Goal: Transaction & Acquisition: Book appointment/travel/reservation

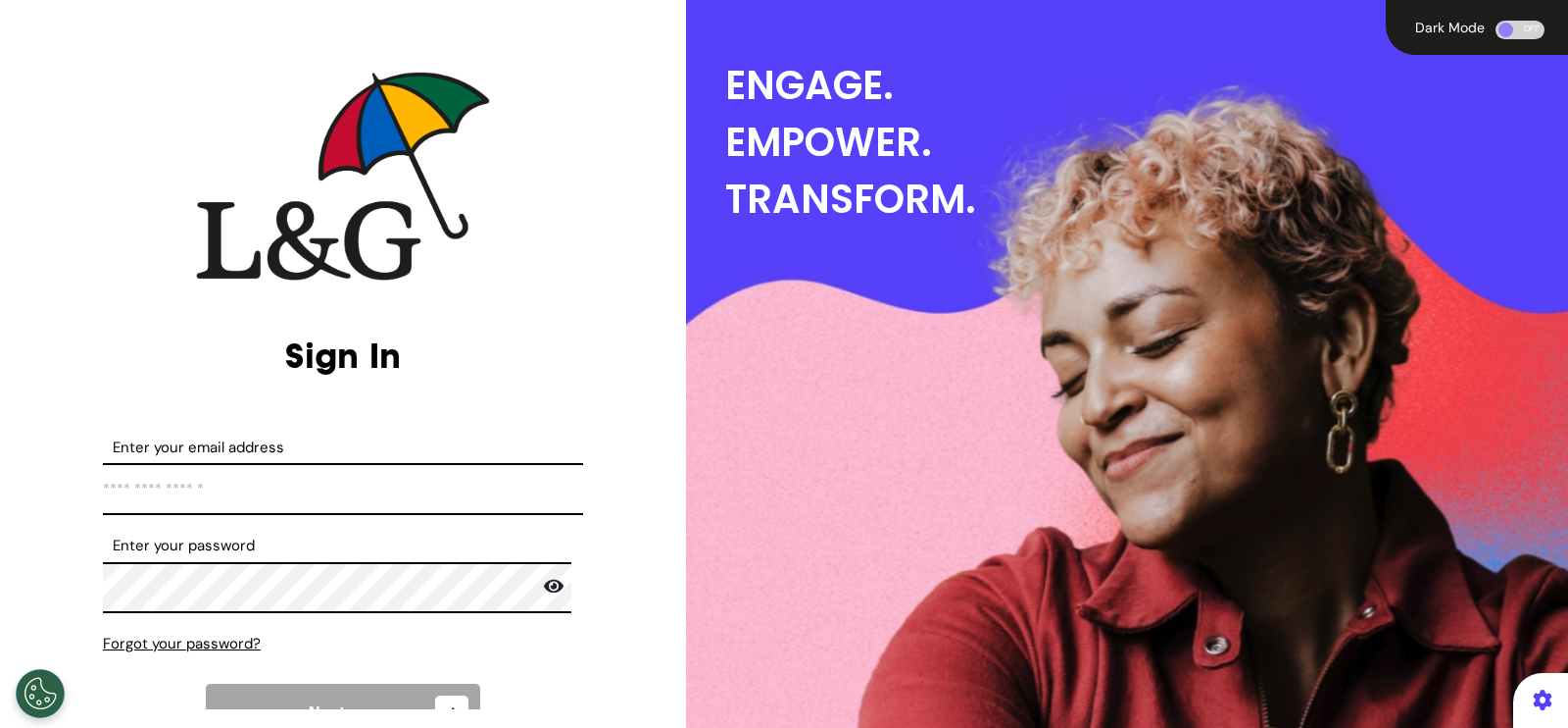
click at [379, 496] on input "Enter your email address" at bounding box center [343, 489] width 480 height 52
type input "**********"
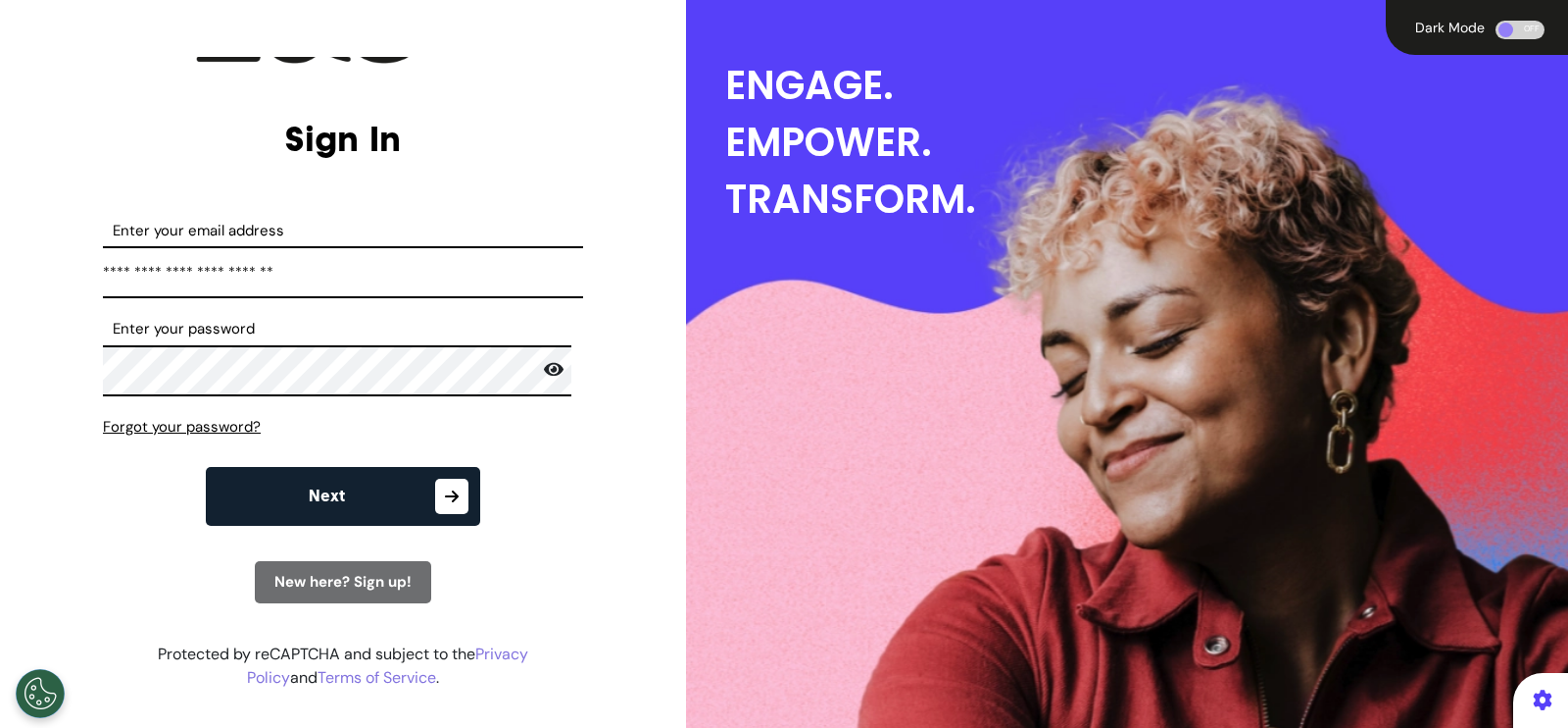
click at [435, 506] on icon "button" at bounding box center [452, 496] width 34 height 36
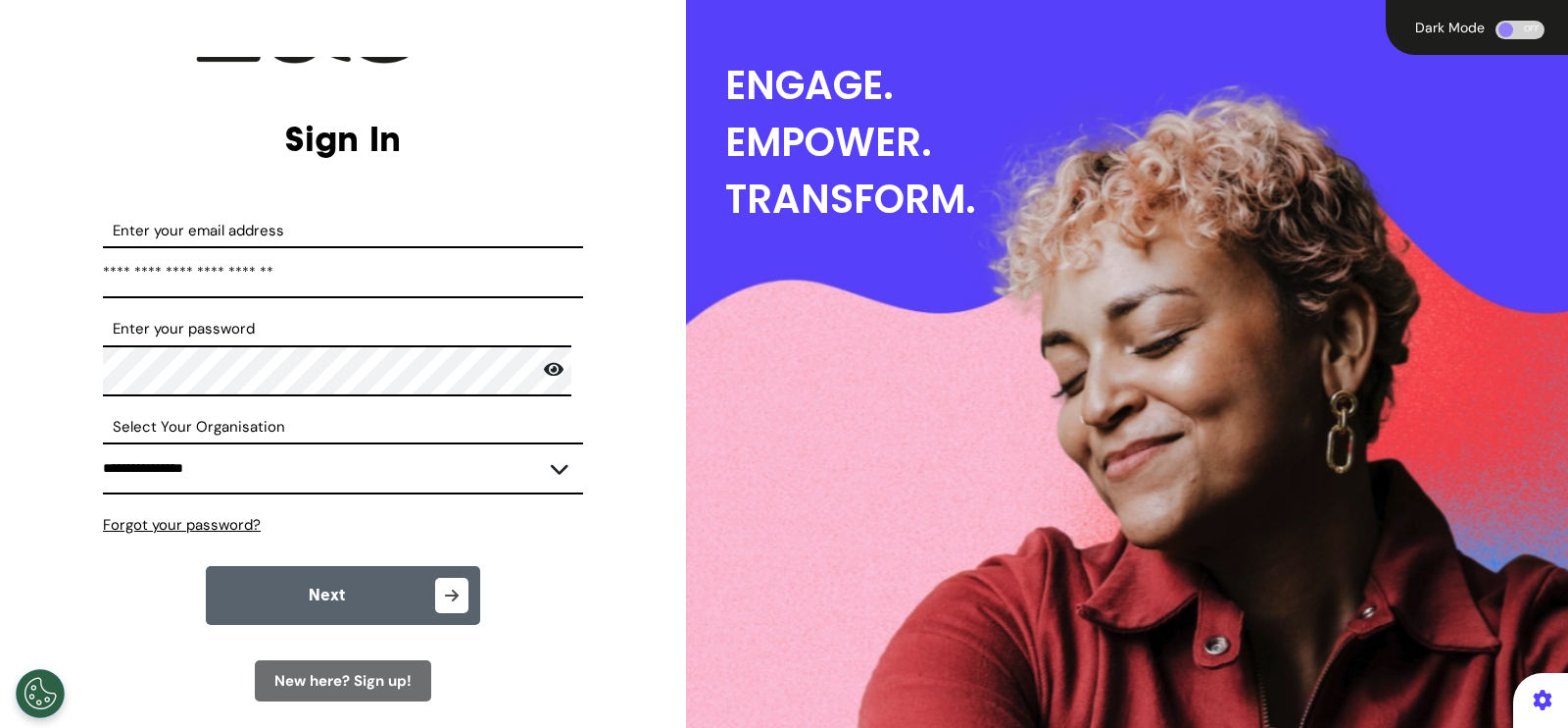
click at [409, 463] on select "**********" at bounding box center [343, 468] width 480 height 52
select select "****"
click at [103, 443] on select "**********" at bounding box center [343, 468] width 480 height 52
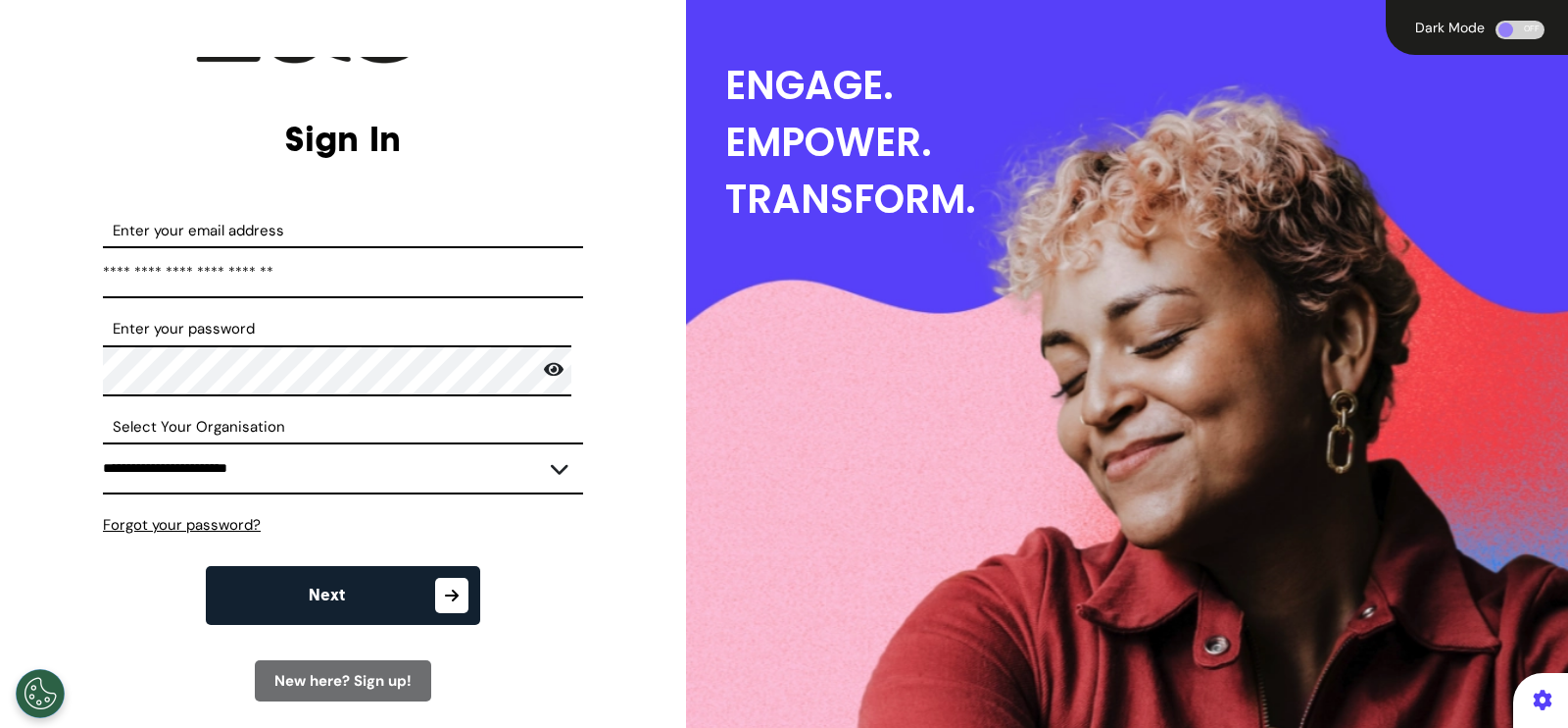
click at [435, 596] on icon "button" at bounding box center [452, 596] width 34 height 36
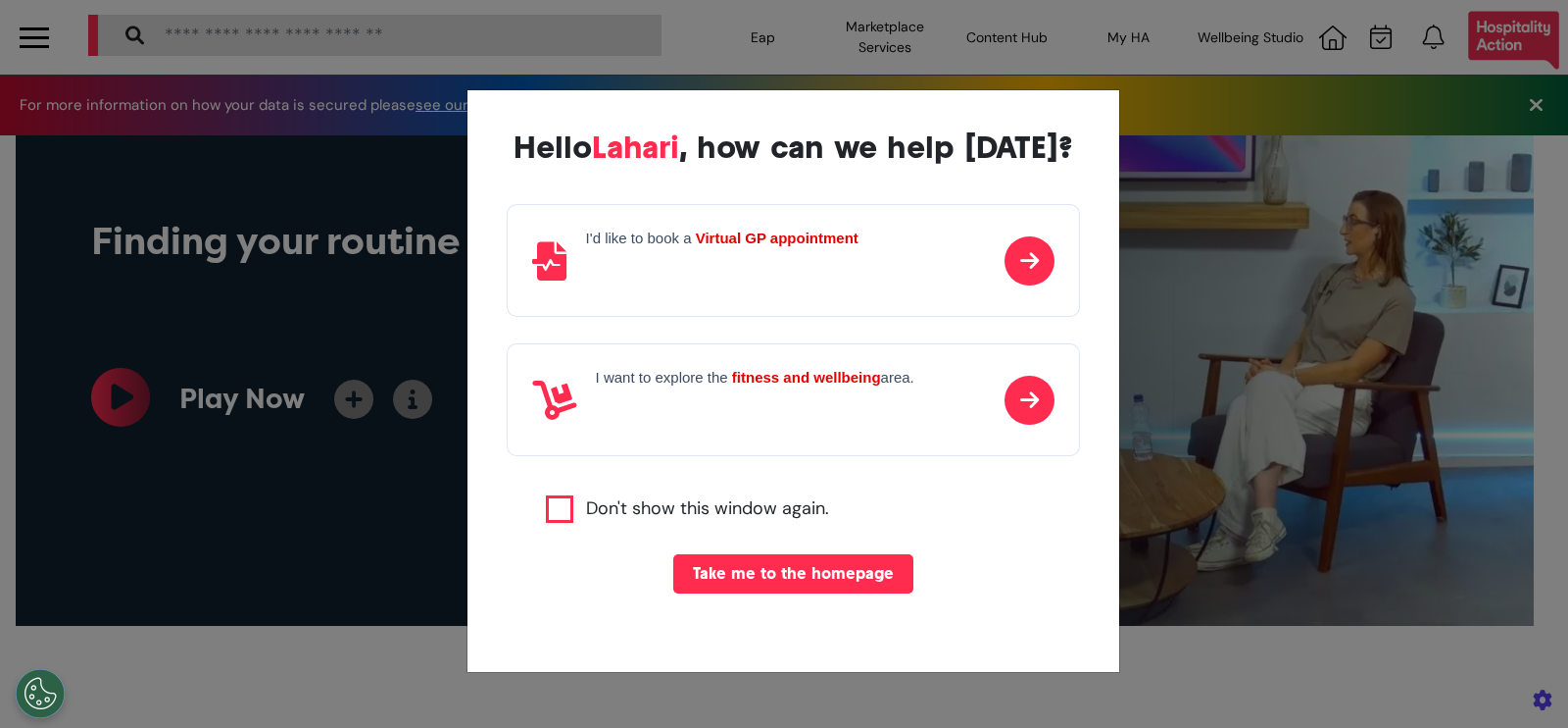
scroll to position [0, 783]
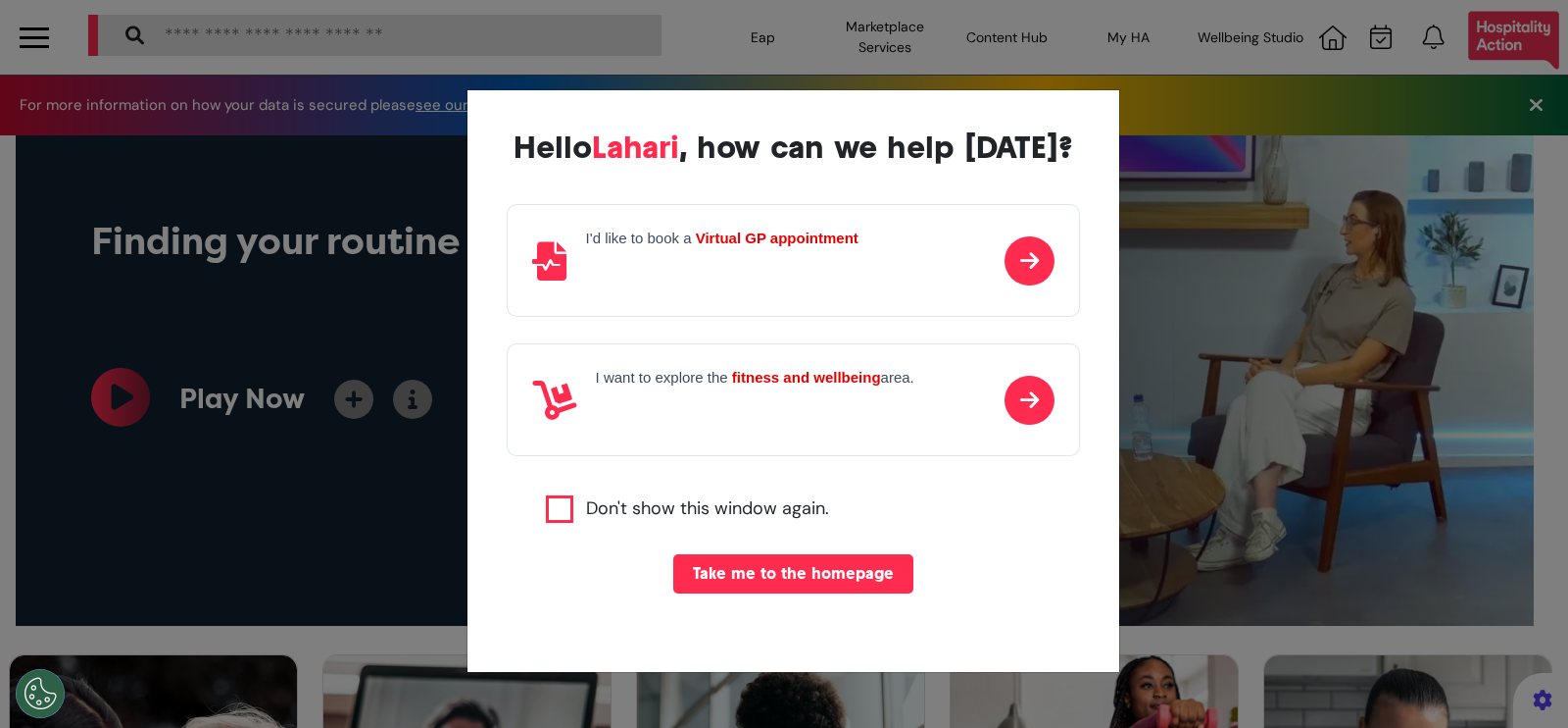
click at [782, 282] on div "I'd like to book a Virtual GP appointment" at bounding box center [723, 260] width 273 height 62
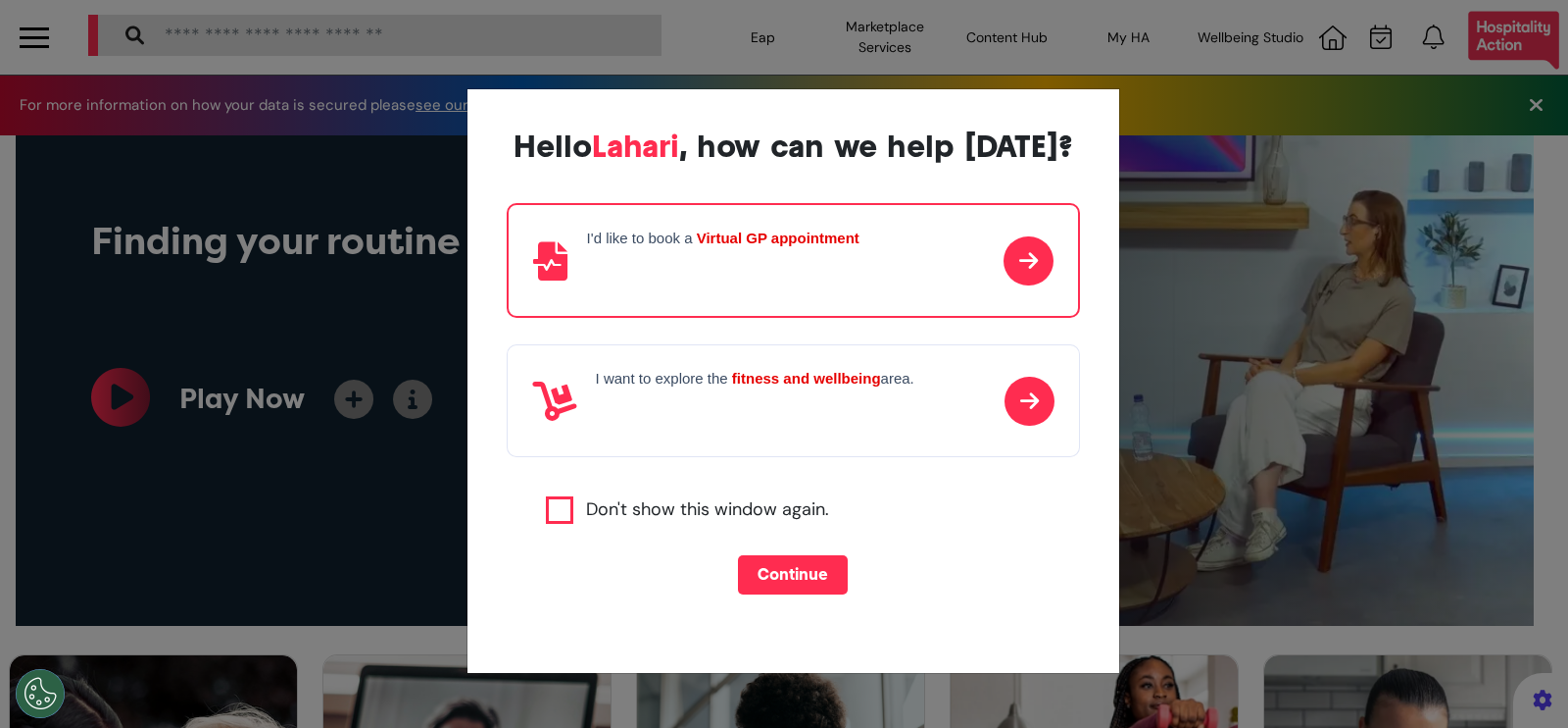
click at [787, 572] on button "Continue" at bounding box center [792, 575] width 110 height 40
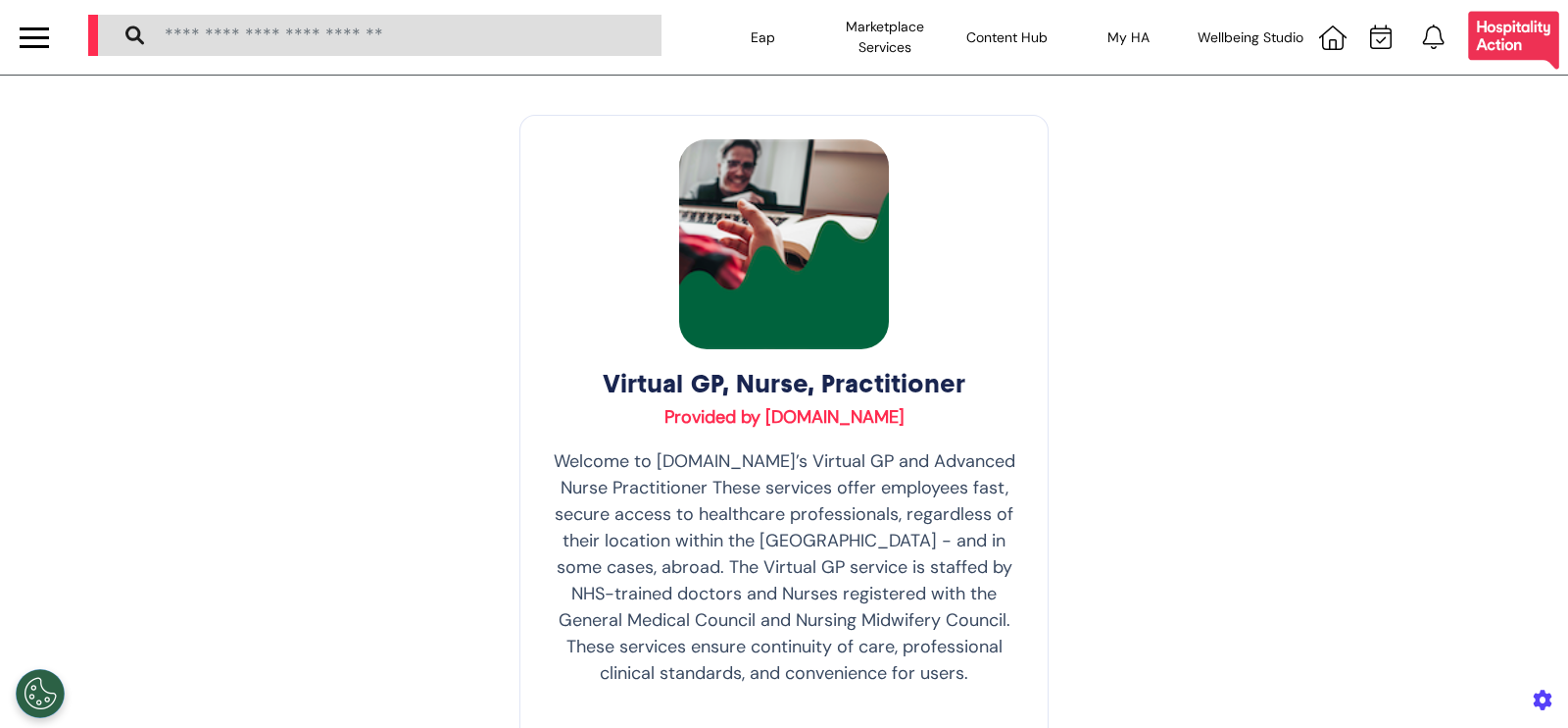
scroll to position [409, 0]
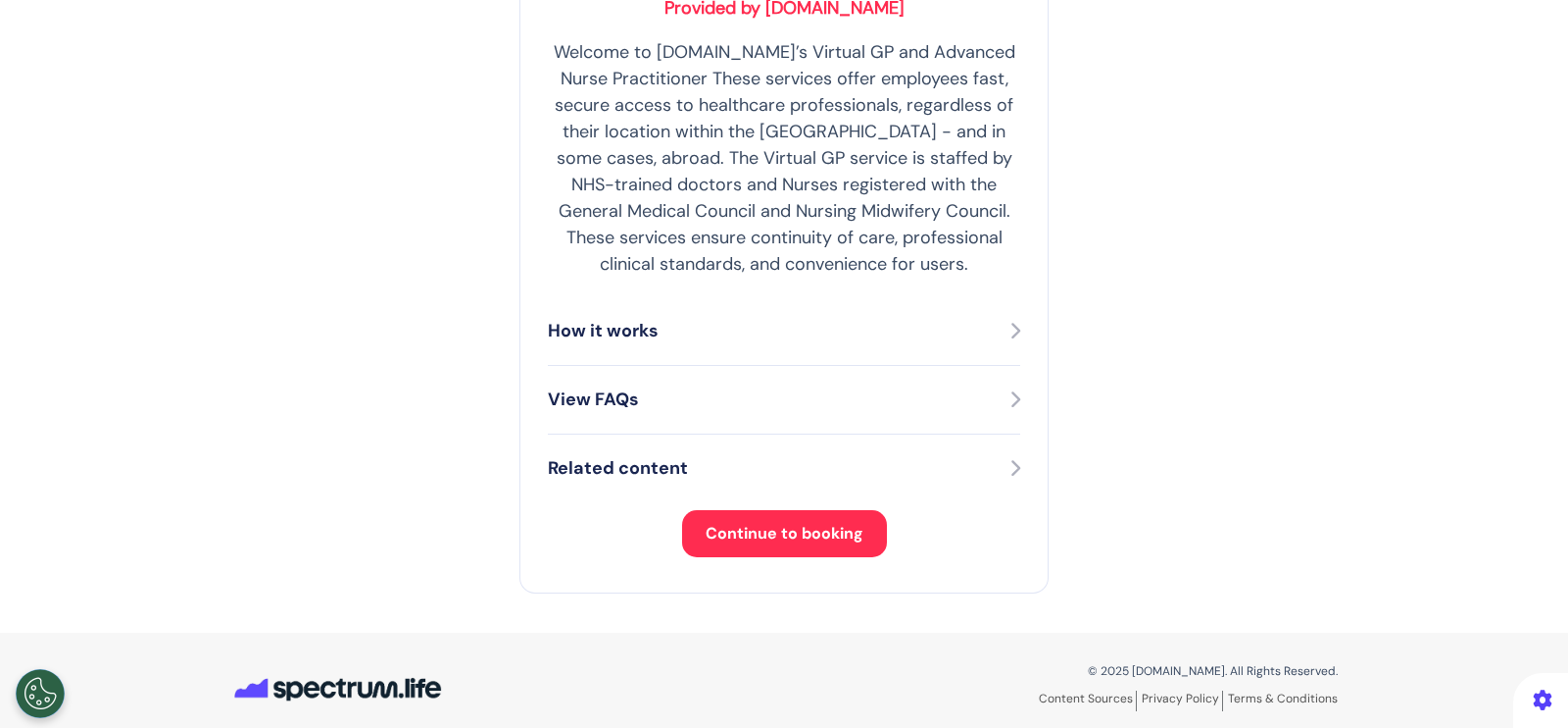
click at [768, 513] on button "Continue to booking" at bounding box center [784, 533] width 204 height 47
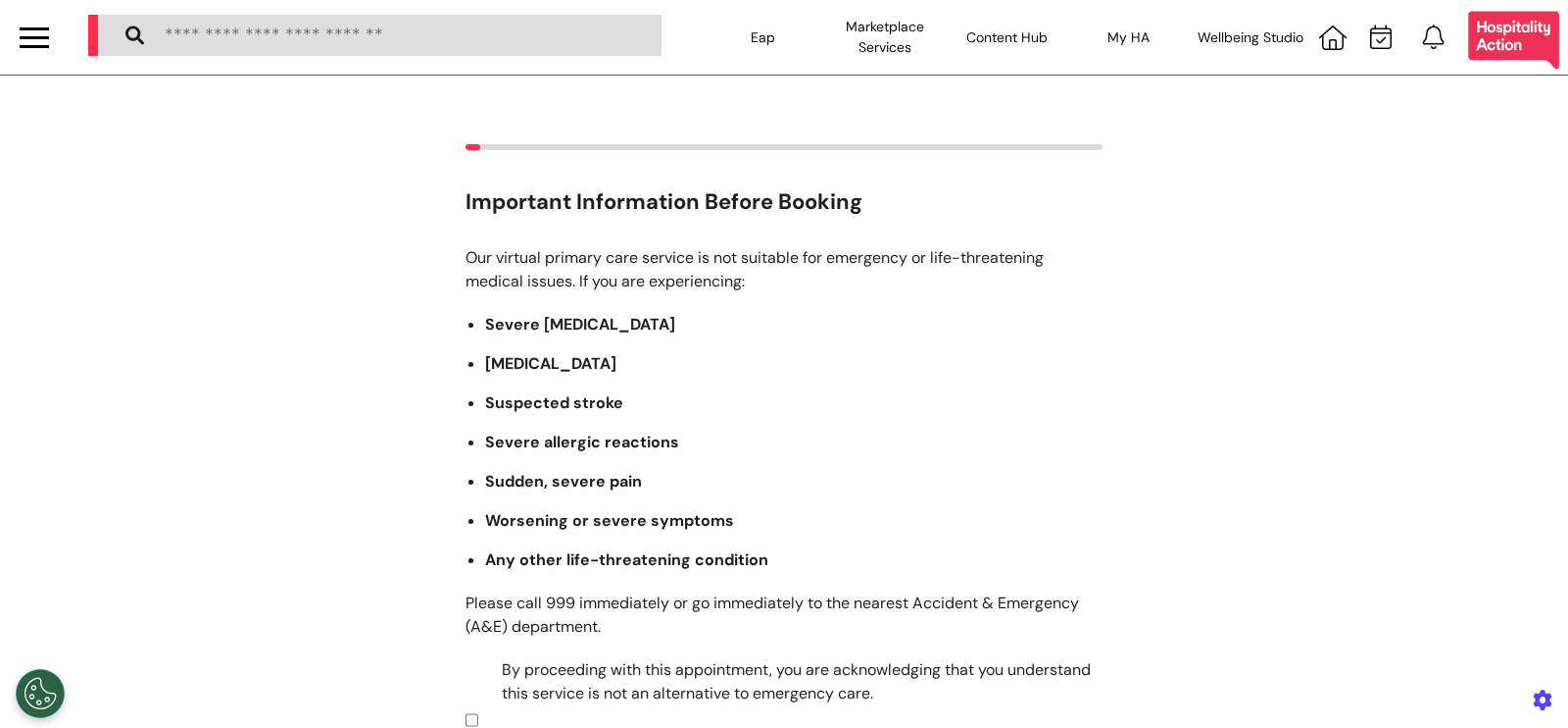
scroll to position [324, 0]
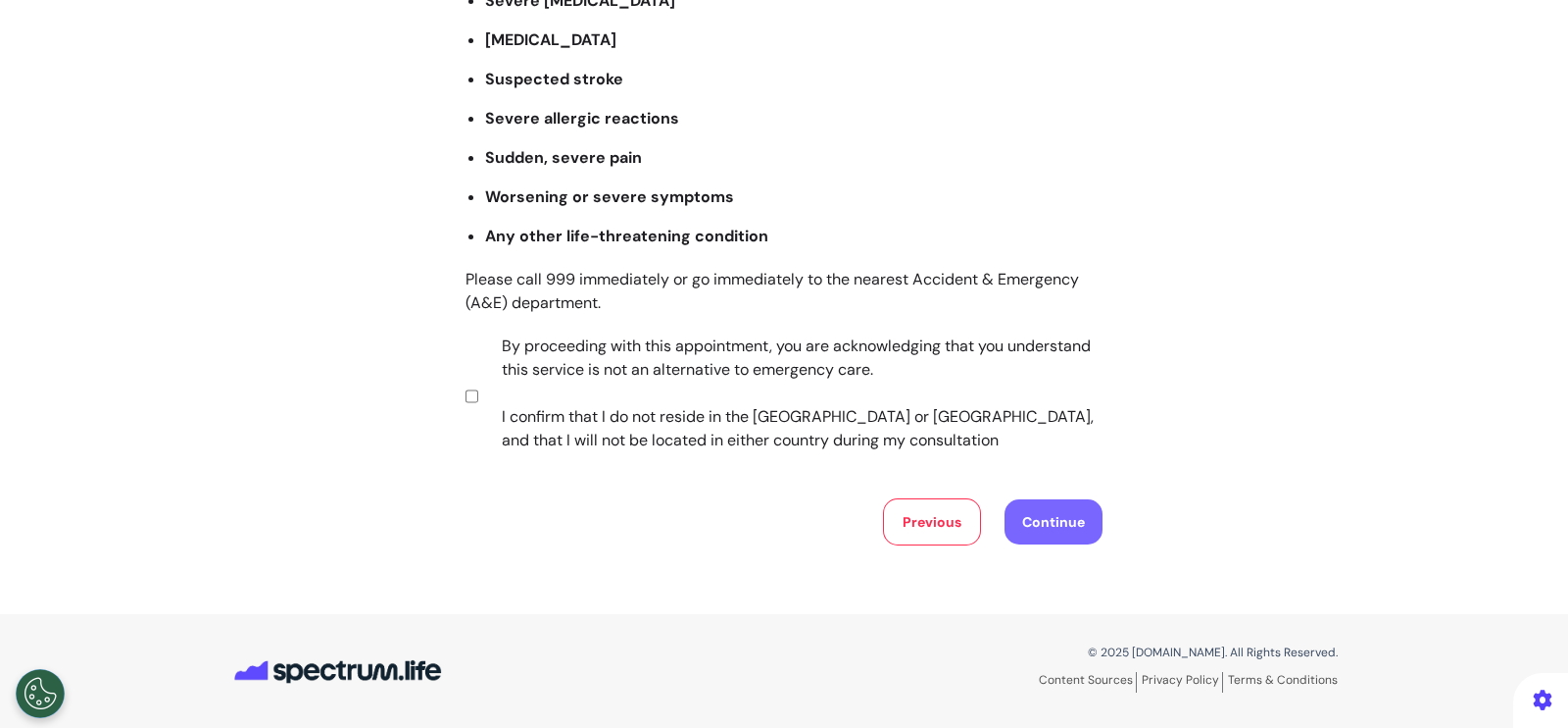
click at [1058, 532] on button "Continue" at bounding box center [1054, 522] width 98 height 45
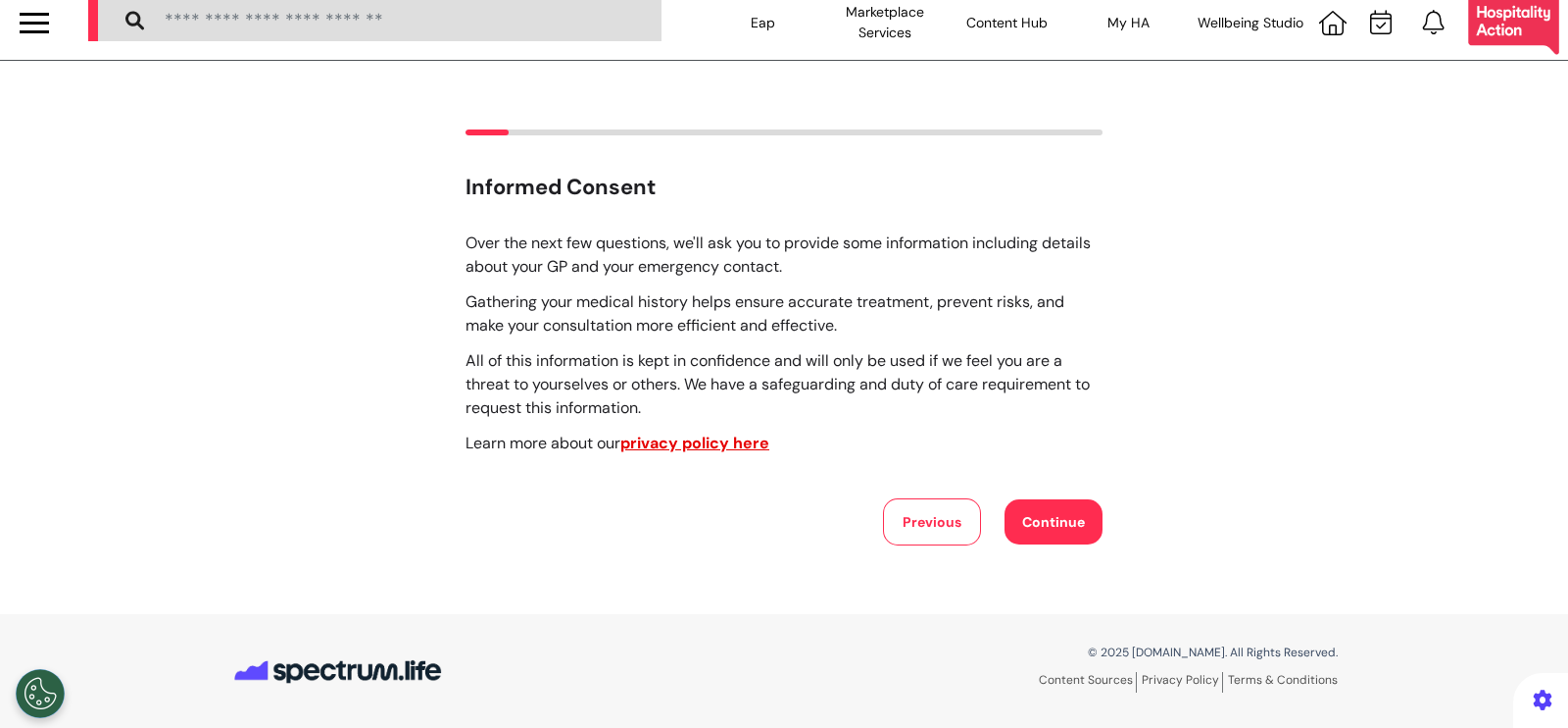
scroll to position [0, 0]
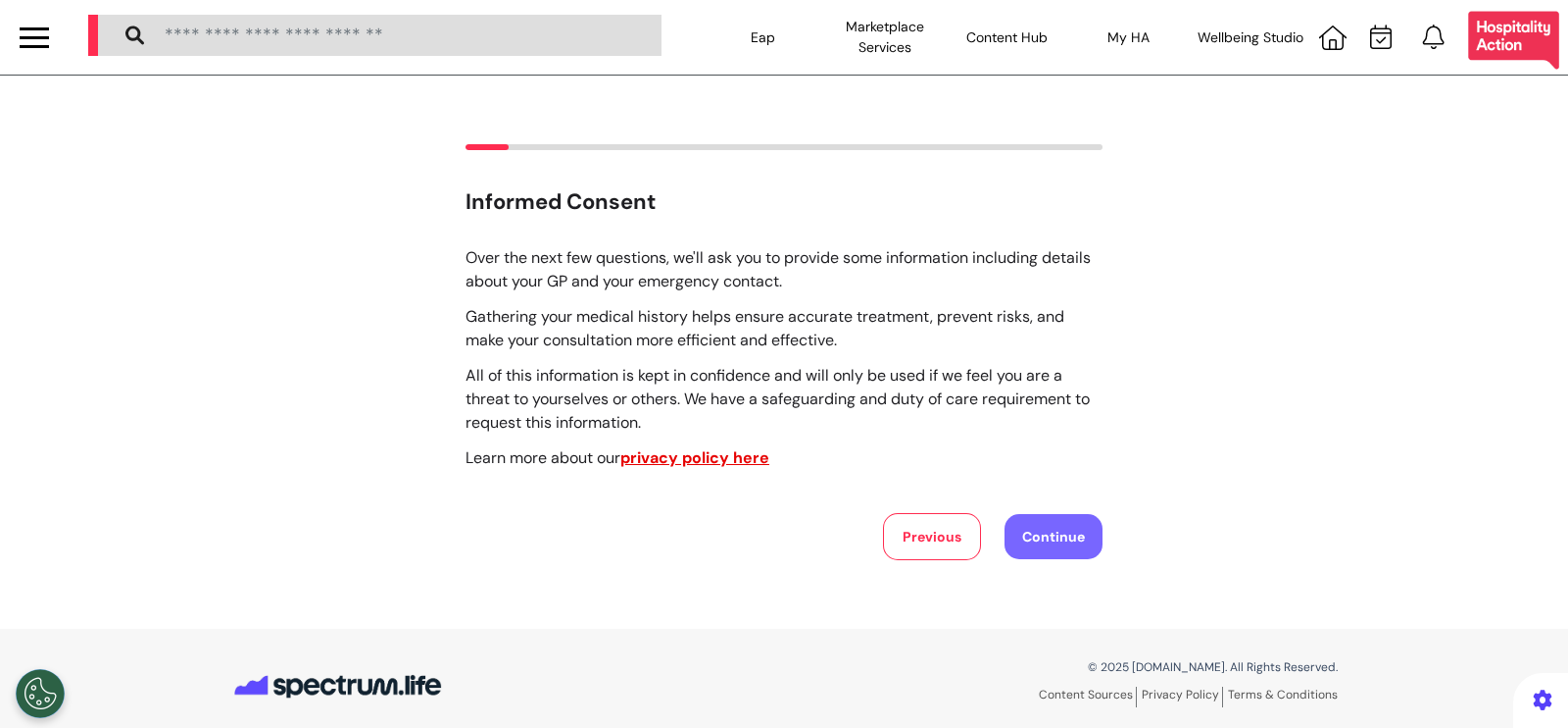
click at [1058, 532] on button "Continue" at bounding box center [1054, 536] width 98 height 45
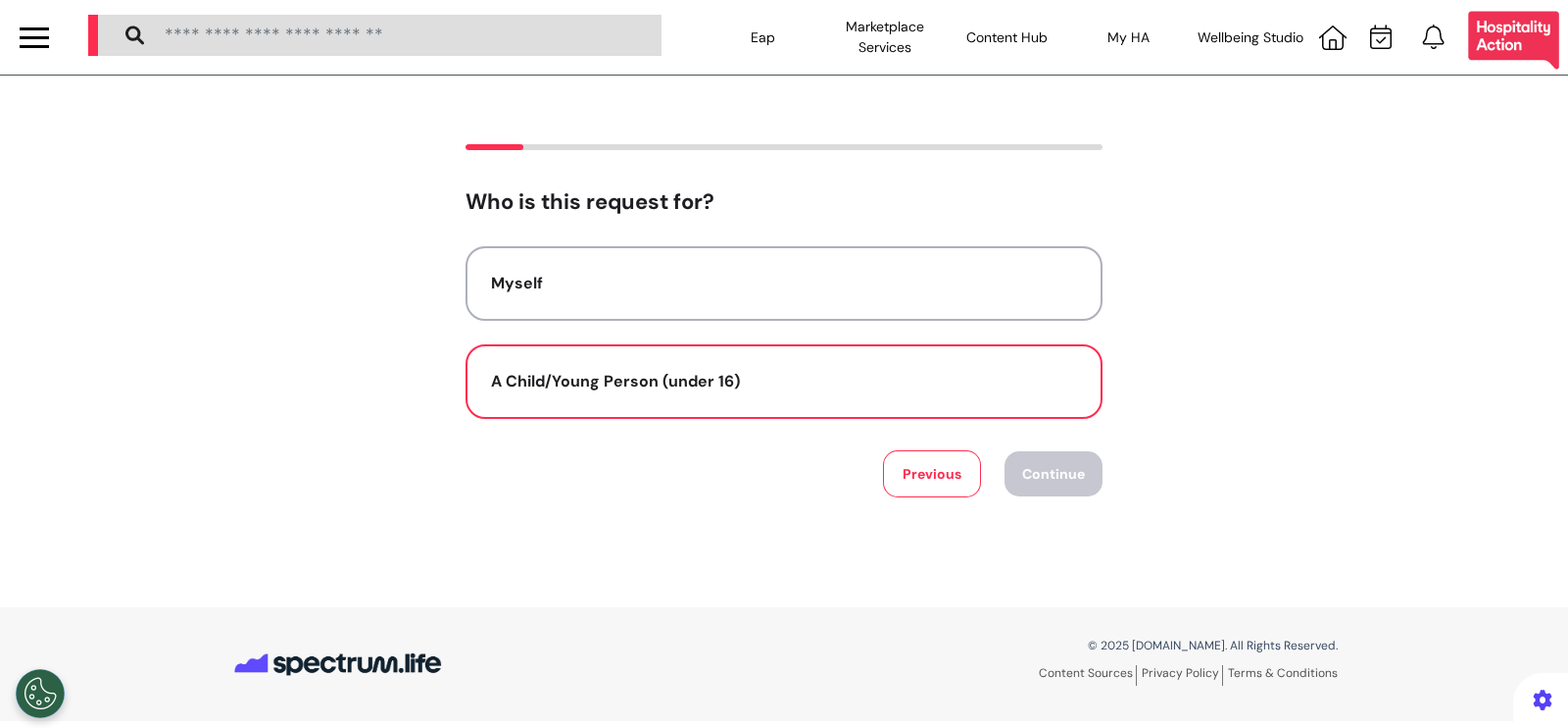
click at [846, 382] on div "A Child/Young Person (under 16)" at bounding box center [784, 381] width 587 height 24
click at [1058, 454] on button "Continue" at bounding box center [1054, 474] width 98 height 45
select select "******"
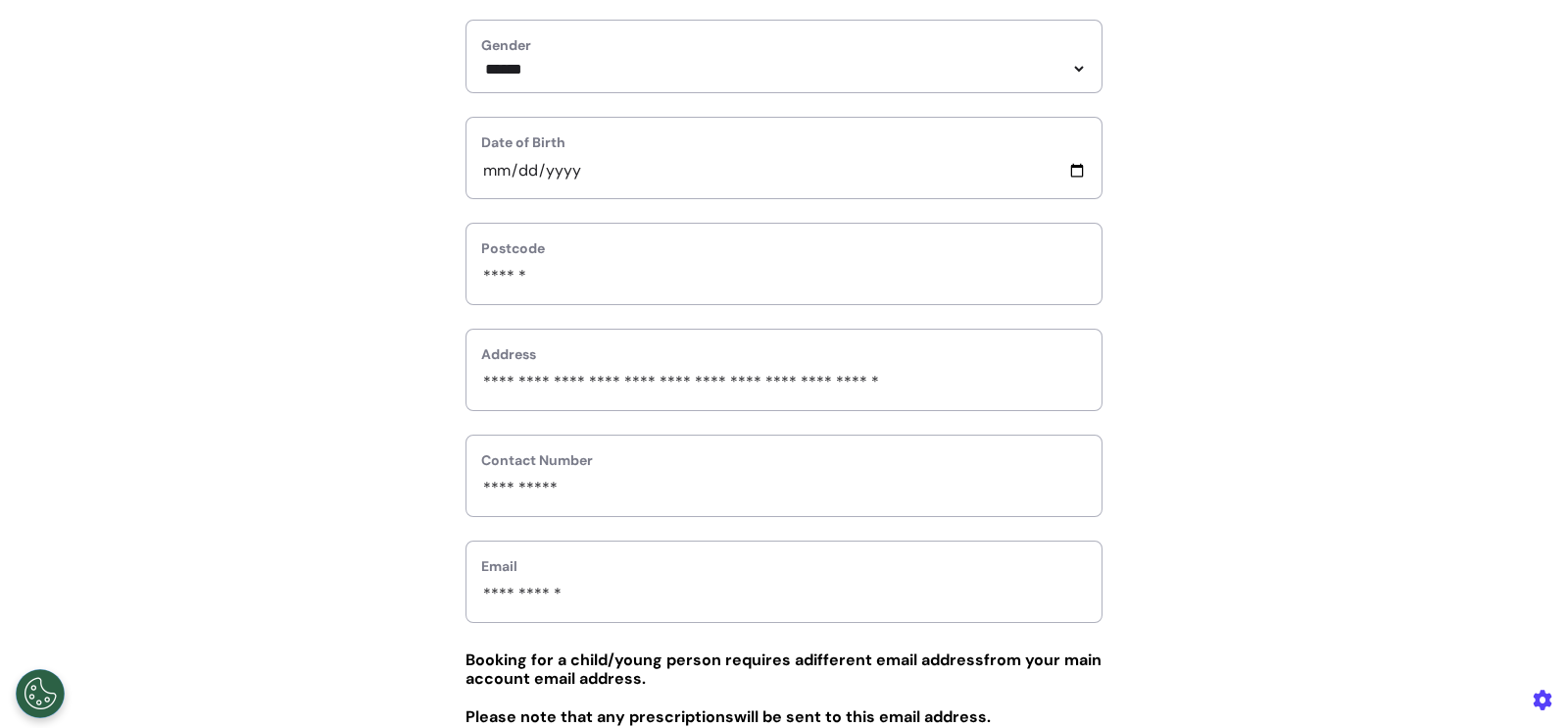
scroll to position [745, 0]
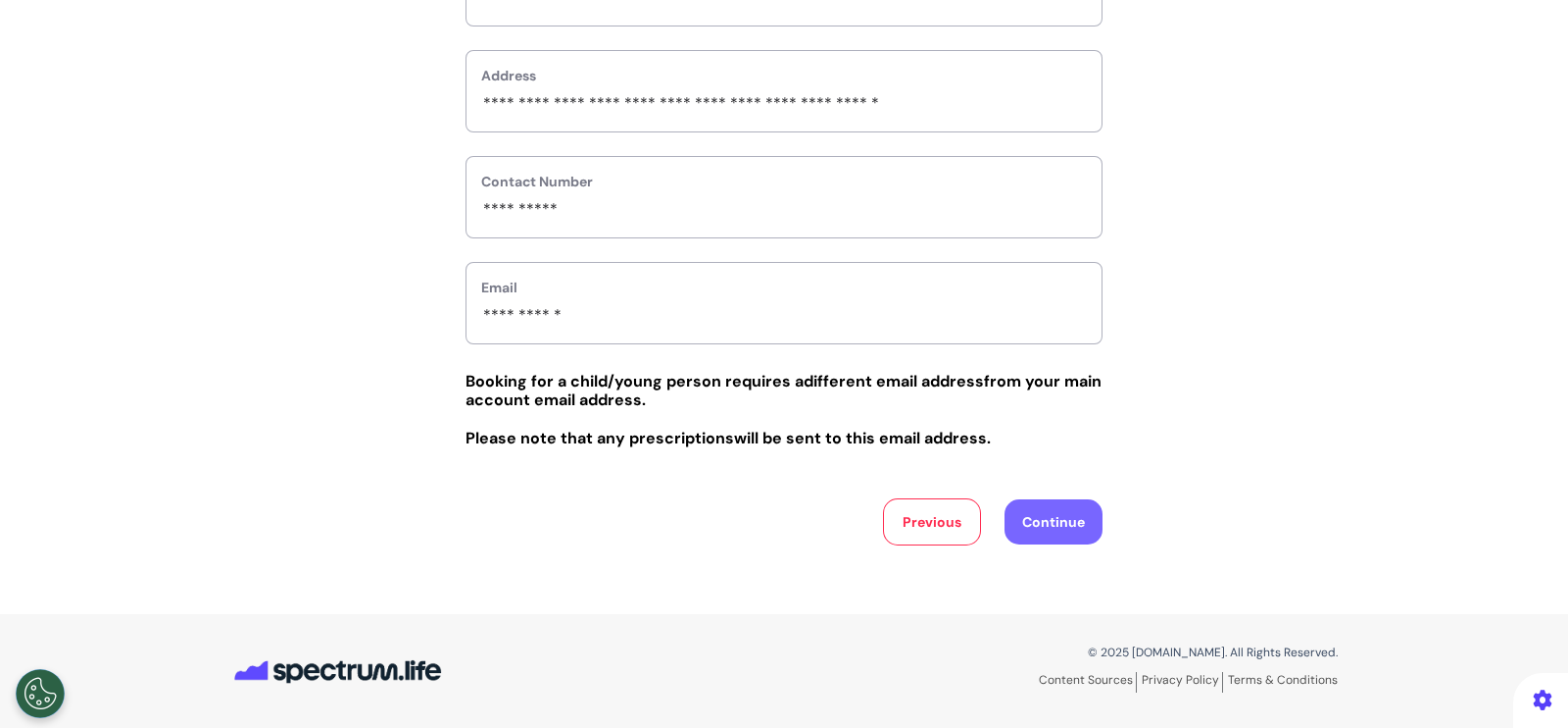
click at [1054, 531] on button "Continue" at bounding box center [1054, 522] width 98 height 45
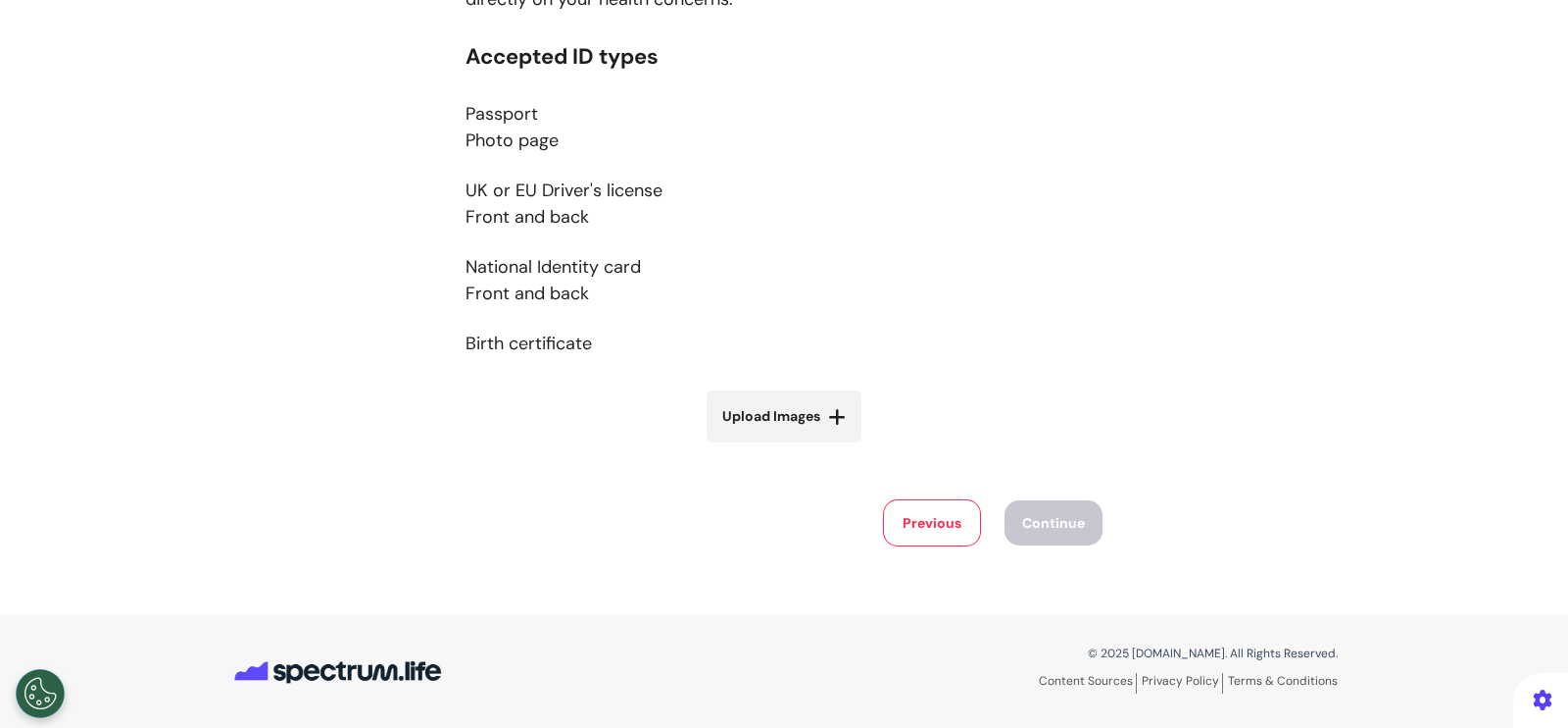
scroll to position [365, 0]
click at [942, 531] on button "Previous" at bounding box center [931, 523] width 98 height 47
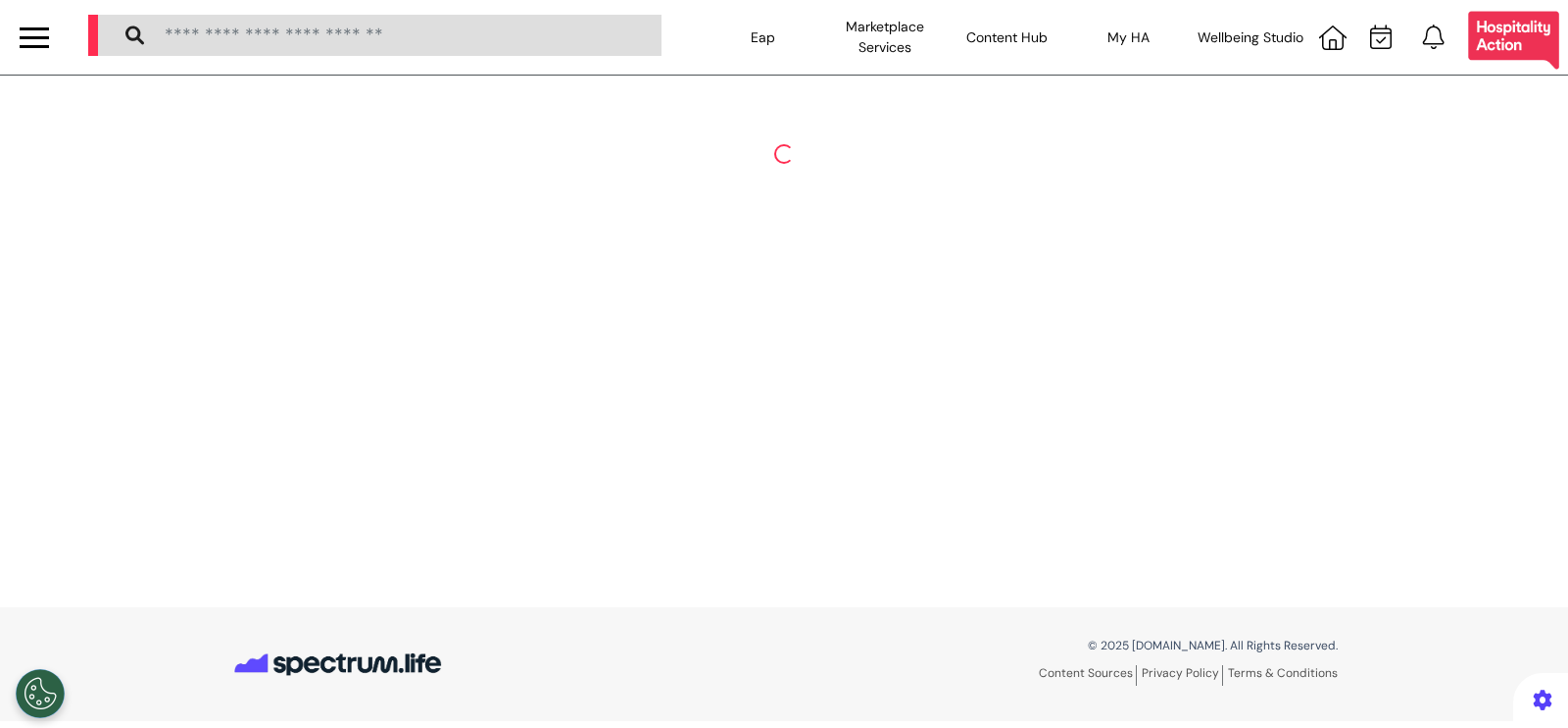
select select "******"
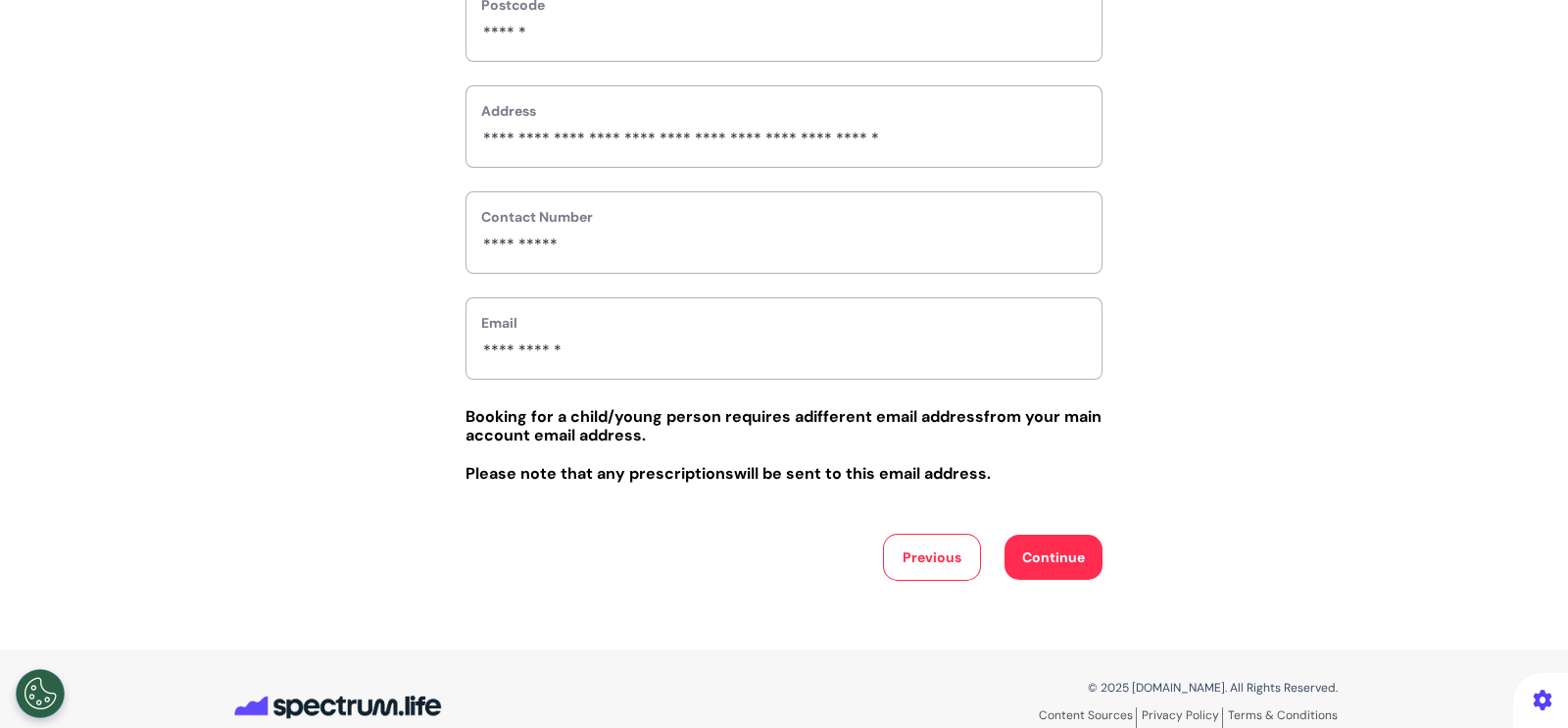
scroll to position [745, 0]
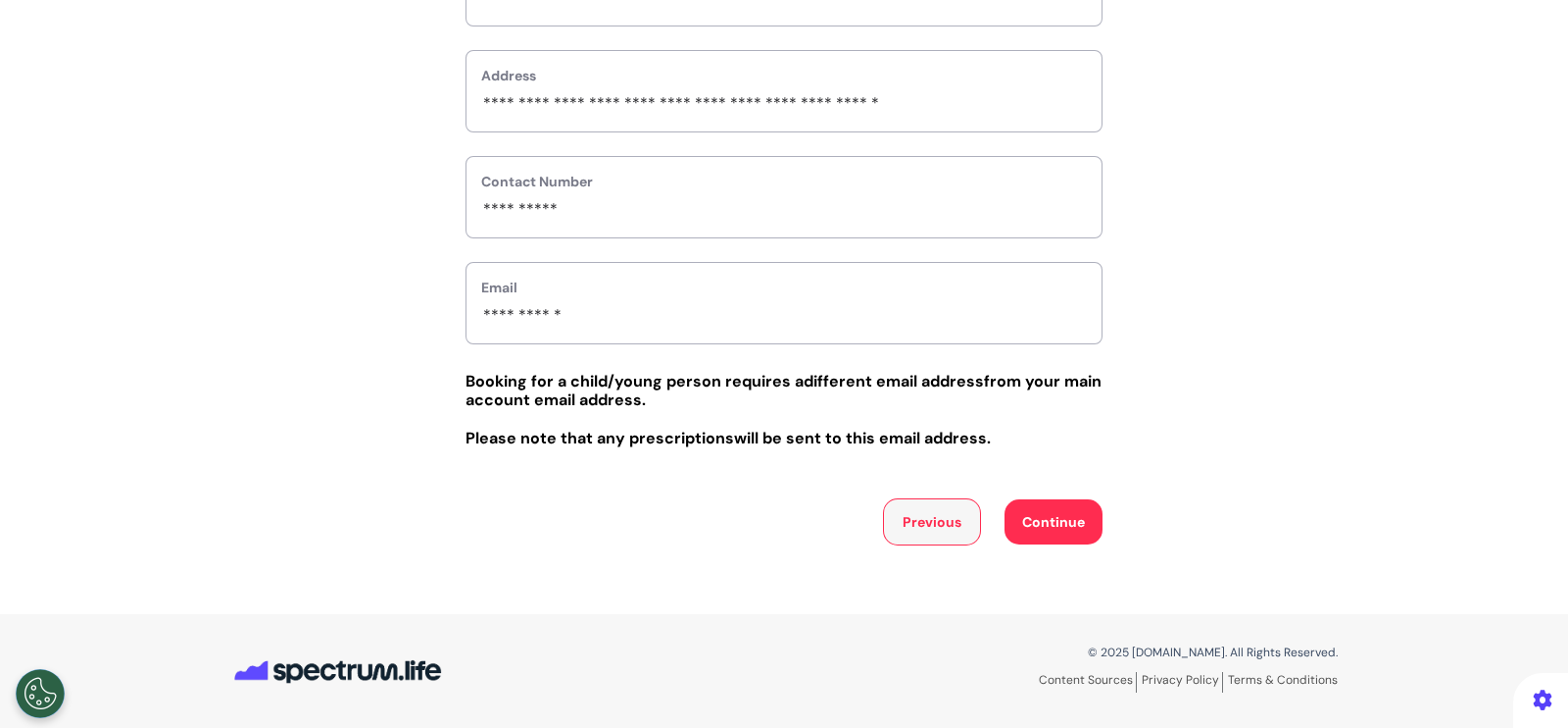
click at [911, 512] on button "Previous" at bounding box center [931, 522] width 98 height 47
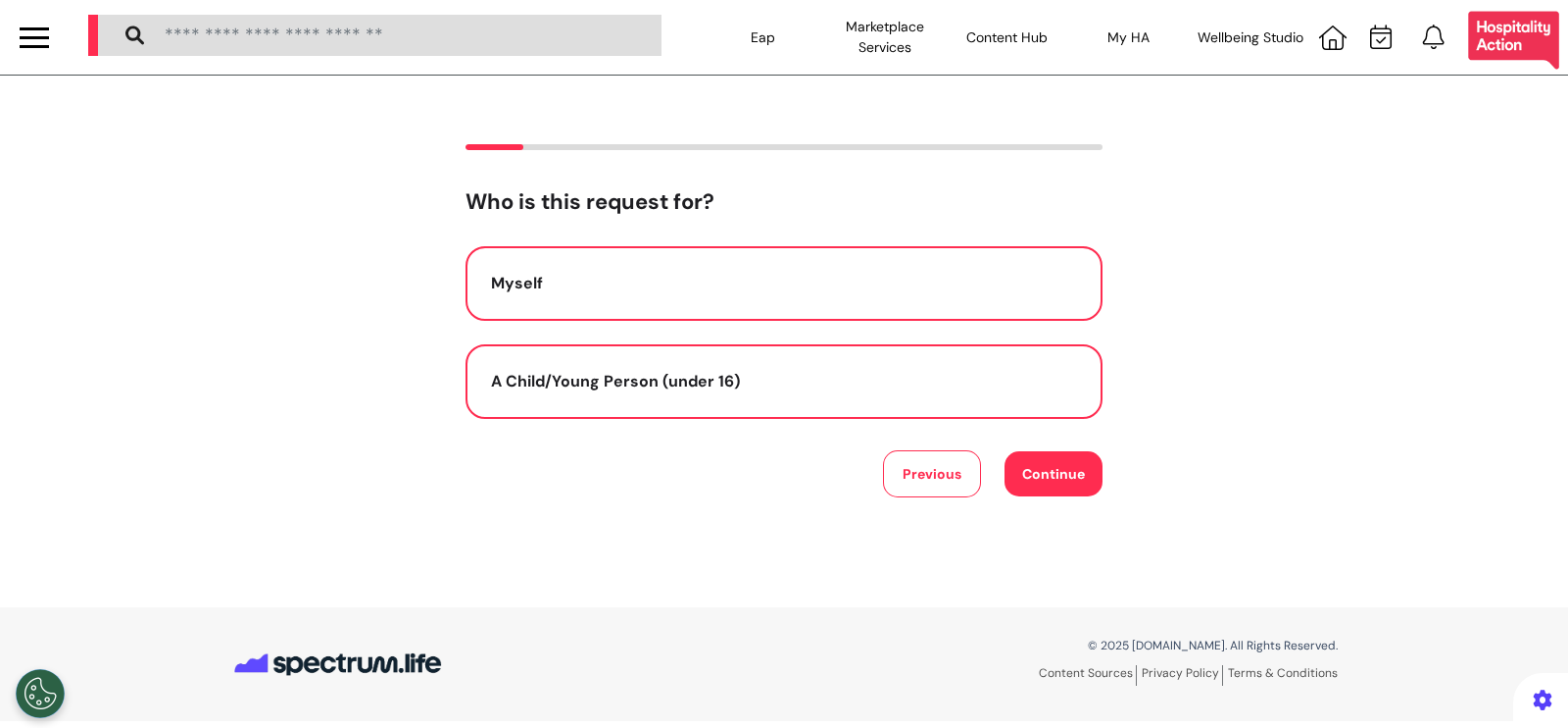
click at [706, 273] on div "Myself" at bounding box center [784, 283] width 587 height 24
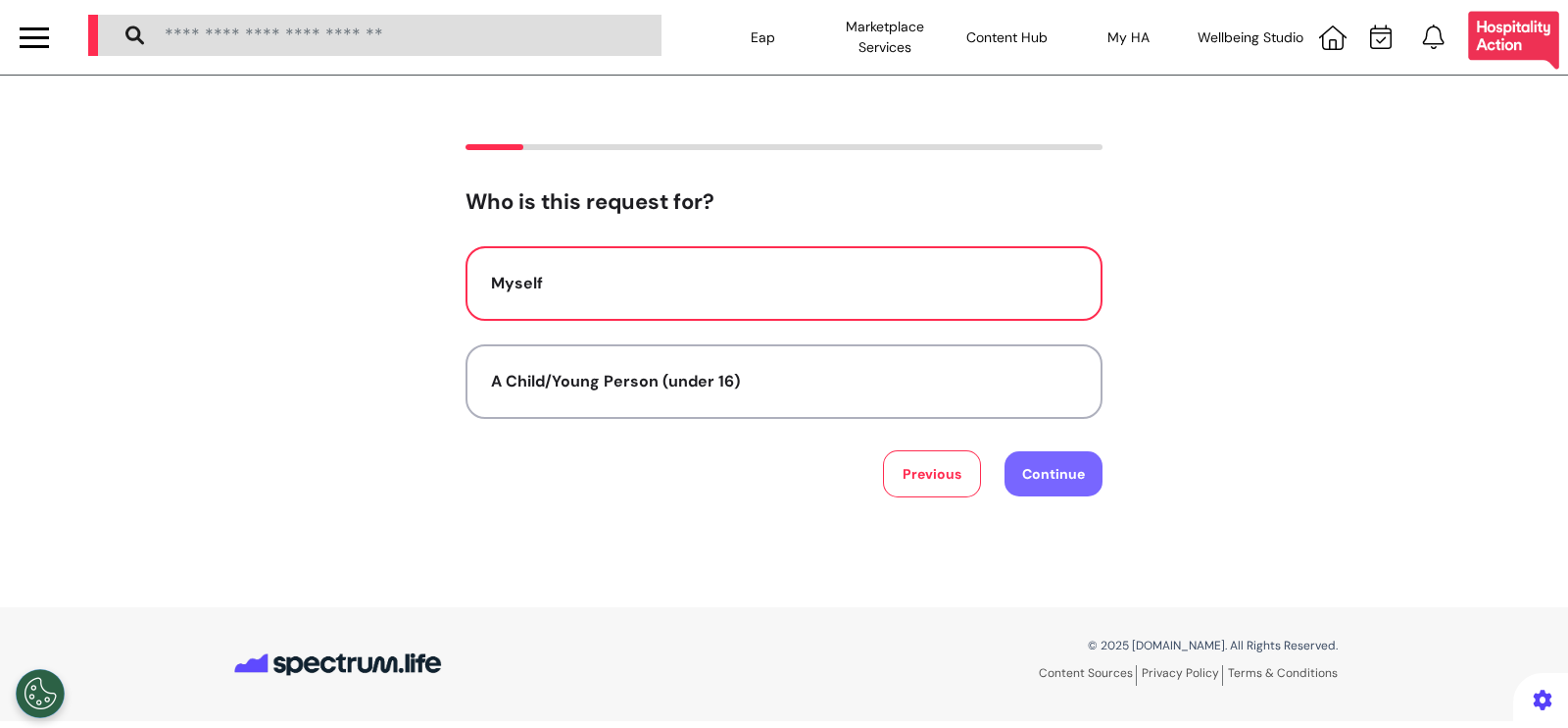
click at [1047, 469] on button "Continue" at bounding box center [1054, 474] width 98 height 45
select select "******"
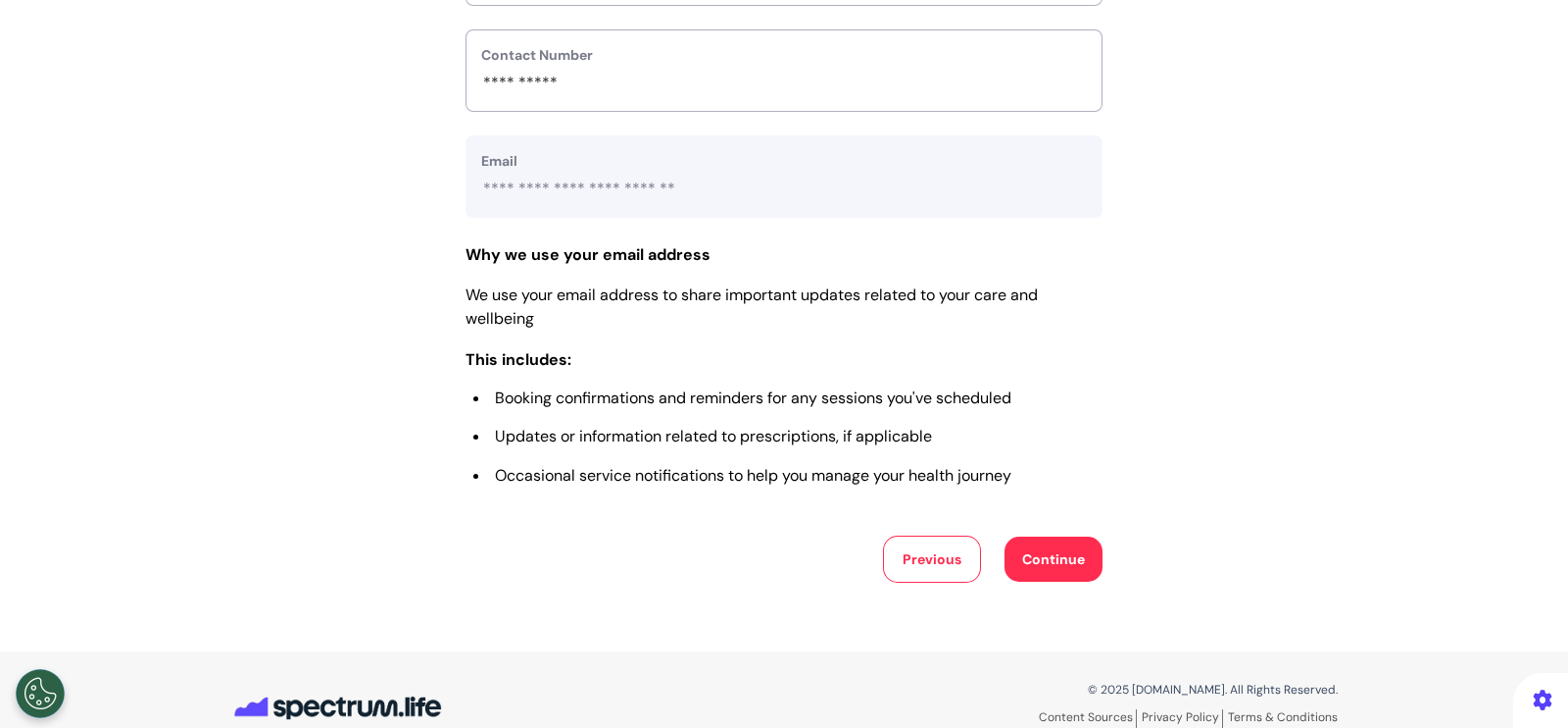
scroll to position [872, 0]
click at [1063, 564] on button "Continue" at bounding box center [1054, 557] width 98 height 45
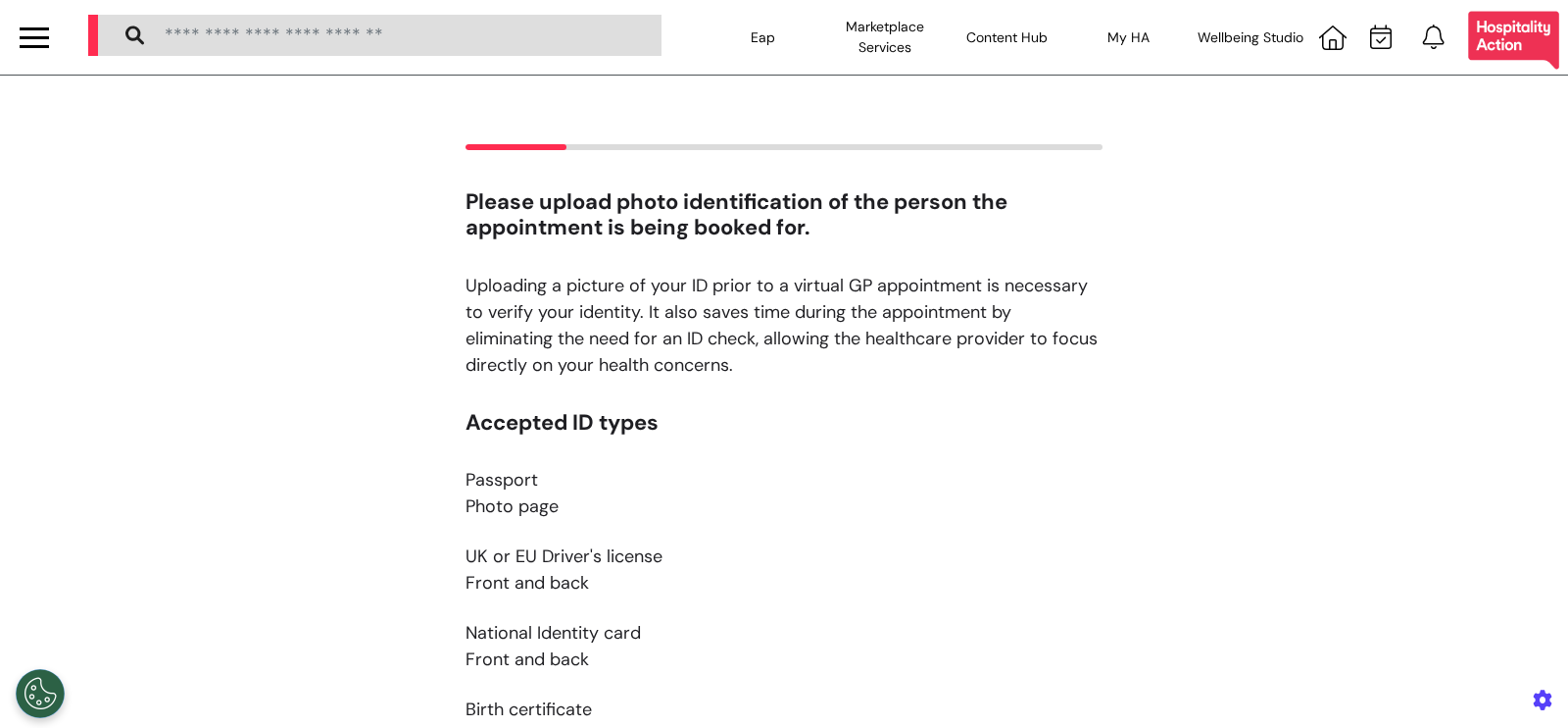
scroll to position [365, 0]
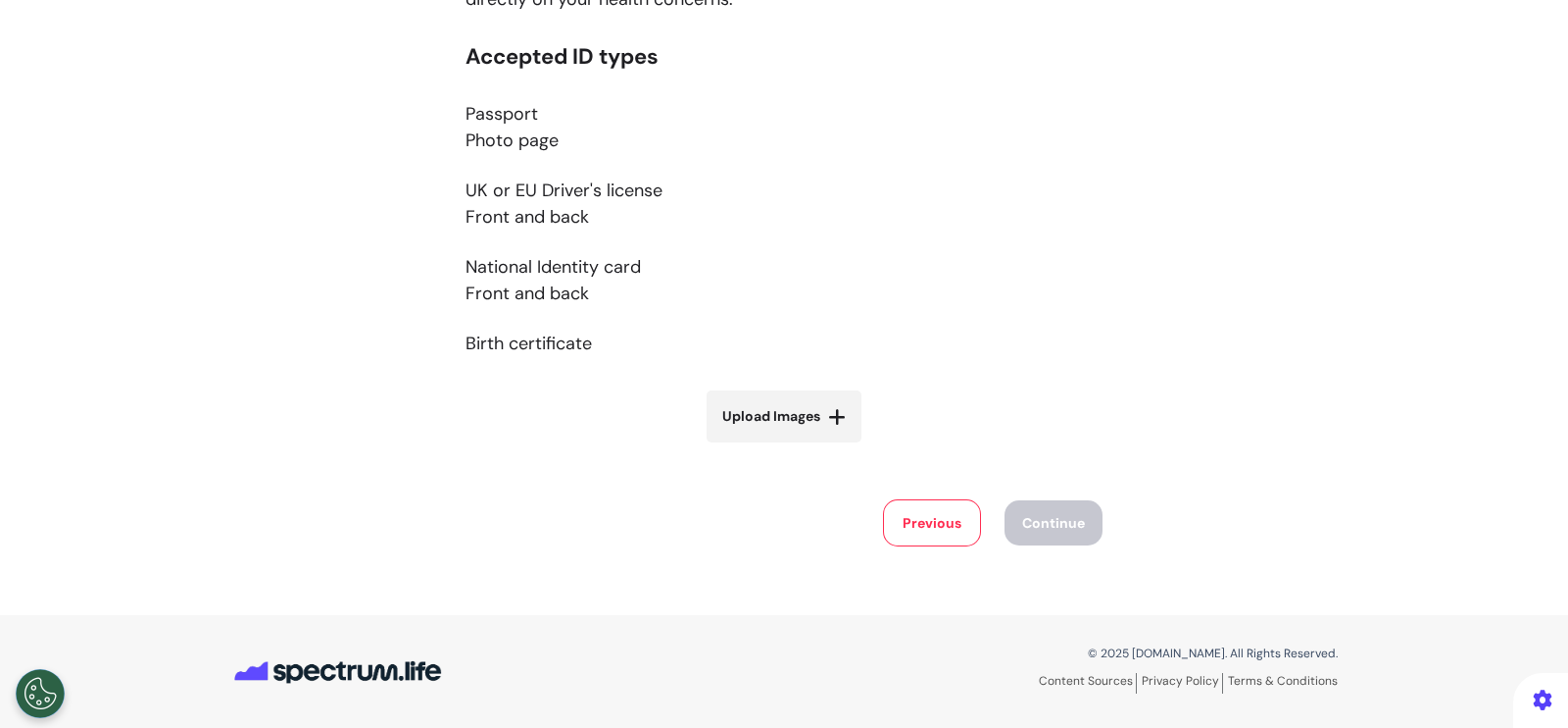
click at [813, 426] on label "Upload Images" at bounding box center [784, 416] width 155 height 52
click at [813, 447] on input "Upload Images" at bounding box center [784, 457] width 233 height 21
type input "**********"
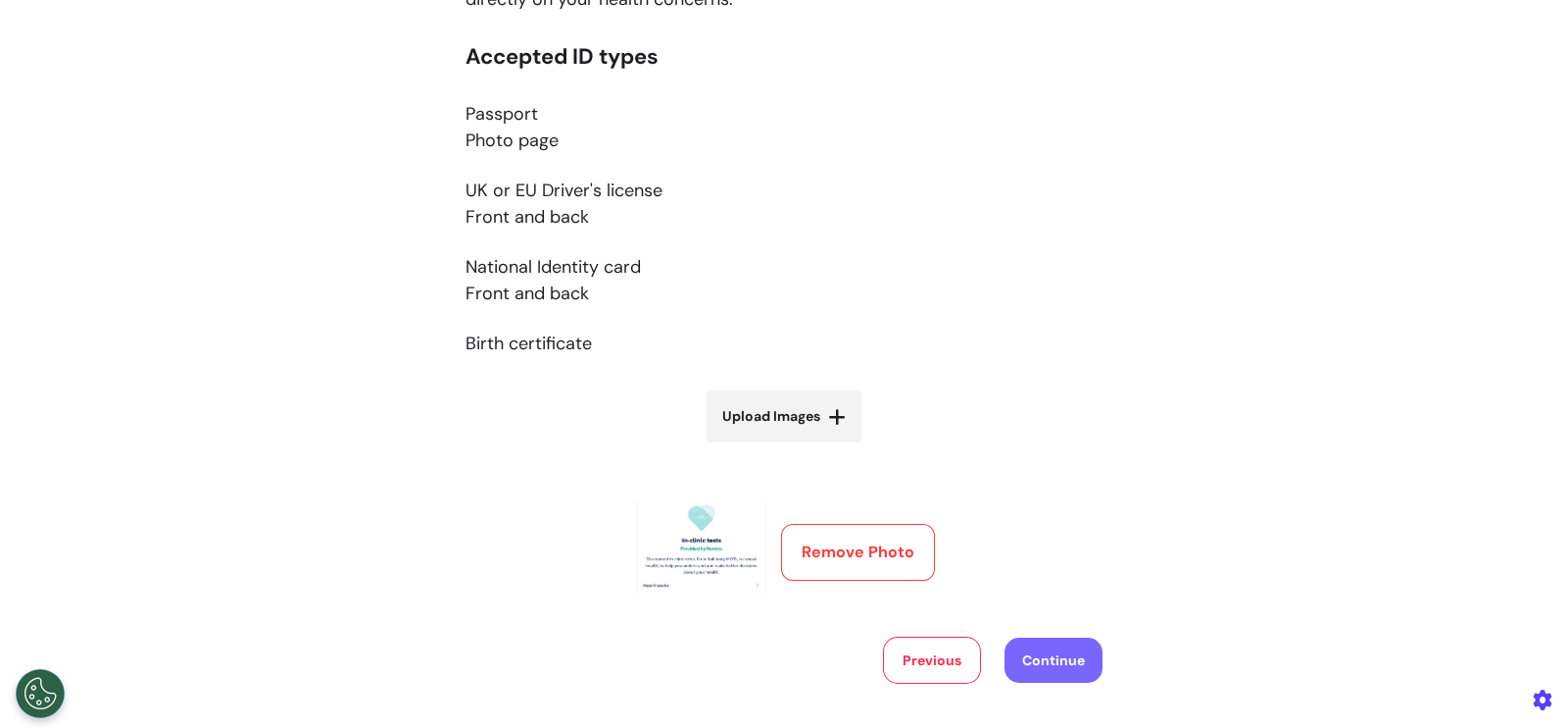
click at [1043, 643] on button "Continue" at bounding box center [1054, 660] width 98 height 45
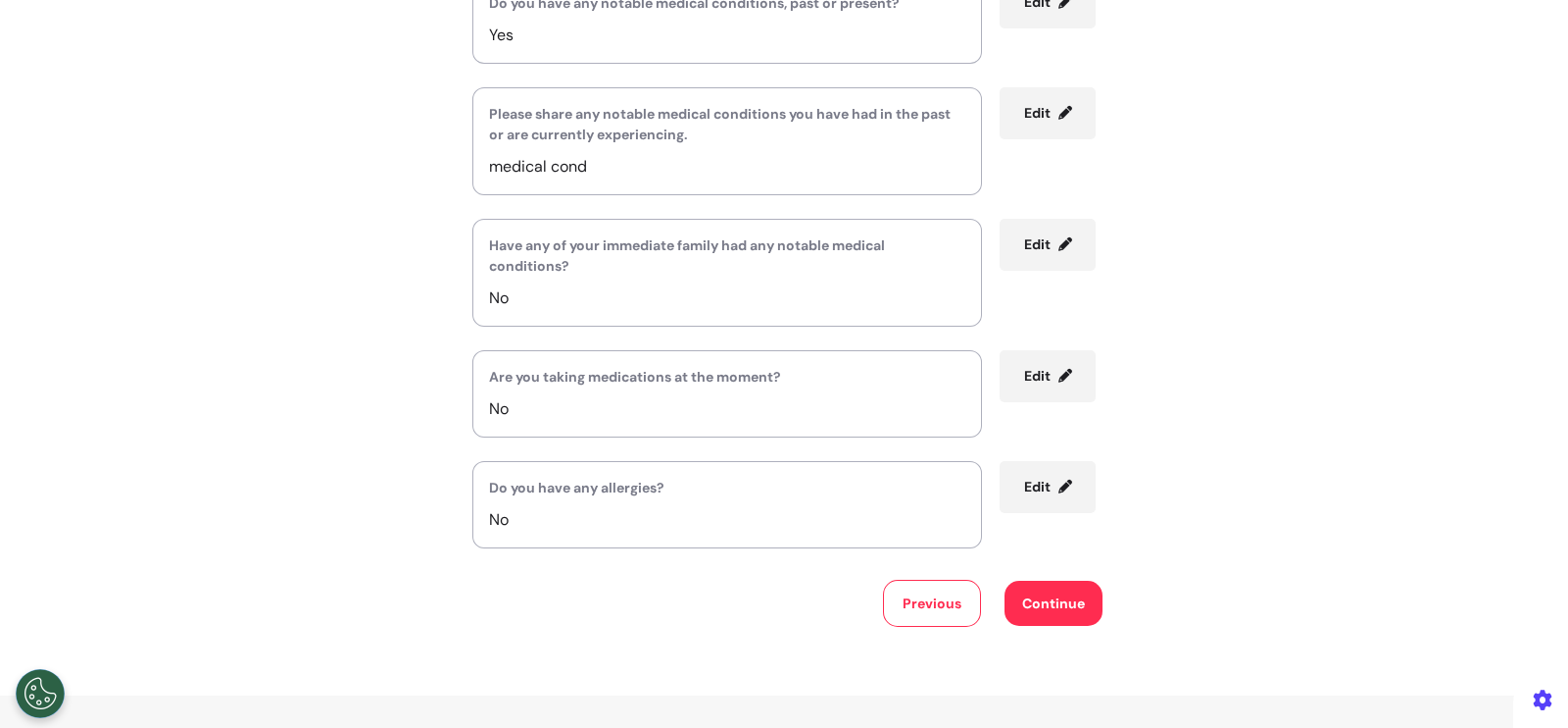
scroll to position [452, 0]
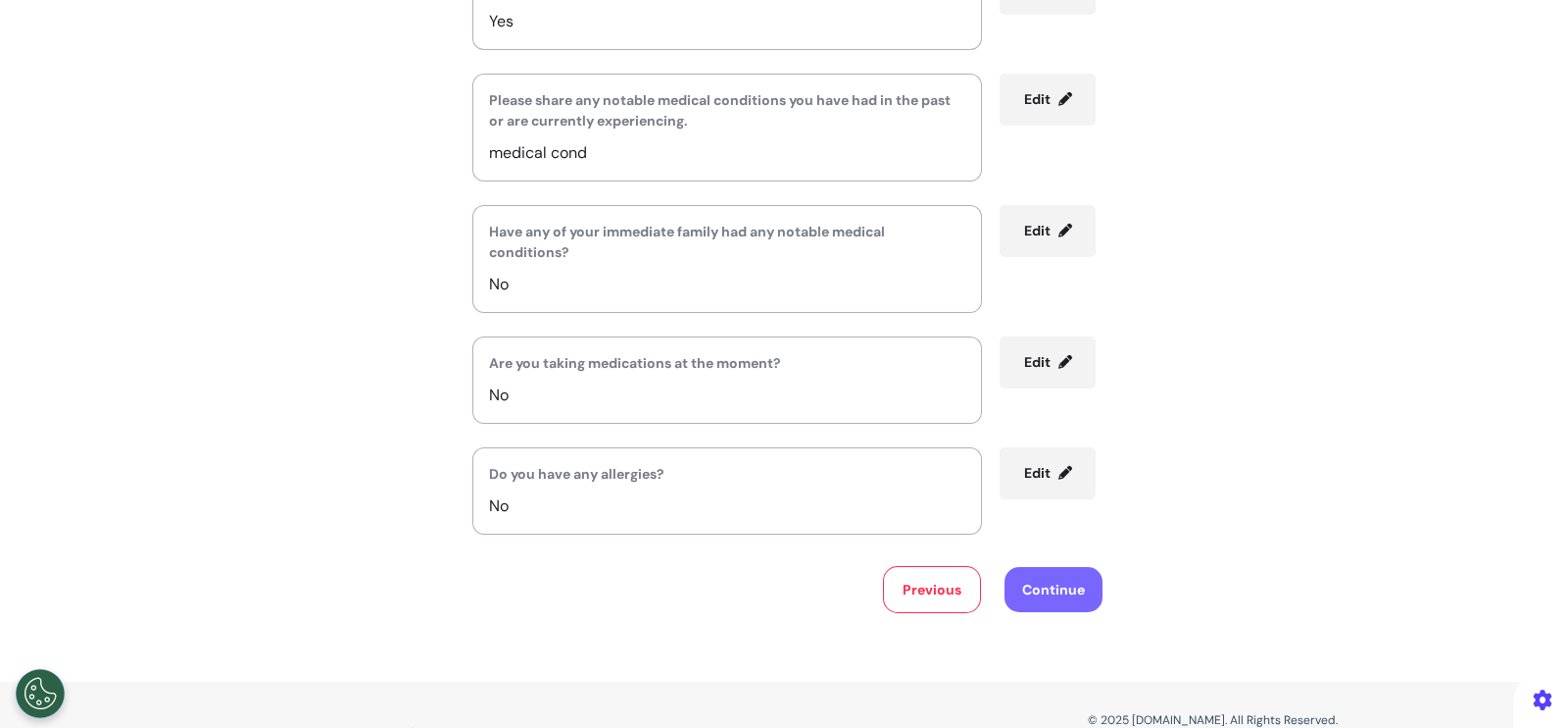
click at [1067, 576] on button "Continue" at bounding box center [1054, 590] width 98 height 45
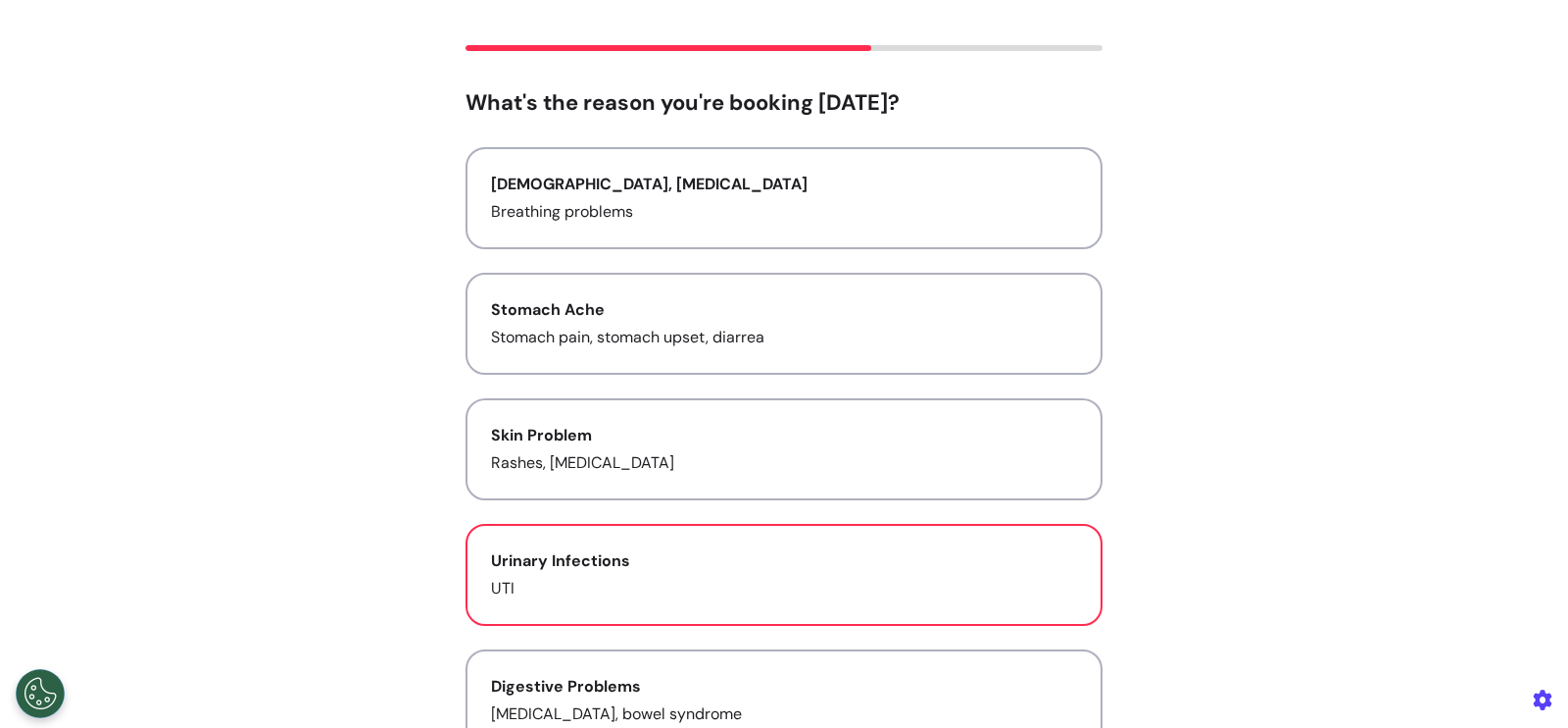
scroll to position [97, 0]
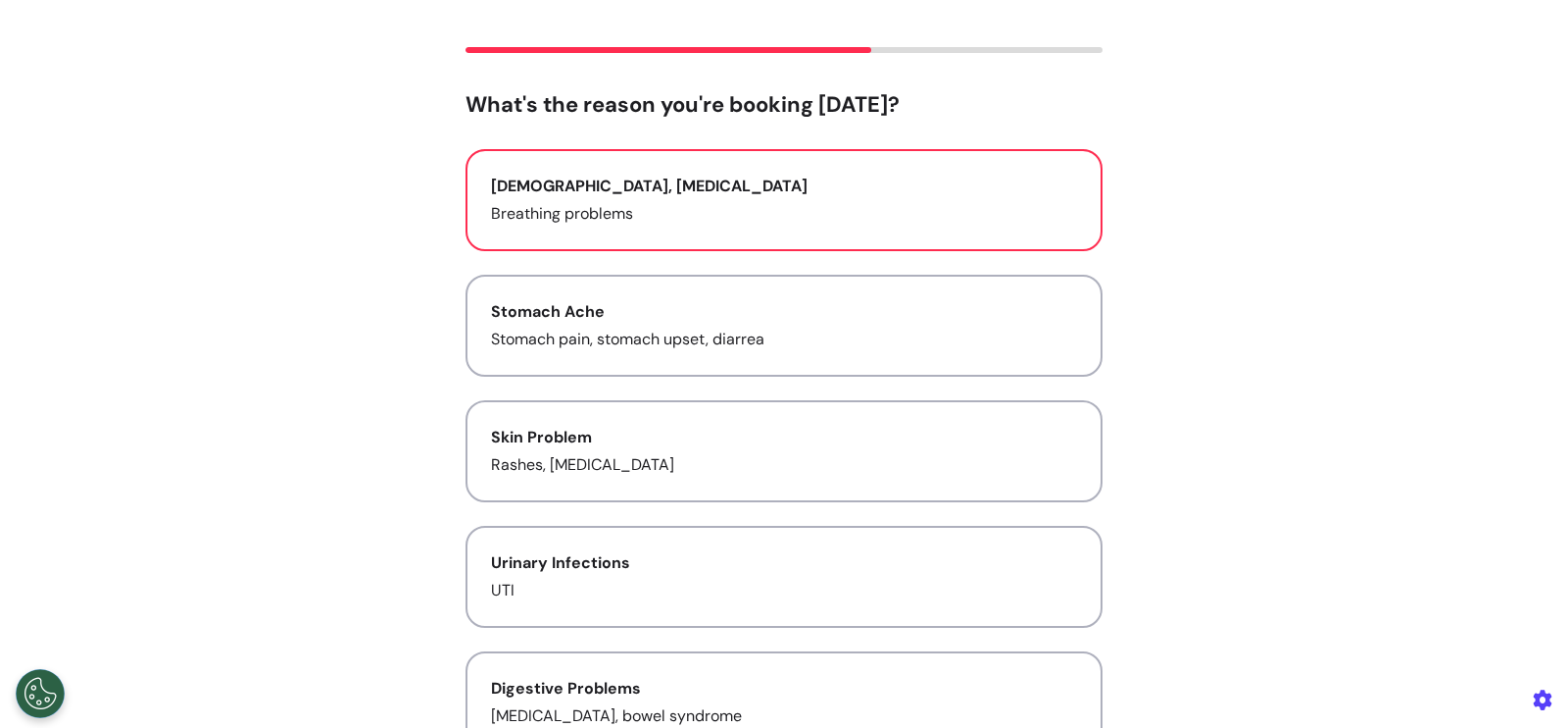
click at [719, 228] on button "[DEMOGRAPHIC_DATA], [MEDICAL_DATA] Breathing problems" at bounding box center [784, 200] width 637 height 102
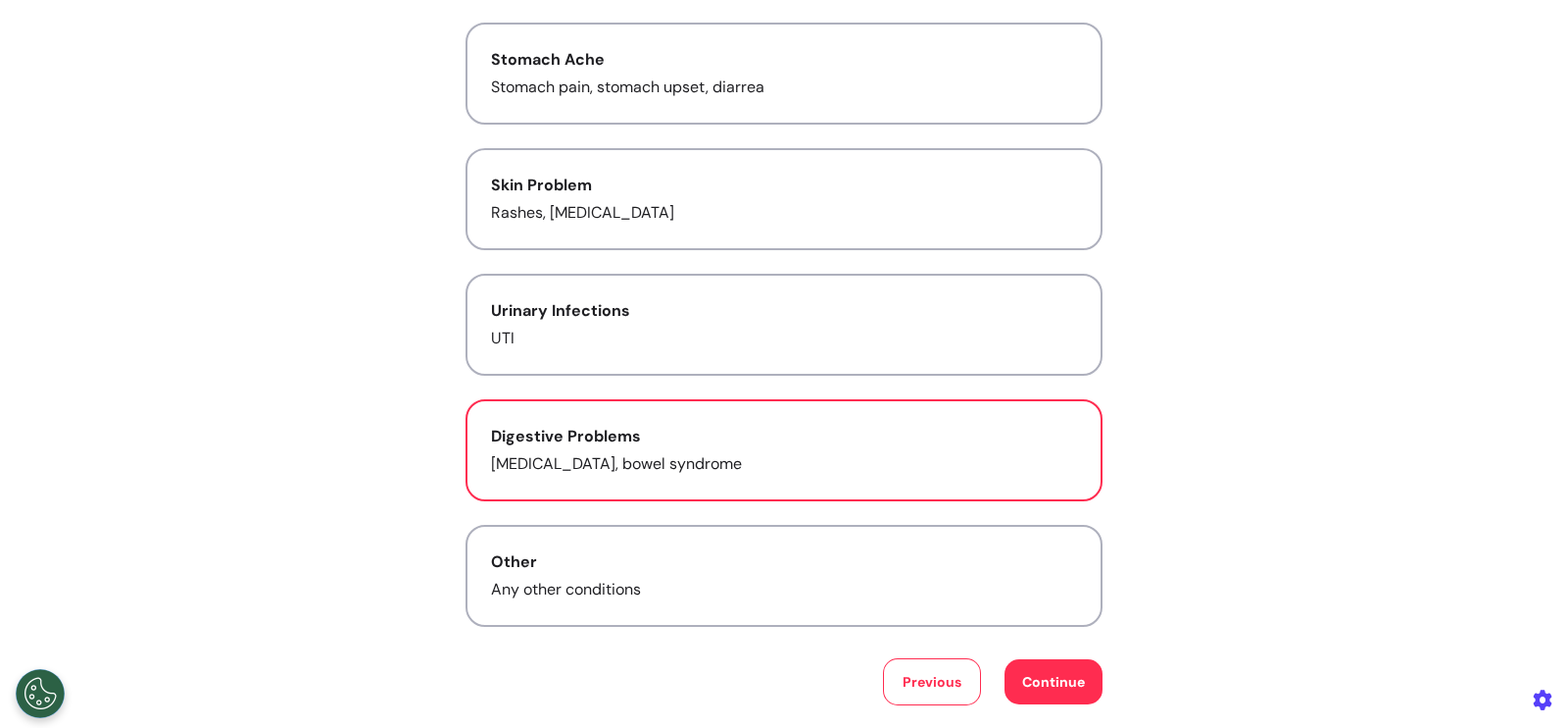
scroll to position [350, 0]
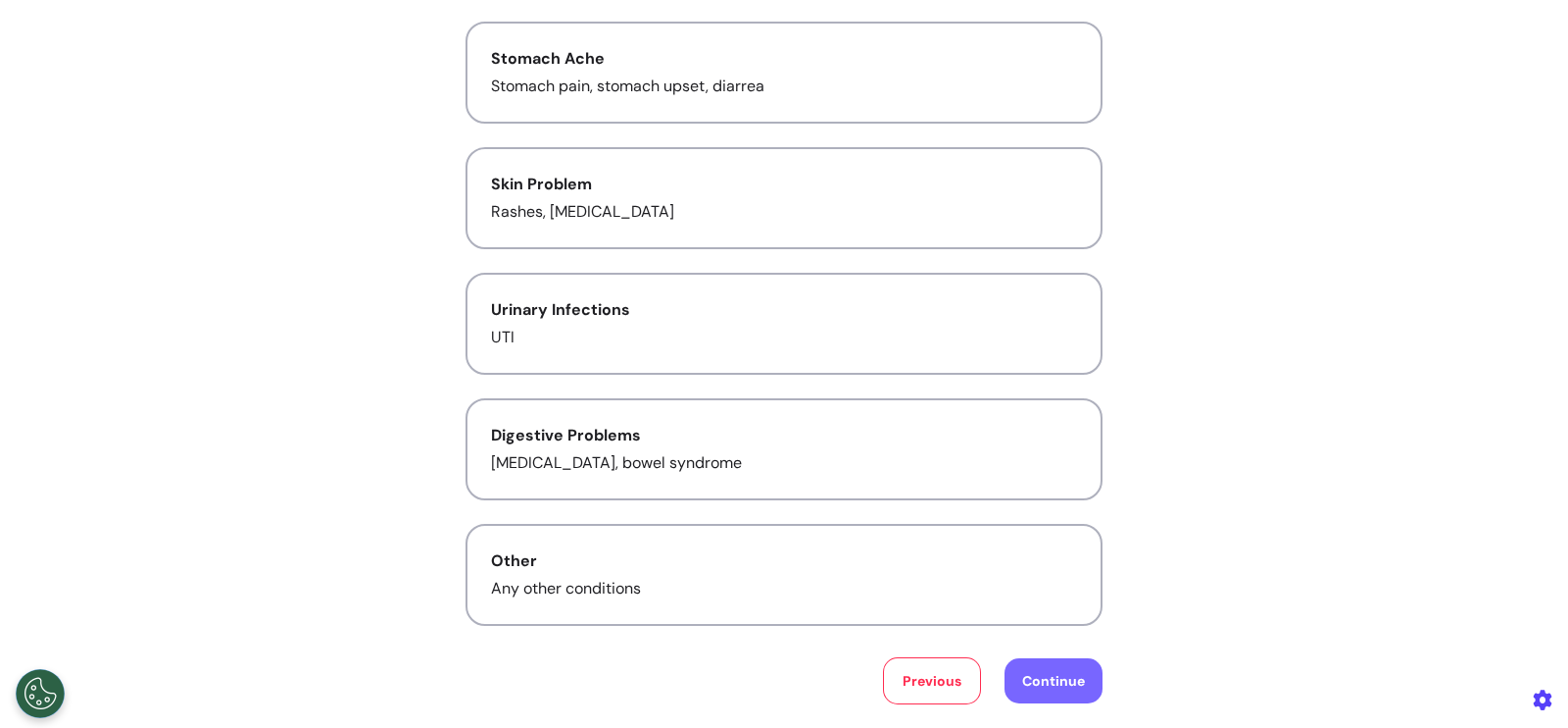
click at [1043, 669] on button "Continue" at bounding box center [1054, 681] width 98 height 45
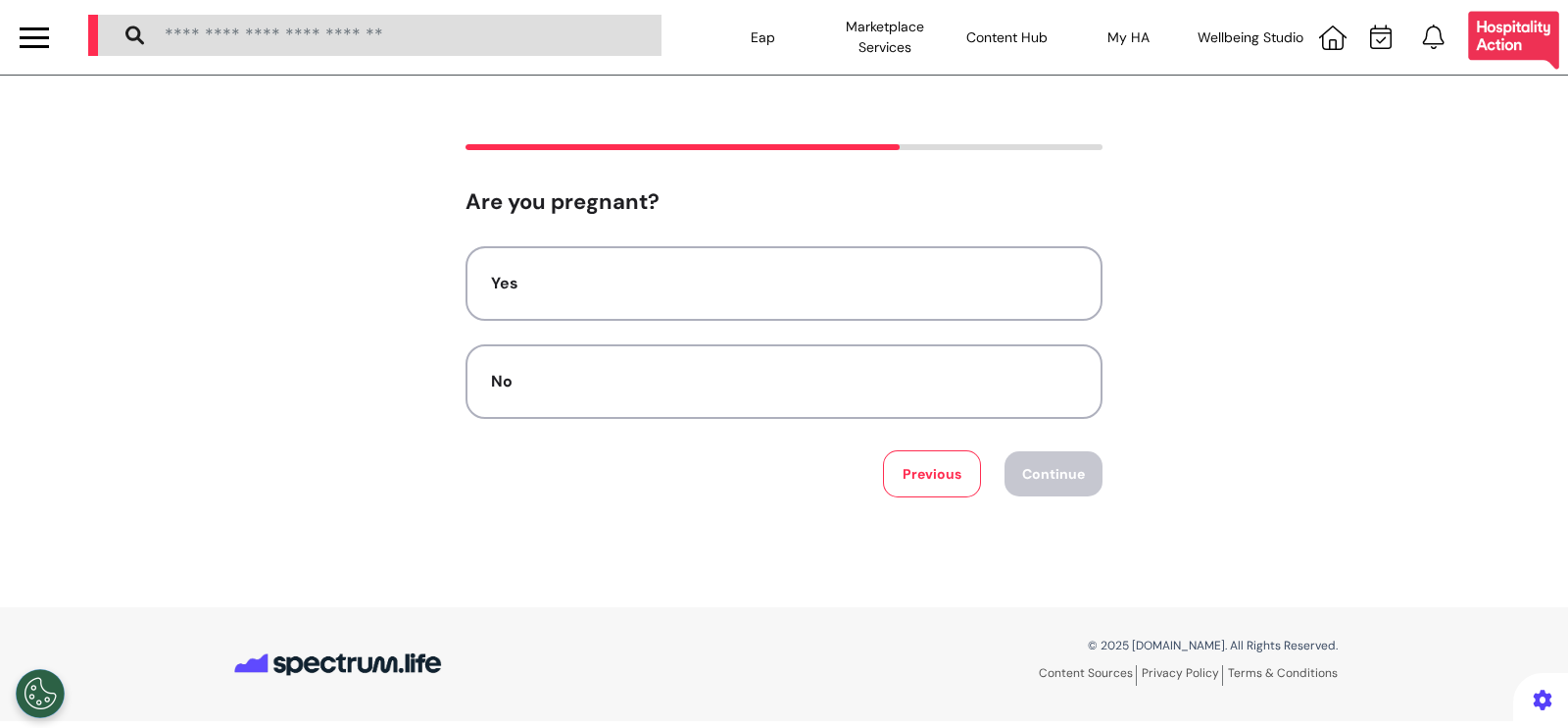
scroll to position [0, 0]
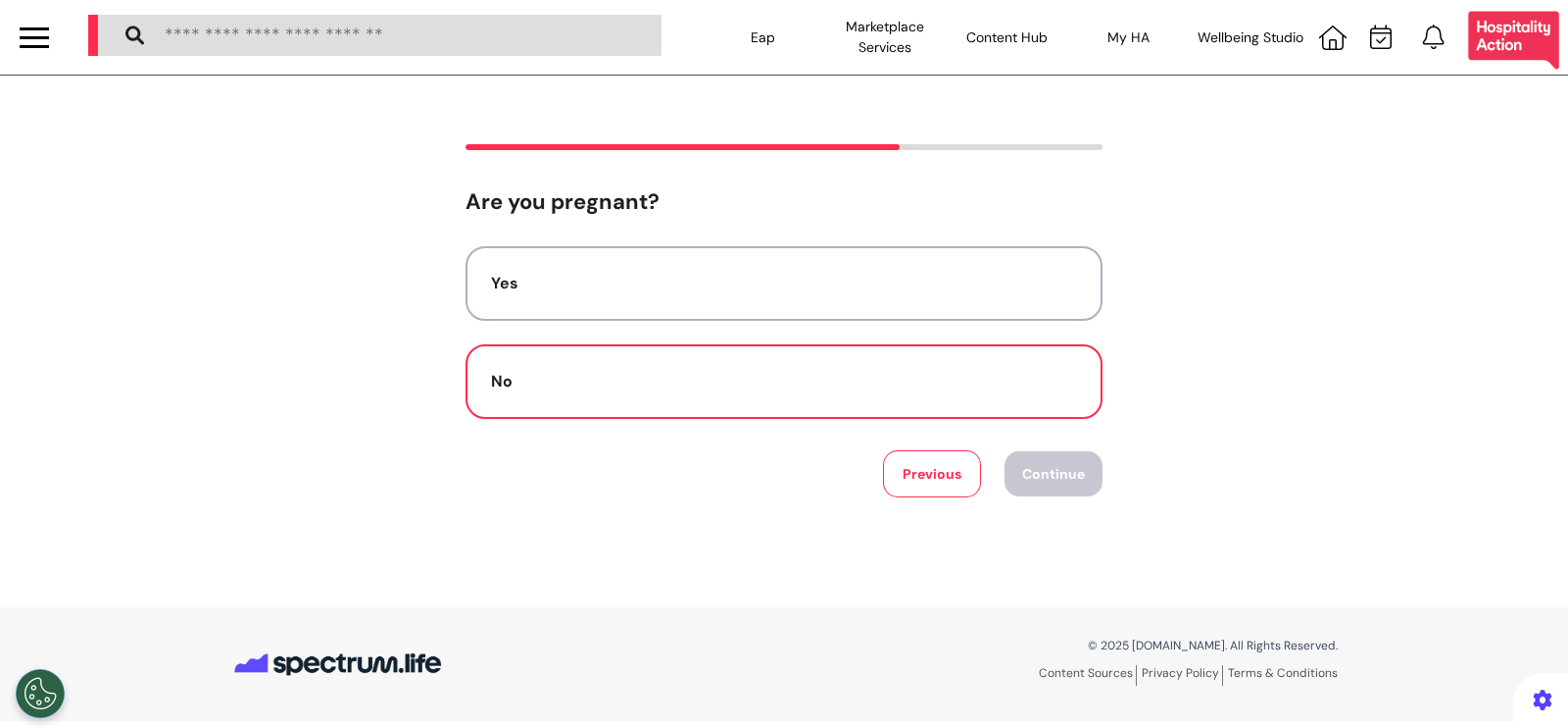
click at [784, 389] on div "No" at bounding box center [784, 381] width 587 height 24
click at [1055, 466] on button "Continue" at bounding box center [1054, 474] width 98 height 45
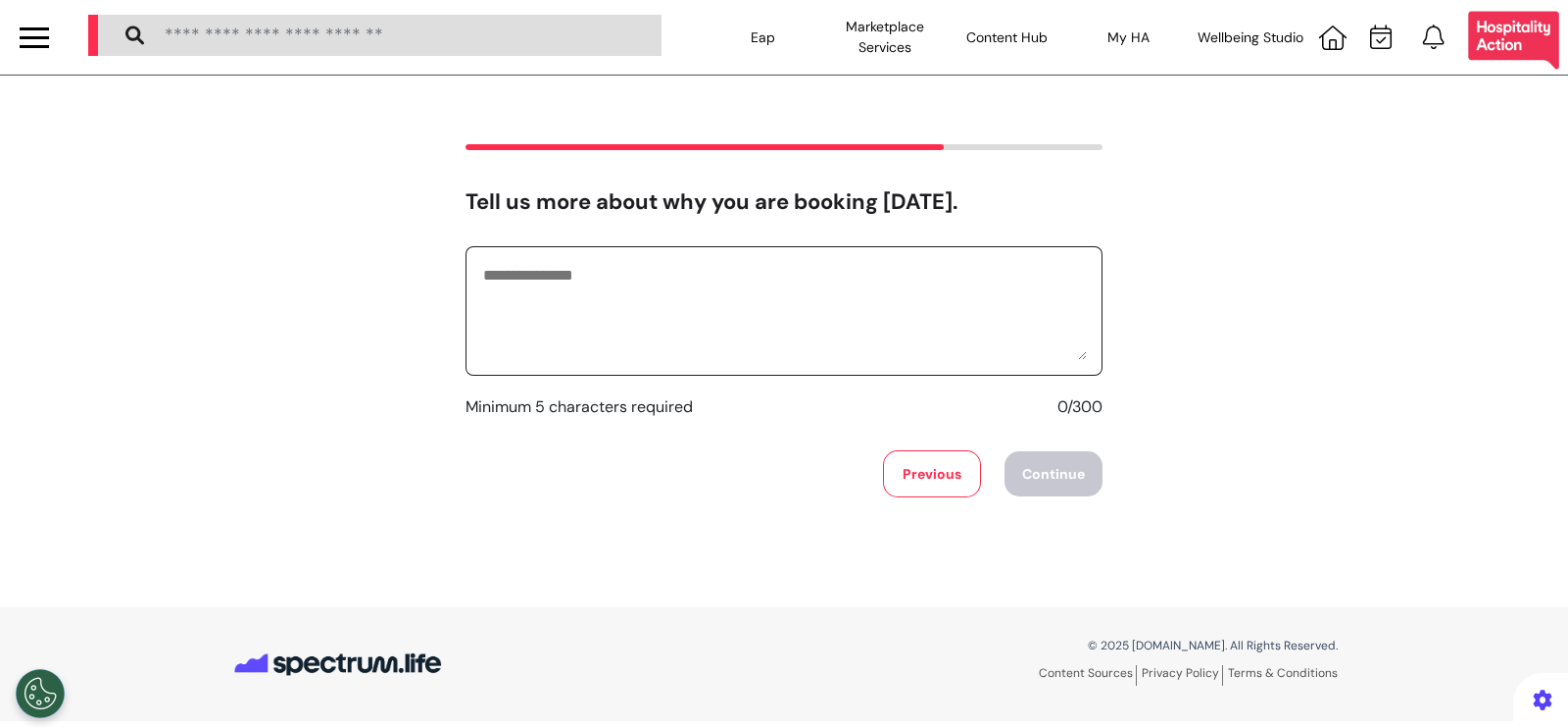
click at [860, 312] on textarea at bounding box center [783, 310] width 605 height 98
type textarea "**********"
click at [1049, 476] on button "Continue" at bounding box center [1054, 474] width 98 height 45
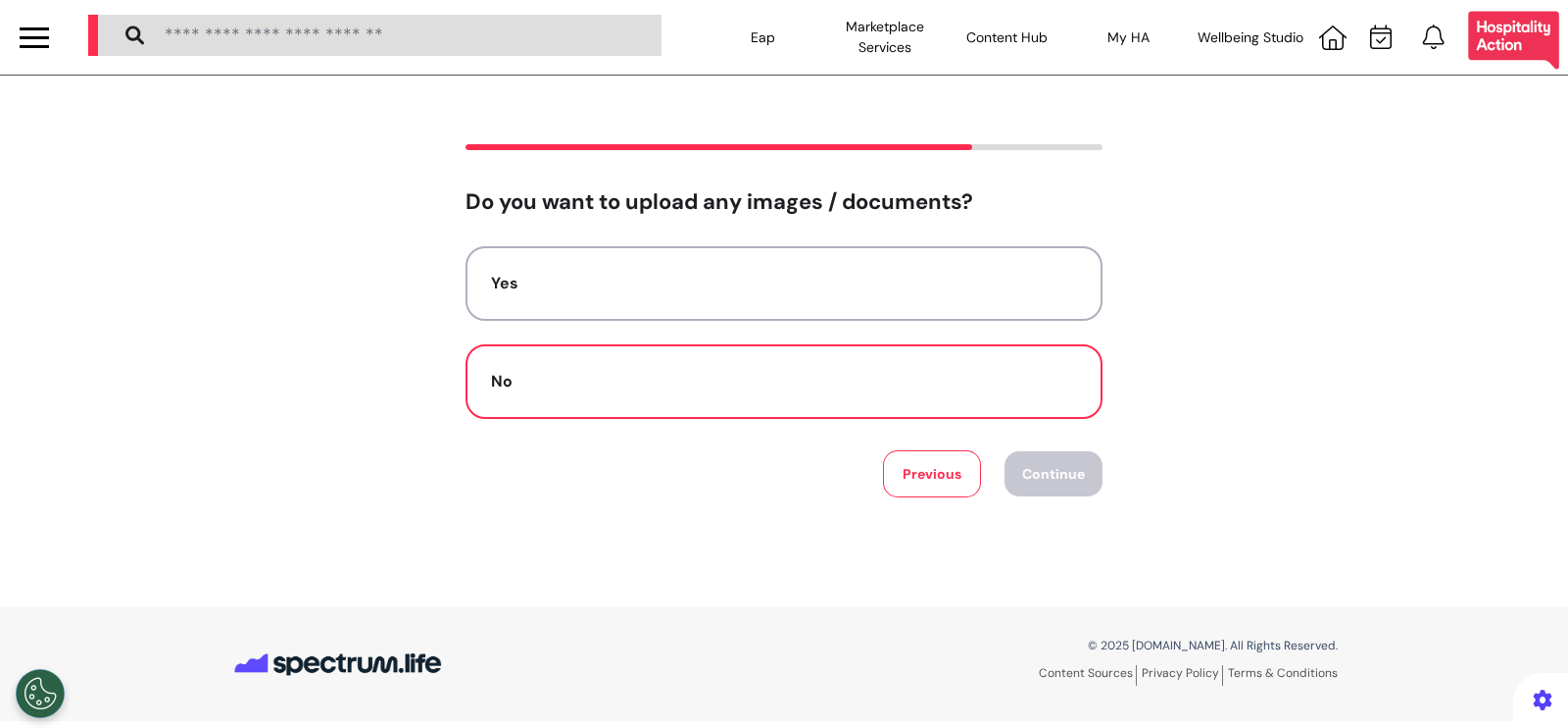
click at [848, 373] on div "No" at bounding box center [784, 381] width 587 height 24
click at [1068, 467] on button "Continue" at bounding box center [1054, 474] width 98 height 45
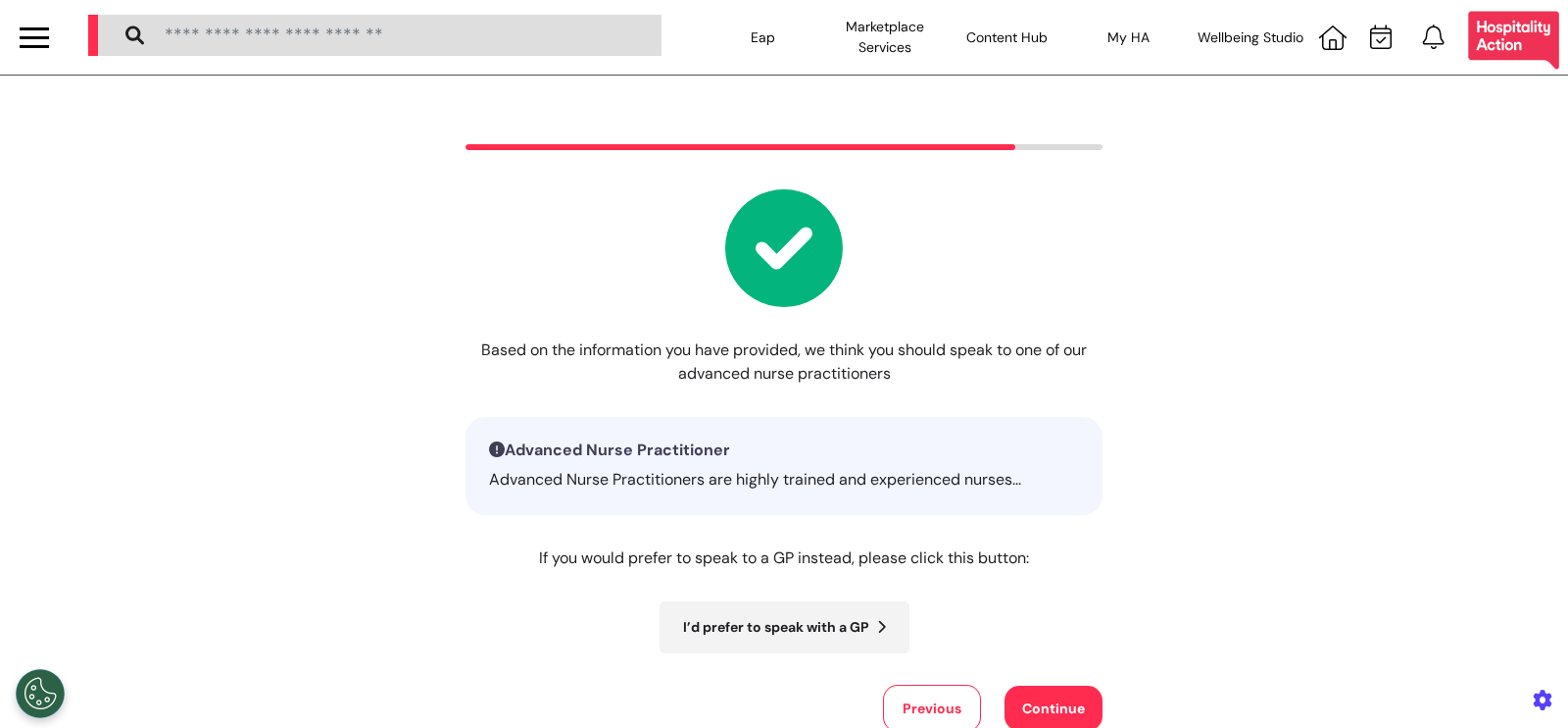
scroll to position [187, 0]
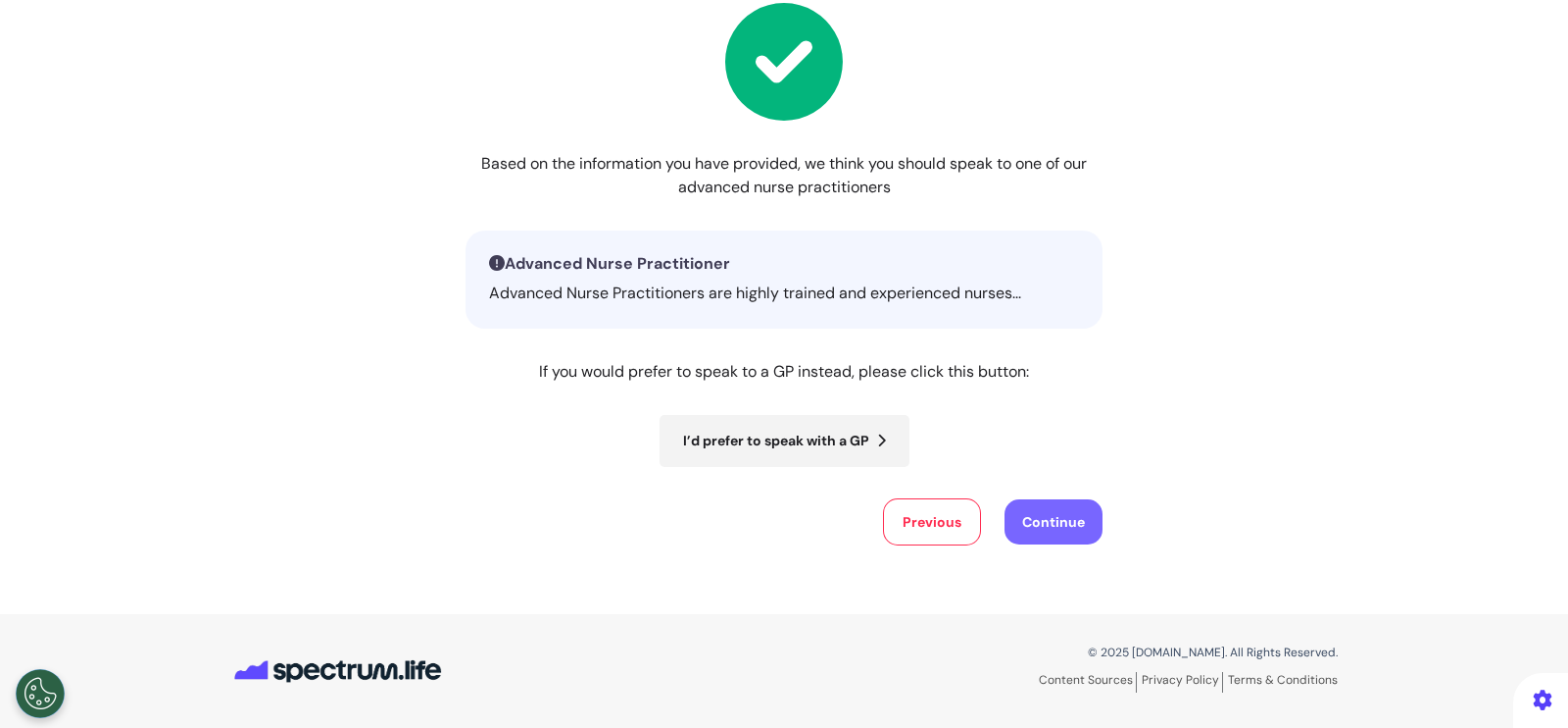
click at [1059, 518] on button "Continue" at bounding box center [1054, 522] width 98 height 45
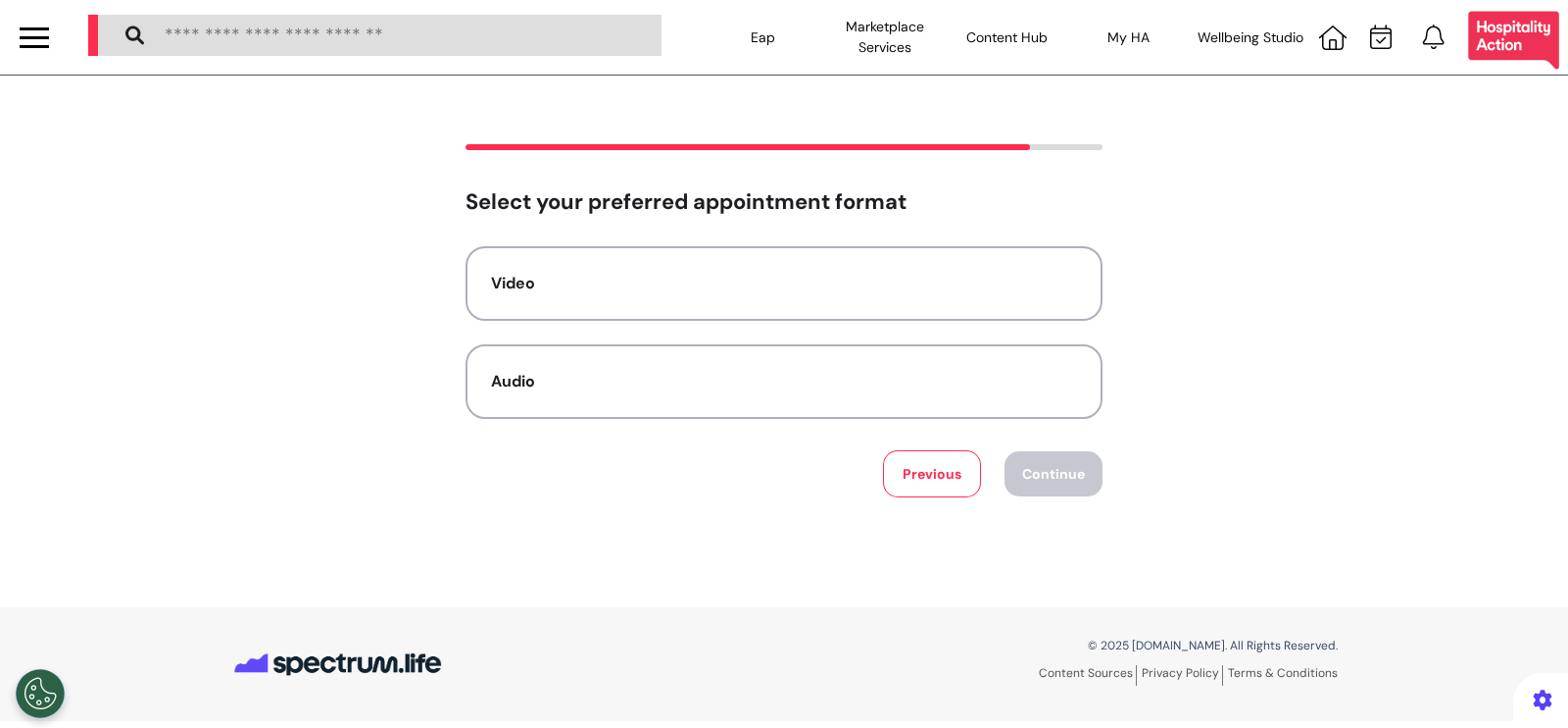
scroll to position [0, 0]
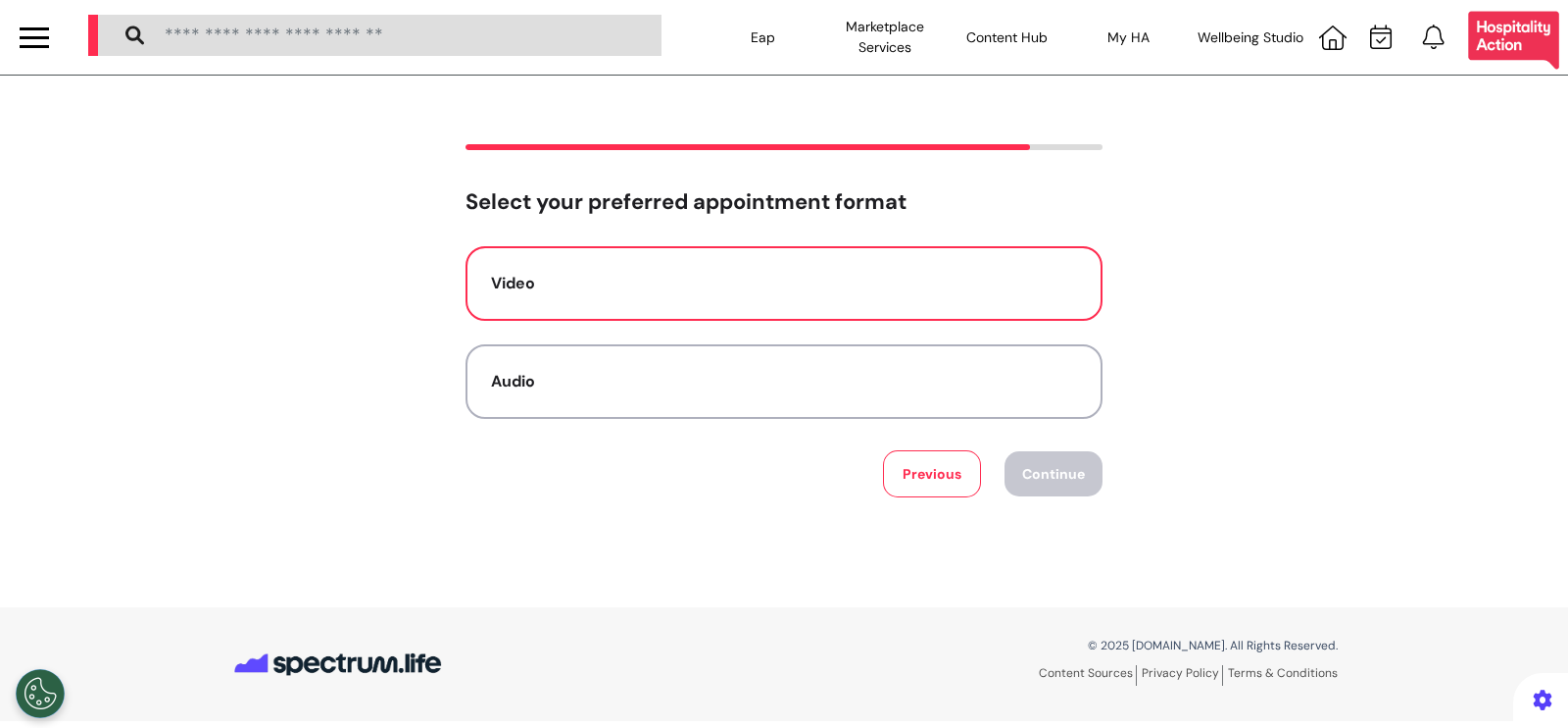
click at [748, 291] on div "Video" at bounding box center [784, 283] width 587 height 24
click at [1043, 472] on button "Continue" at bounding box center [1054, 474] width 98 height 45
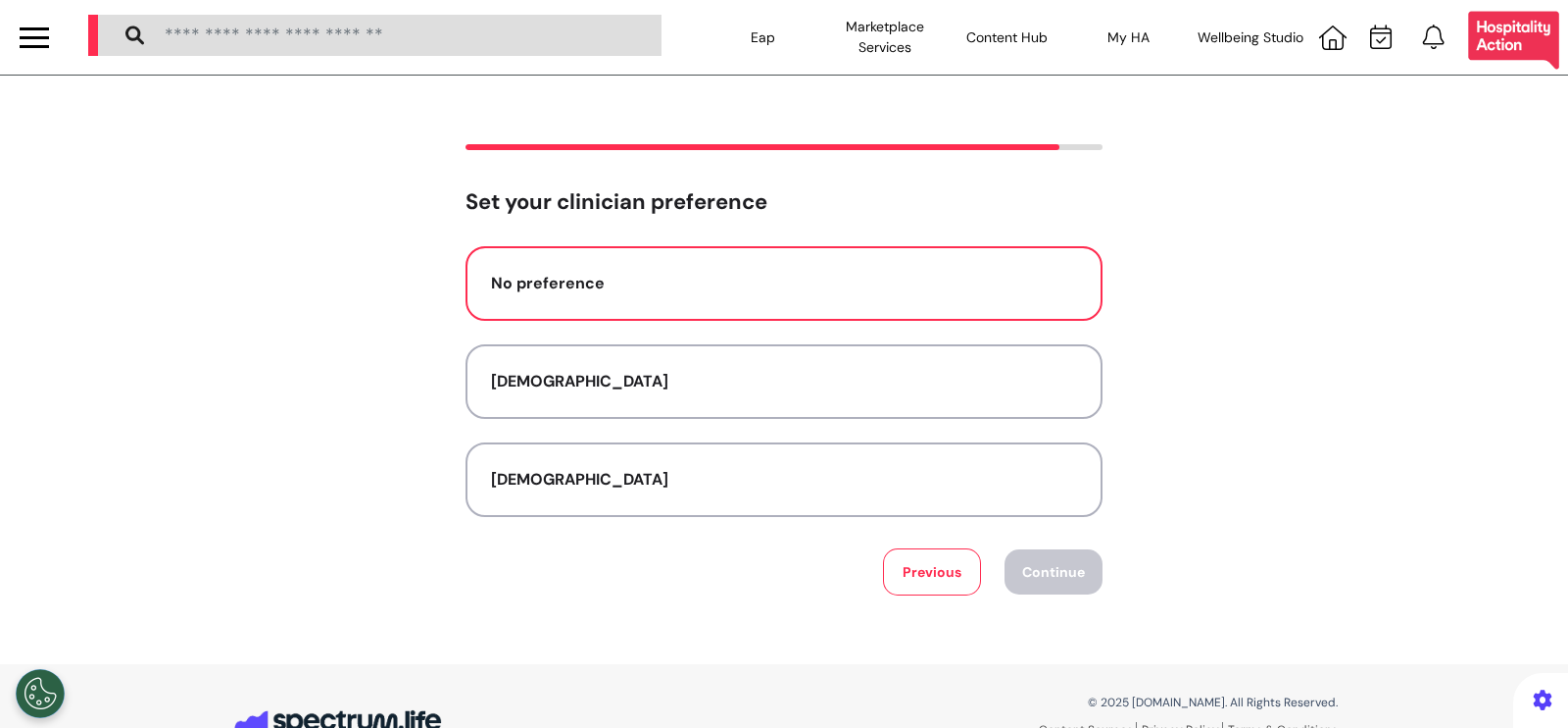
click at [768, 296] on button "No preference" at bounding box center [784, 283] width 637 height 74
click at [1037, 574] on button "Continue" at bounding box center [1054, 572] width 98 height 45
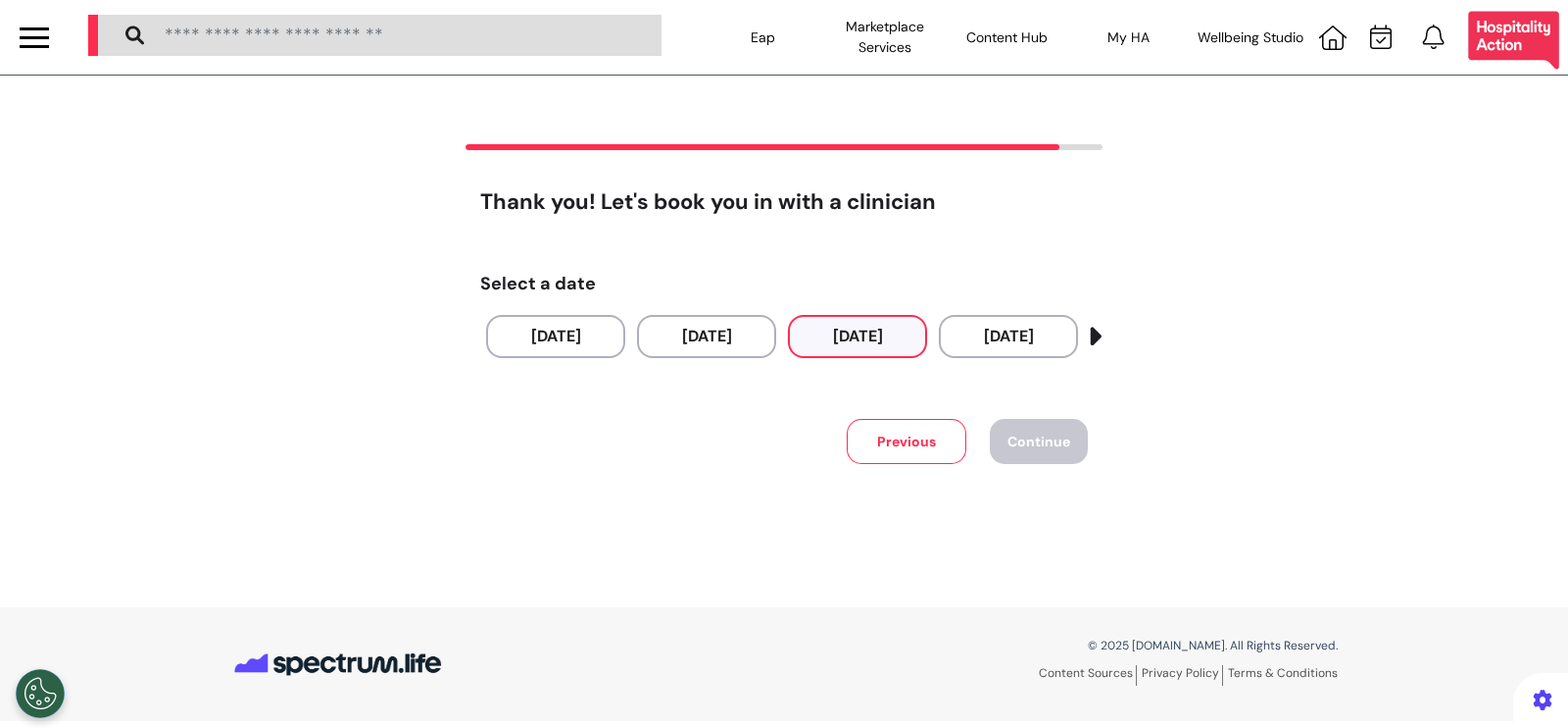
click at [902, 344] on button "[DATE]" at bounding box center [857, 337] width 139 height 43
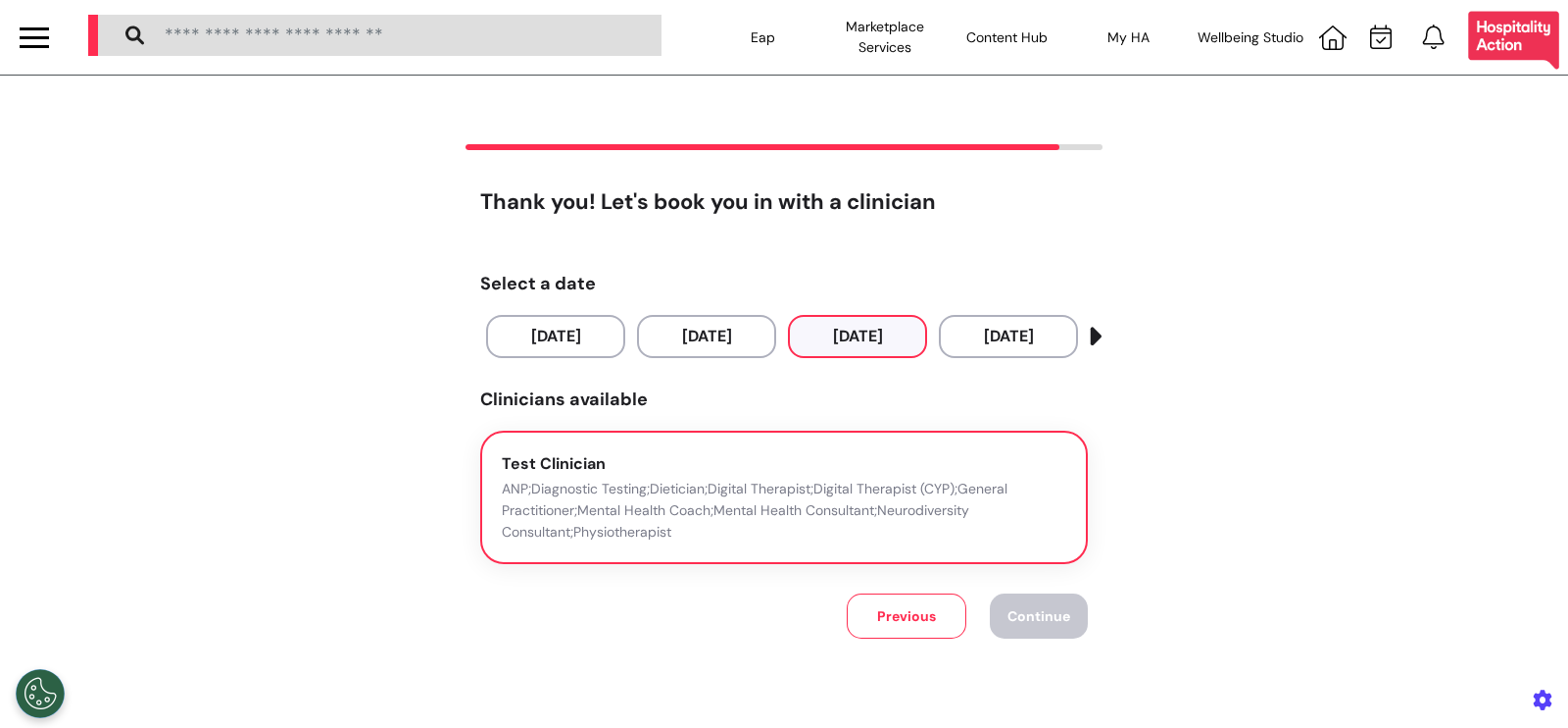
click at [752, 483] on p "ANP;Diagnostic Testing;Dietician;Digital Therapist;Digital Therapist (CYP);Gene…" at bounding box center [784, 510] width 565 height 65
click at [1024, 624] on button "Continue" at bounding box center [1039, 616] width 98 height 45
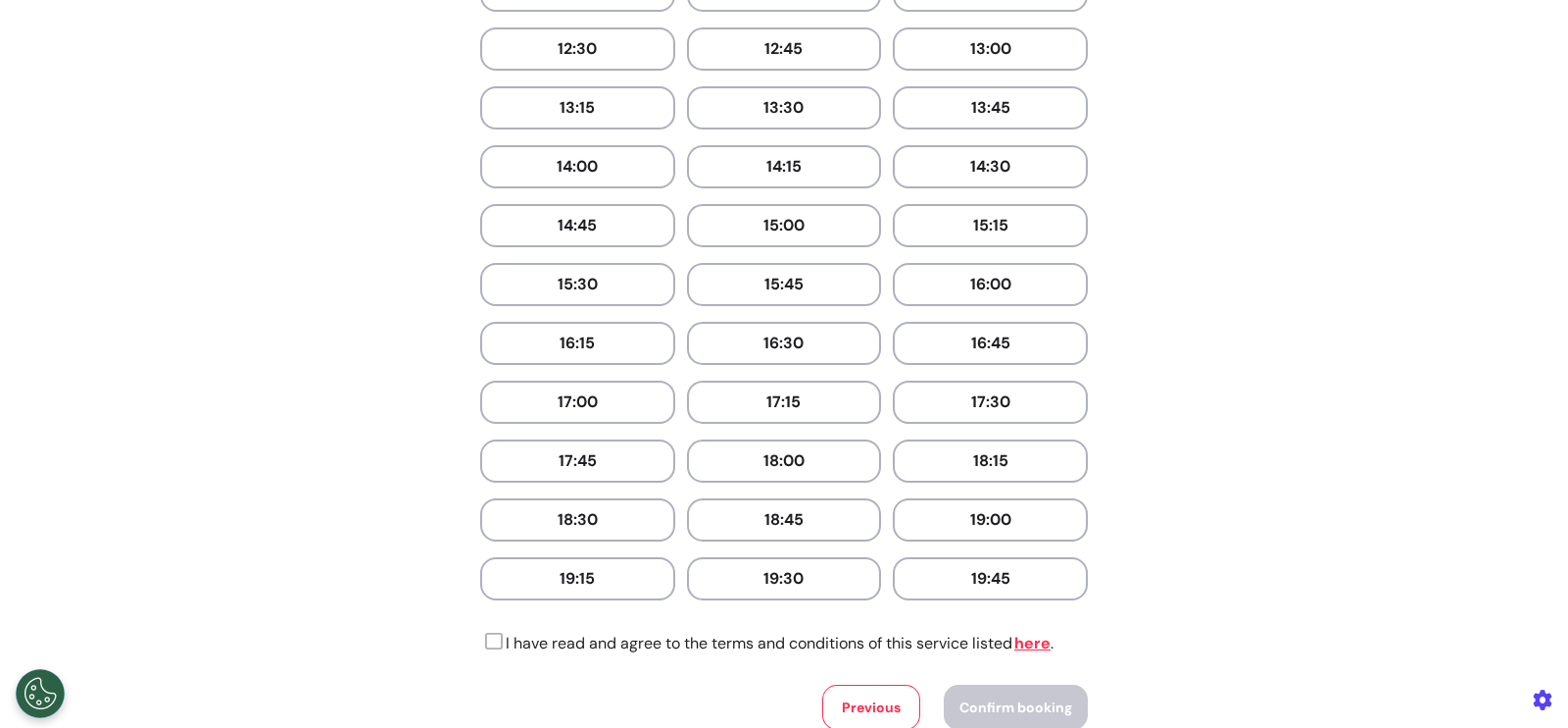
scroll to position [865, 0]
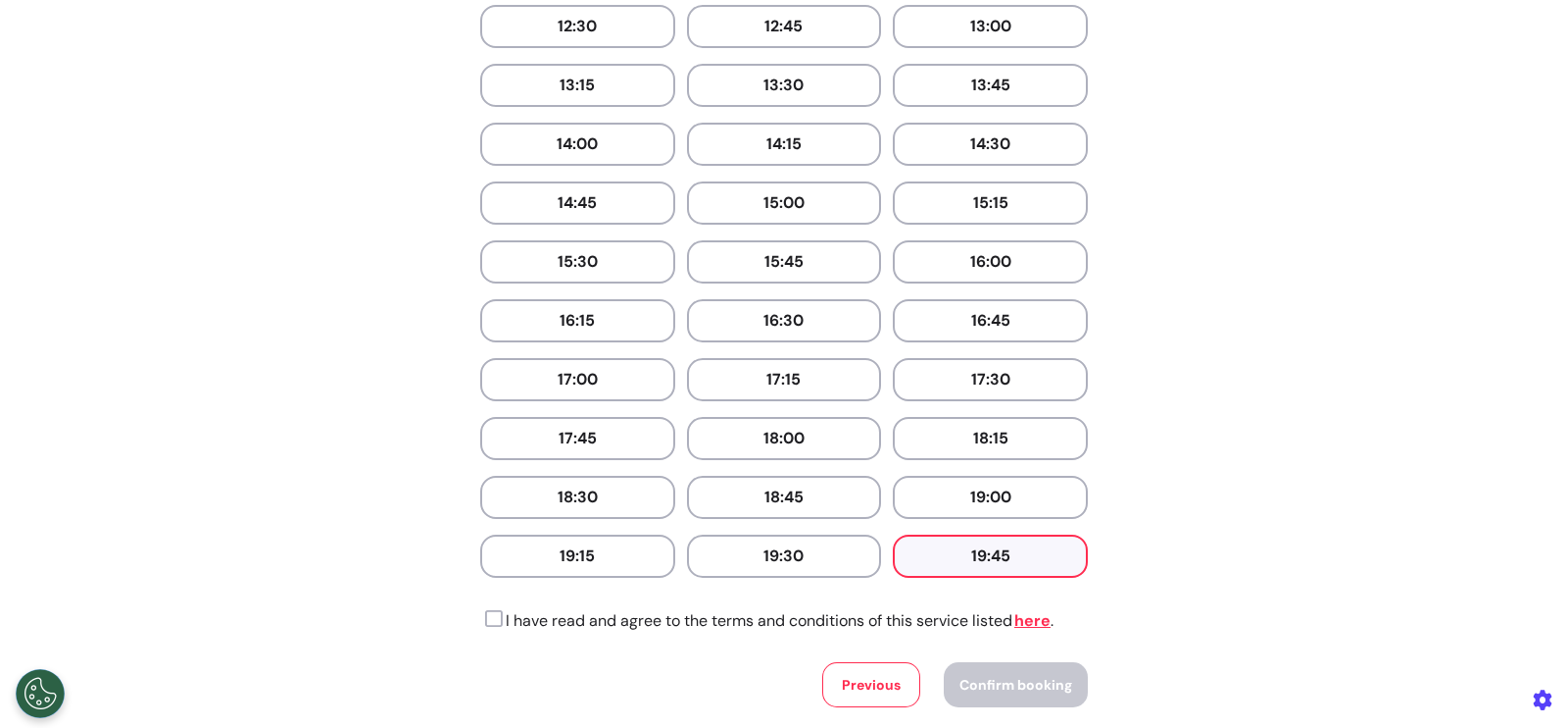
click at [1015, 551] on button "19:45" at bounding box center [990, 556] width 196 height 43
click at [484, 608] on icon at bounding box center [491, 618] width 23 height 20
click at [1044, 662] on button "Confirm booking" at bounding box center [1016, 685] width 144 height 45
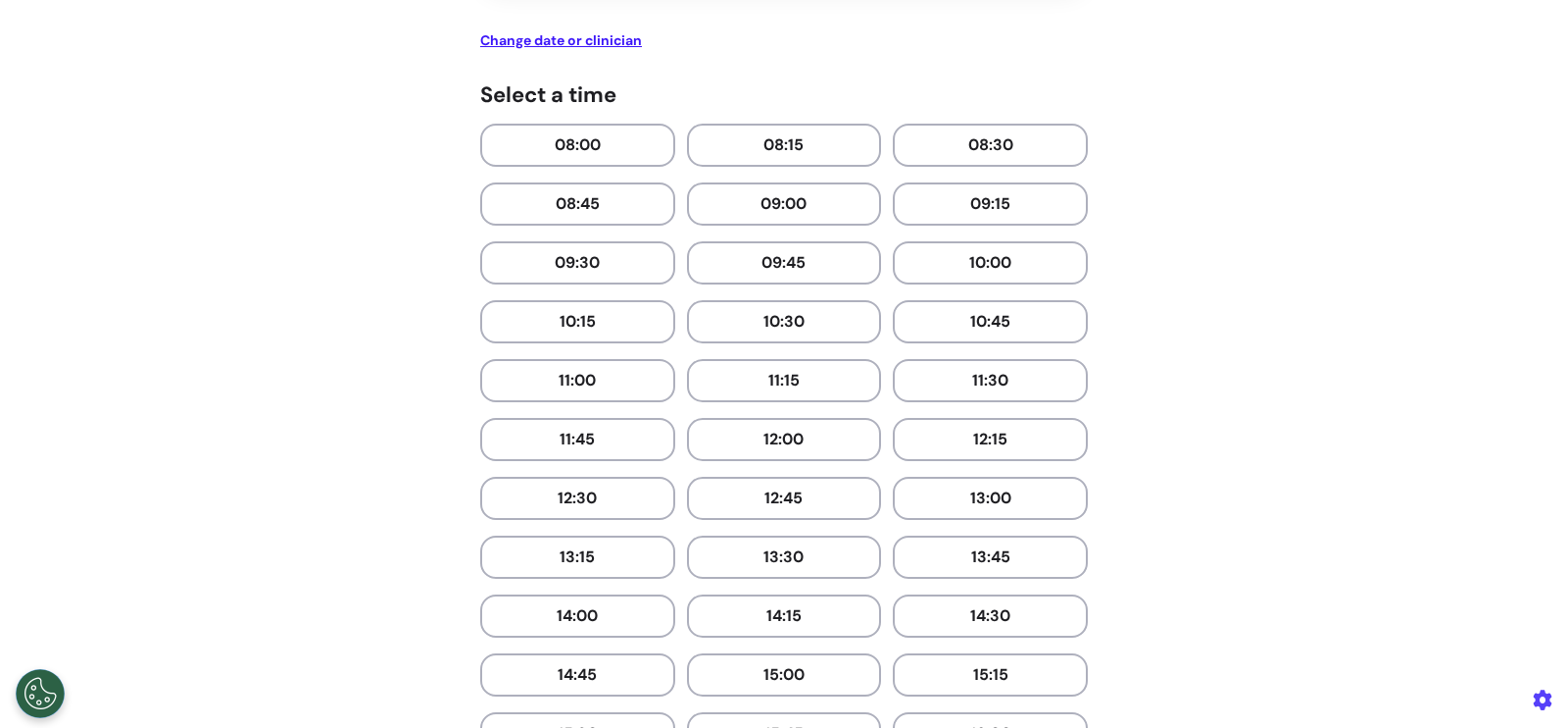
scroll to position [391, 0]
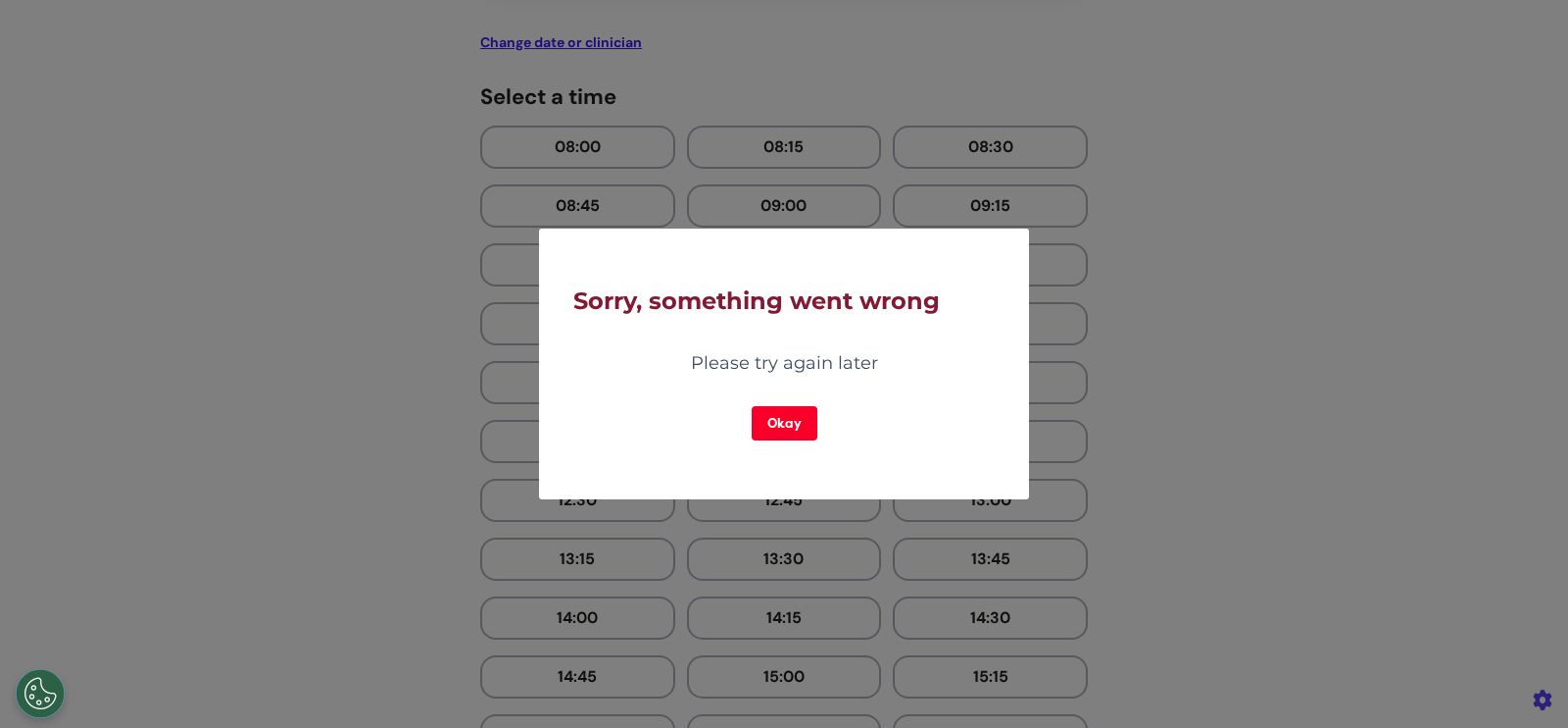
click at [776, 419] on button "Okay" at bounding box center [784, 423] width 66 height 35
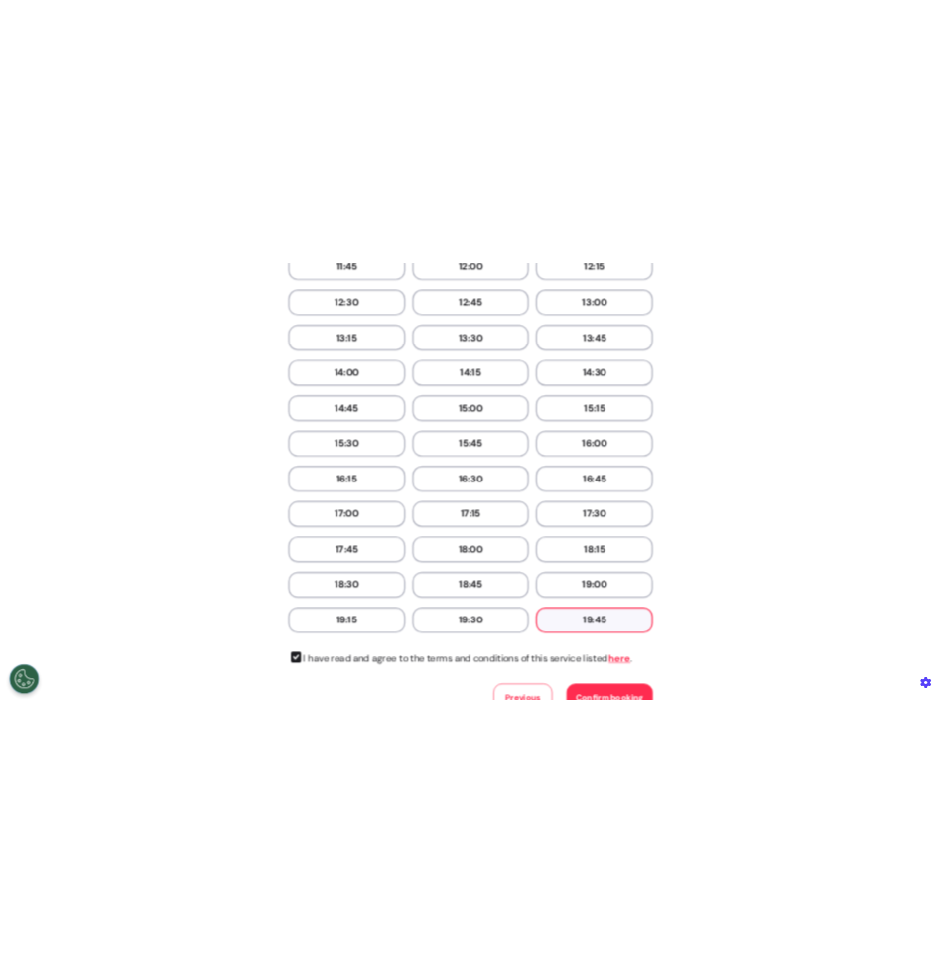
scroll to position [1099, 0]
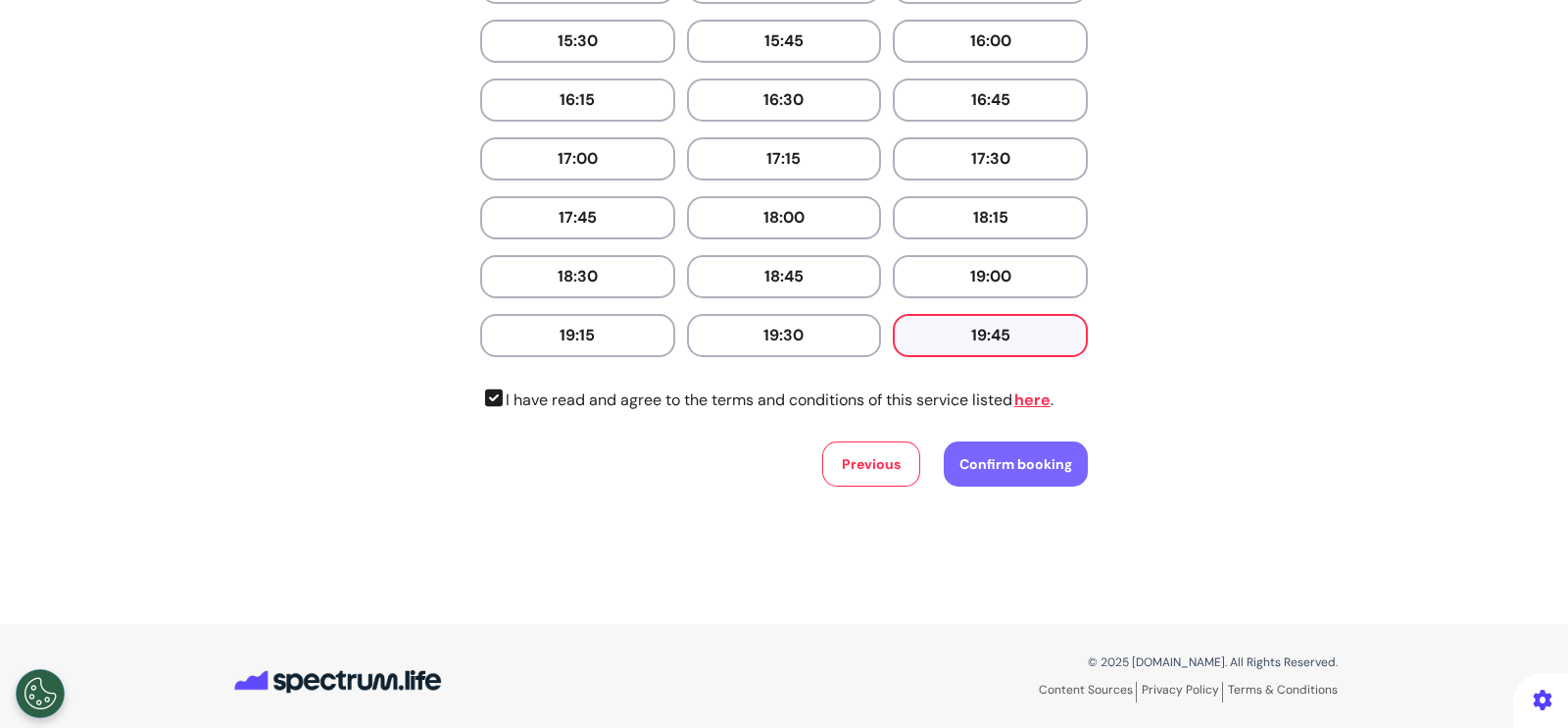
click at [1004, 461] on span "Confirm booking" at bounding box center [1016, 464] width 113 height 18
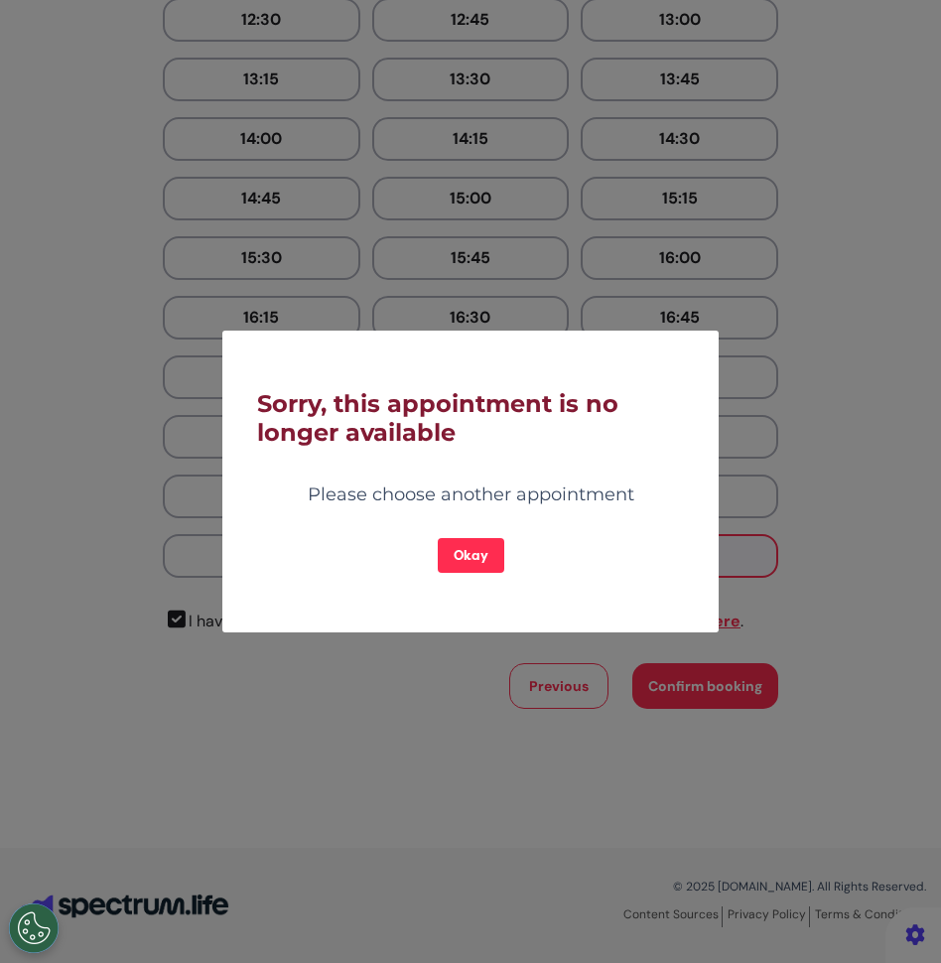
scroll to position [947, 0]
click at [469, 561] on button "Okay" at bounding box center [471, 555] width 67 height 35
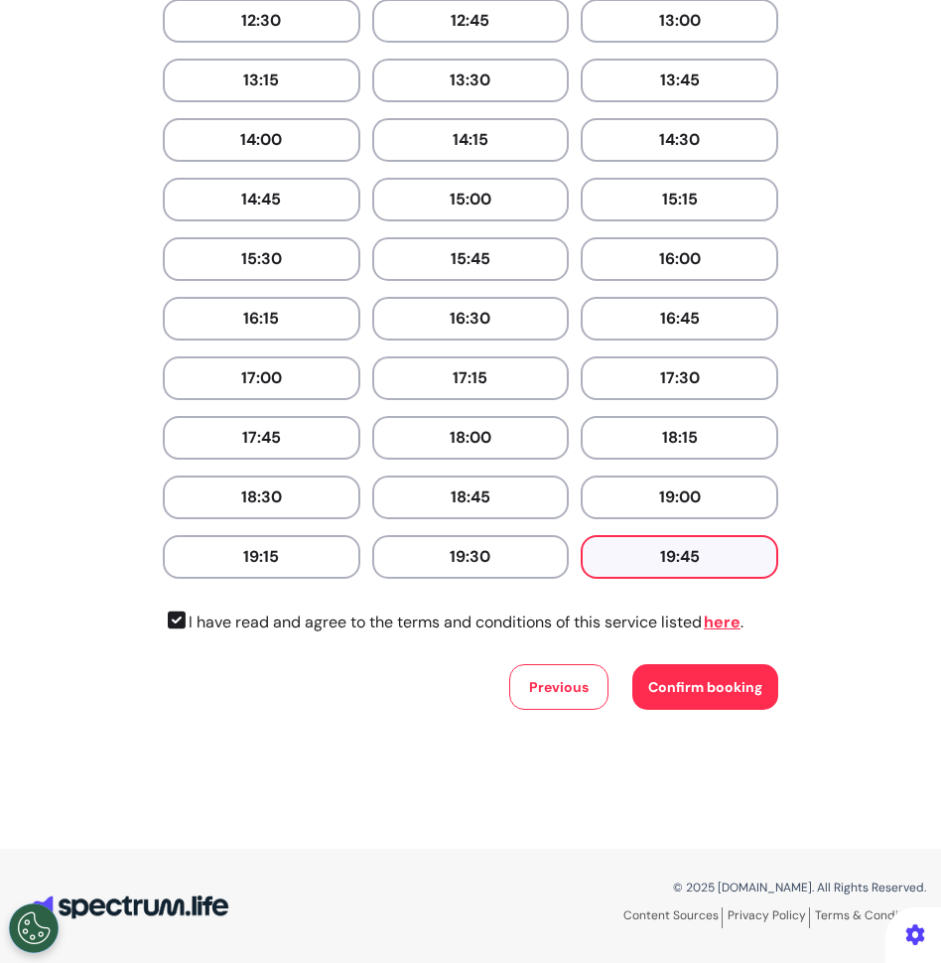
click at [491, 476] on button "18:45" at bounding box center [471, 497] width 198 height 44
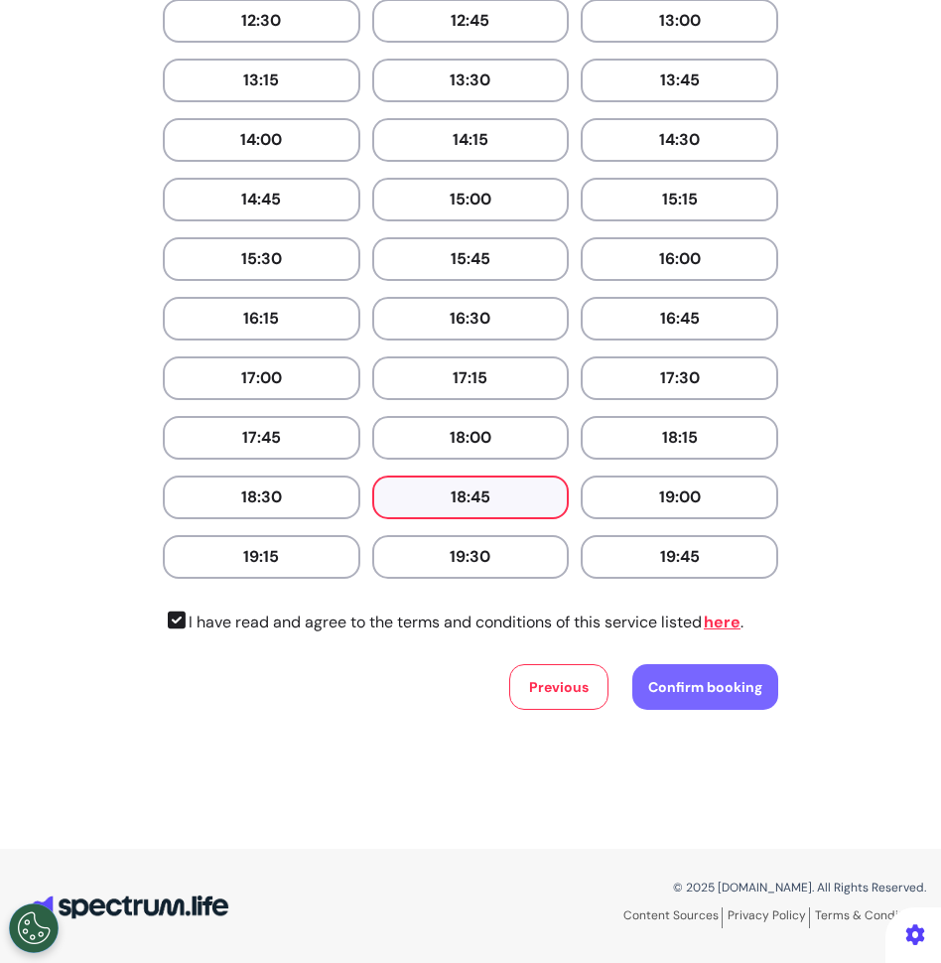
click at [721, 692] on span "Confirm booking" at bounding box center [705, 687] width 114 height 18
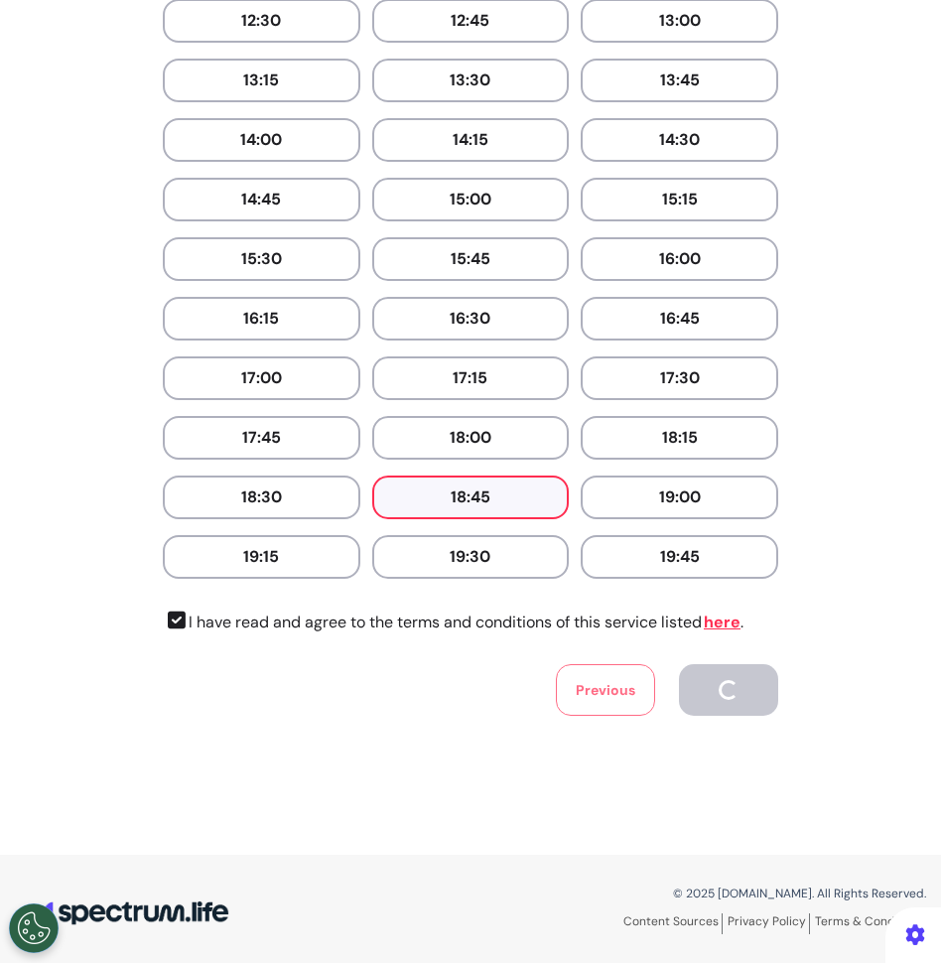
scroll to position [225, 0]
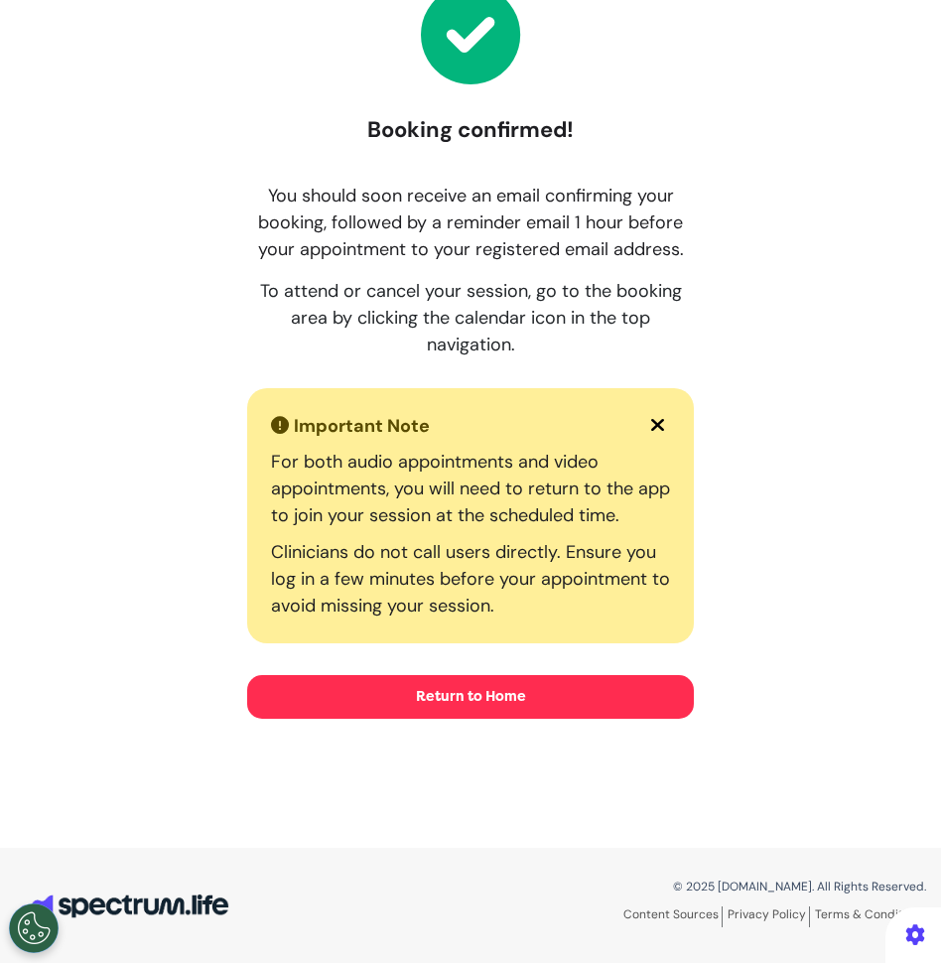
click at [578, 708] on button "Return to Home" at bounding box center [470, 697] width 447 height 44
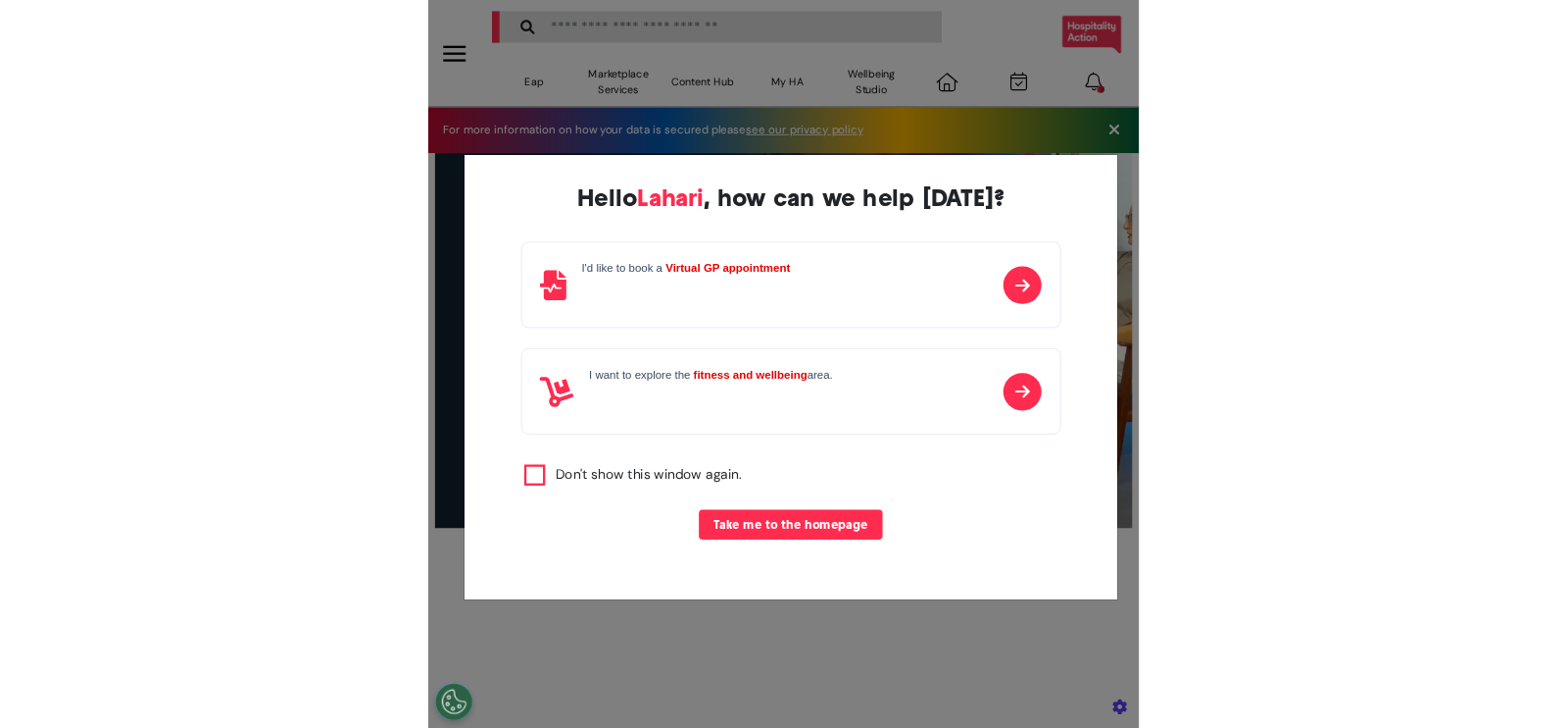
scroll to position [0, 581]
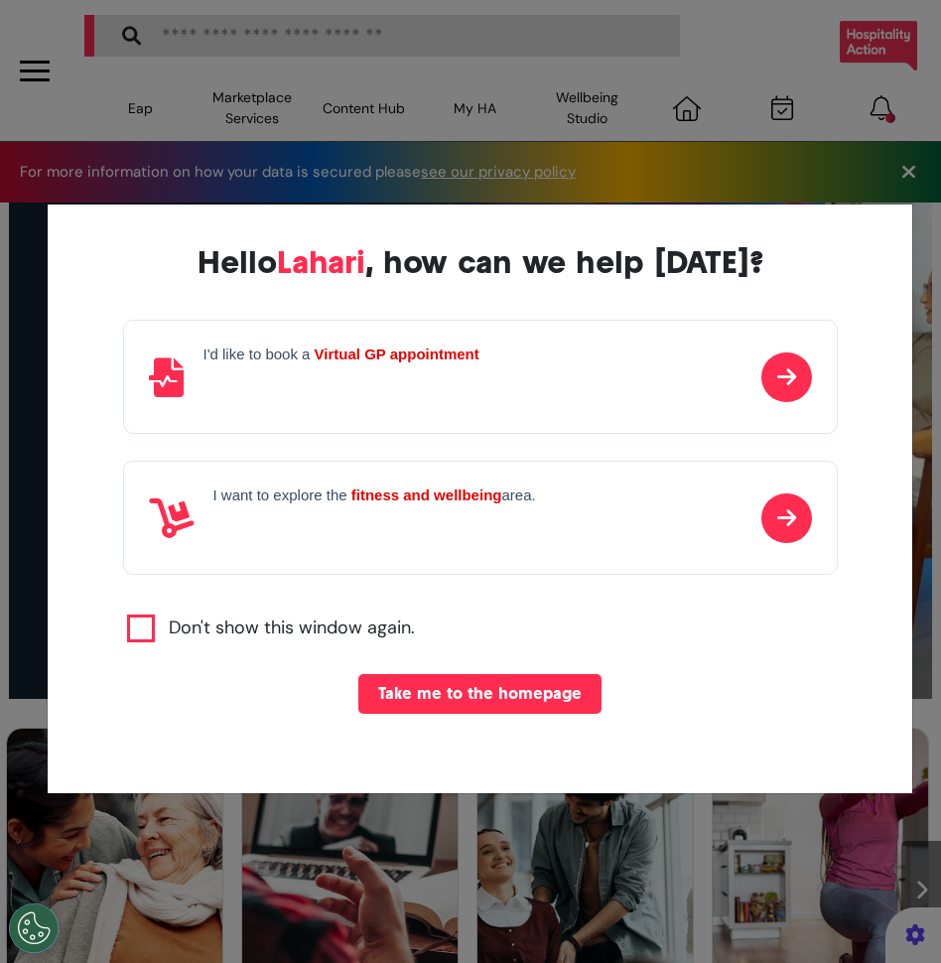
click at [770, 152] on div "Hello [PERSON_NAME] , how can we help [DATE]? I'd like to book a Virtual GP app…" at bounding box center [470, 481] width 941 height 963
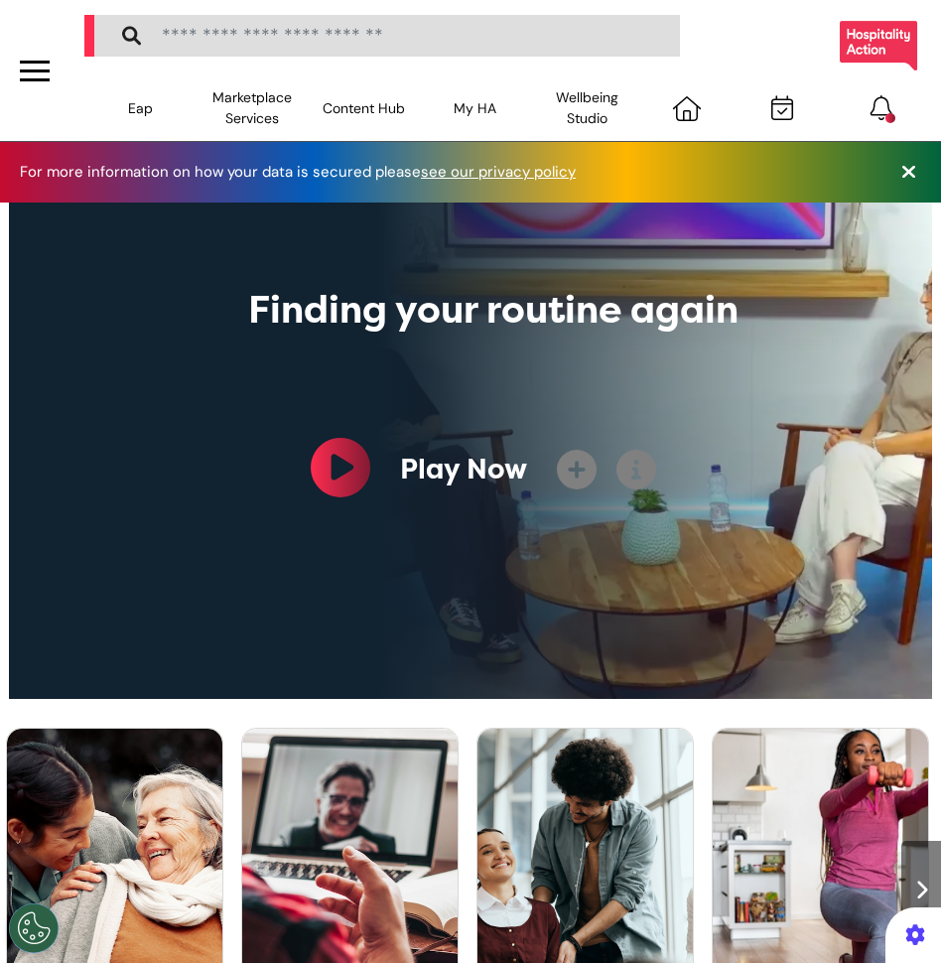
click at [776, 111] on icon at bounding box center [782, 107] width 22 height 25
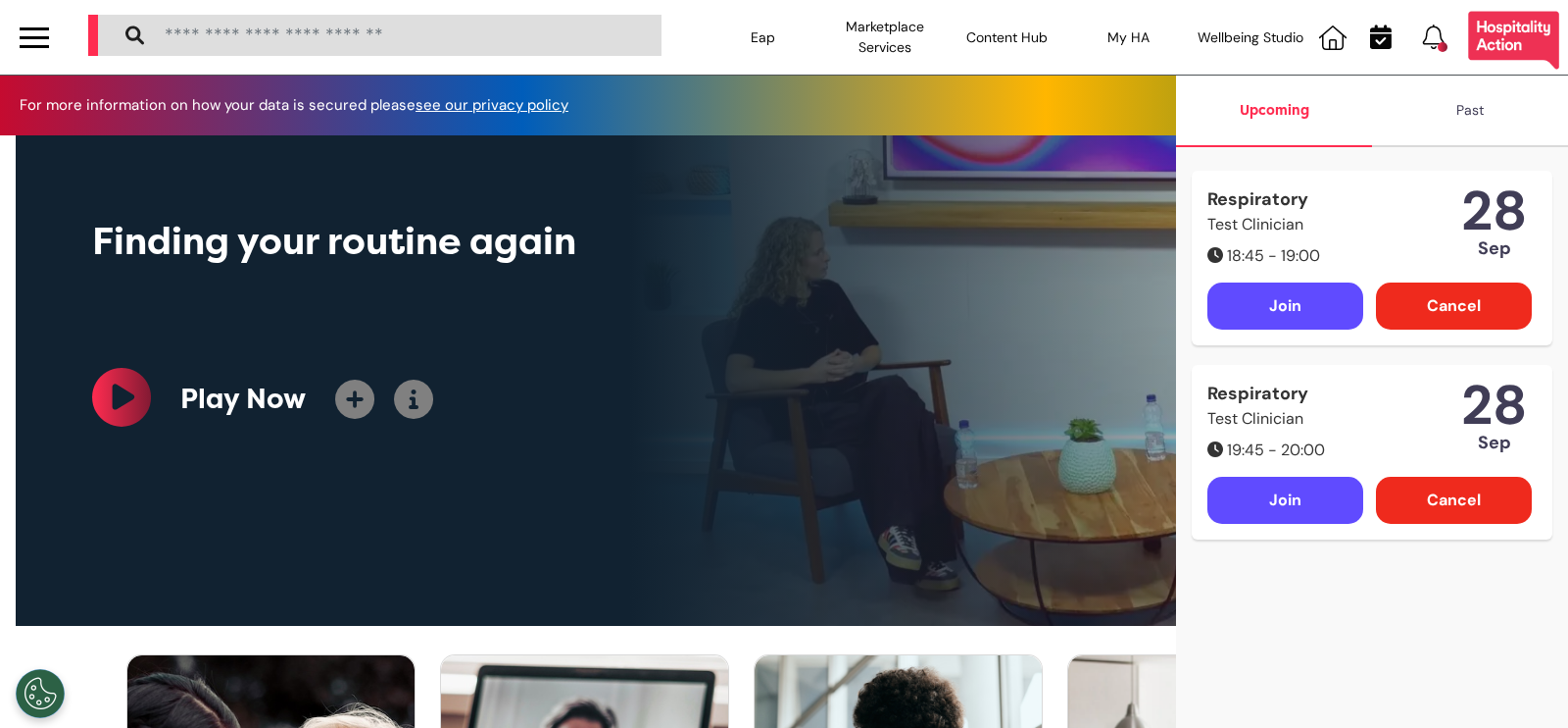
scroll to position [0, 783]
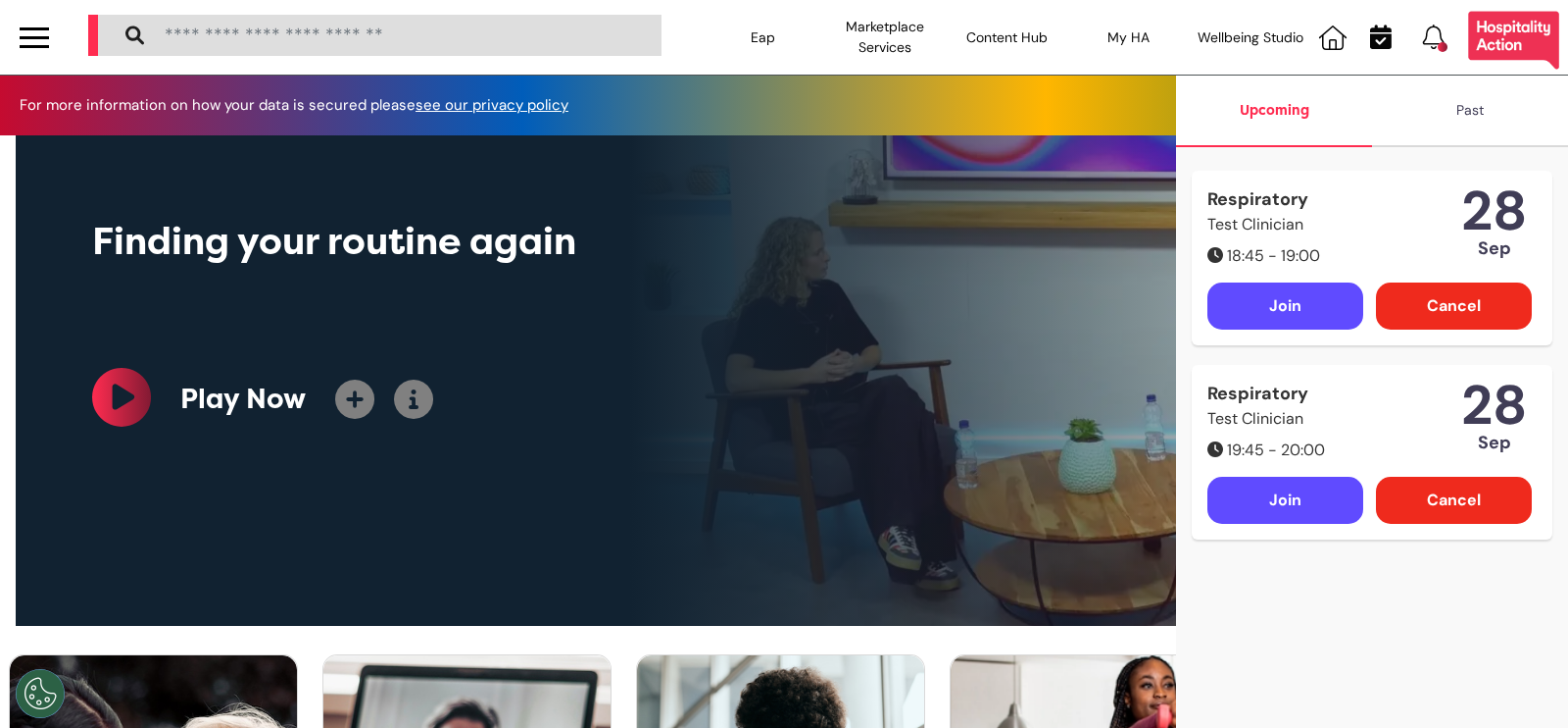
click at [41, 32] on div at bounding box center [35, 38] width 30 height 33
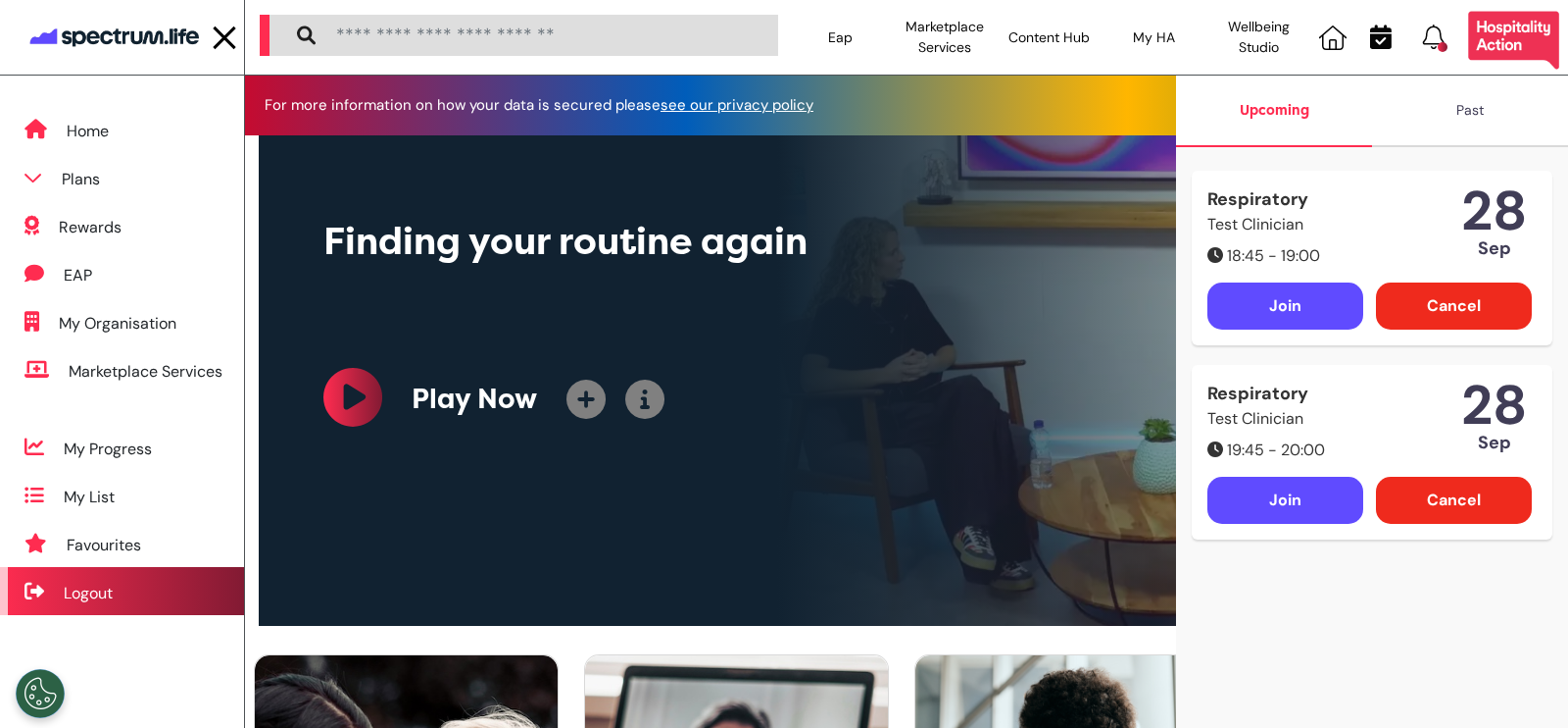
click at [132, 596] on div "Logout" at bounding box center [121, 591] width 244 height 48
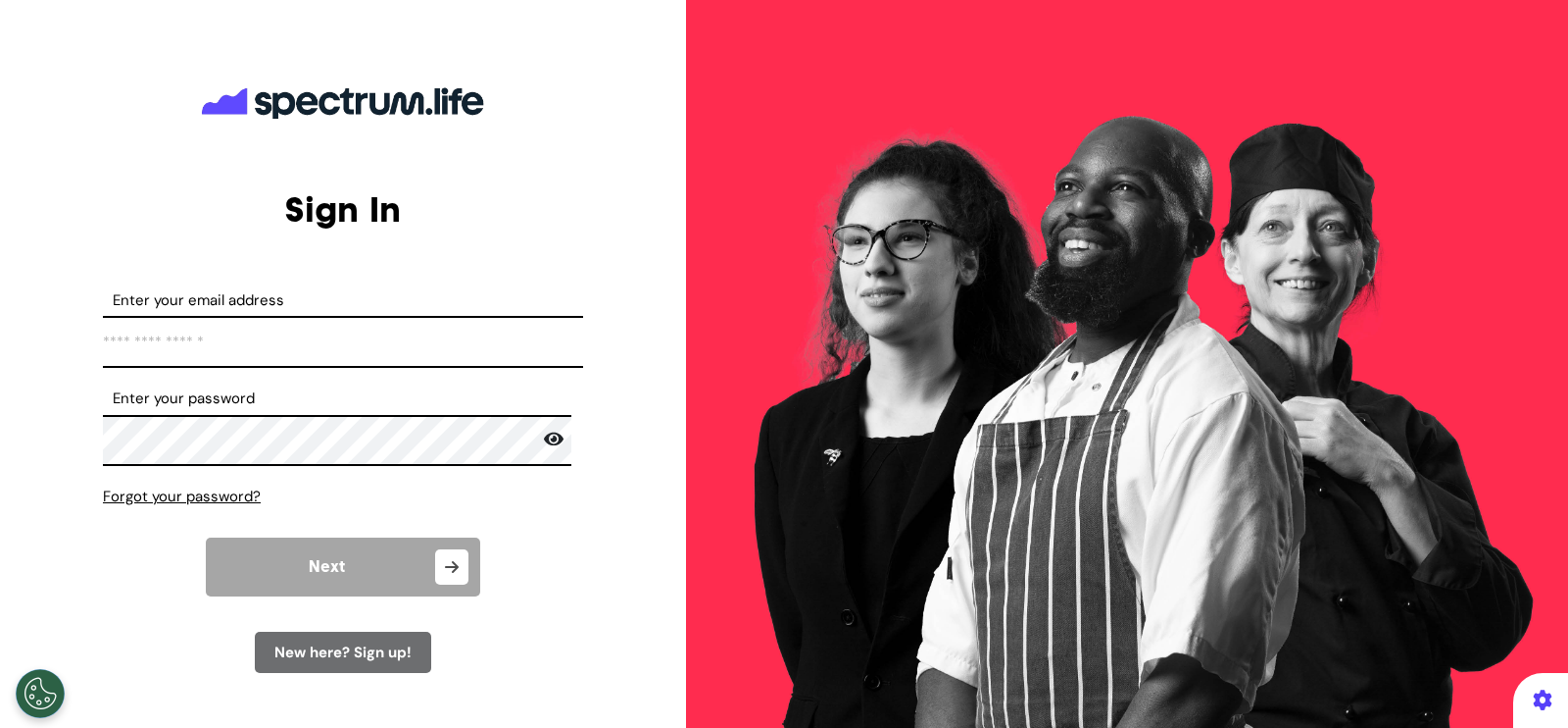
click at [331, 631] on div "New here? Sign up!" at bounding box center [343, 652] width 177 height 42
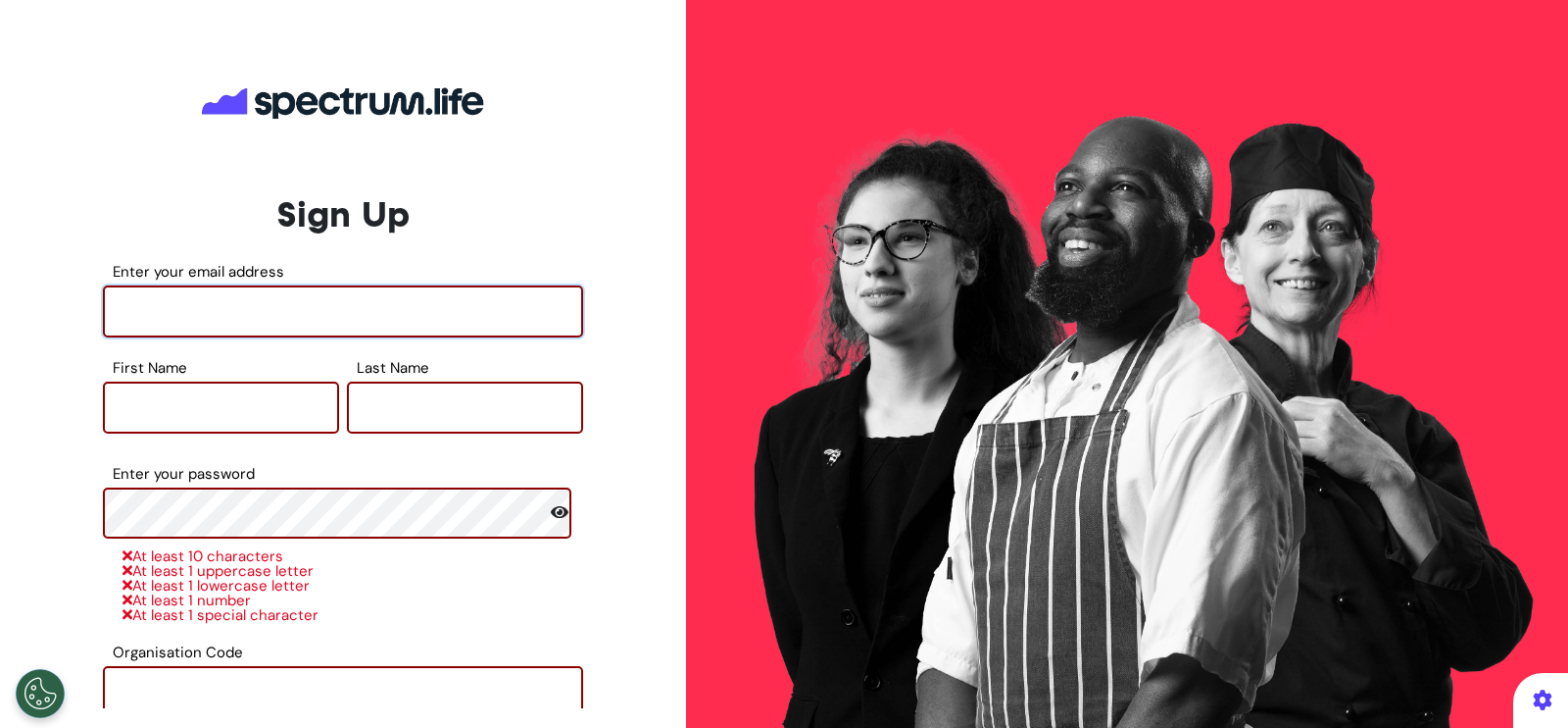
click at [304, 314] on input "Enter your email address" at bounding box center [343, 311] width 480 height 52
type input "**********"
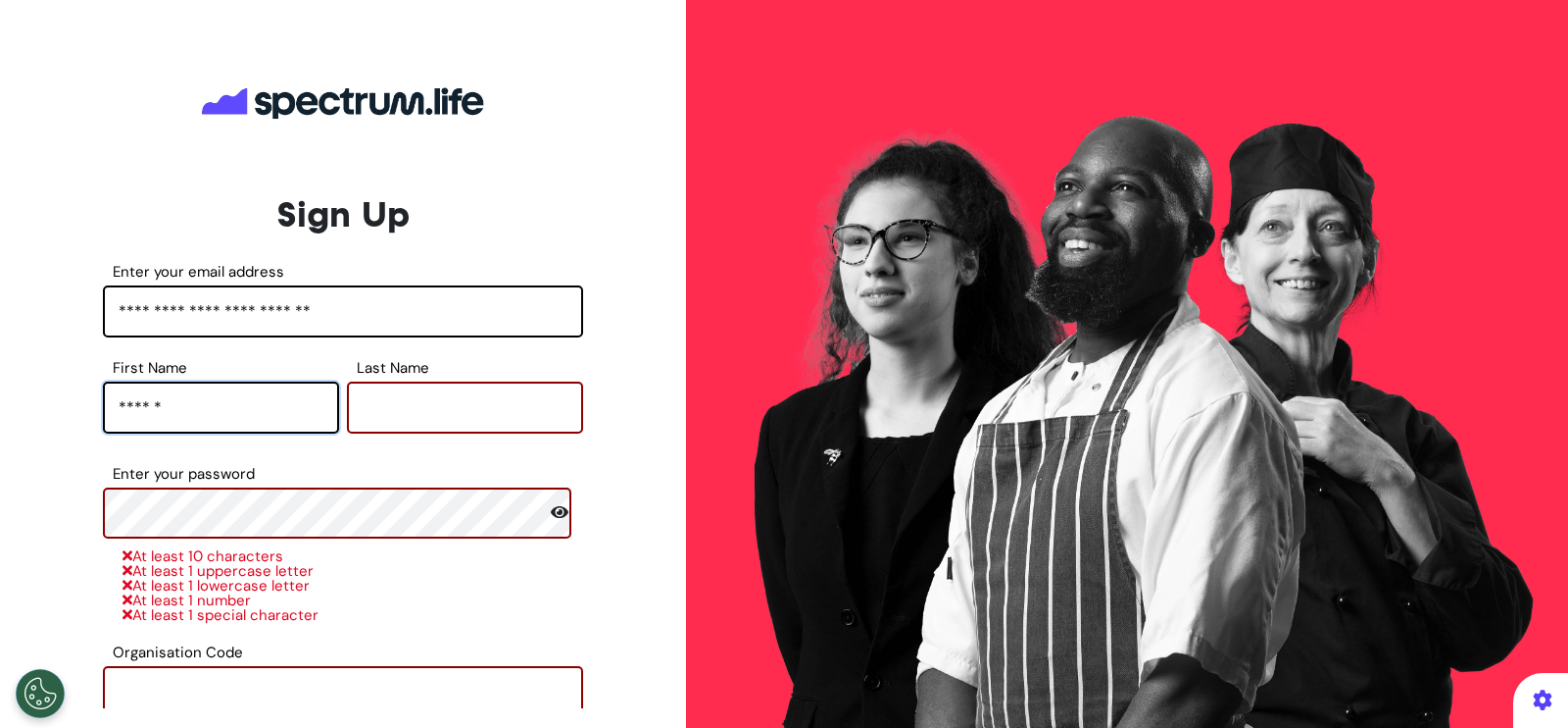
type input "******"
type input "***"
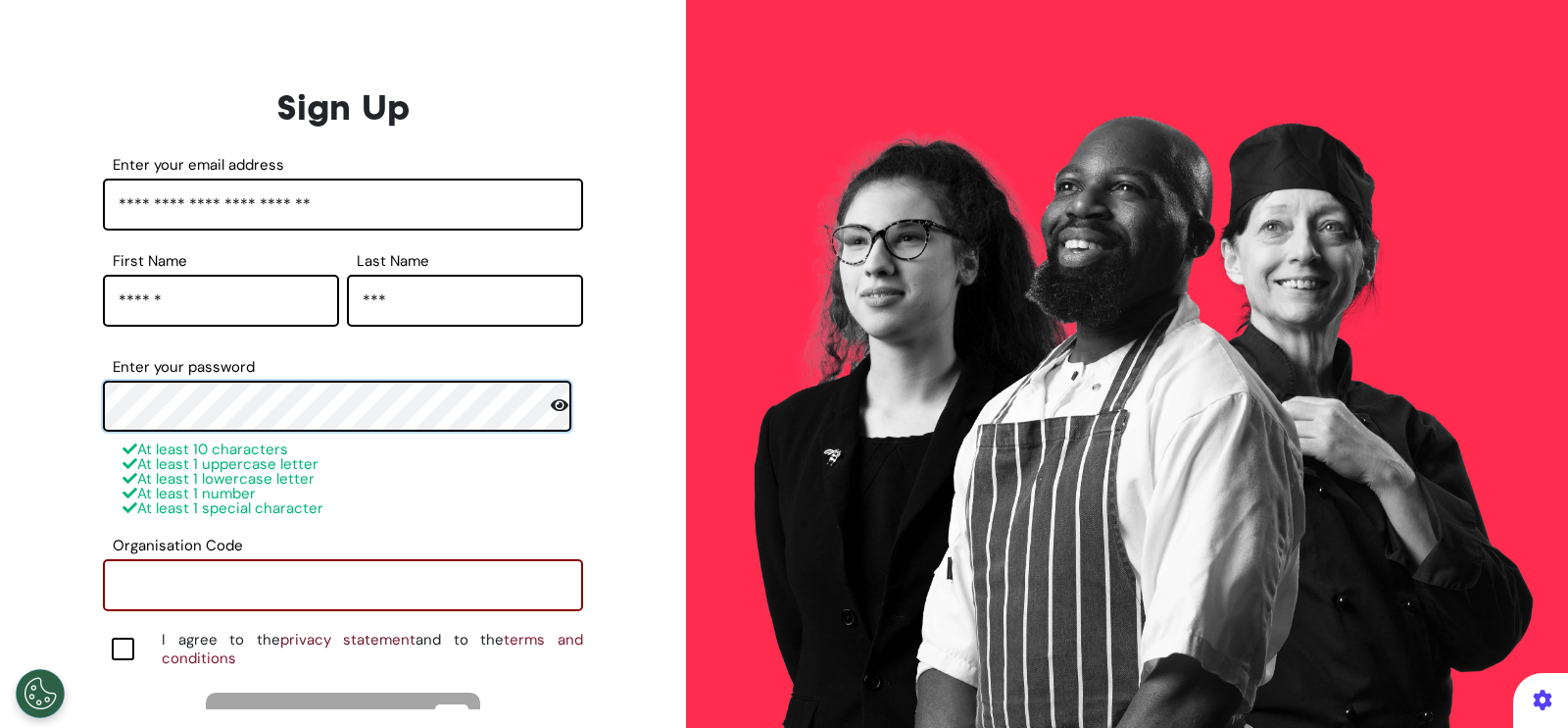
scroll to position [202, 0]
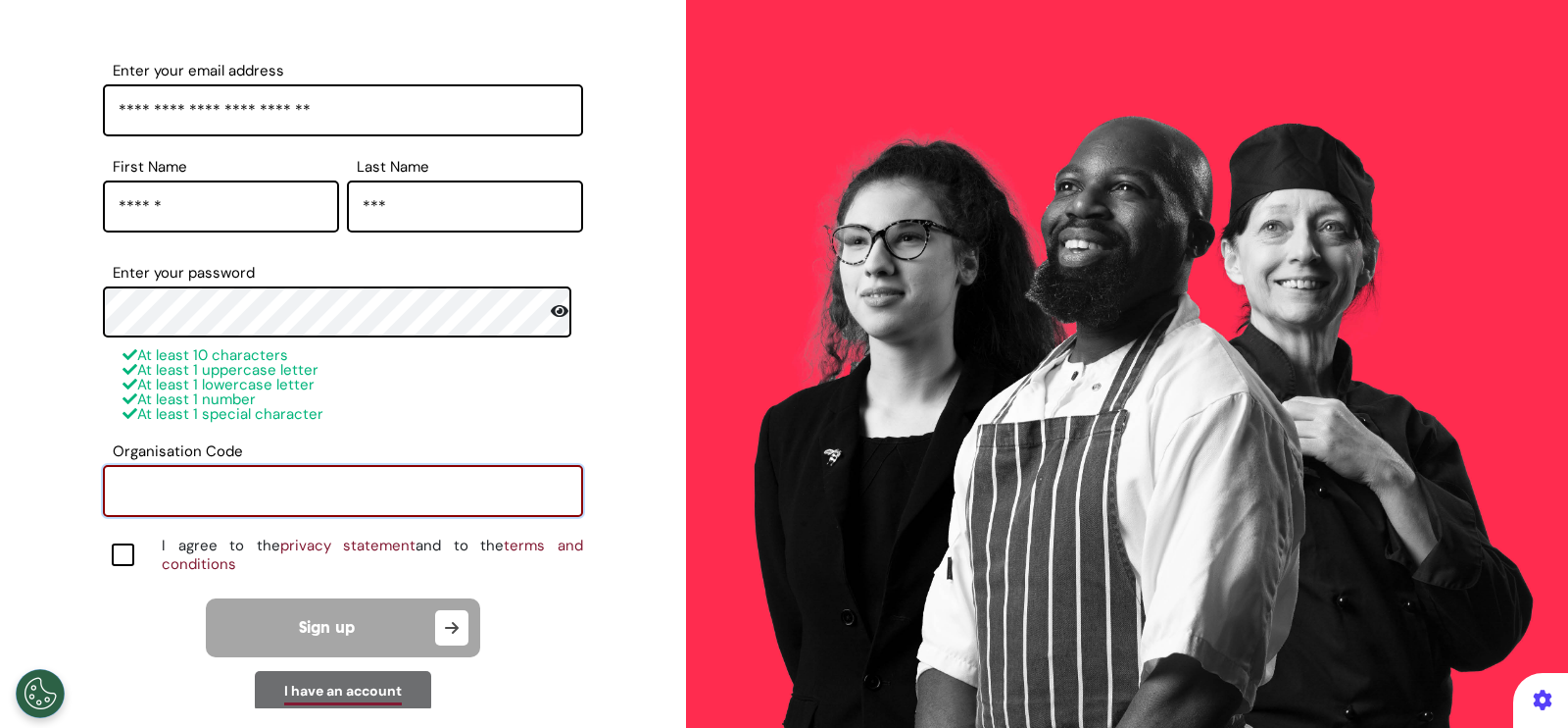
click at [363, 472] on input "Organisation Code" at bounding box center [343, 491] width 480 height 52
type input "********"
click at [403, 423] on div "**********" at bounding box center [343, 319] width 480 height 509
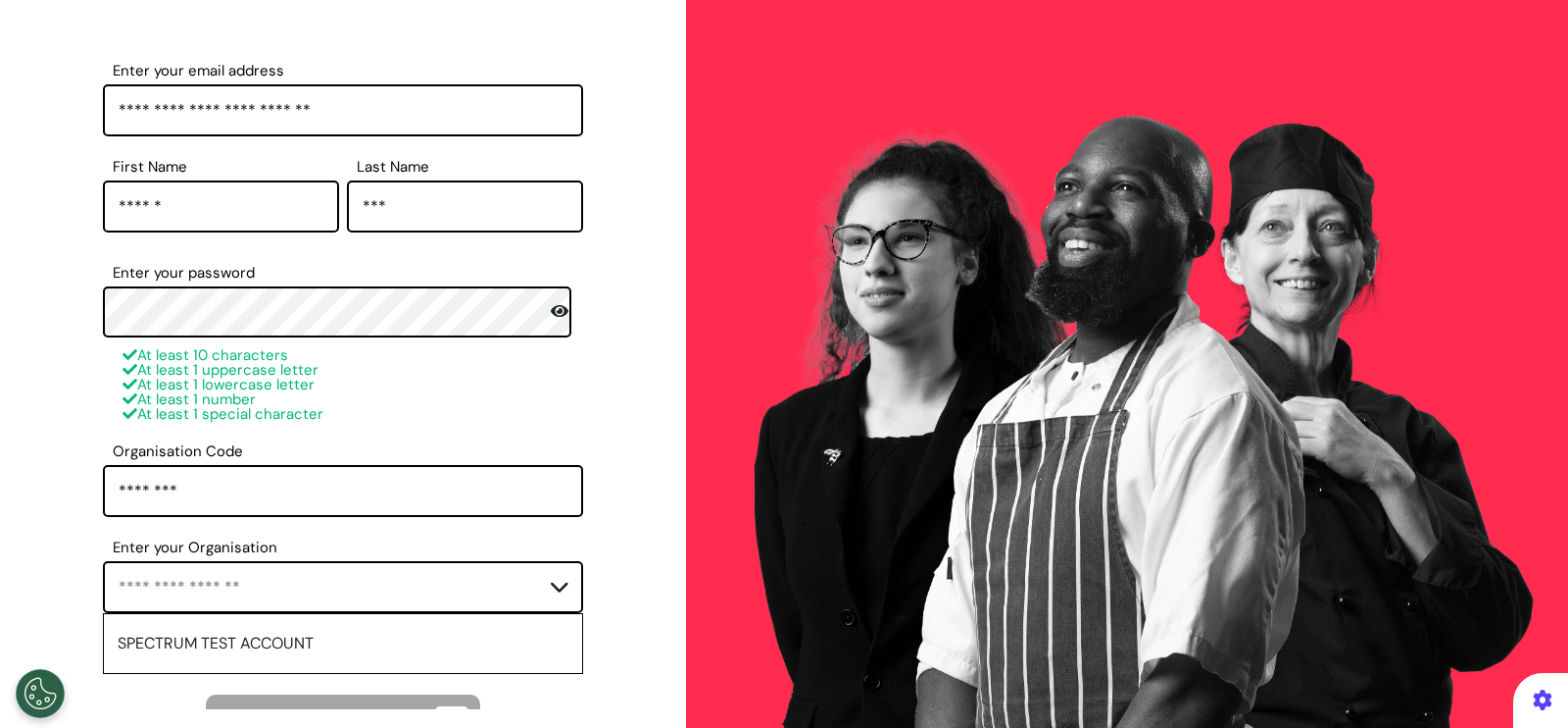
click at [127, 542] on label "Enter your Organisation" at bounding box center [343, 547] width 480 height 12
click at [127, 561] on input "Enter your Organisation" at bounding box center [343, 587] width 480 height 52
click at [183, 627] on li "SPECTRUM TEST ACCOUNT" at bounding box center [343, 643] width 478 height 59
type input "**********"
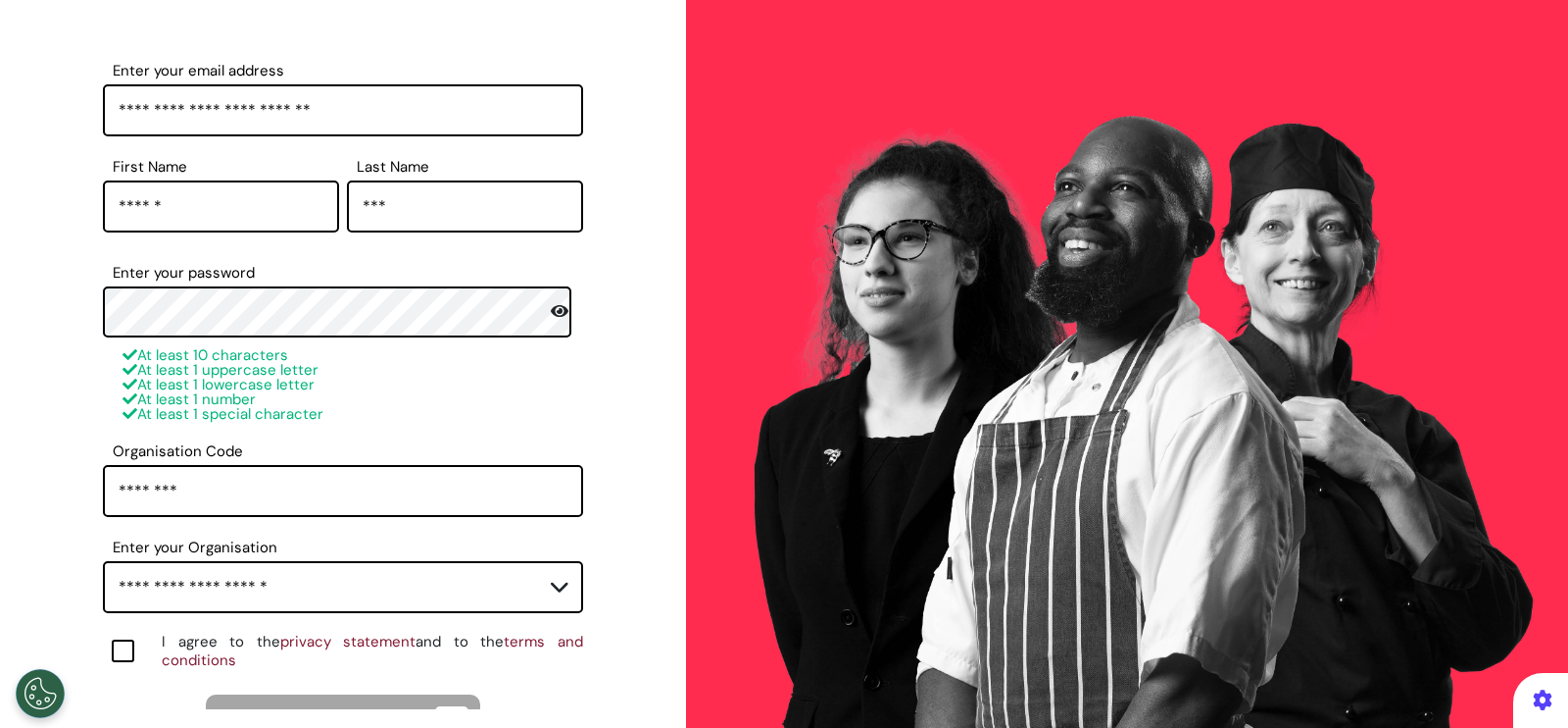
drag, startPoint x: 125, startPoint y: 644, endPoint x: 386, endPoint y: 608, distance: 263.5
click at [125, 645] on div at bounding box center [122, 650] width 23 height 23
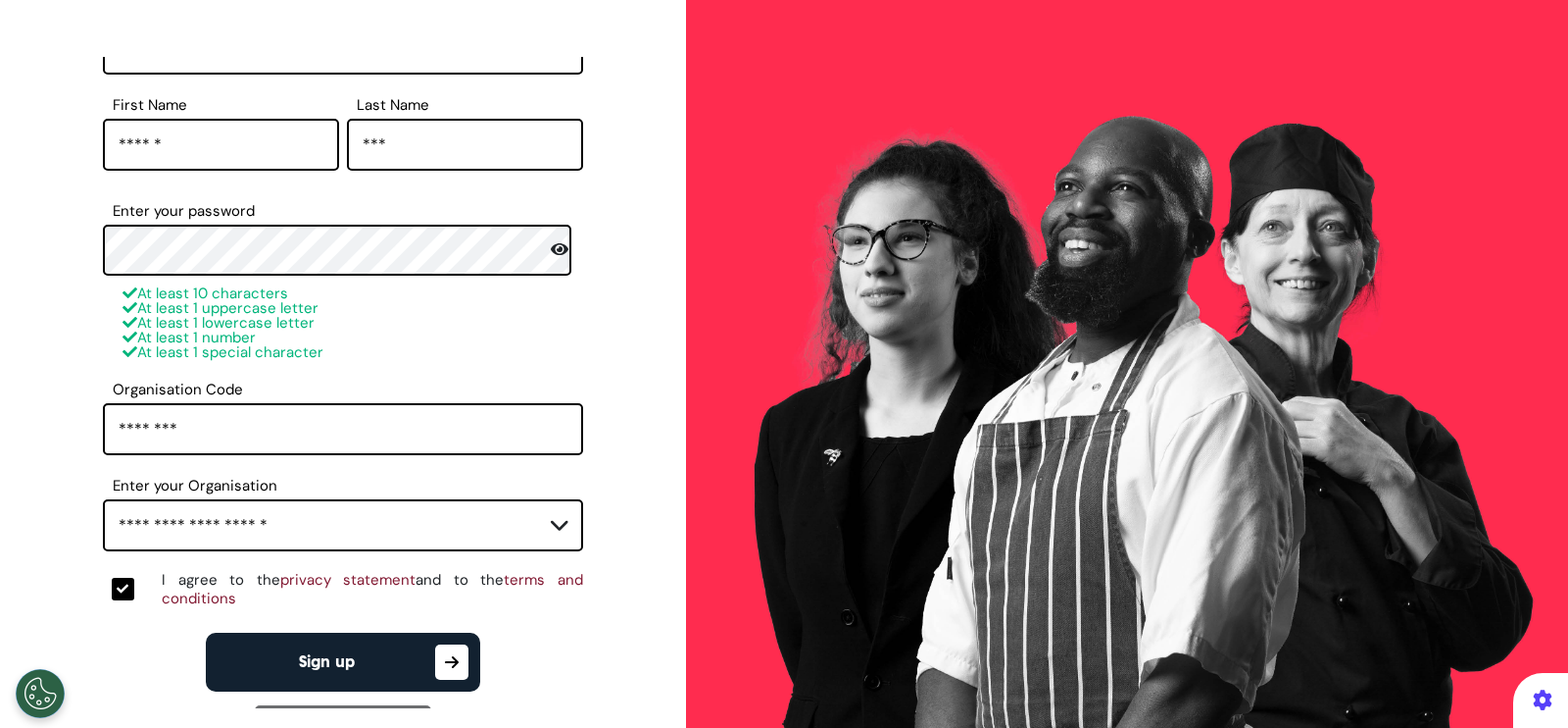
scroll to position [296, 0]
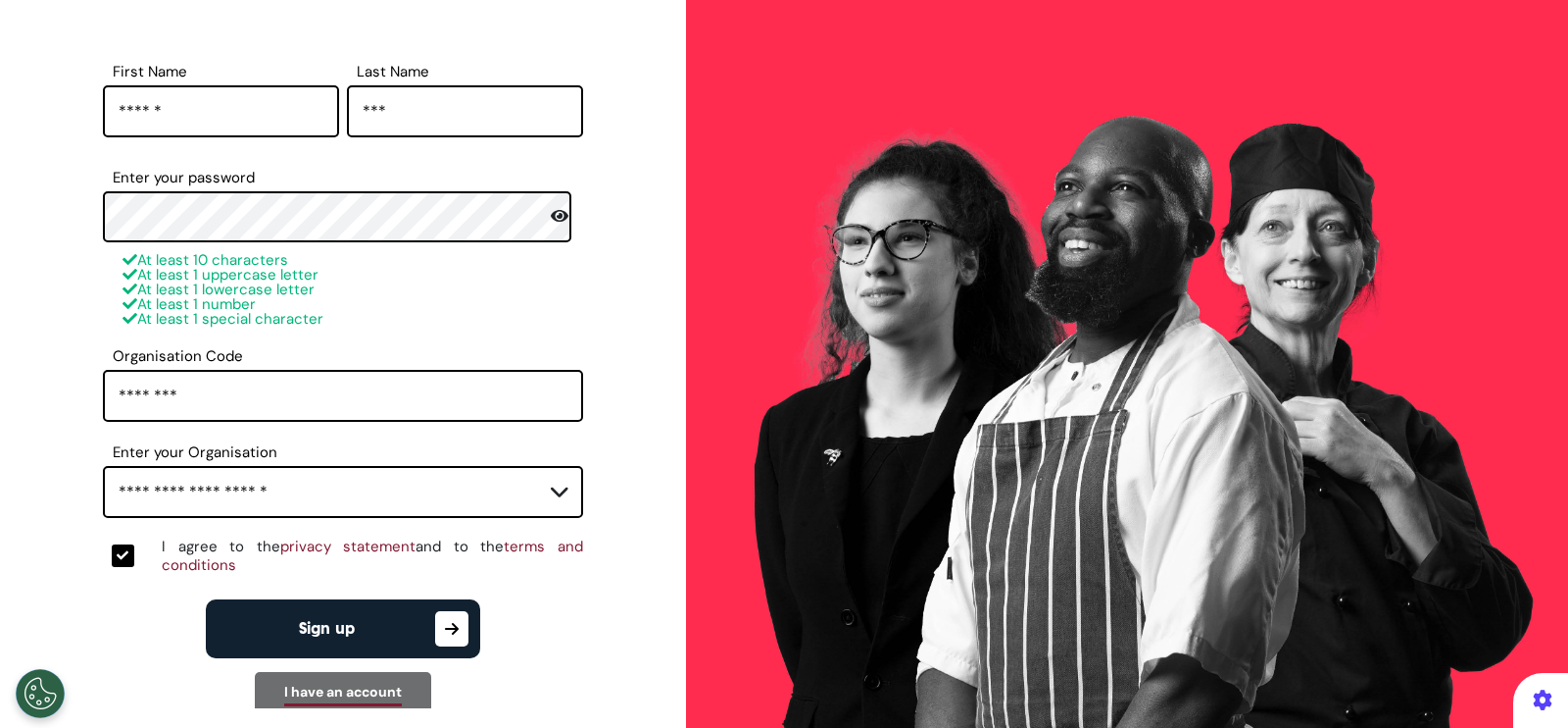
click at [450, 627] on icon "button" at bounding box center [452, 628] width 34 height 36
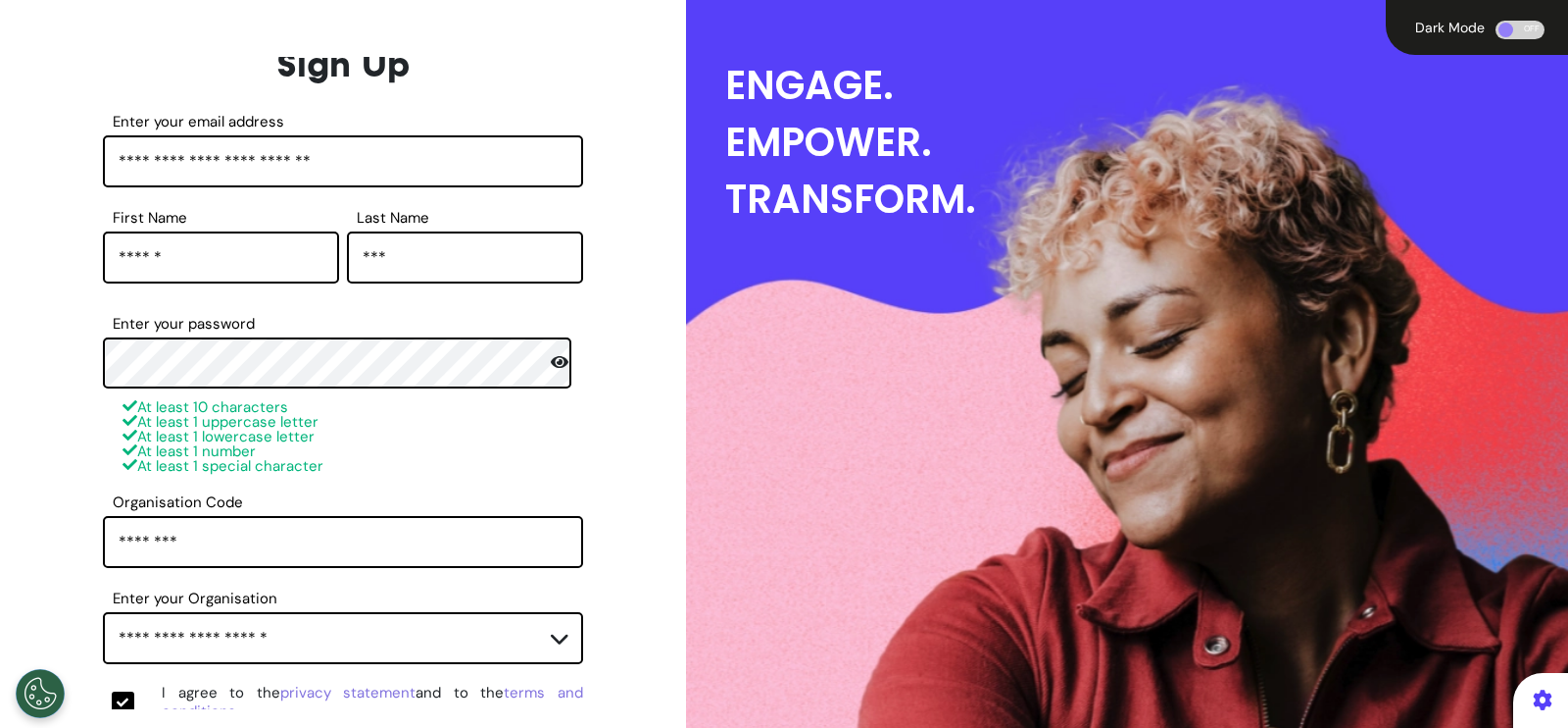
scroll to position [443, 0]
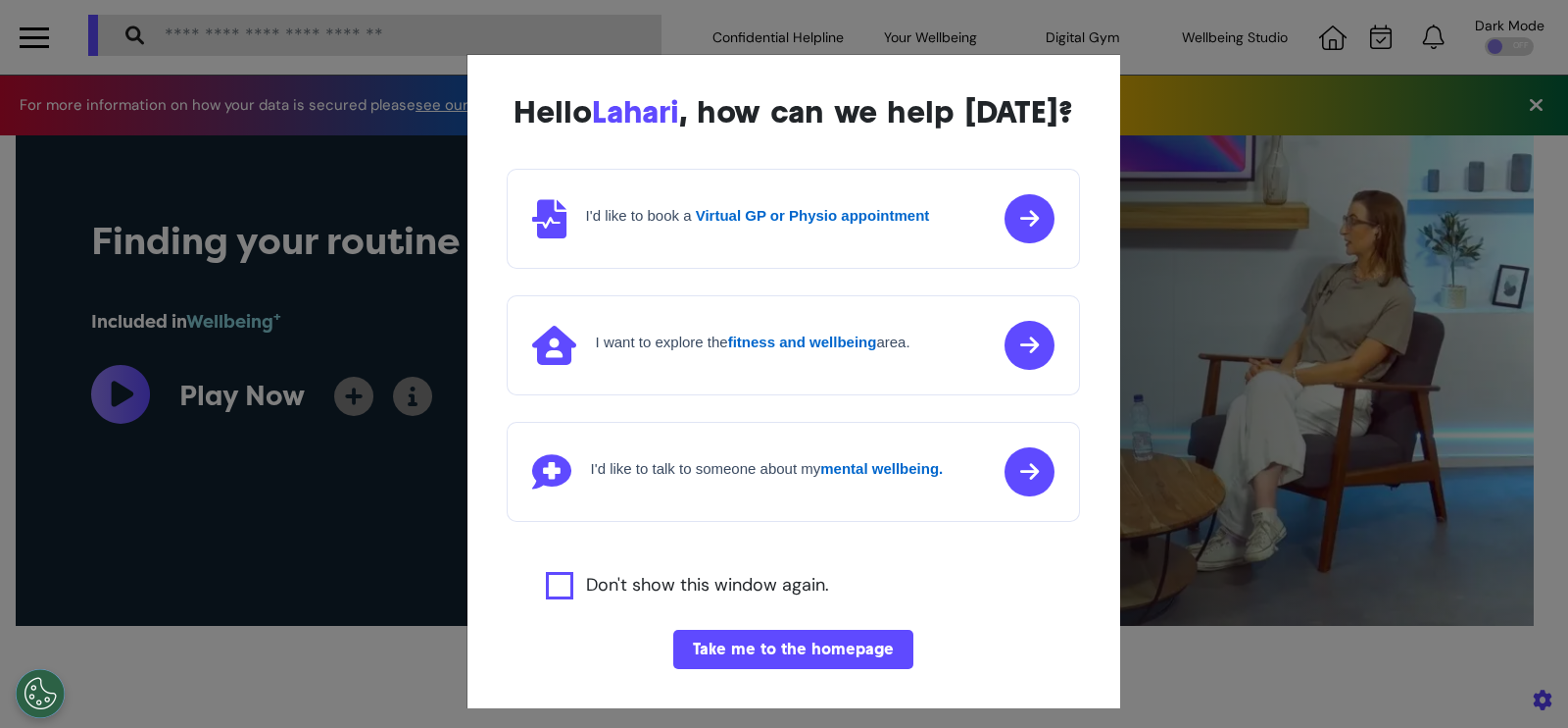
scroll to position [0, 783]
click at [745, 669] on button "Take me to the homepage" at bounding box center [793, 649] width 240 height 40
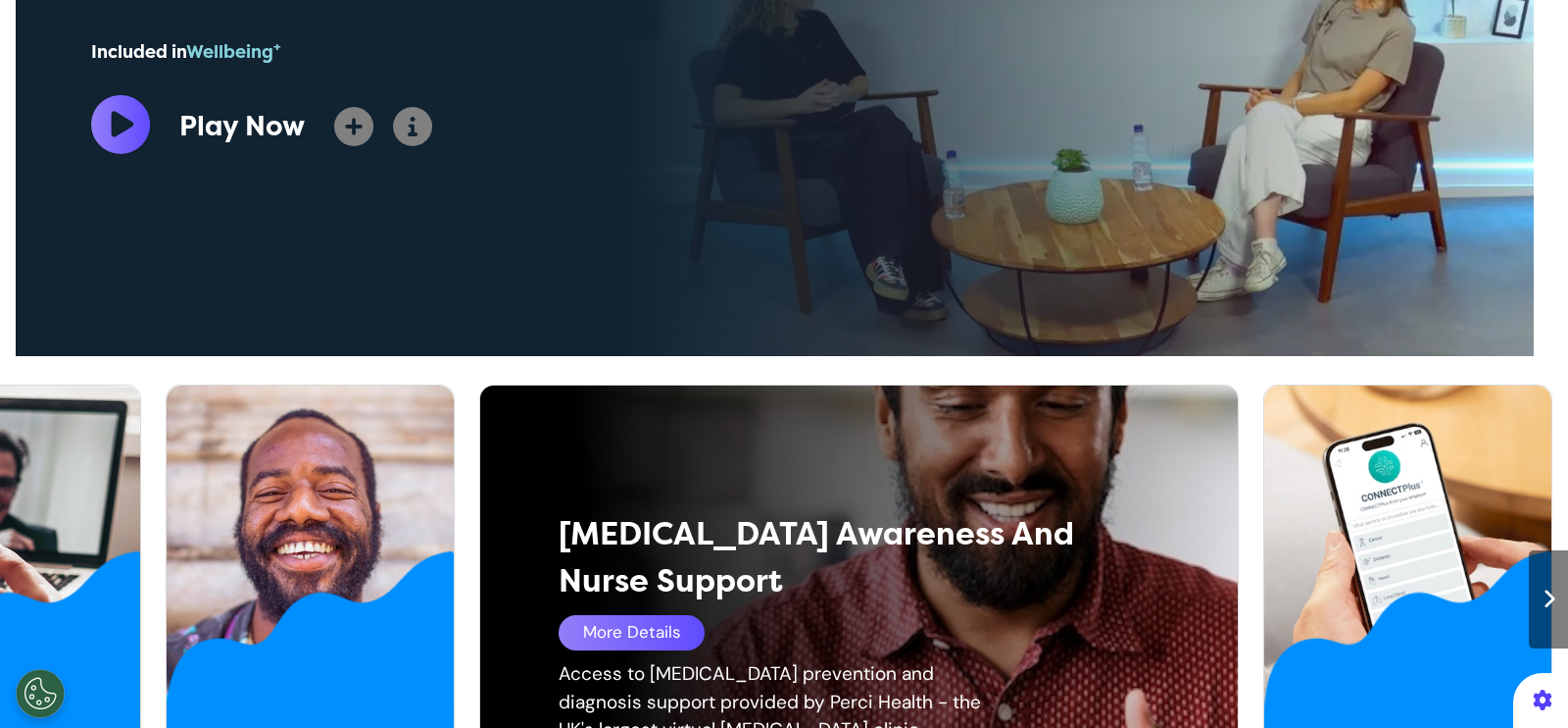
scroll to position [0, 0]
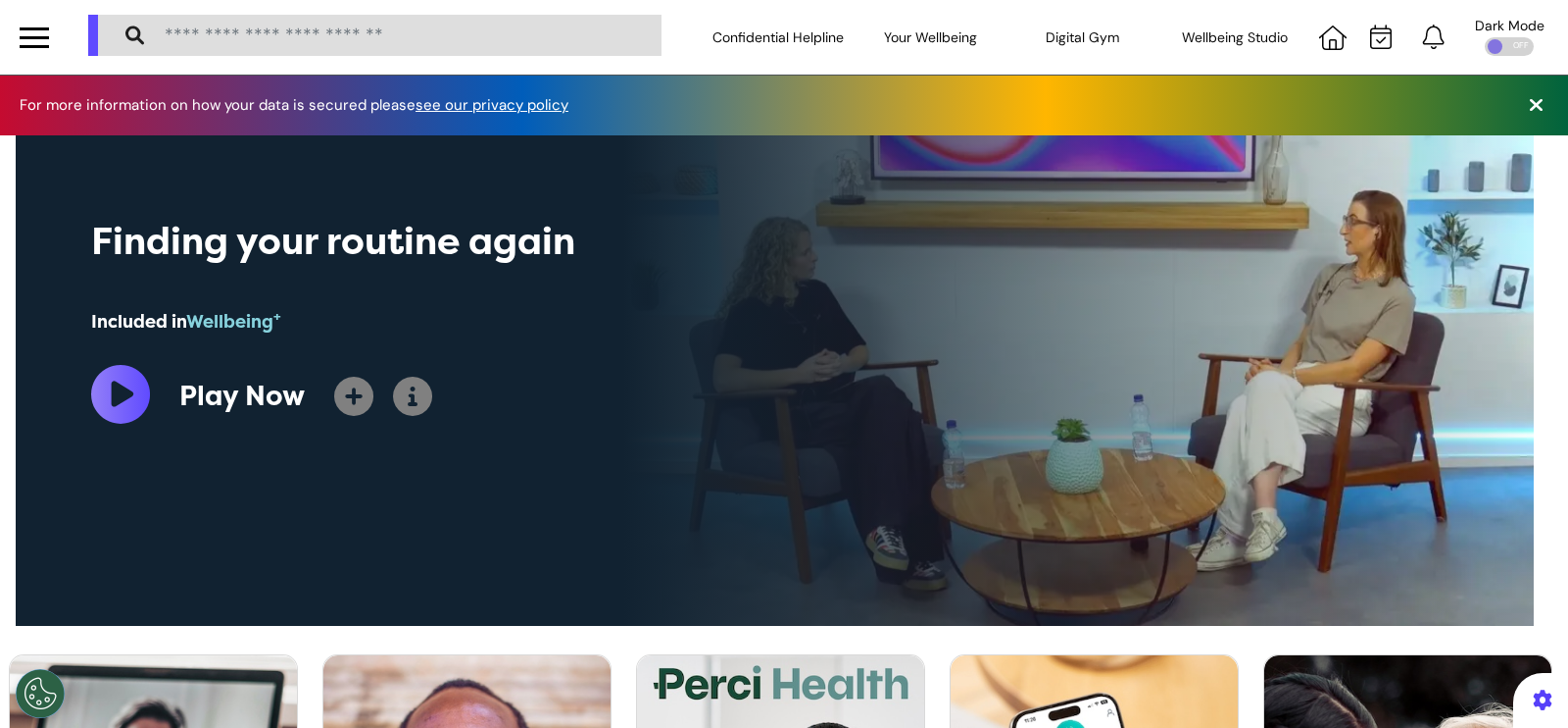
click at [35, 37] on div at bounding box center [35, 38] width 30 height 3
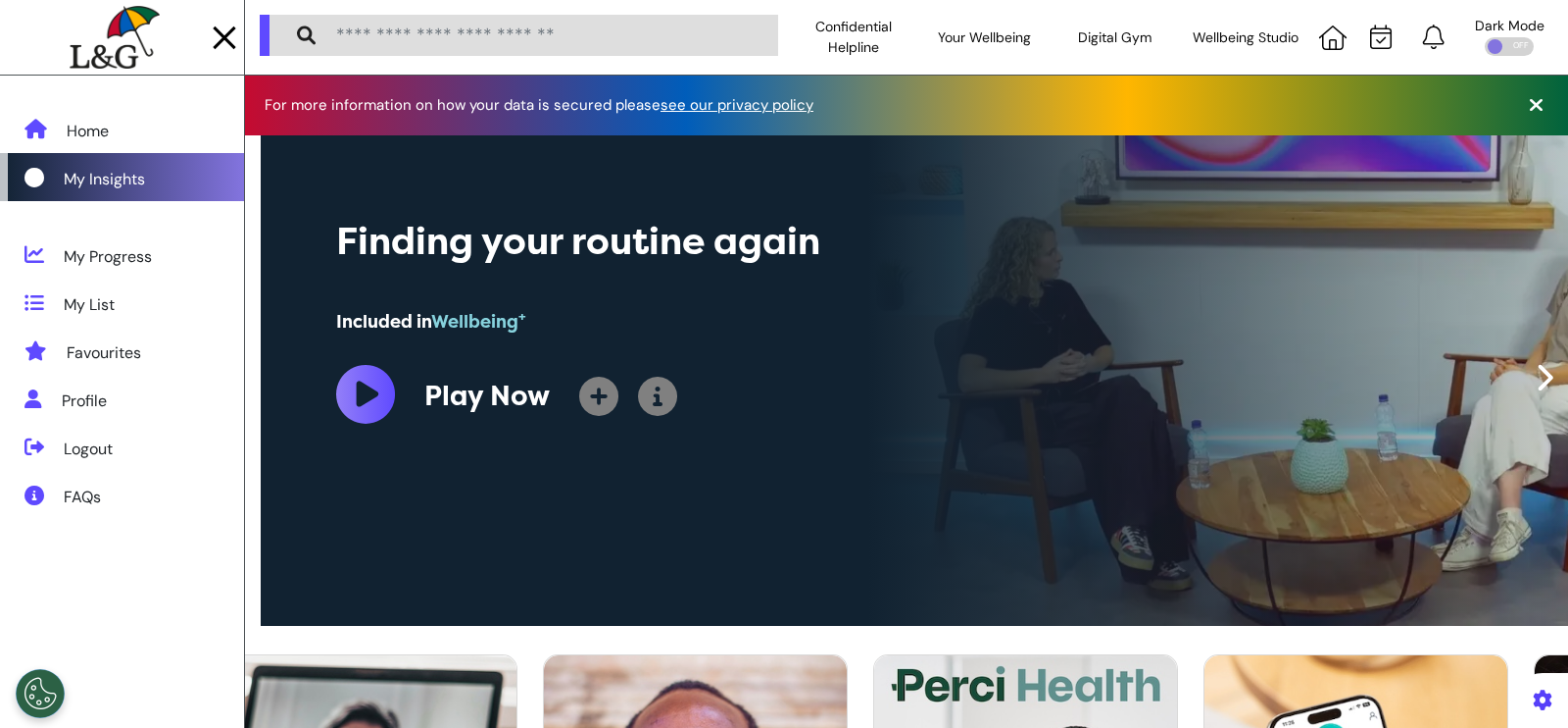
scroll to position [0, 825]
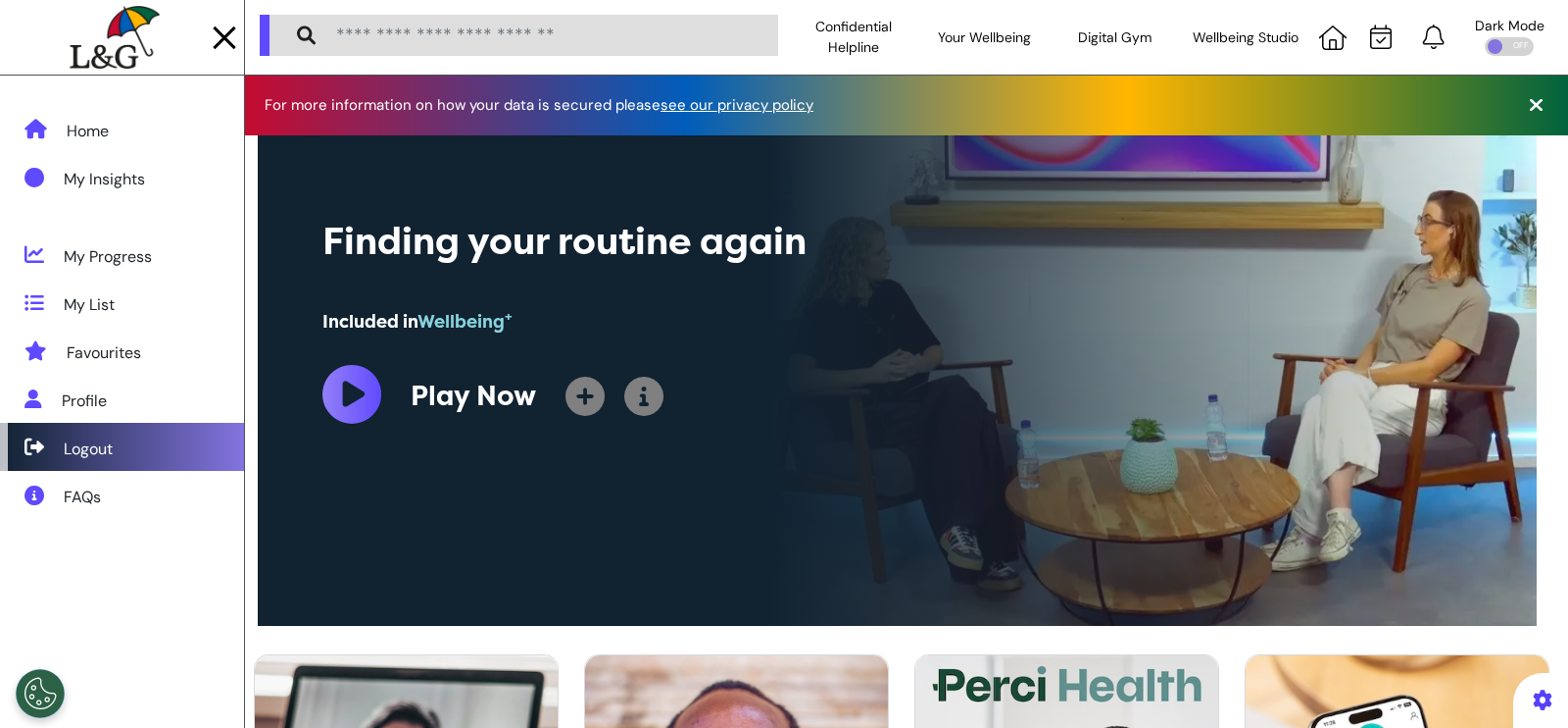
click at [102, 452] on div "Logout" at bounding box center [89, 449] width 49 height 24
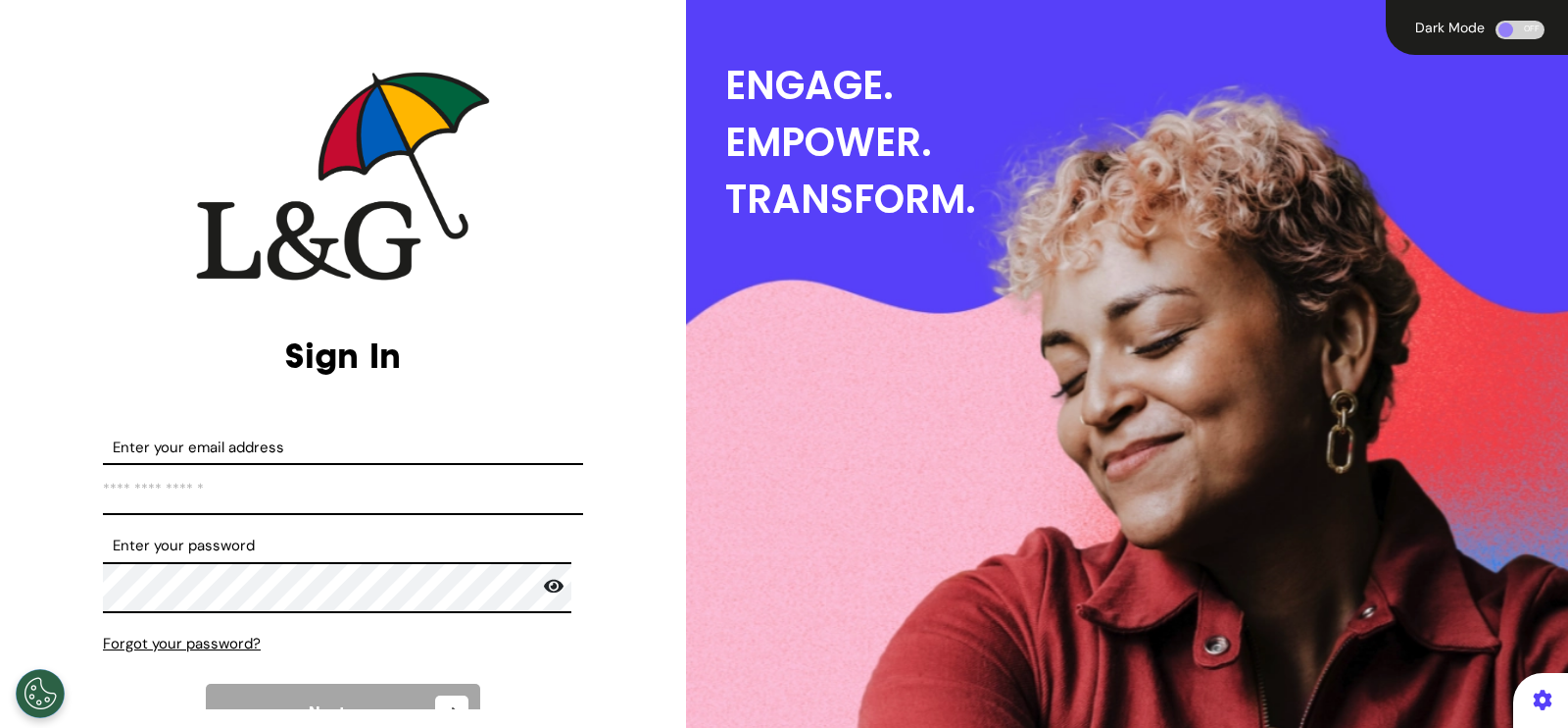
click at [359, 481] on input "Enter your email address" at bounding box center [343, 489] width 480 height 52
click at [339, 502] on input "Enter your email address" at bounding box center [343, 489] width 480 height 52
type input "**********"
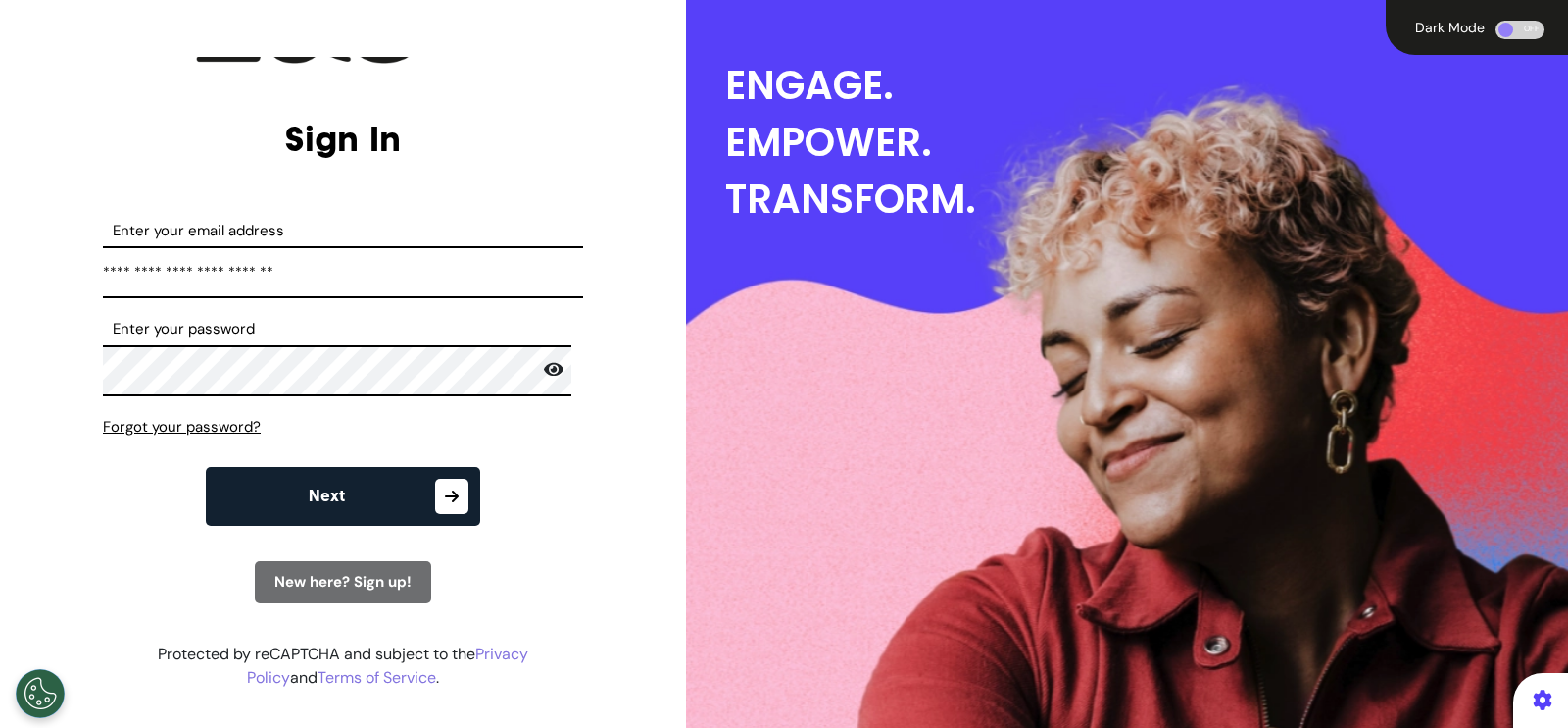
click at [362, 514] on button "Next" at bounding box center [343, 497] width 274 height 59
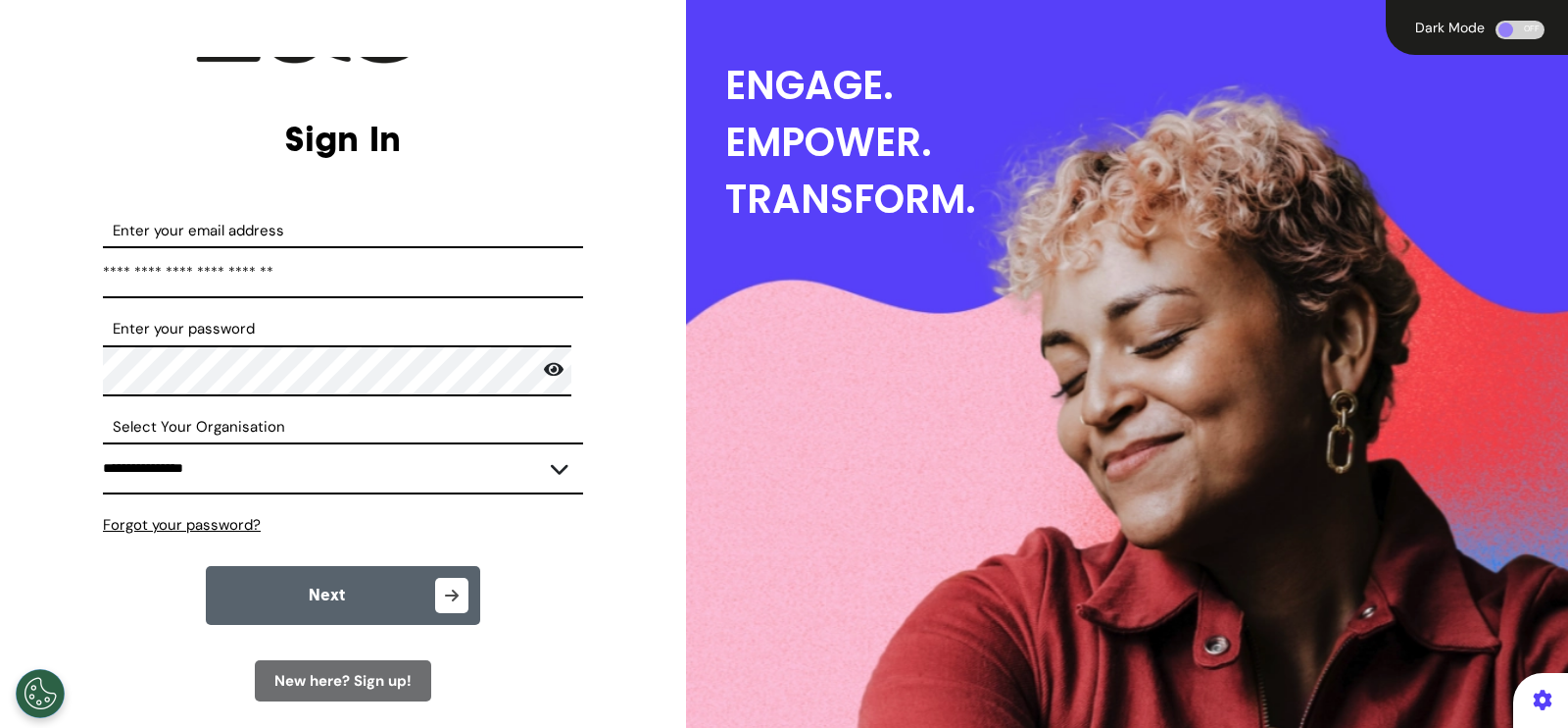
click at [510, 474] on select "**********" at bounding box center [343, 468] width 480 height 52
select select "****"
click at [103, 443] on select "**********" at bounding box center [343, 468] width 480 height 52
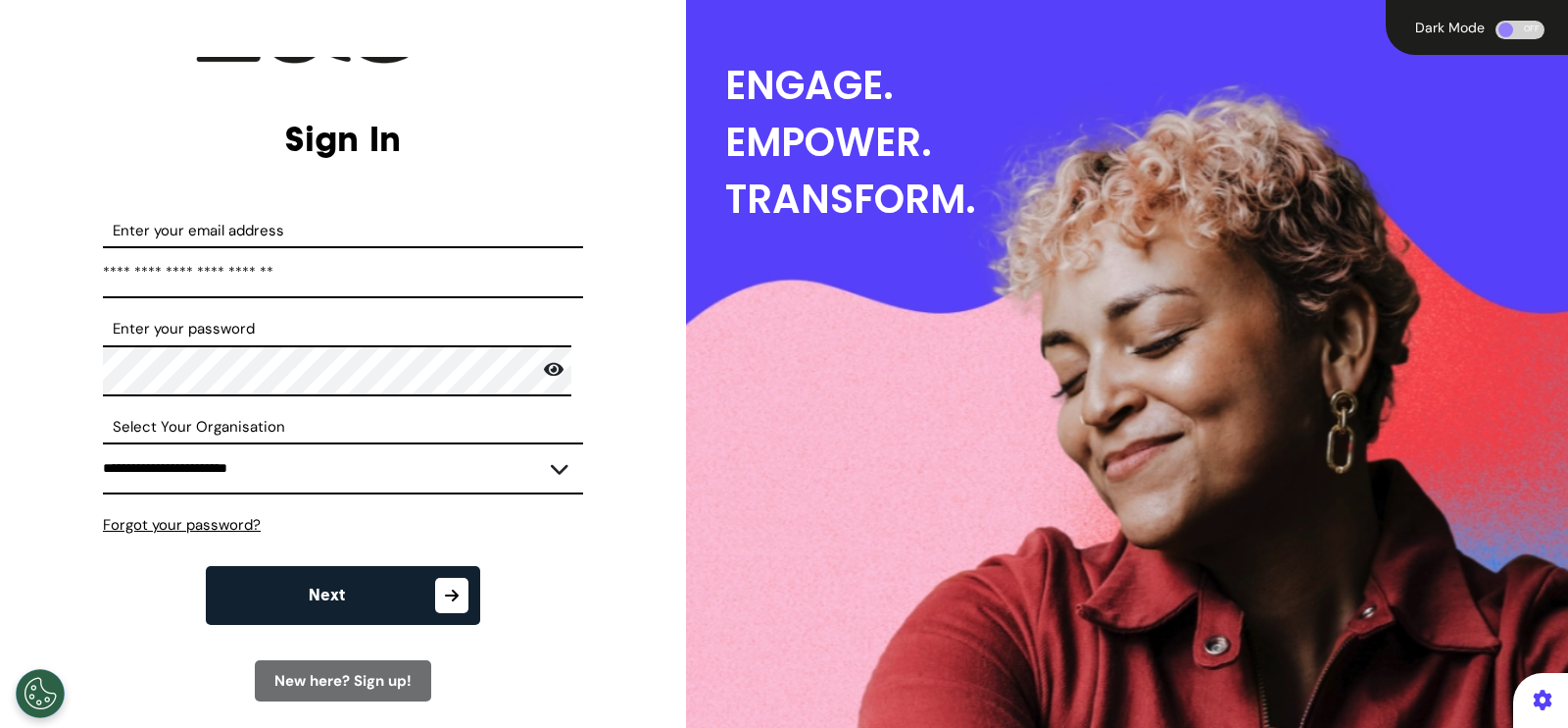
click at [469, 595] on button "Next" at bounding box center [343, 596] width 274 height 59
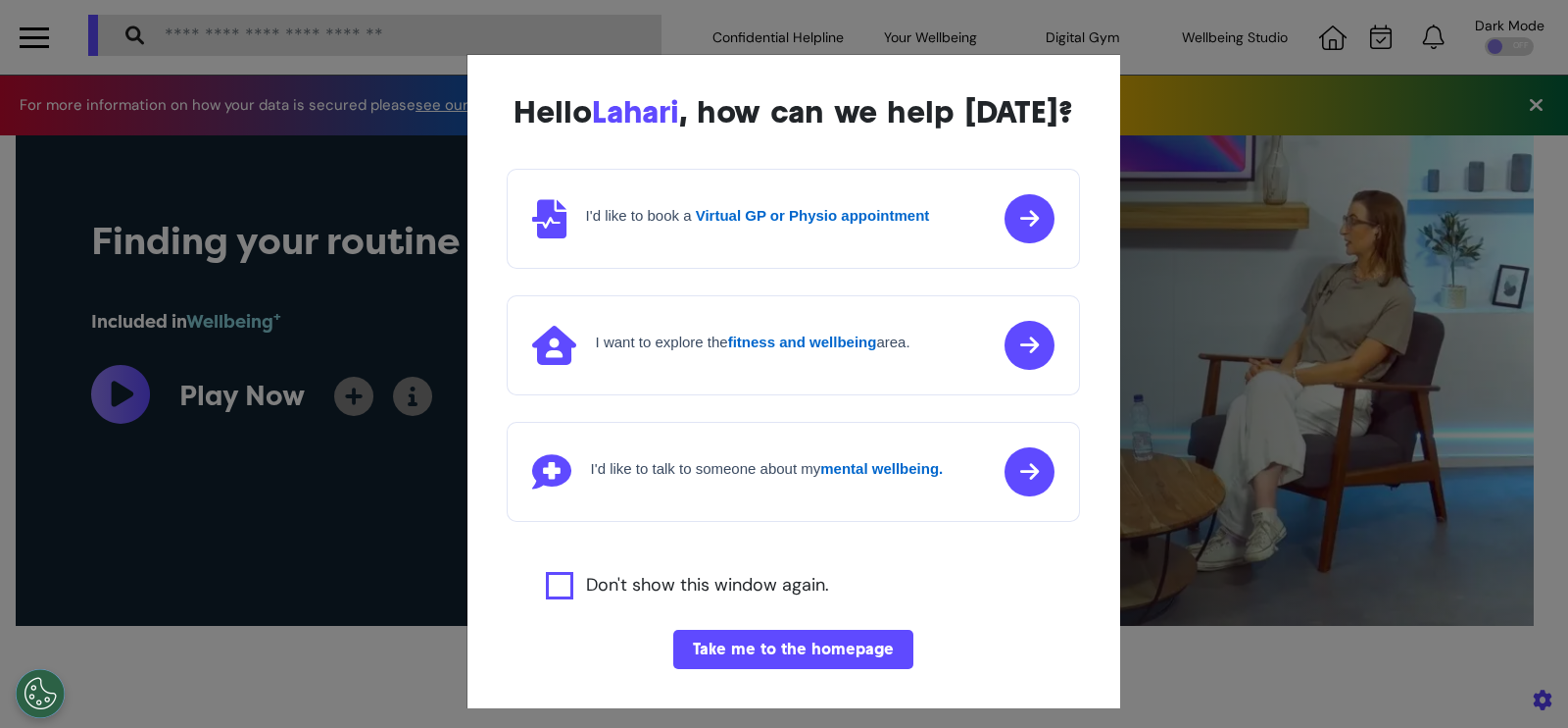
click at [696, 223] on strong "Virtual GP or Physio appointment" at bounding box center [813, 214] width 234 height 17
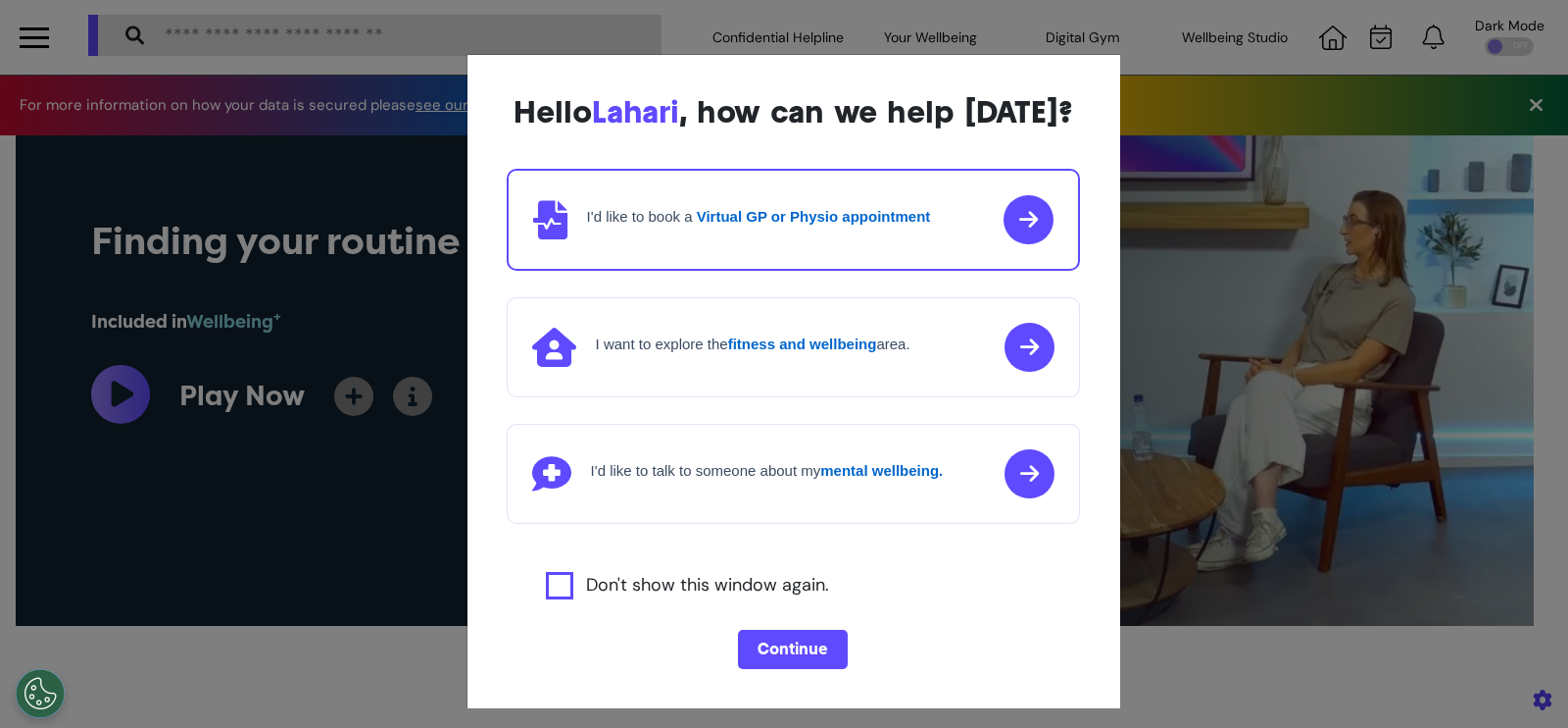
scroll to position [0, 783]
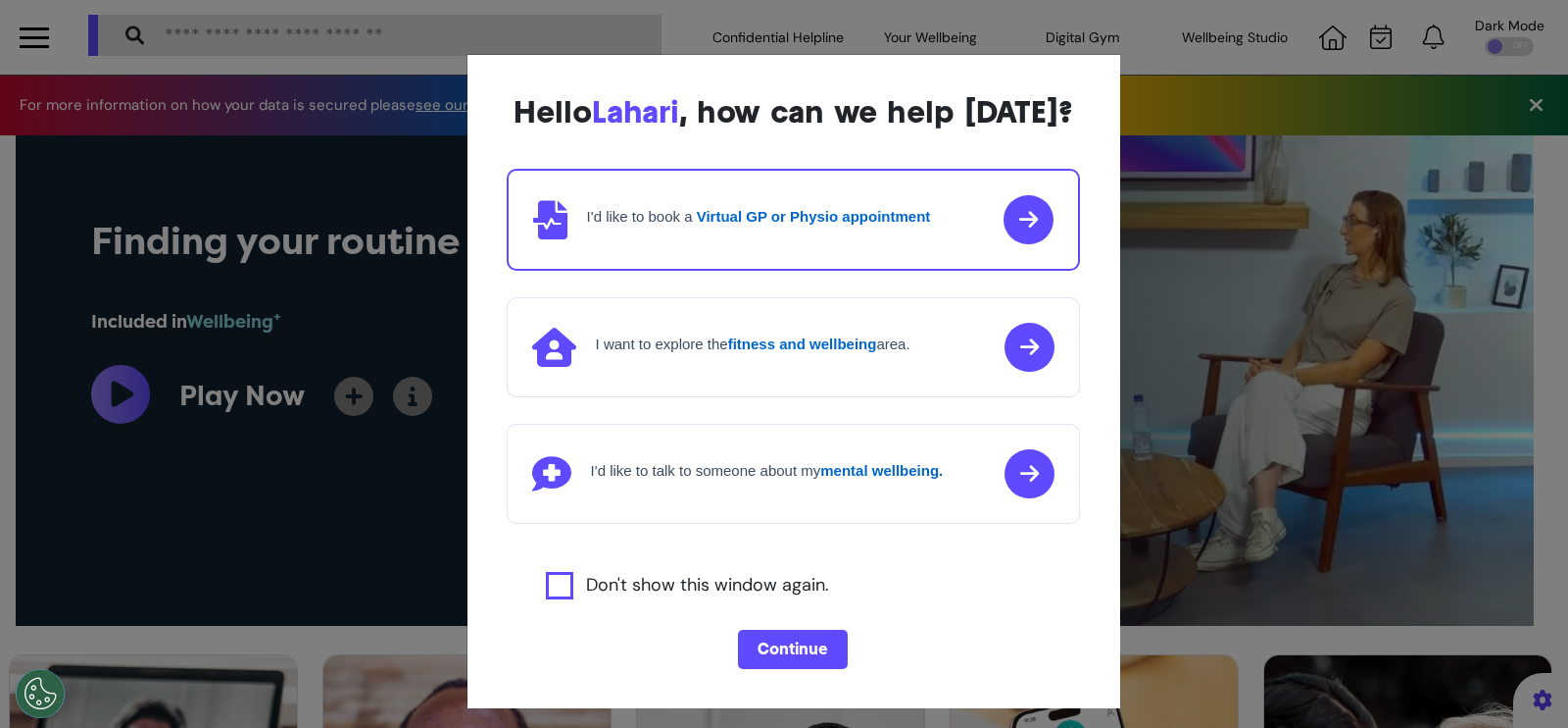
click at [773, 669] on button "Continue" at bounding box center [792, 649] width 110 height 40
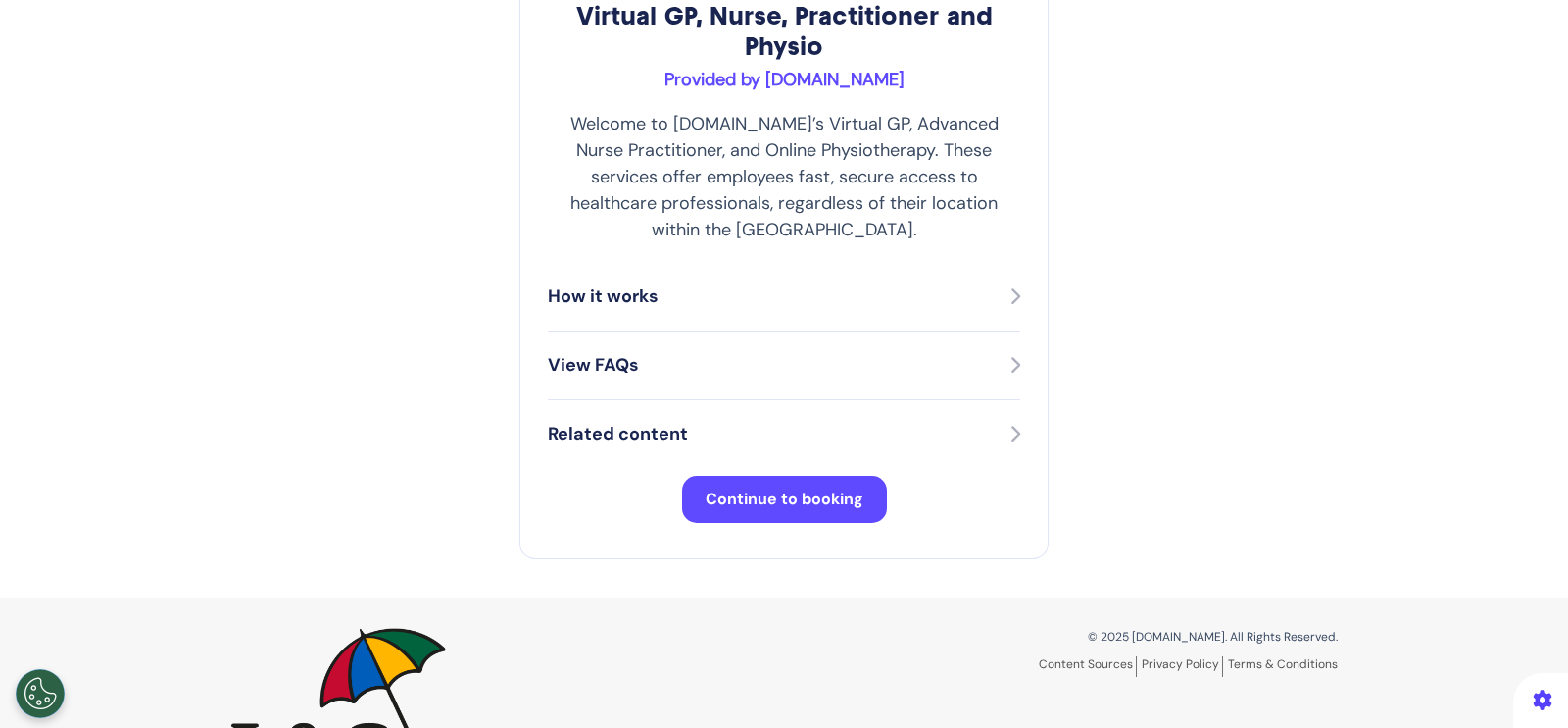
click at [814, 488] on span "Continue to booking" at bounding box center [785, 498] width 158 height 21
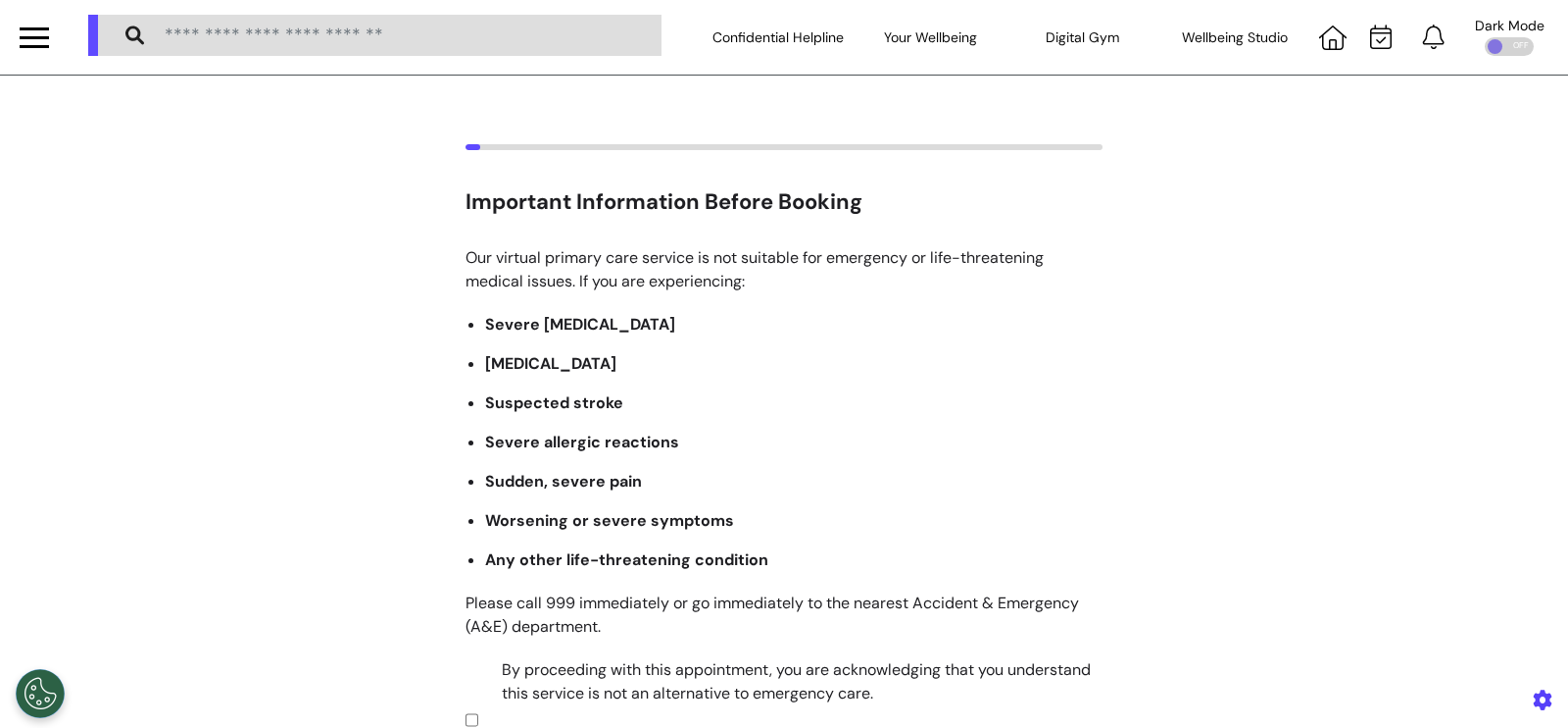
scroll to position [422, 0]
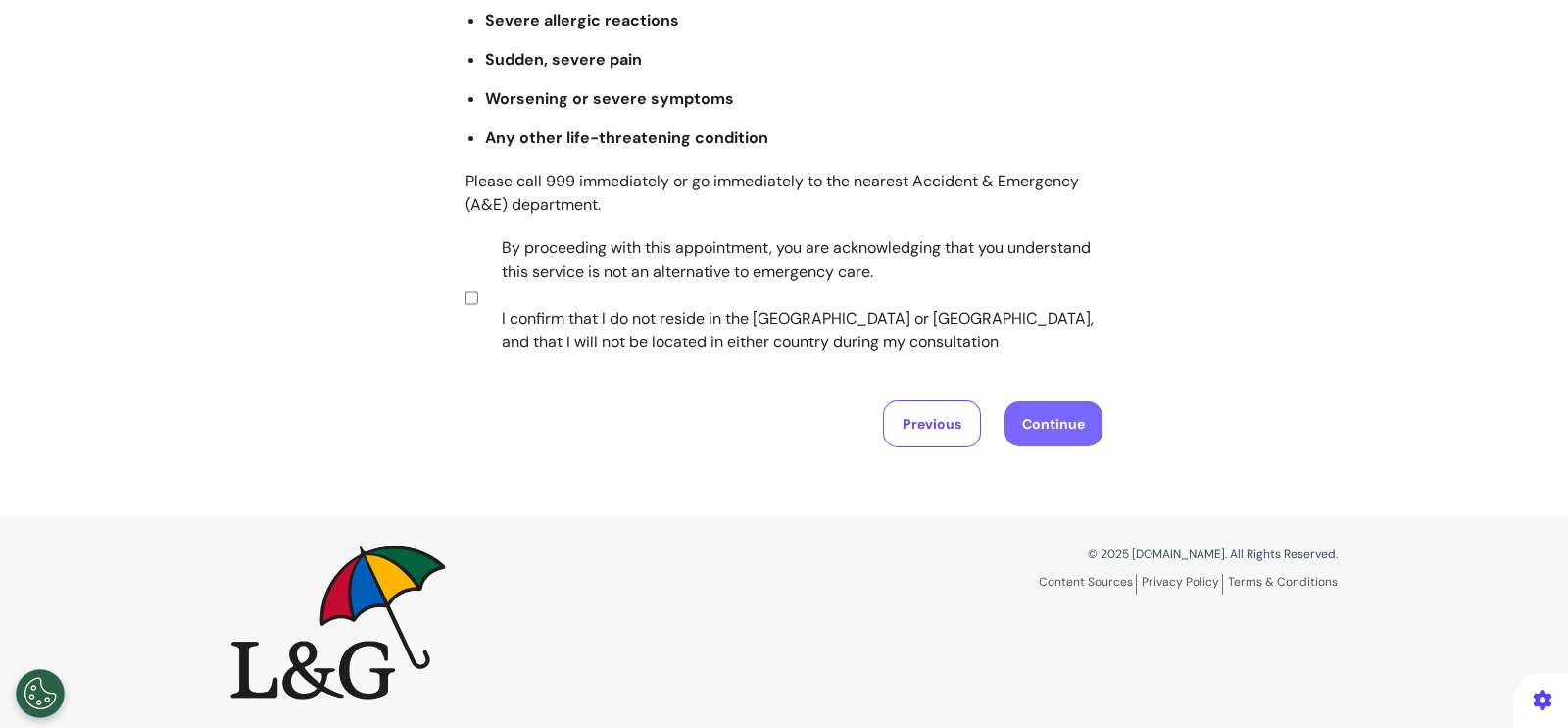
drag, startPoint x: 1076, startPoint y: 415, endPoint x: 1063, endPoint y: 426, distance: 17.0
click at [1076, 417] on button "Continue" at bounding box center [1054, 424] width 98 height 45
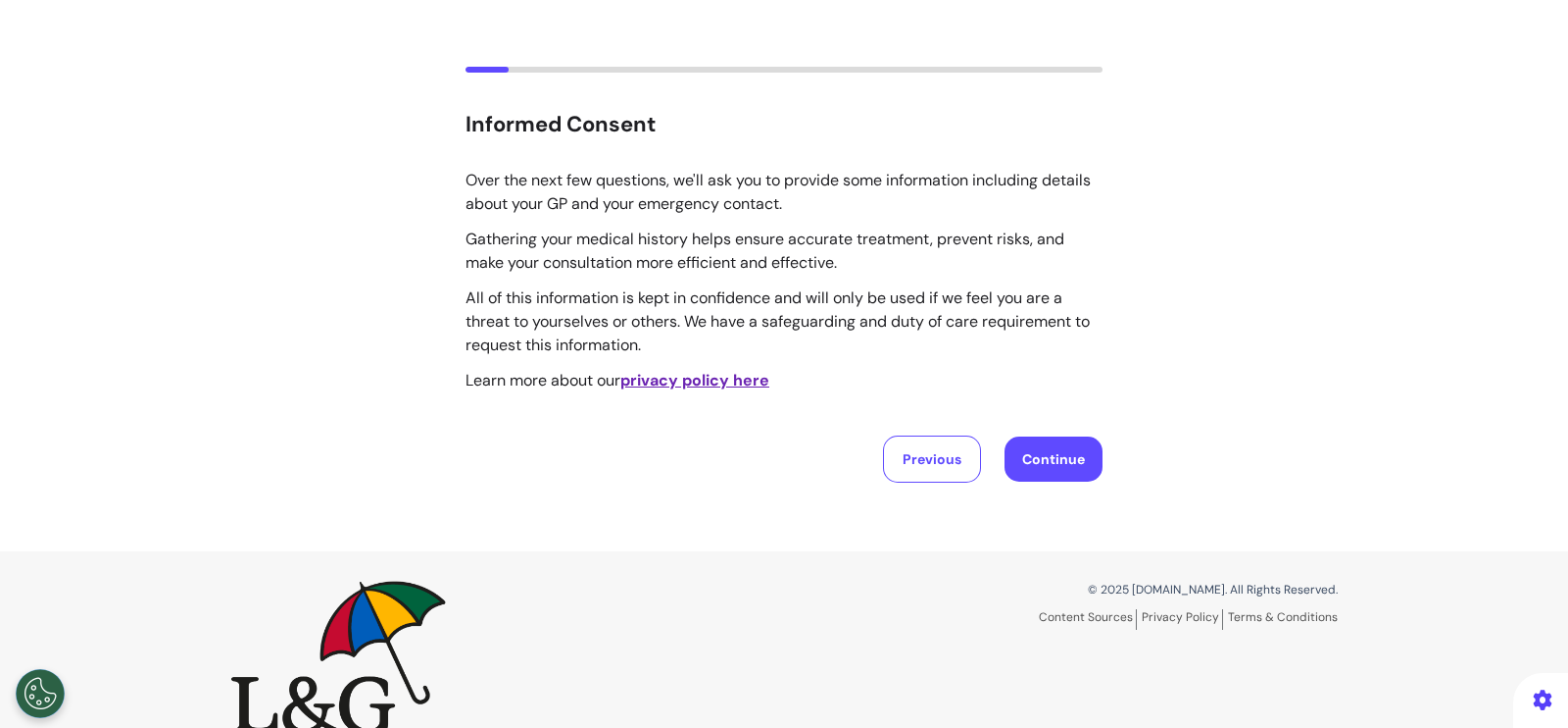
scroll to position [113, 0]
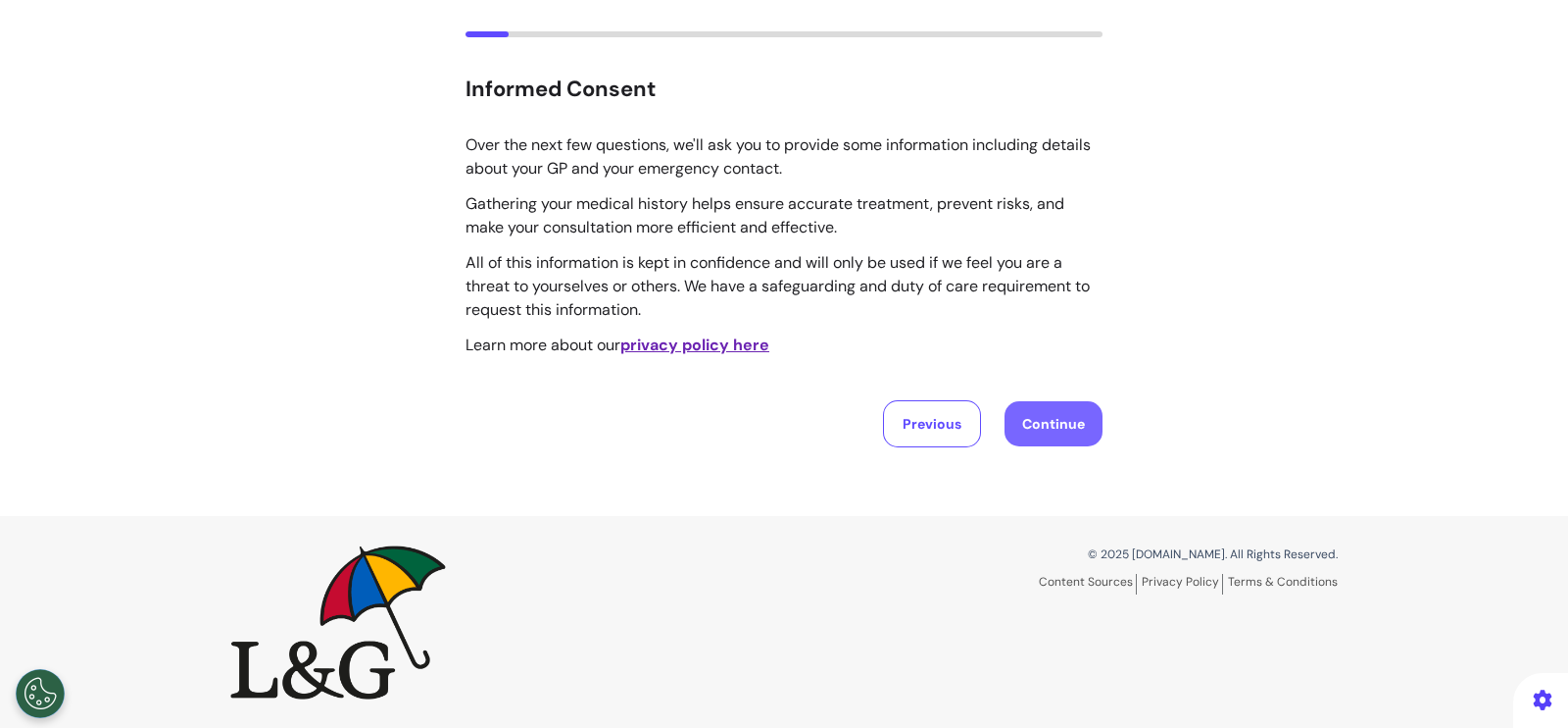
click at [1024, 421] on button "Continue" at bounding box center [1054, 424] width 98 height 45
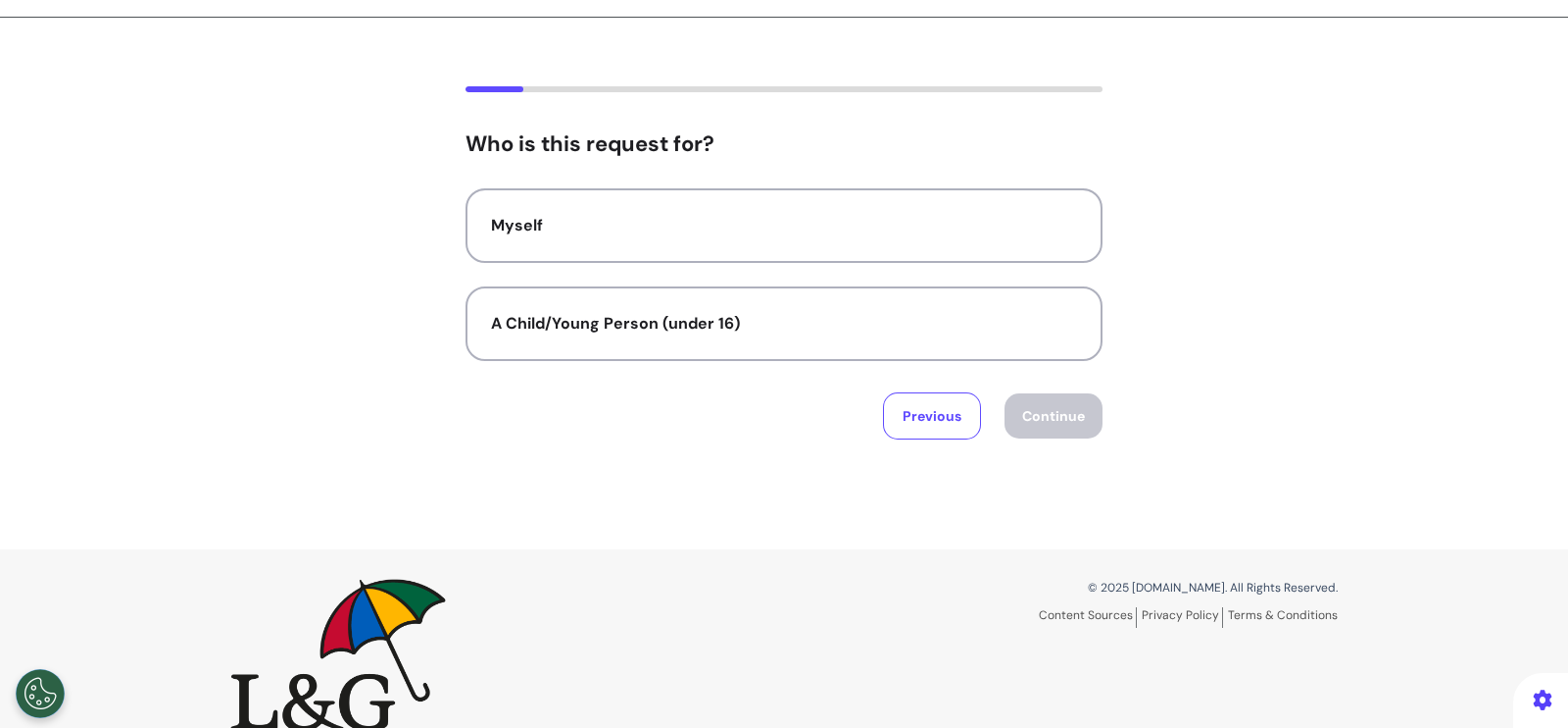
scroll to position [91, 0]
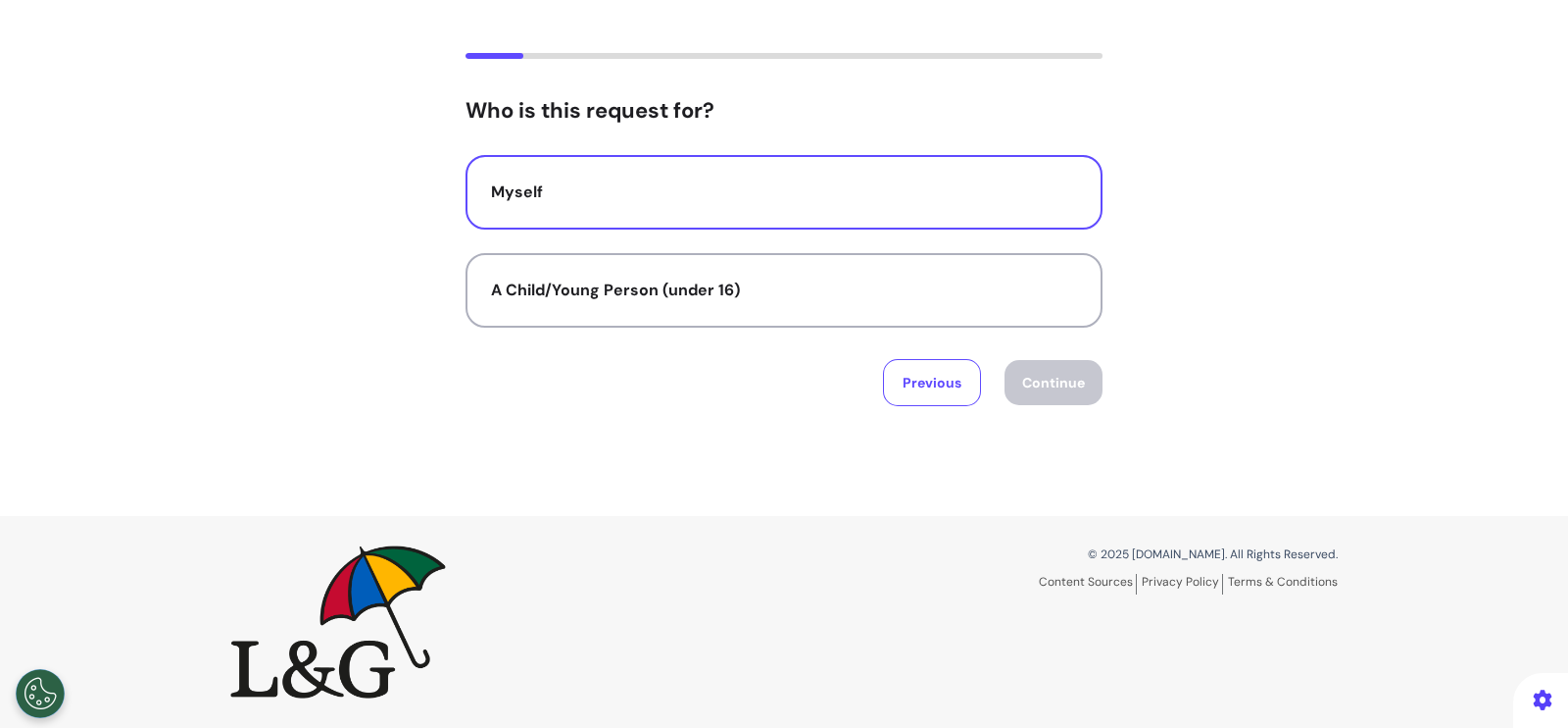
click at [912, 191] on div "Myself" at bounding box center [784, 193] width 587 height 24
click at [1024, 389] on button "Continue" at bounding box center [1054, 382] width 98 height 45
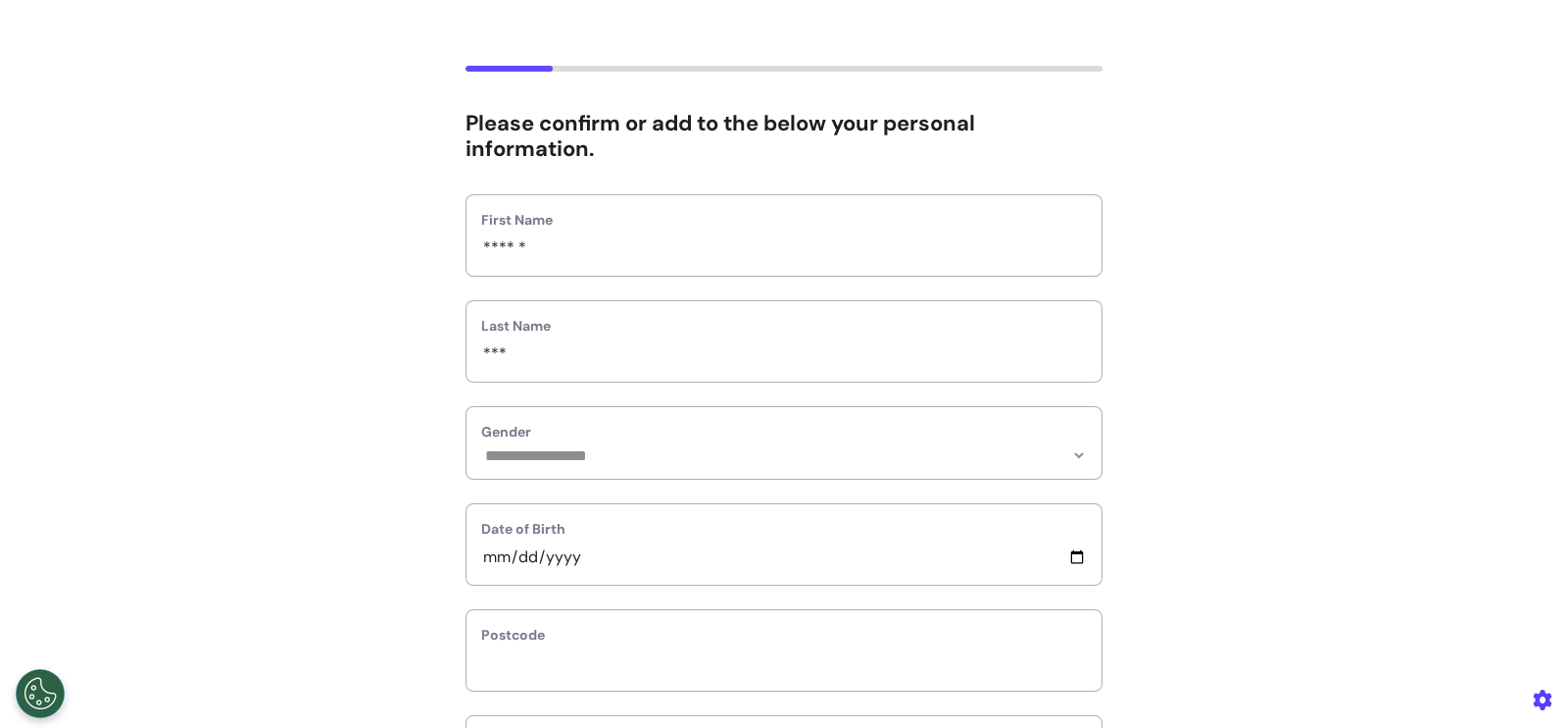
scroll to position [0, 0]
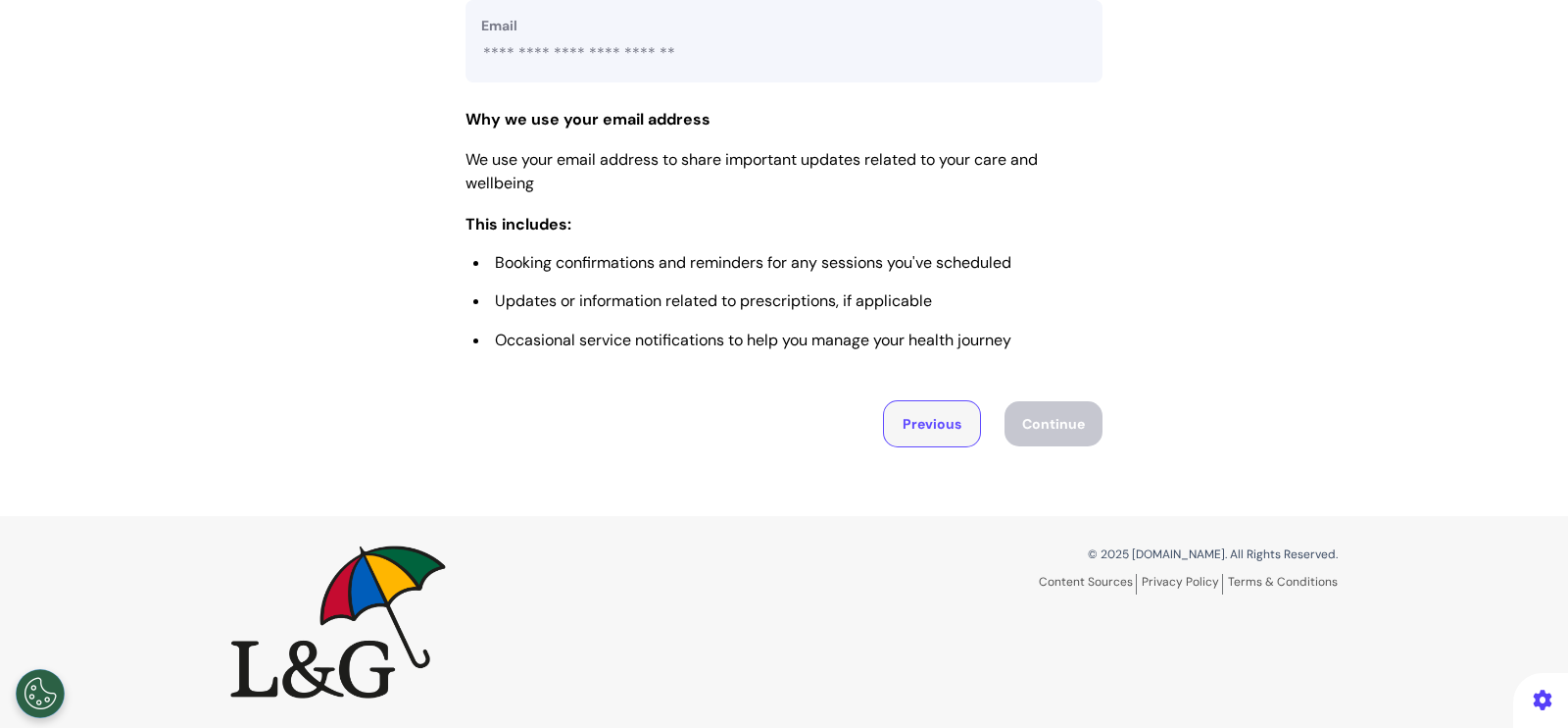
click at [902, 439] on button "Previous" at bounding box center [931, 424] width 98 height 47
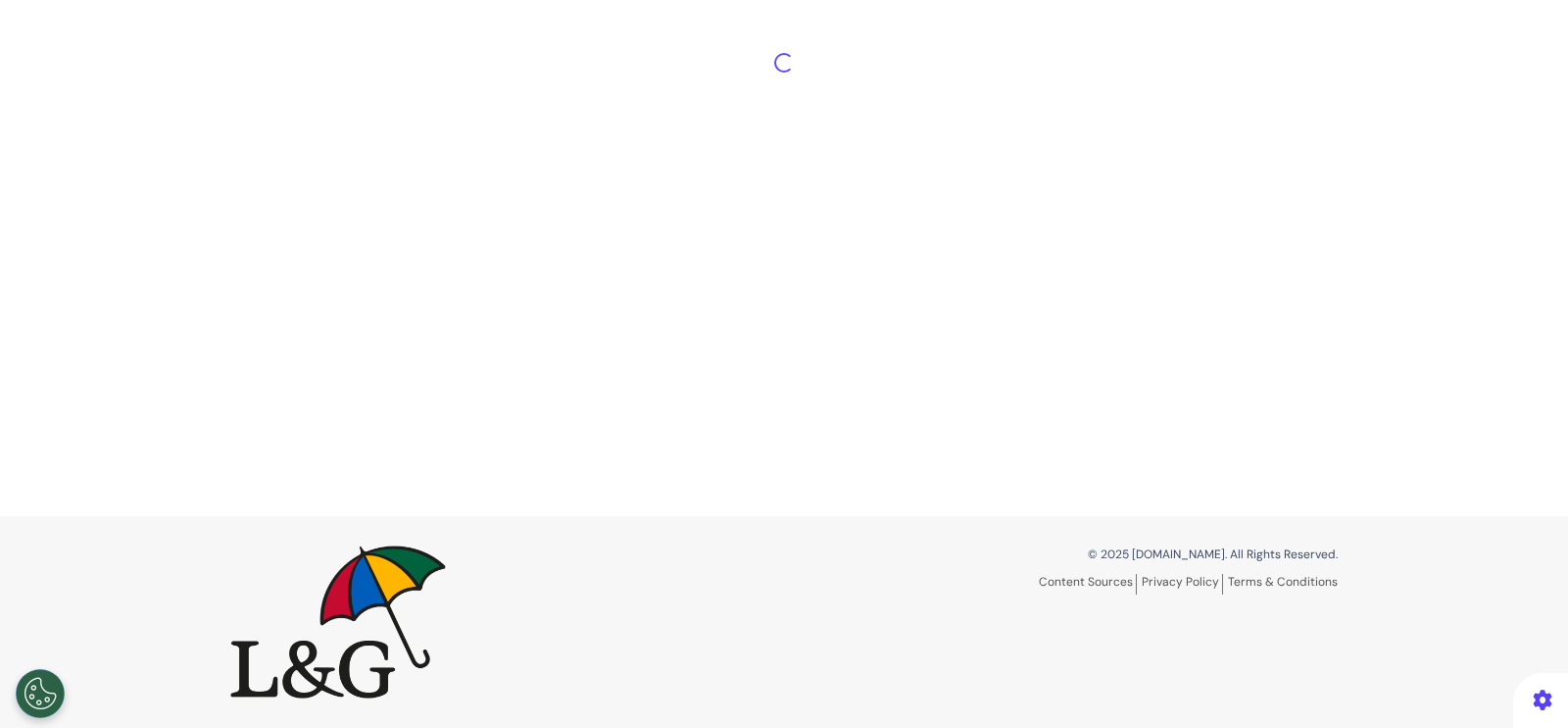
scroll to position [91, 0]
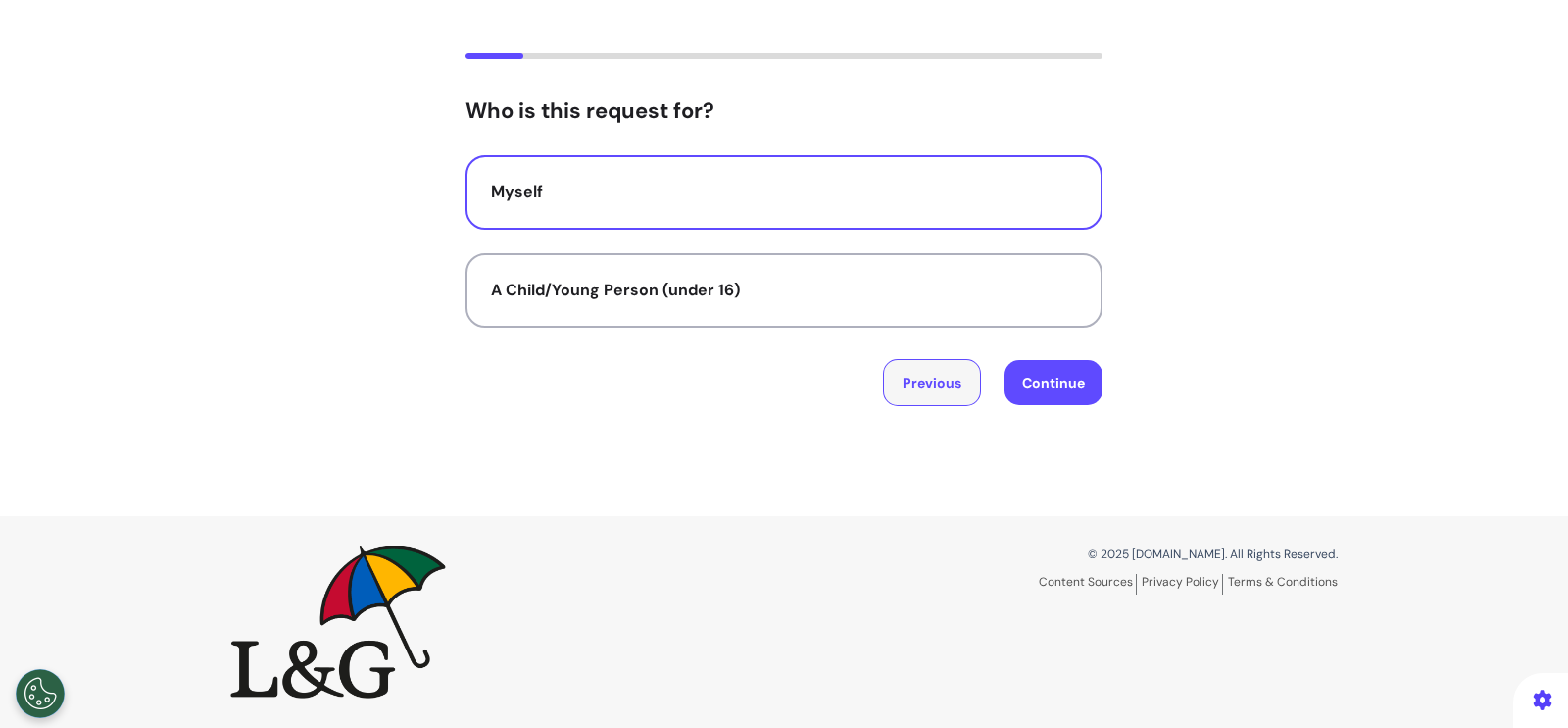
click at [905, 391] on button "Previous" at bounding box center [931, 382] width 98 height 47
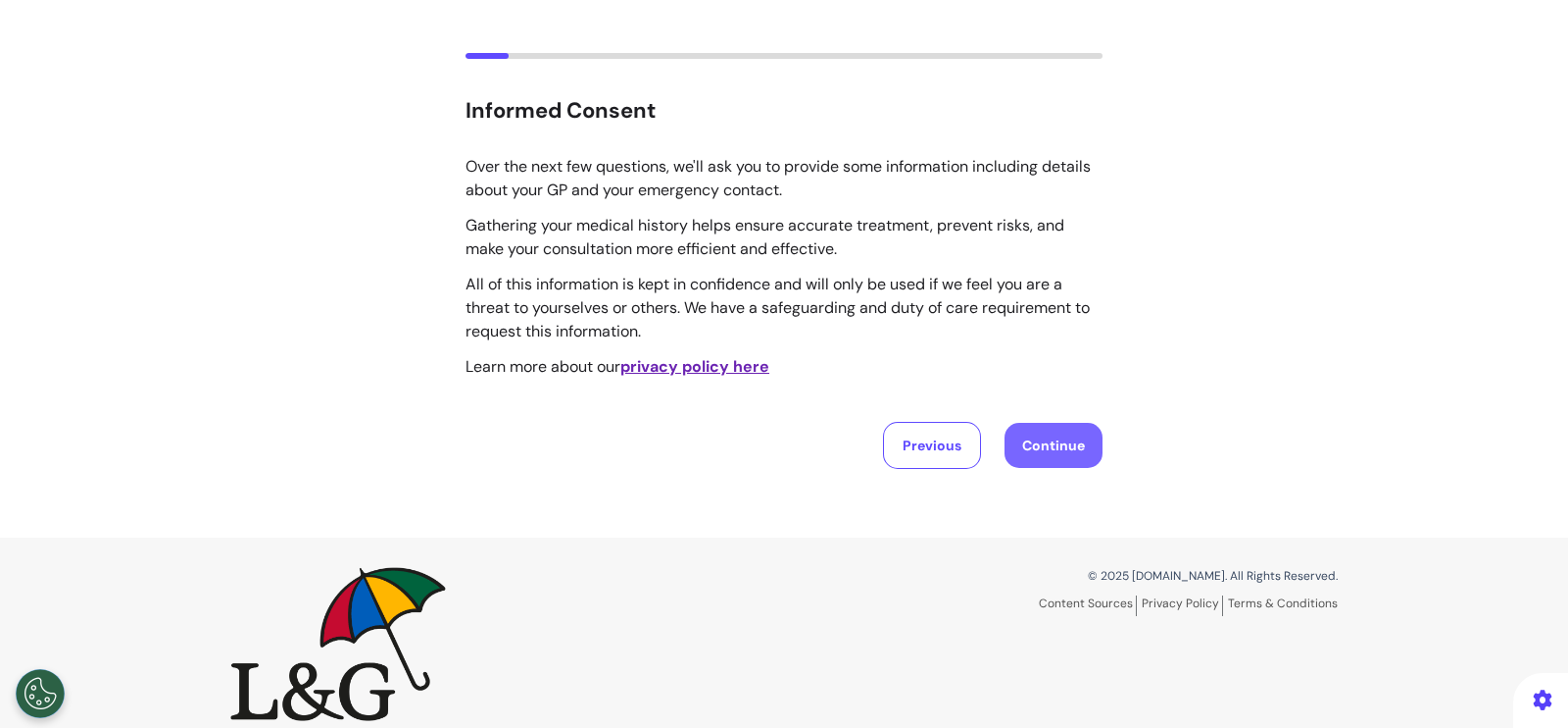
click at [1014, 453] on button "Continue" at bounding box center [1054, 445] width 98 height 45
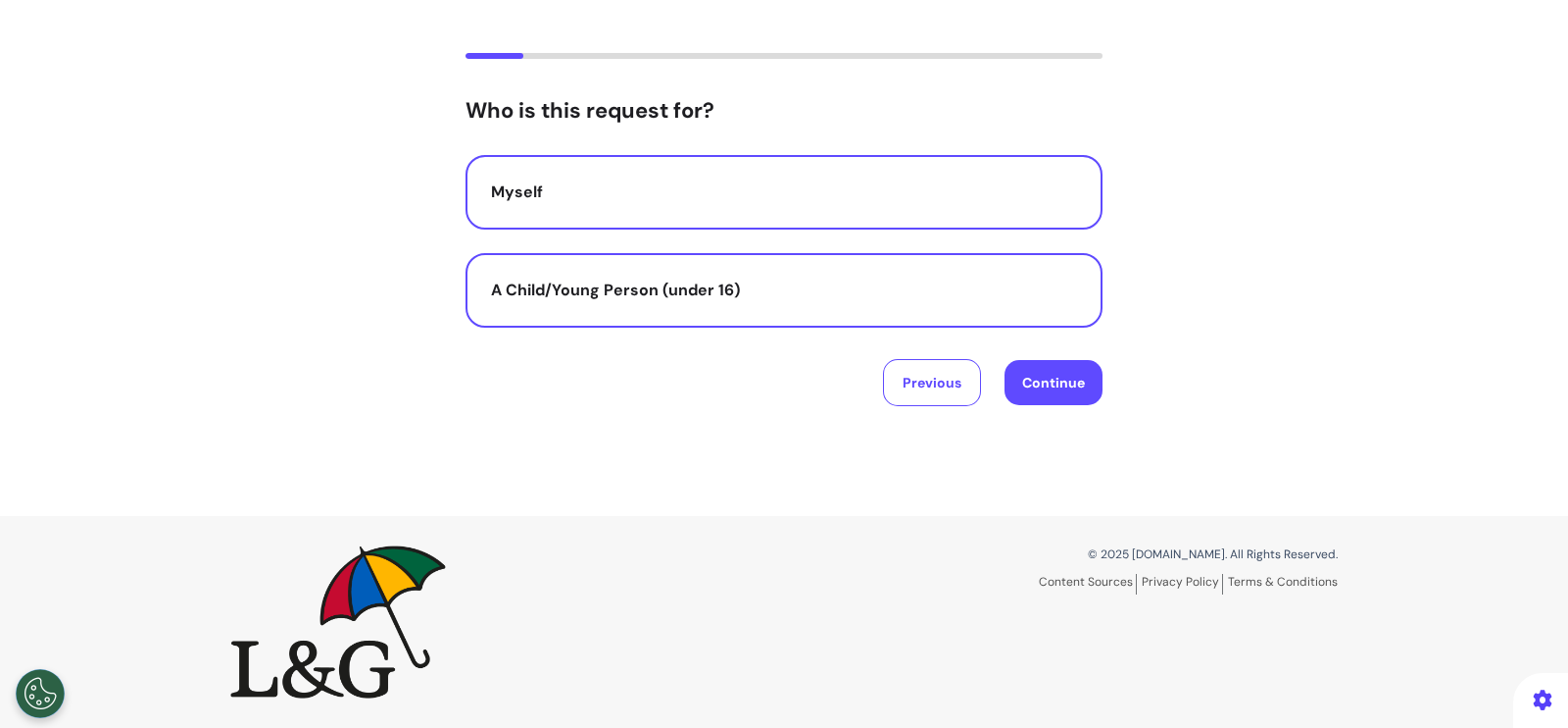
click at [711, 303] on button "A Child/Young Person (under 16)" at bounding box center [784, 289] width 637 height 74
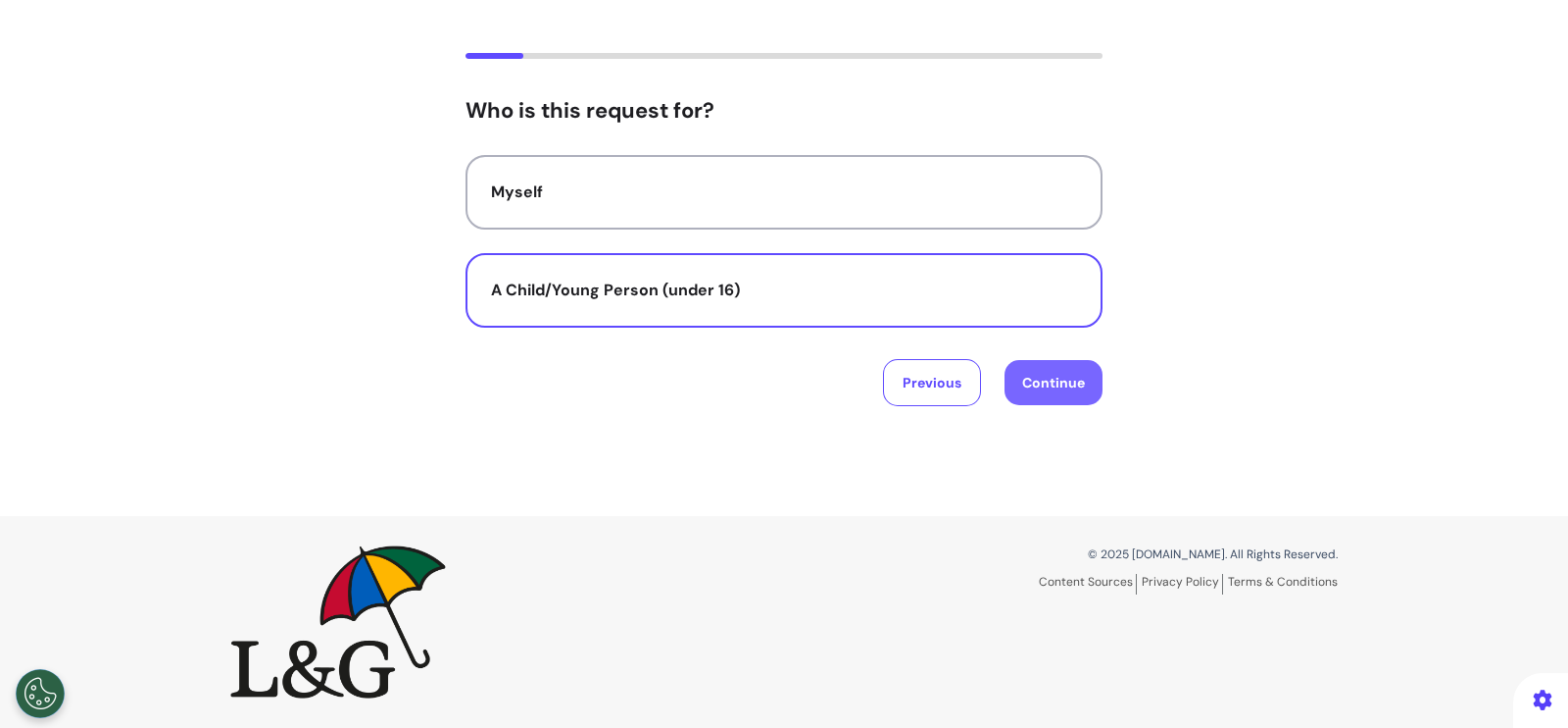
click at [1033, 384] on button "Continue" at bounding box center [1054, 382] width 98 height 45
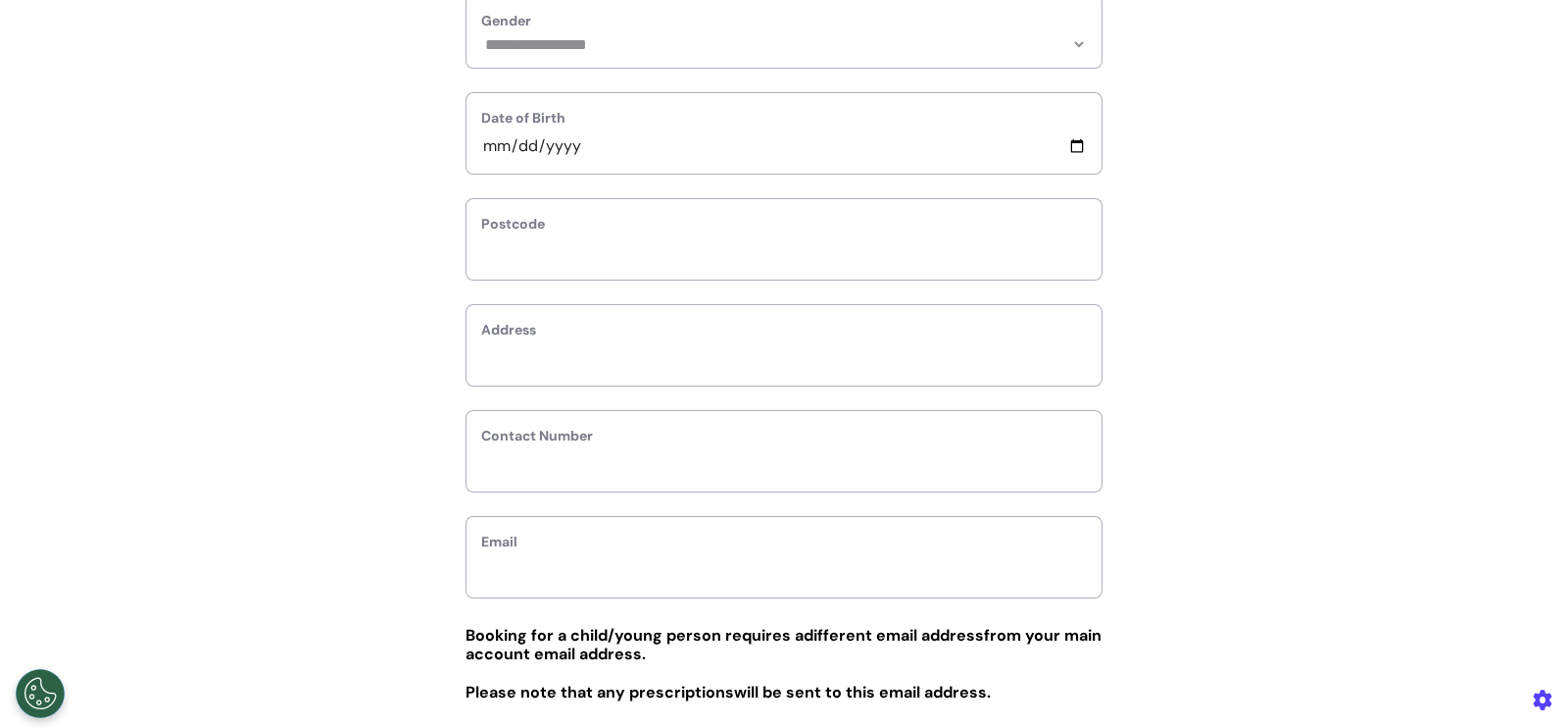
scroll to position [0, 0]
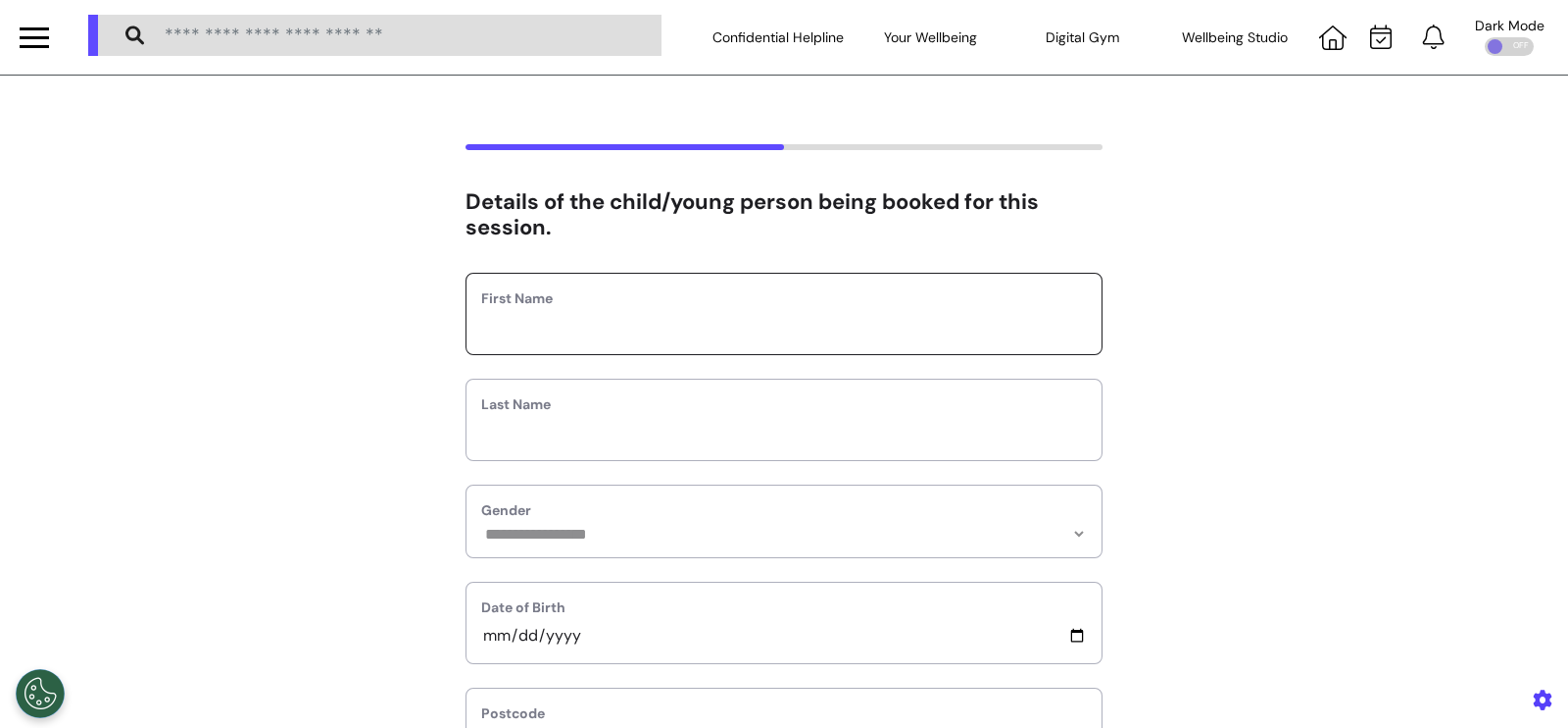
click at [753, 326] on input "text" at bounding box center [783, 327] width 605 height 26
type input "******"
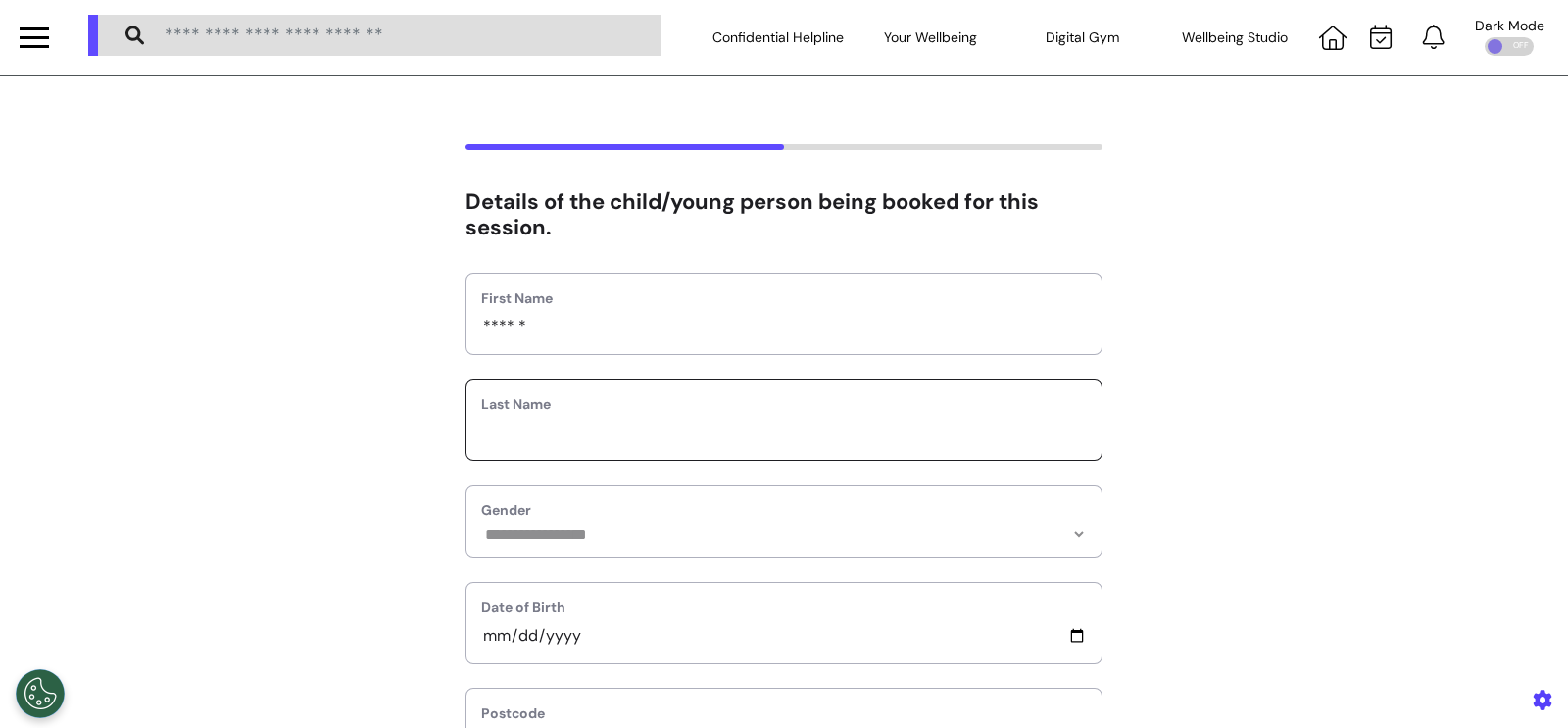
type input "*"
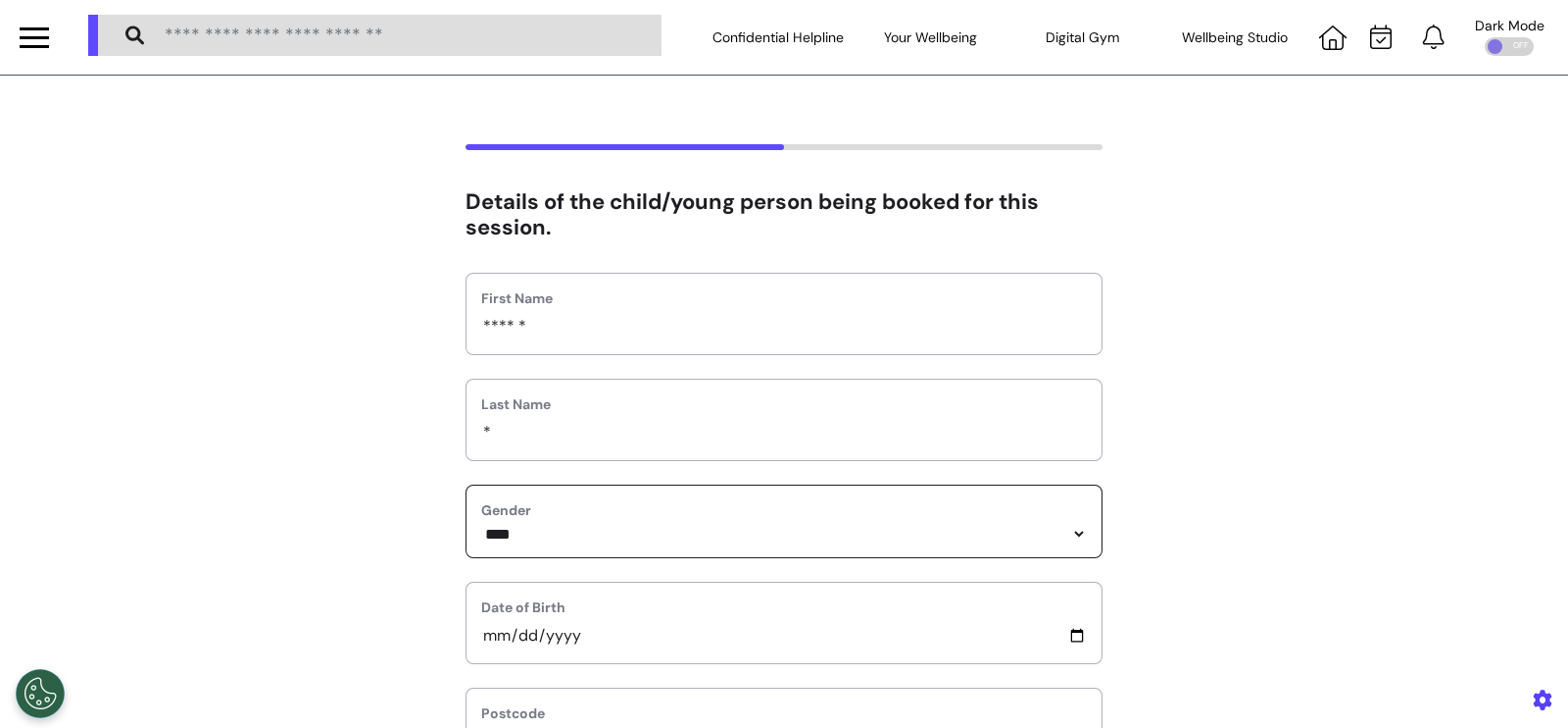
select select "******"
type input "**********"
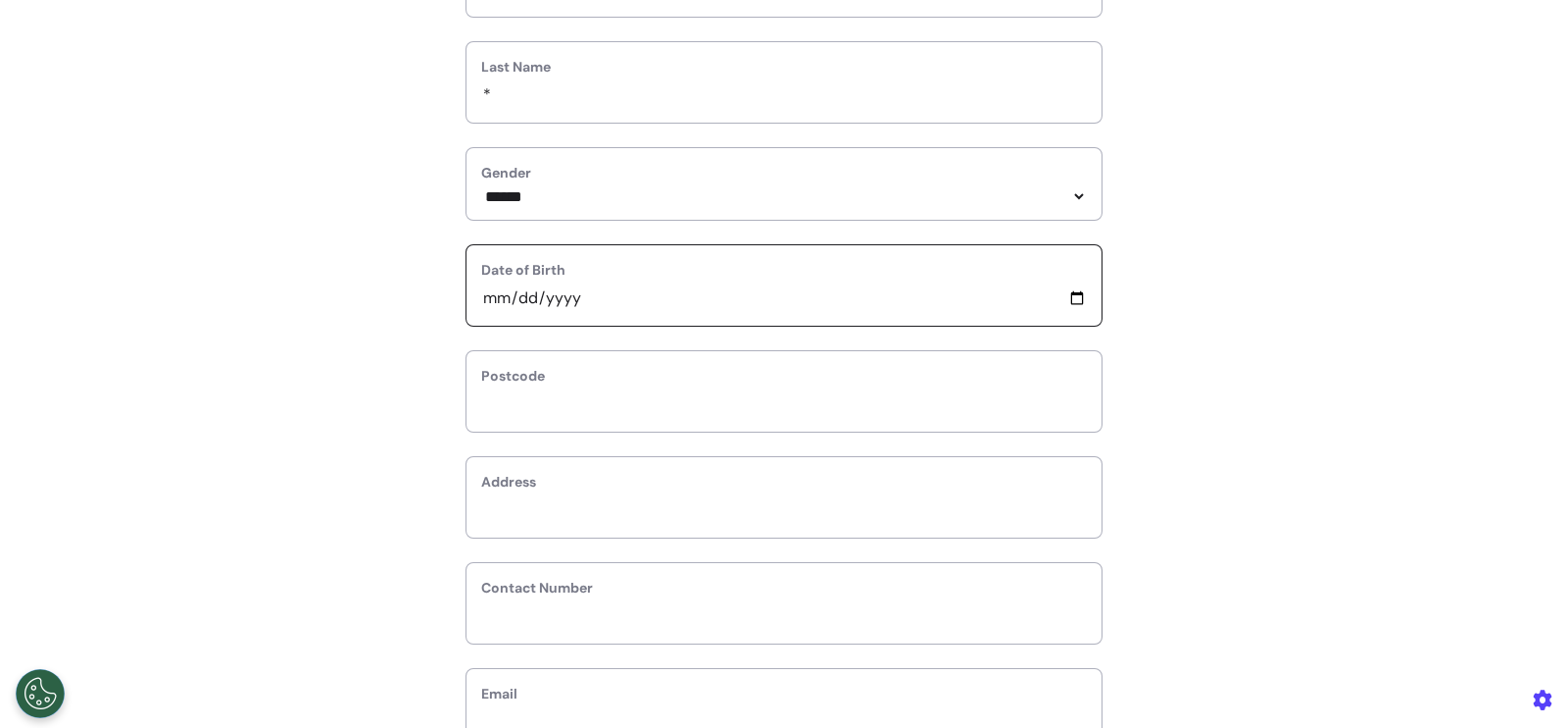
scroll to position [352, 0]
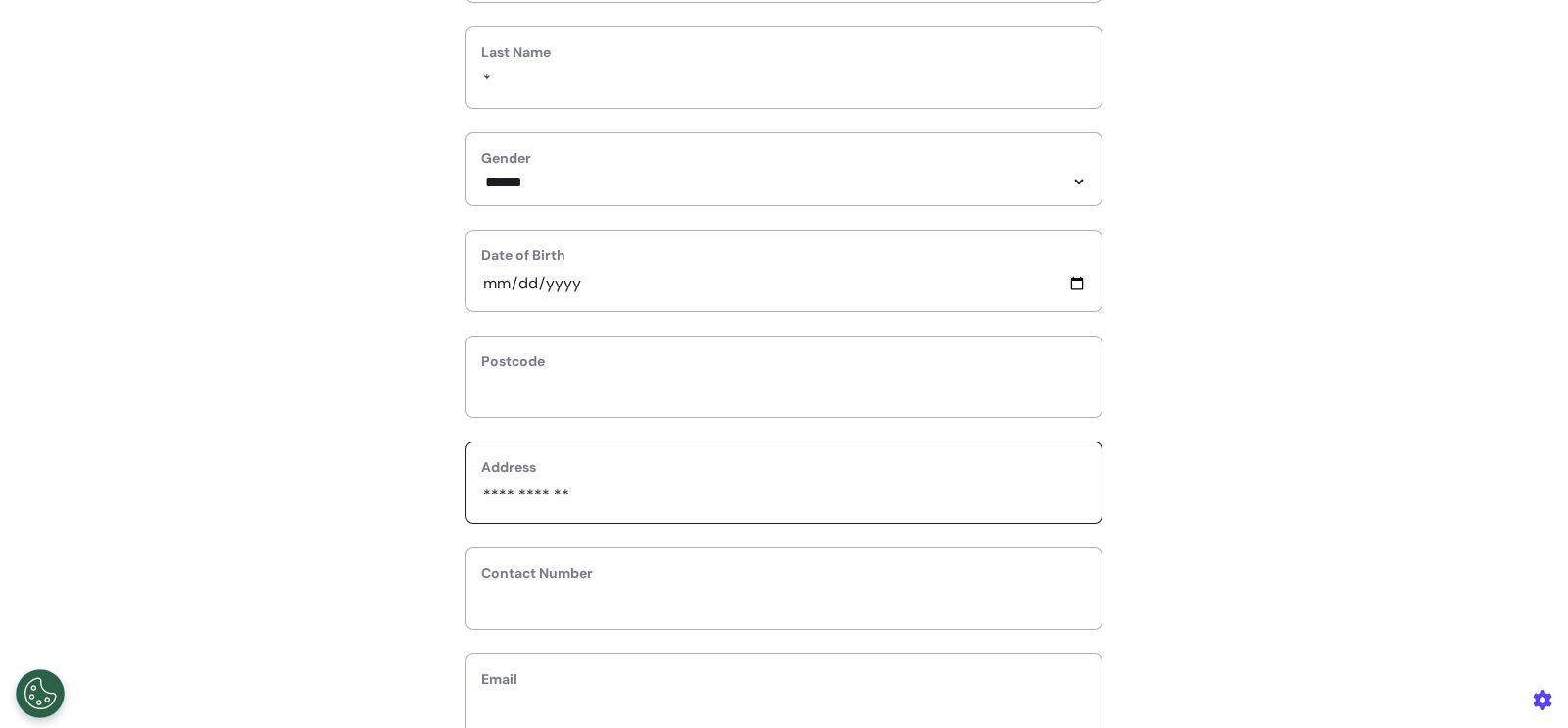
type input "**********"
type input "*********"
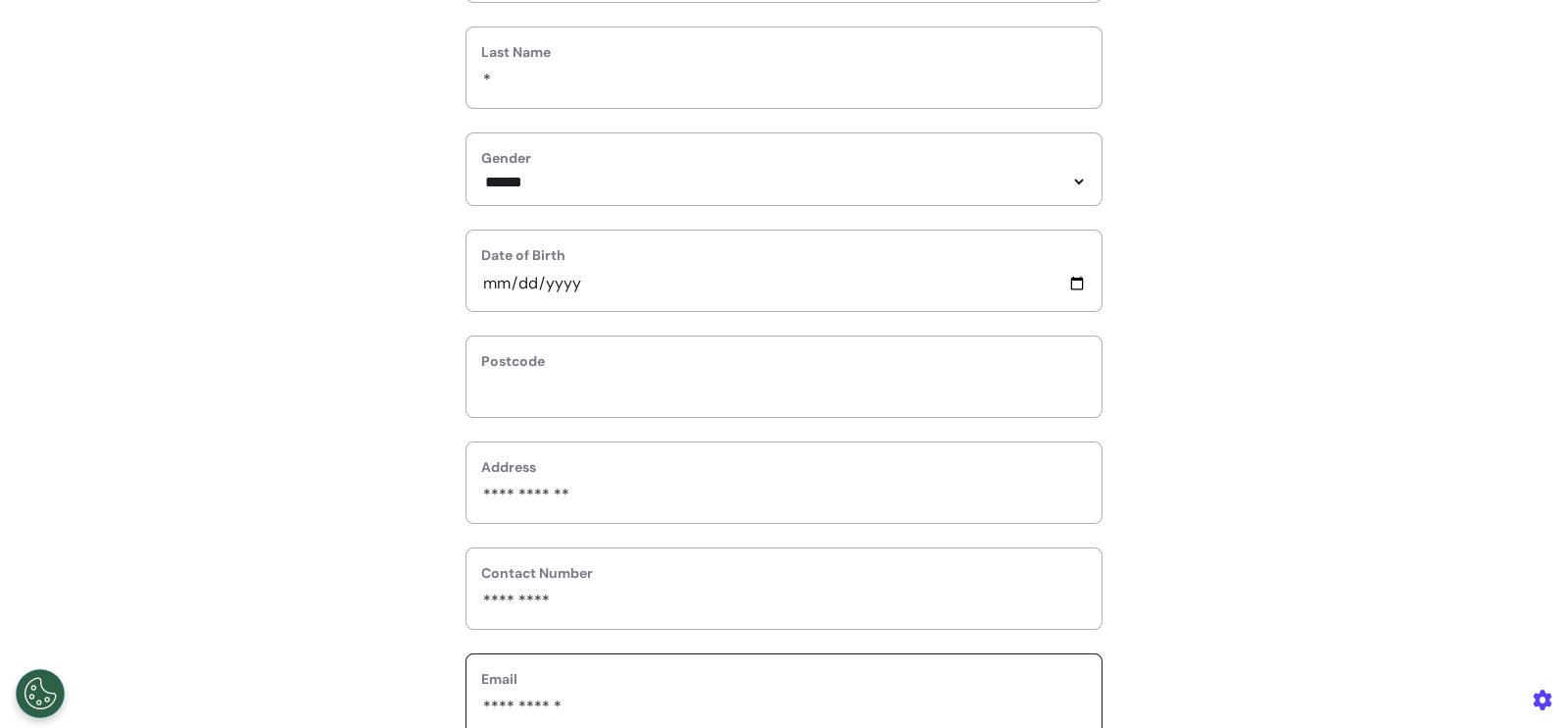
scroll to position [813, 0]
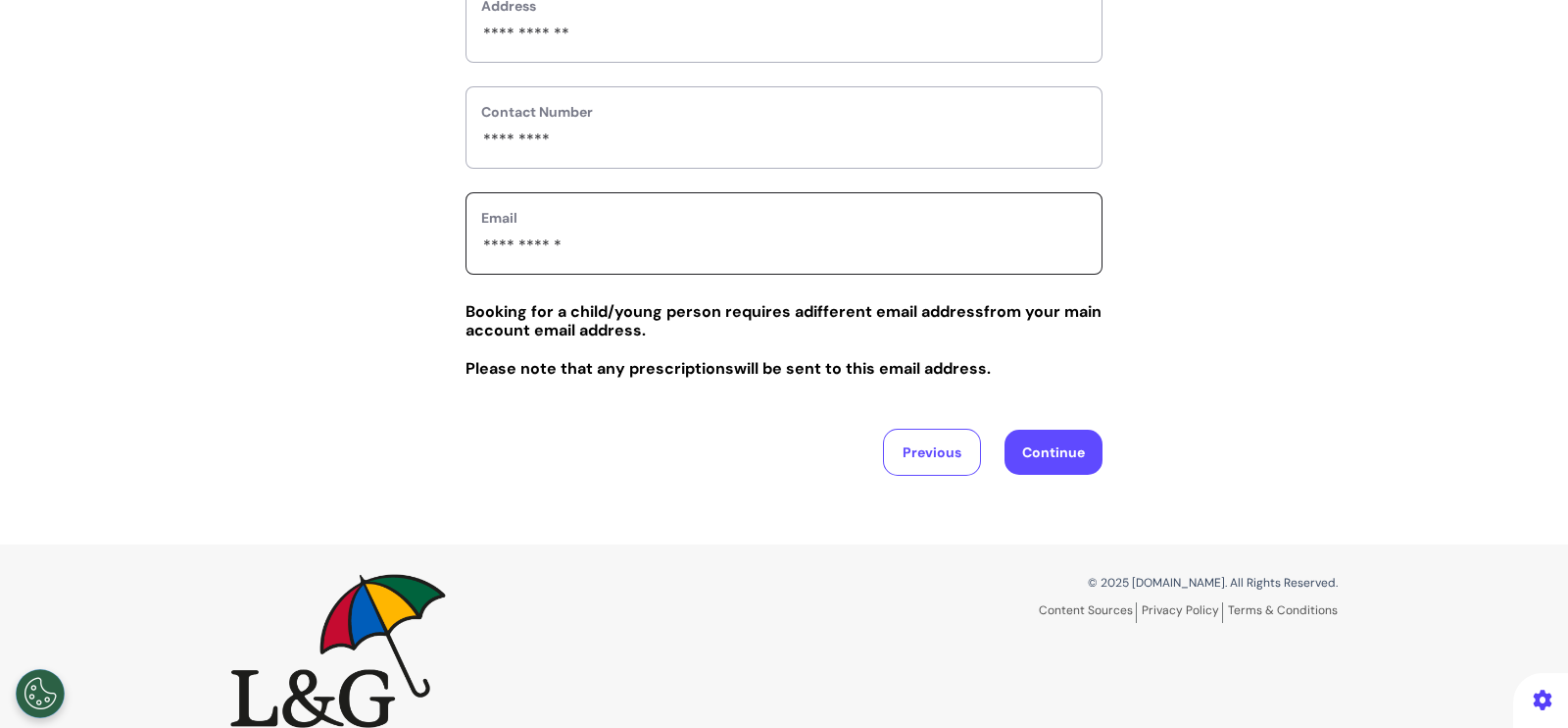
type input "**********"
click at [1061, 448] on button "Continue" at bounding box center [1054, 452] width 98 height 45
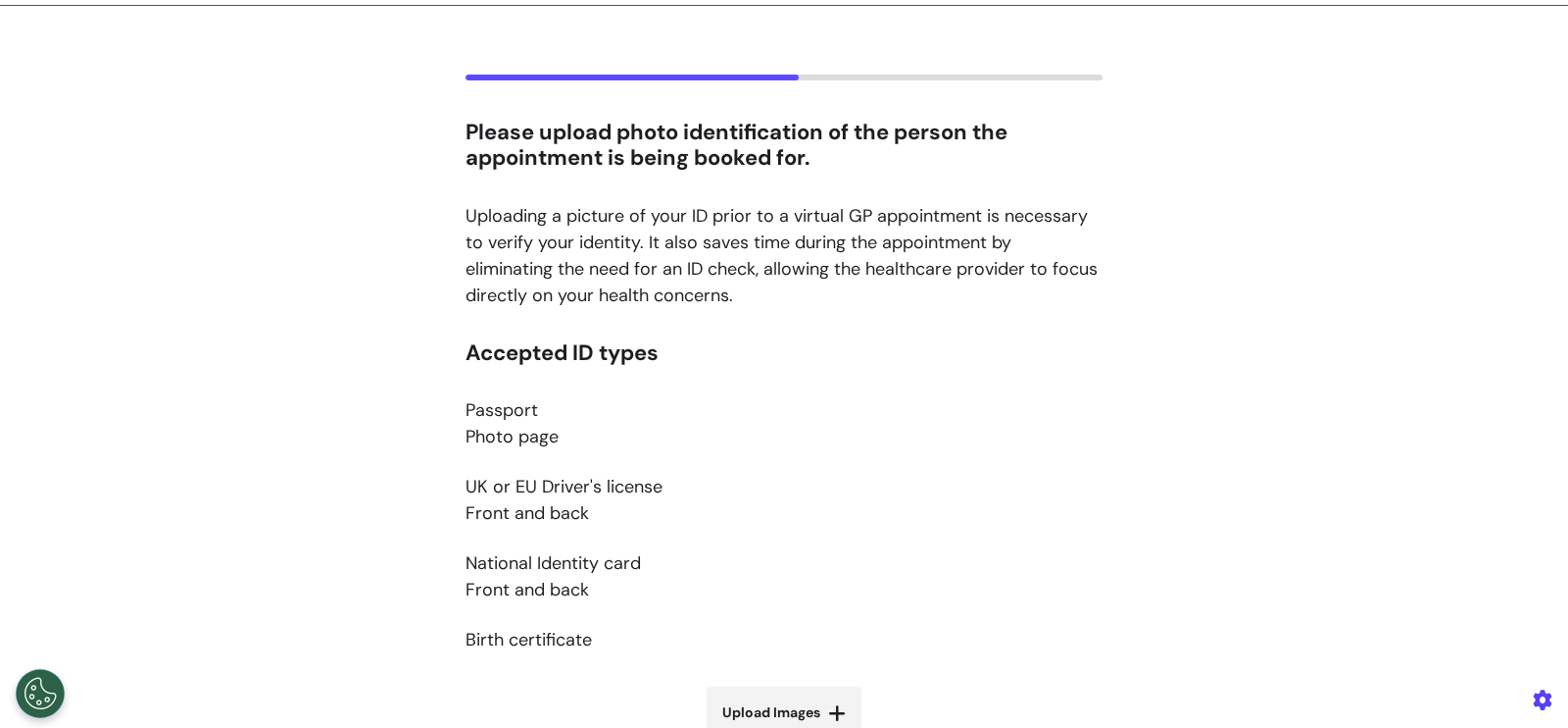
scroll to position [367, 0]
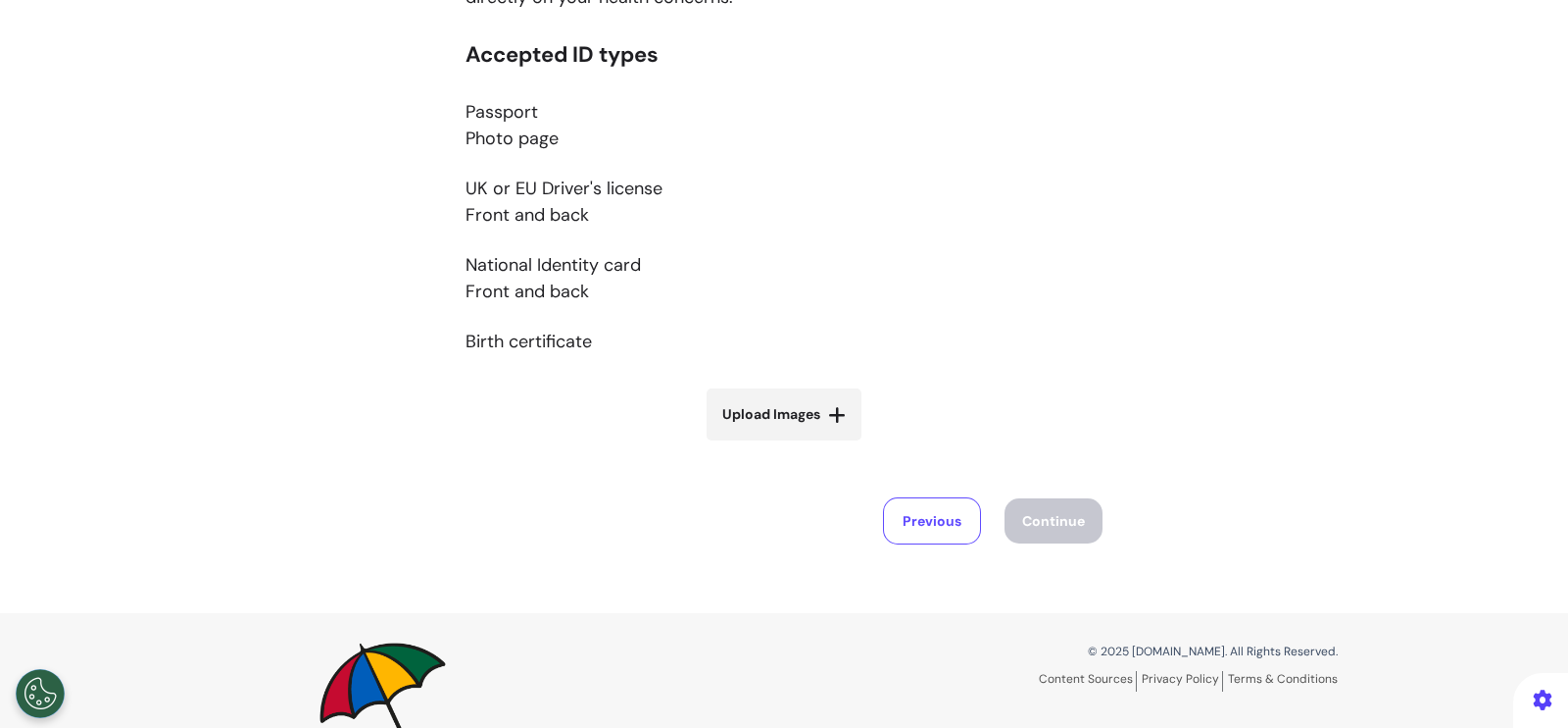
click at [799, 429] on label "Upload Images" at bounding box center [784, 414] width 155 height 52
click at [799, 445] on input "Upload Images" at bounding box center [784, 455] width 233 height 21
type input "**********"
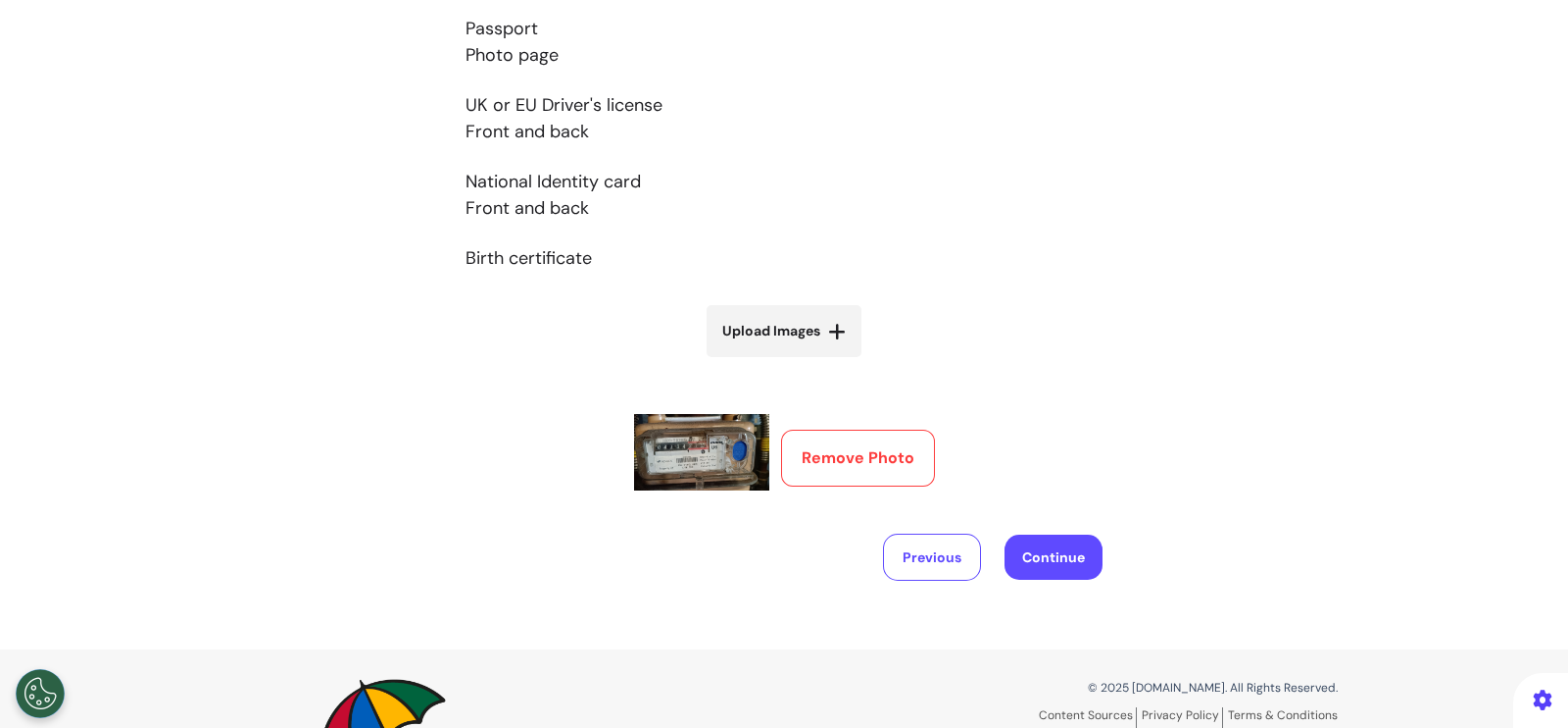
scroll to position [489, 0]
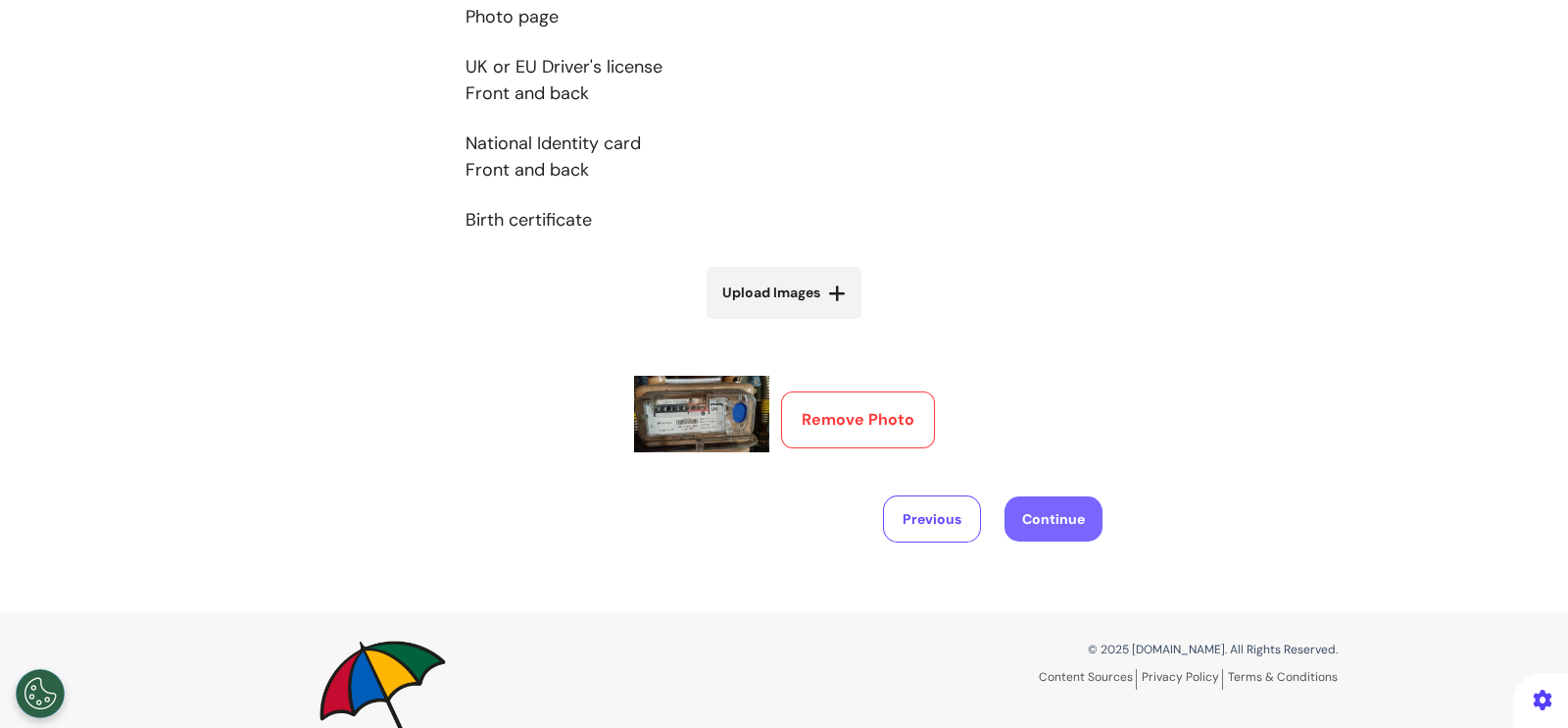
click at [1079, 512] on button "Continue" at bounding box center [1054, 519] width 98 height 45
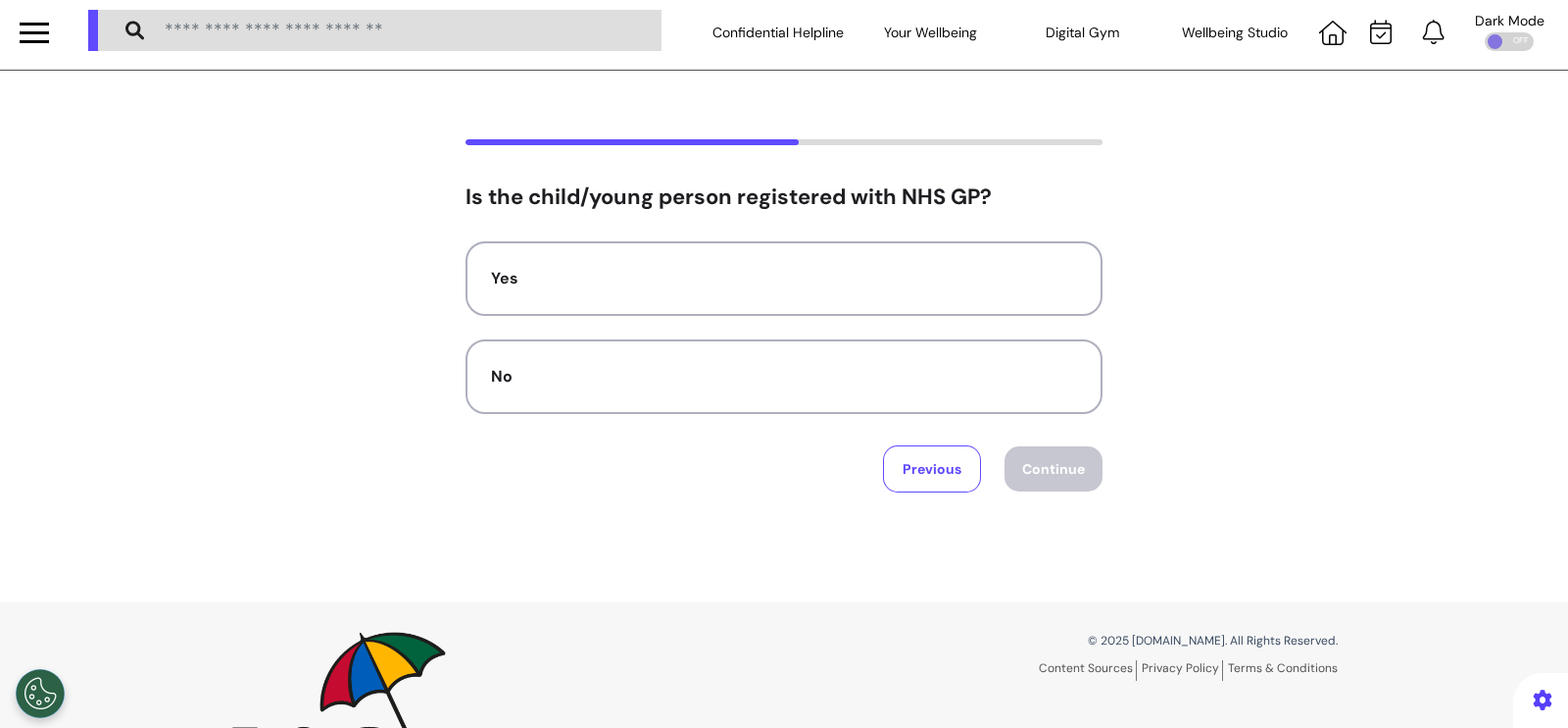
scroll to position [0, 0]
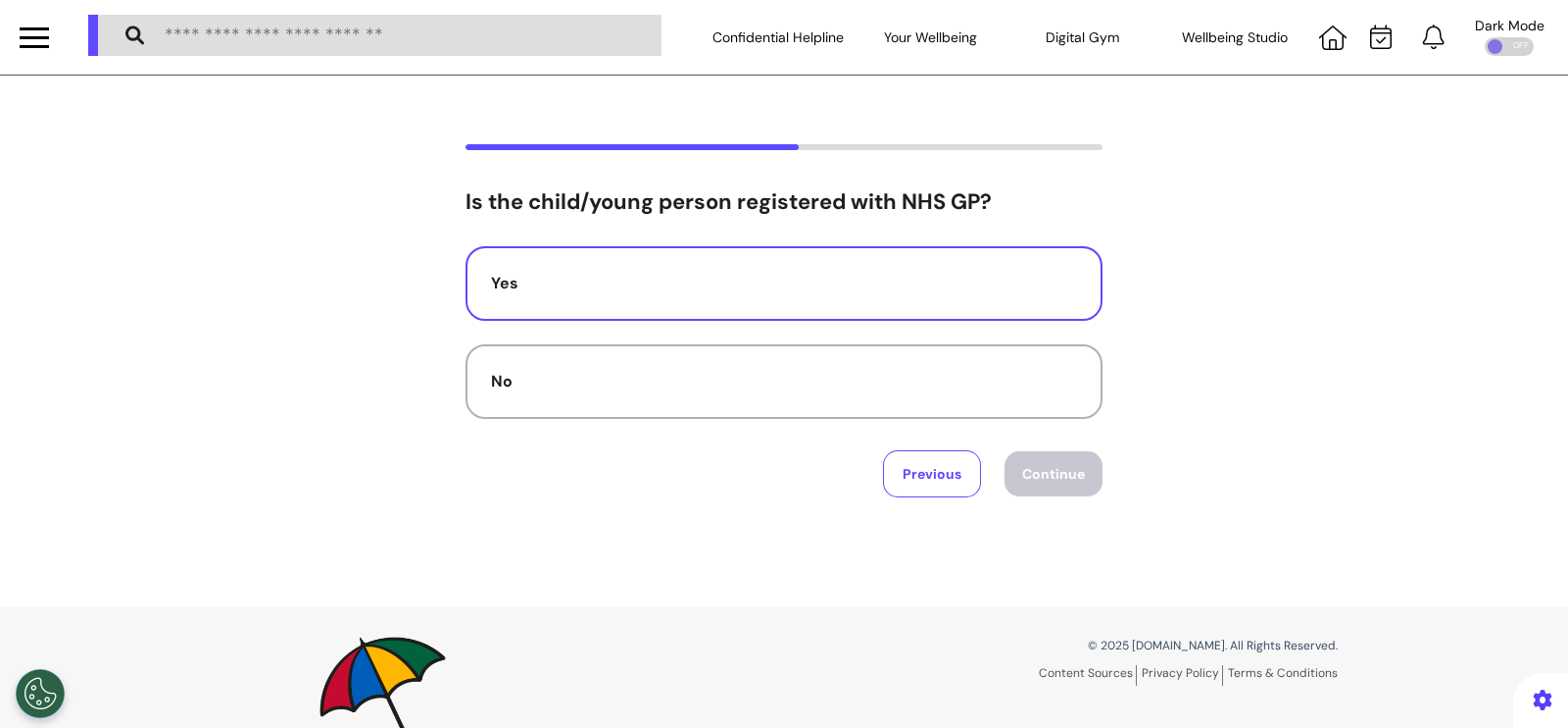
click at [878, 265] on button "Yes" at bounding box center [784, 283] width 637 height 74
click at [1043, 456] on button "Continue" at bounding box center [1054, 474] width 98 height 45
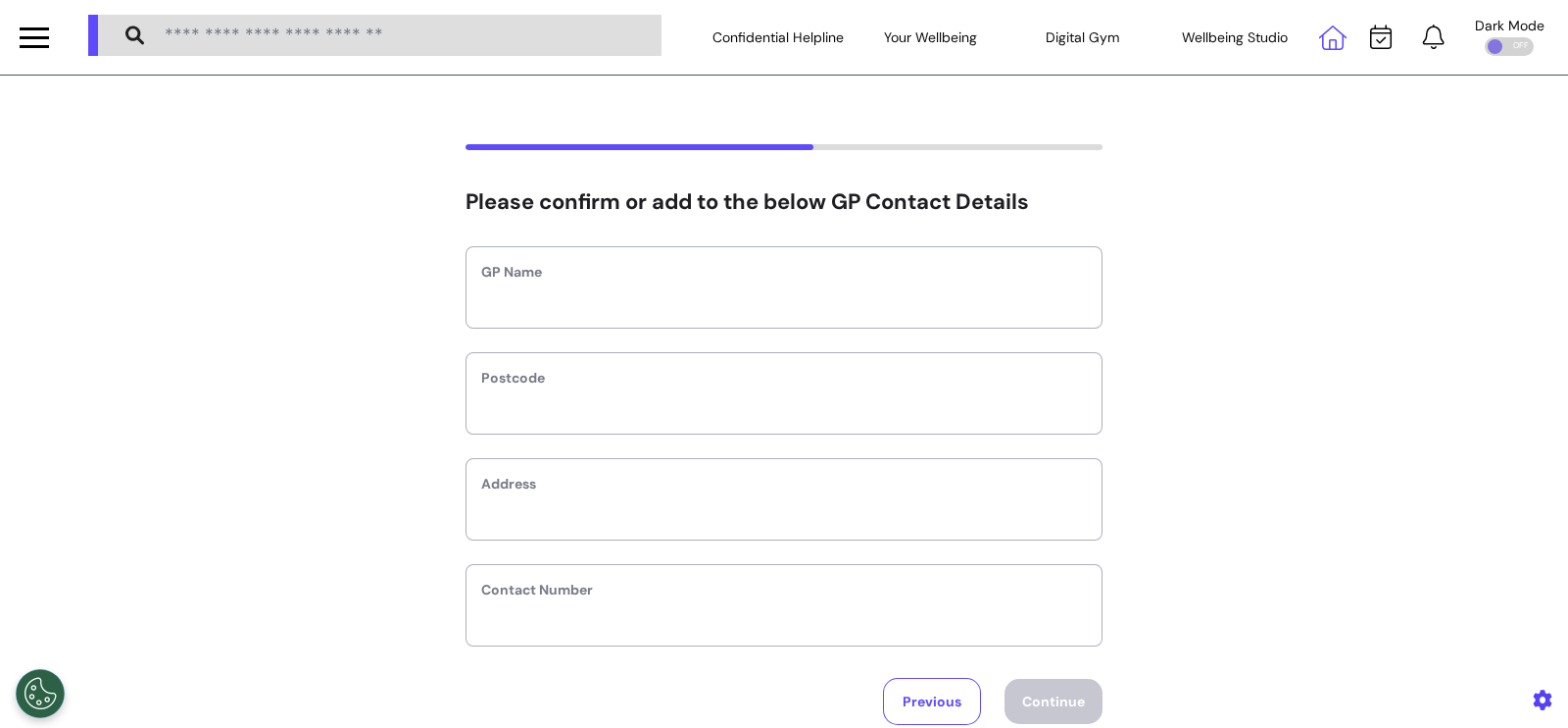
click at [1319, 41] on icon at bounding box center [1333, 38] width 28 height 25
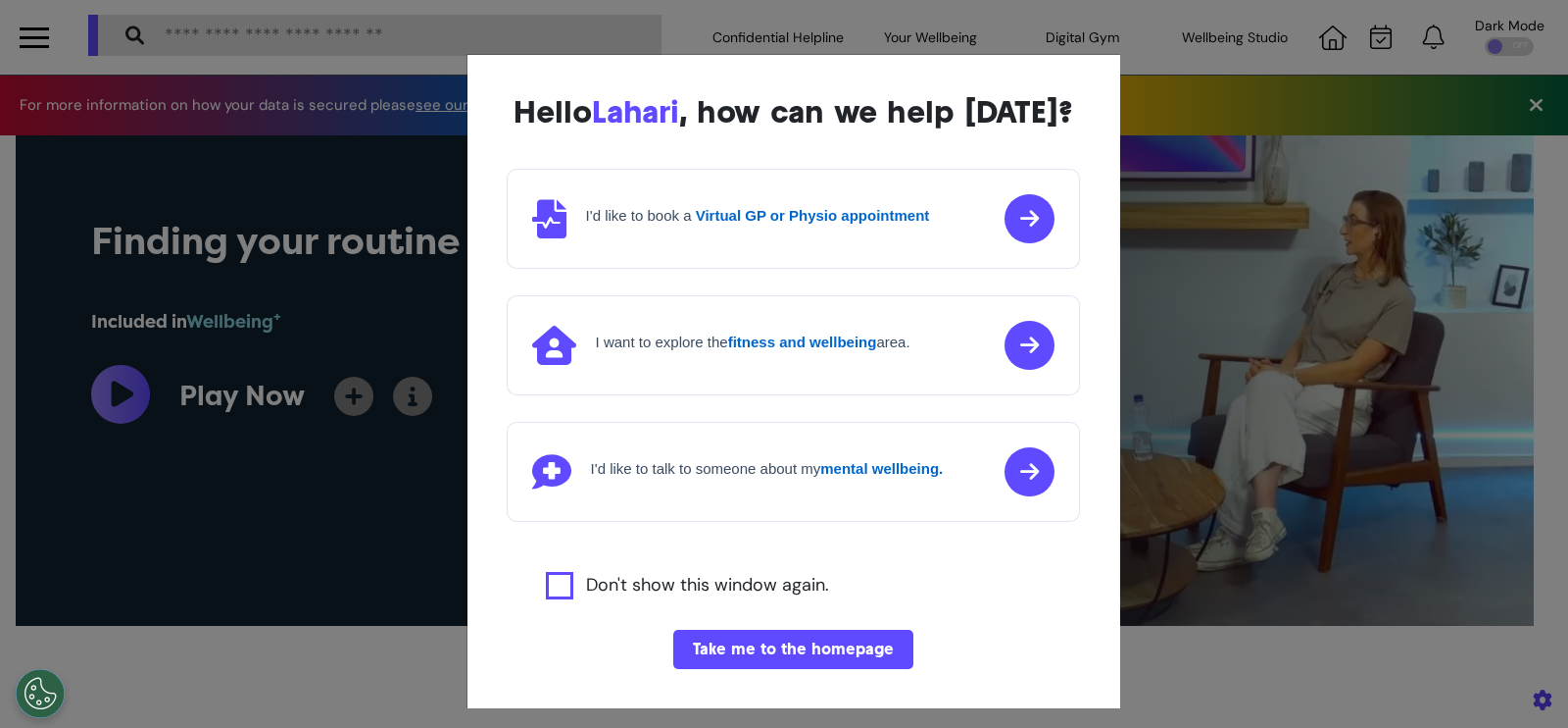
scroll to position [0, 783]
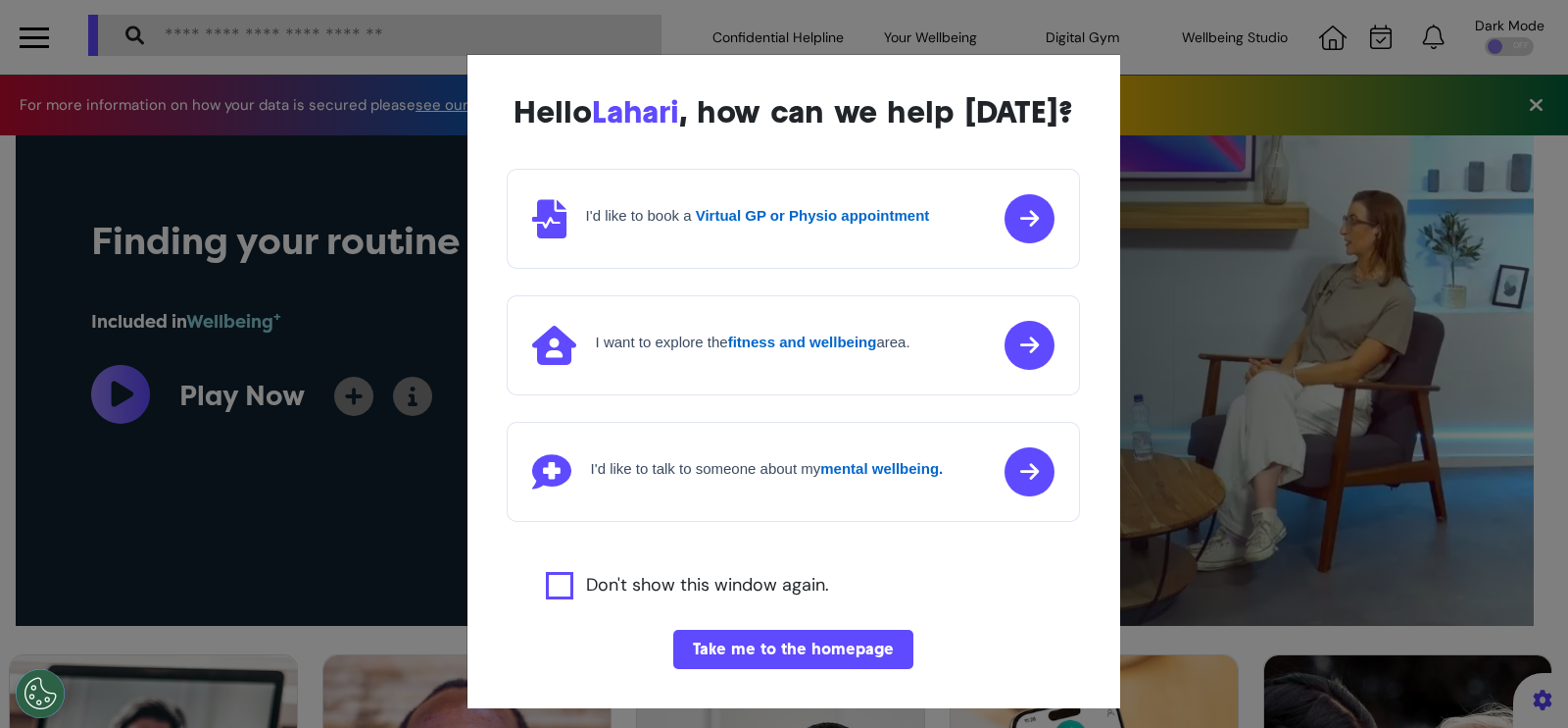
click at [823, 669] on button "Take me to the homepage" at bounding box center [793, 649] width 240 height 40
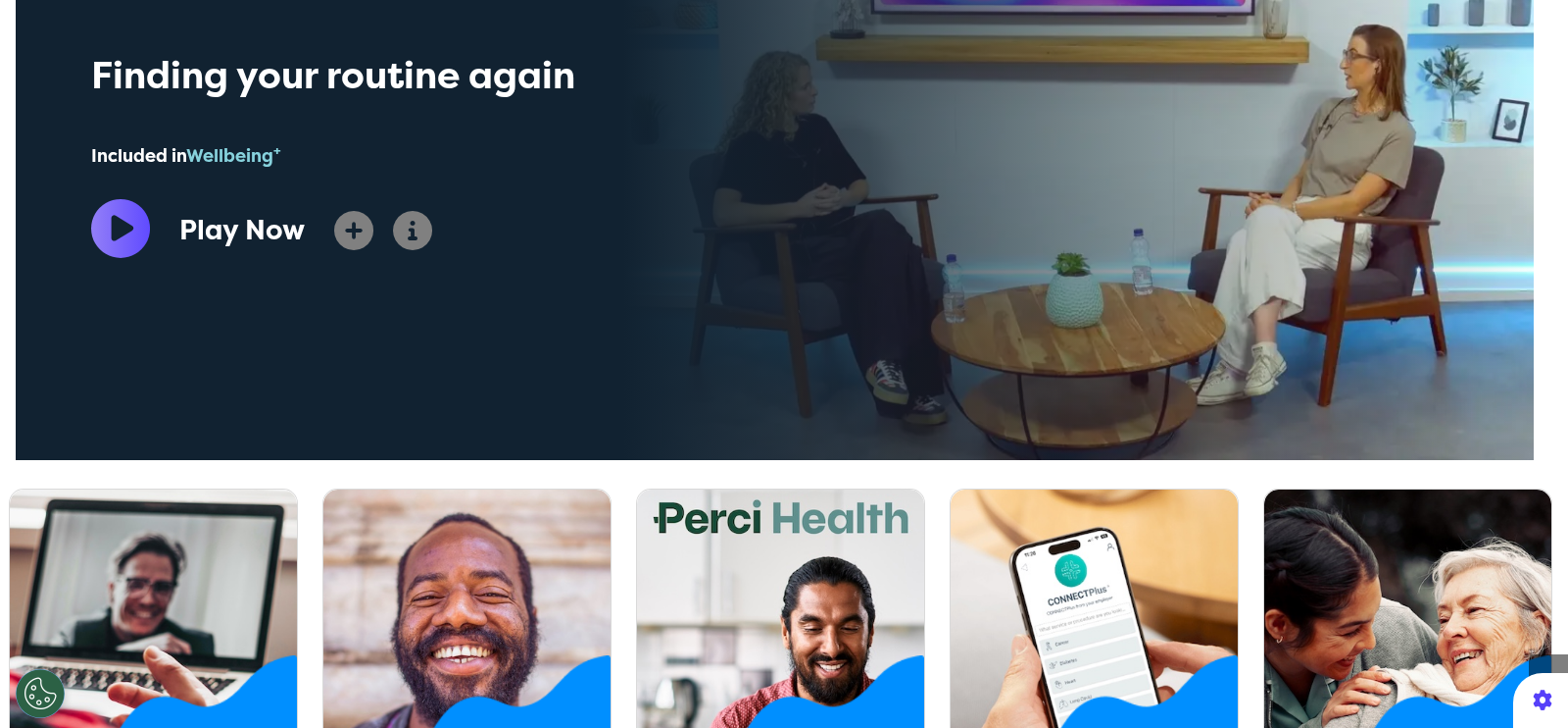
scroll to position [0, 0]
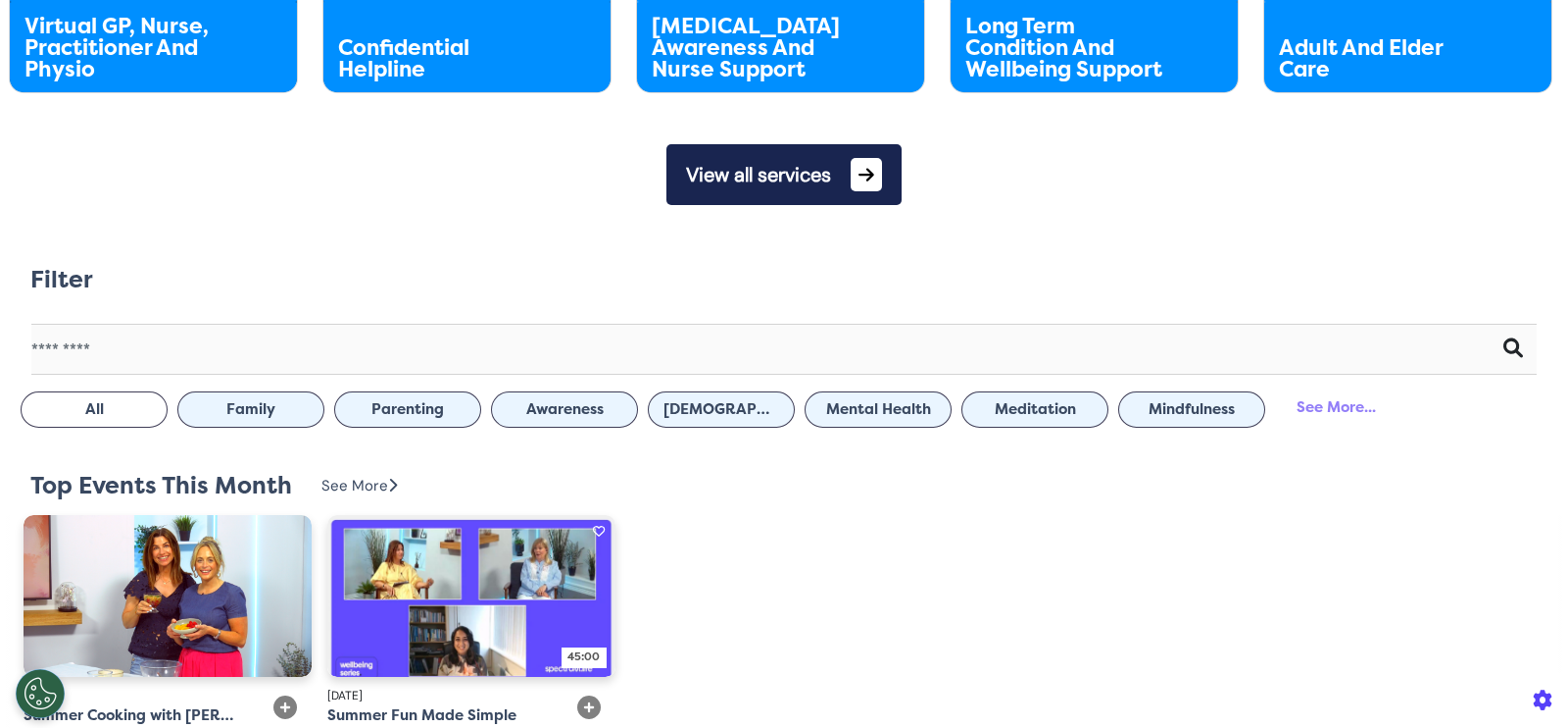
click at [852, 185] on span at bounding box center [867, 175] width 32 height 34
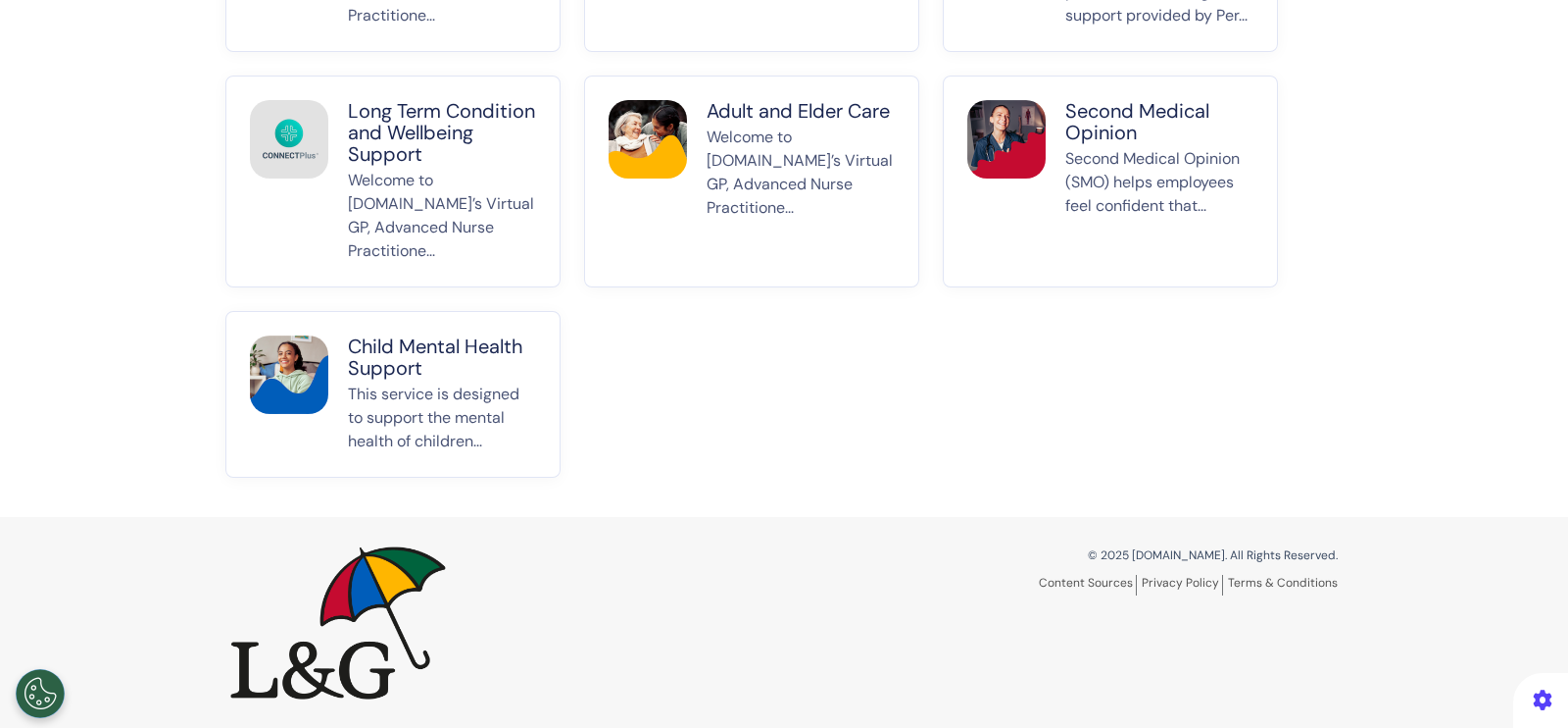
click at [423, 409] on p "This service is designed to support the mental health of children..." at bounding box center [441, 417] width 189 height 70
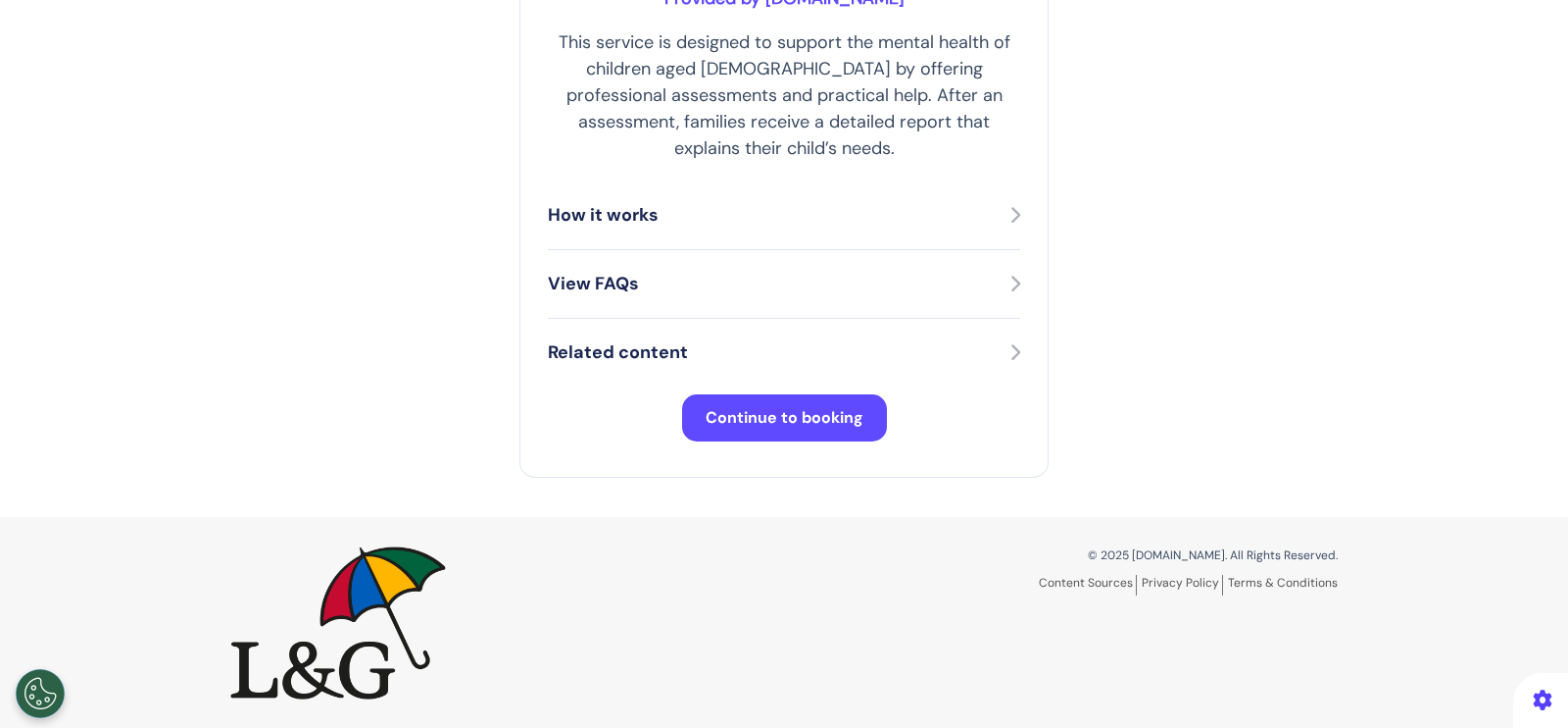
click at [798, 397] on button "Continue to booking" at bounding box center [784, 418] width 204 height 47
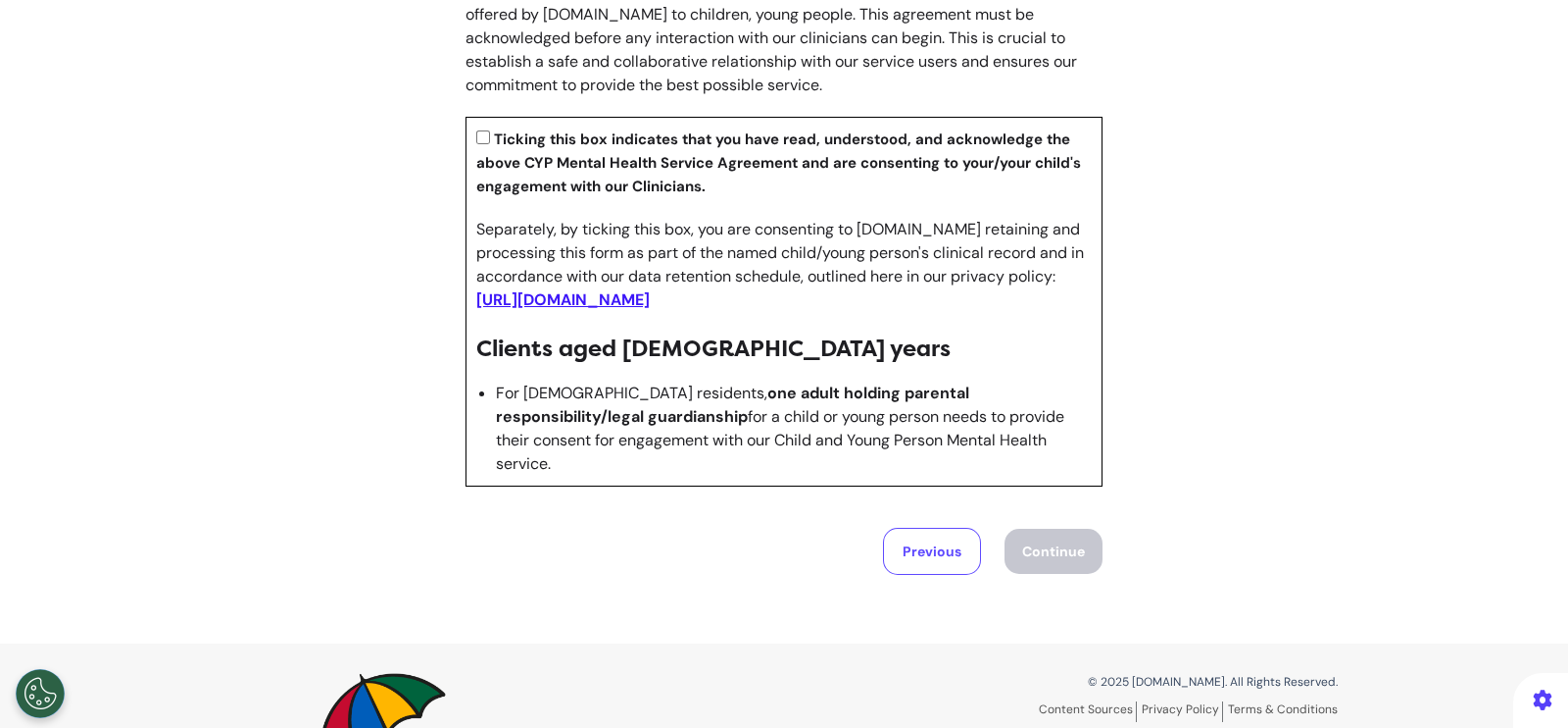
scroll to position [2341, 0]
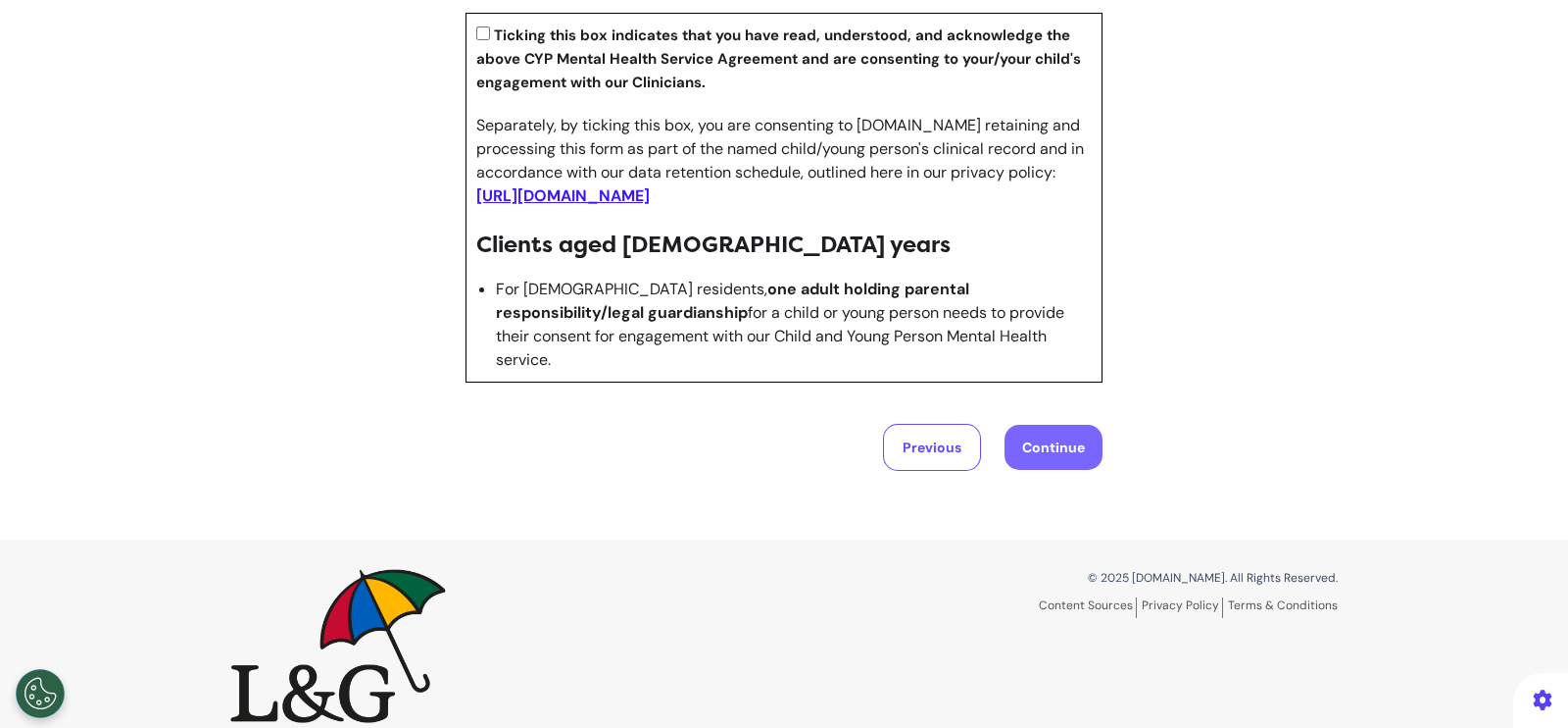
click at [1024, 425] on button "Continue" at bounding box center [1054, 447] width 98 height 45
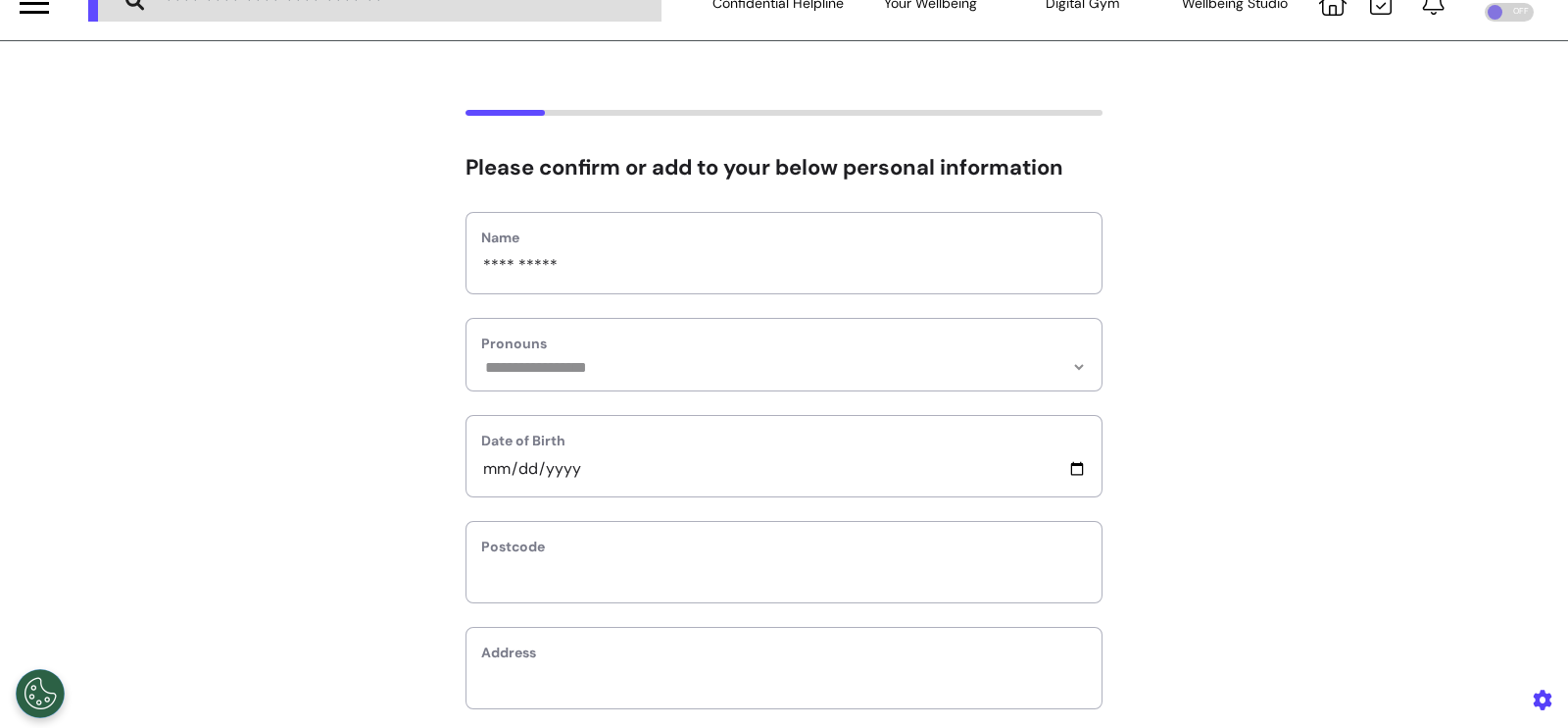
scroll to position [0, 0]
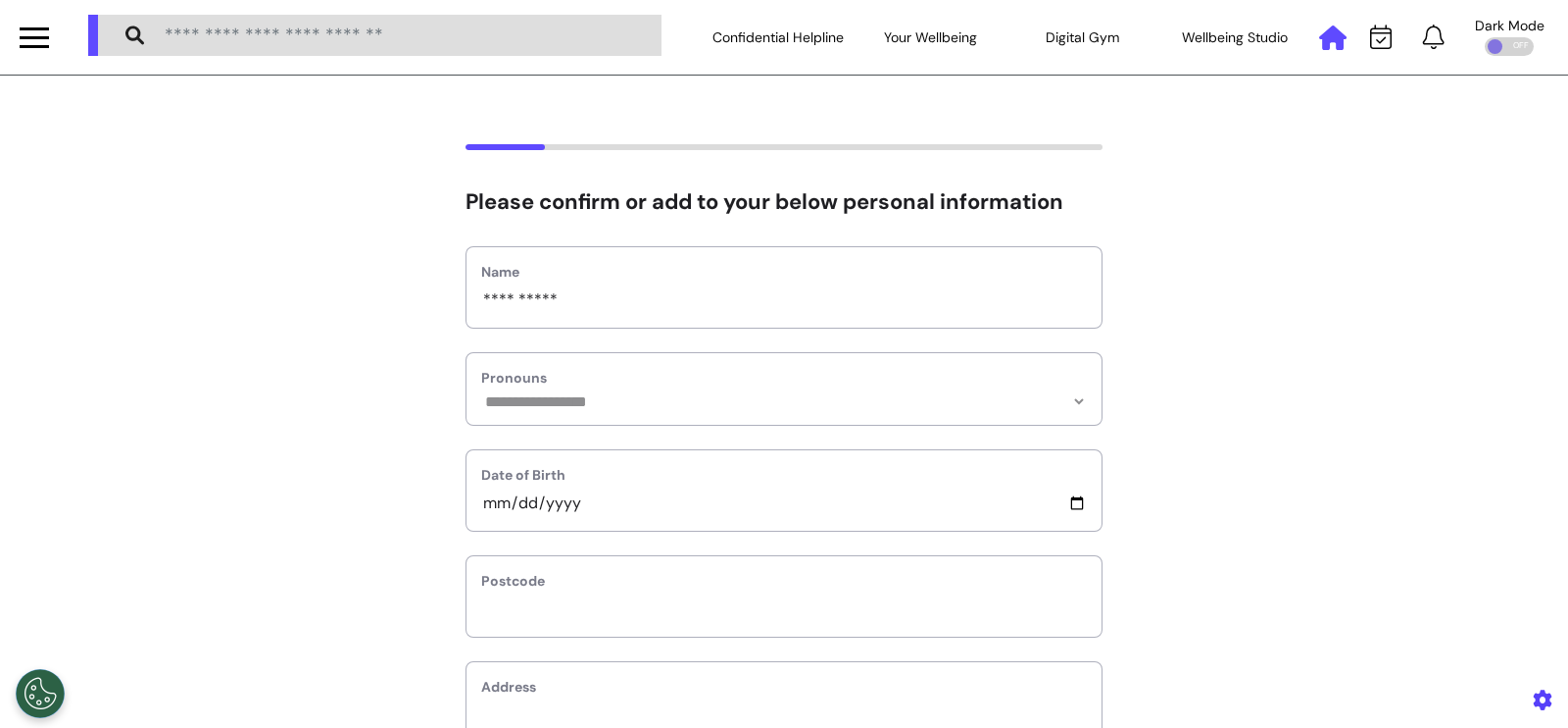
click at [1324, 46] on icon at bounding box center [1333, 38] width 28 height 25
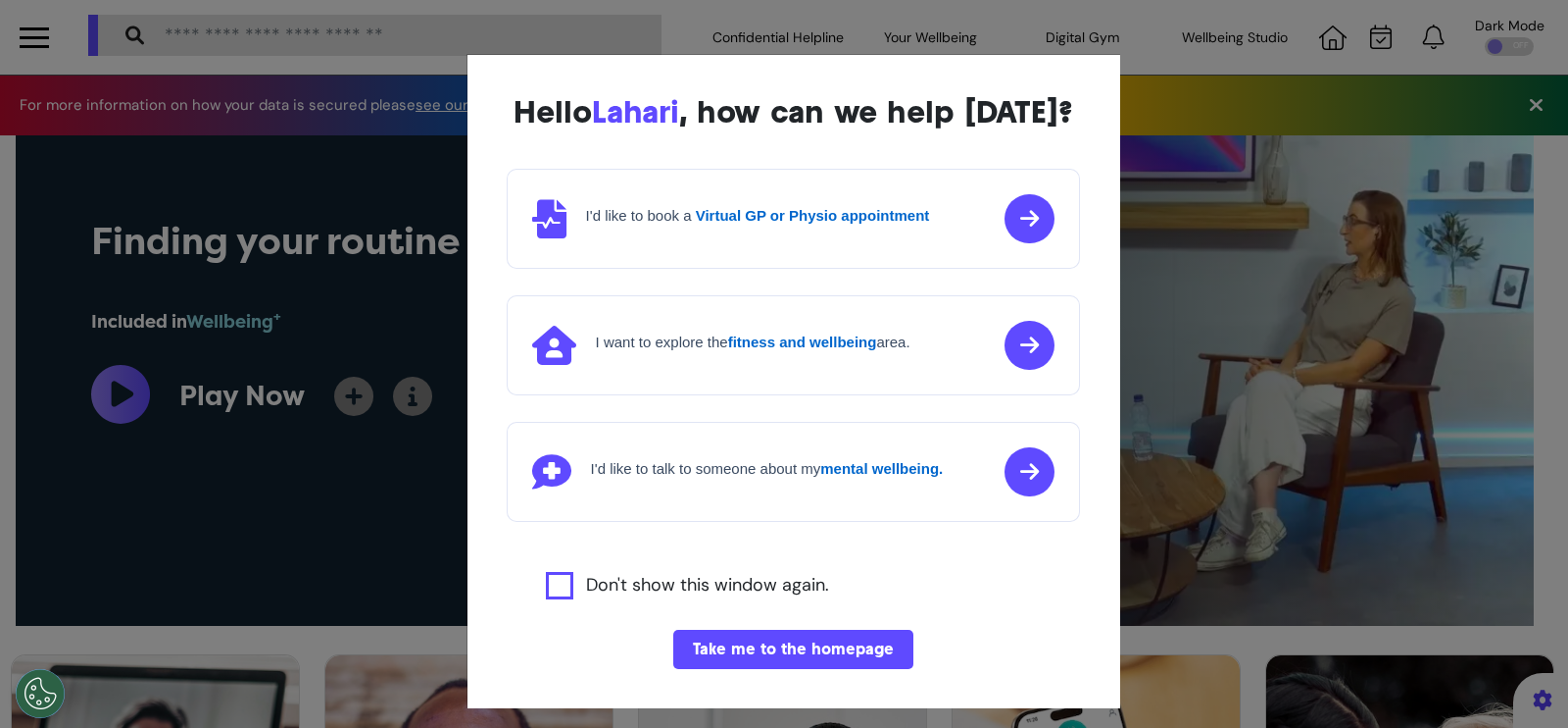
scroll to position [0, 783]
click at [828, 234] on div "I'd like to book a Virtual GP or Physio appointment" at bounding box center [731, 219] width 398 height 40
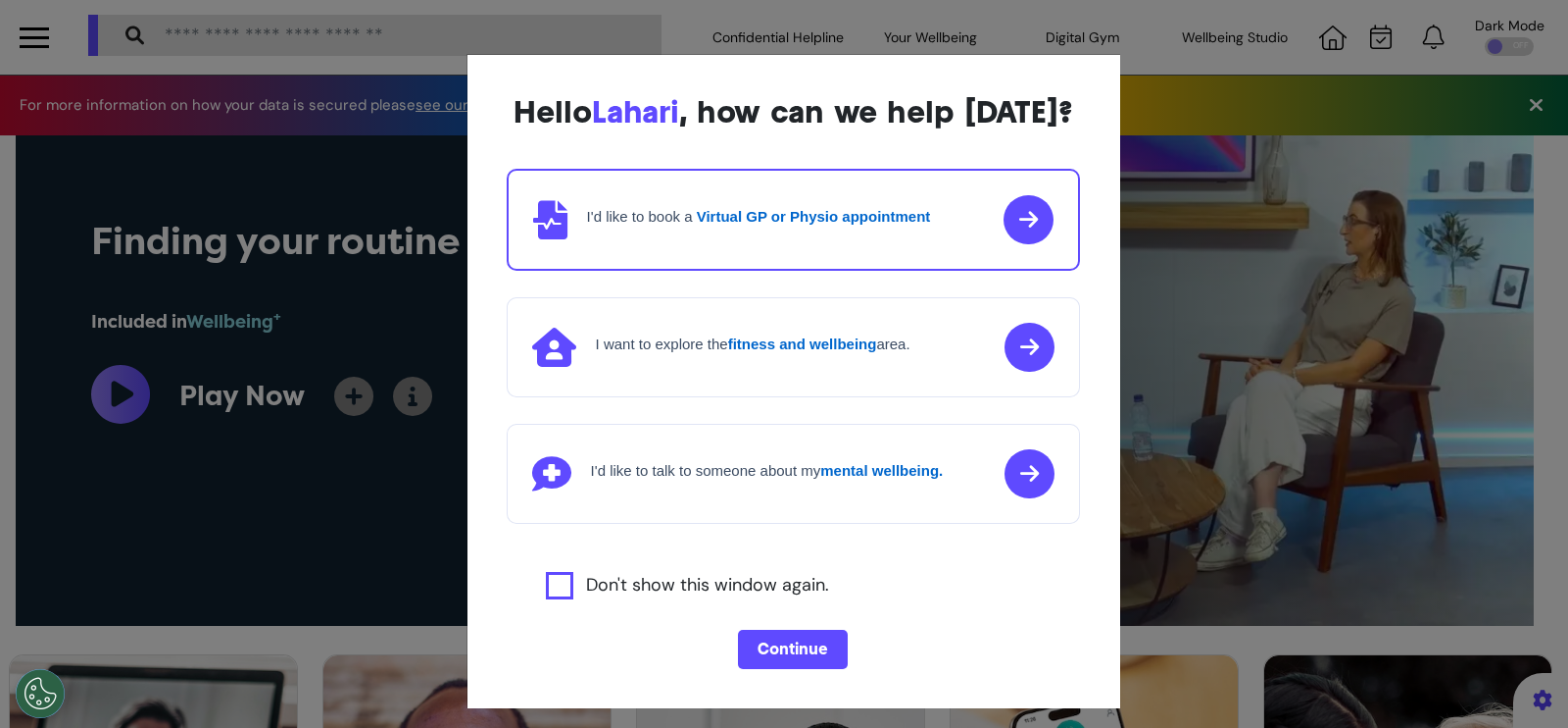
click at [802, 669] on button "Continue" at bounding box center [792, 649] width 110 height 40
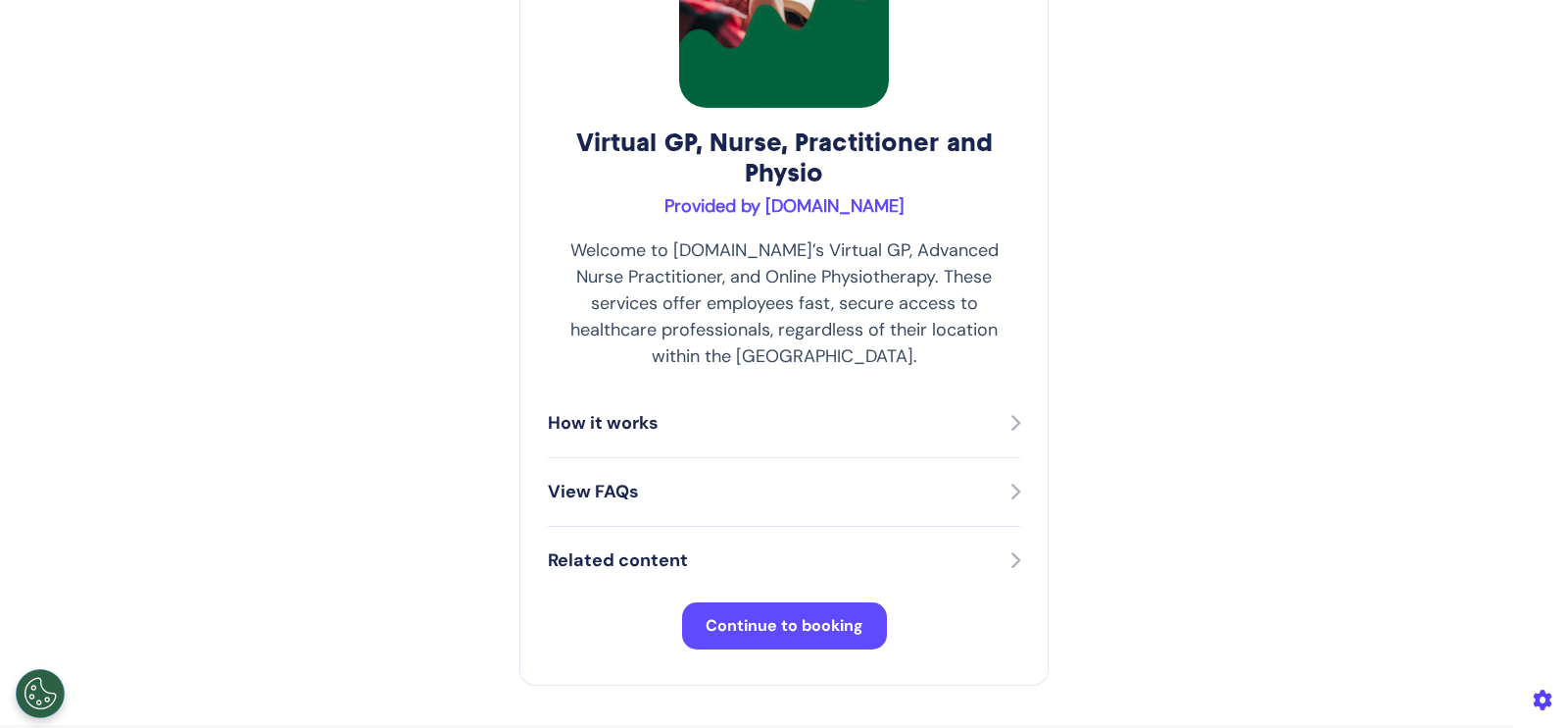
scroll to position [244, 0]
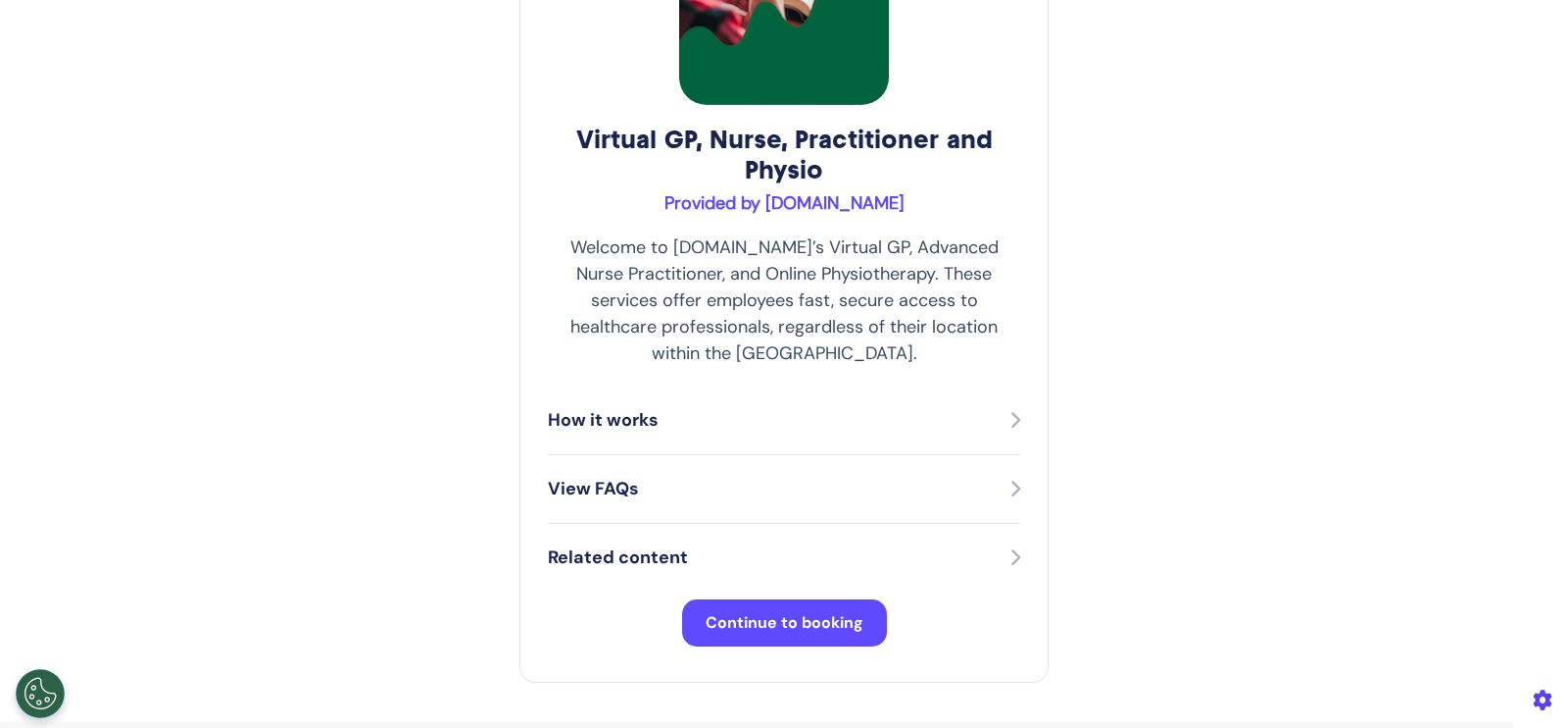
click at [806, 600] on button "Continue to booking" at bounding box center [784, 623] width 204 height 47
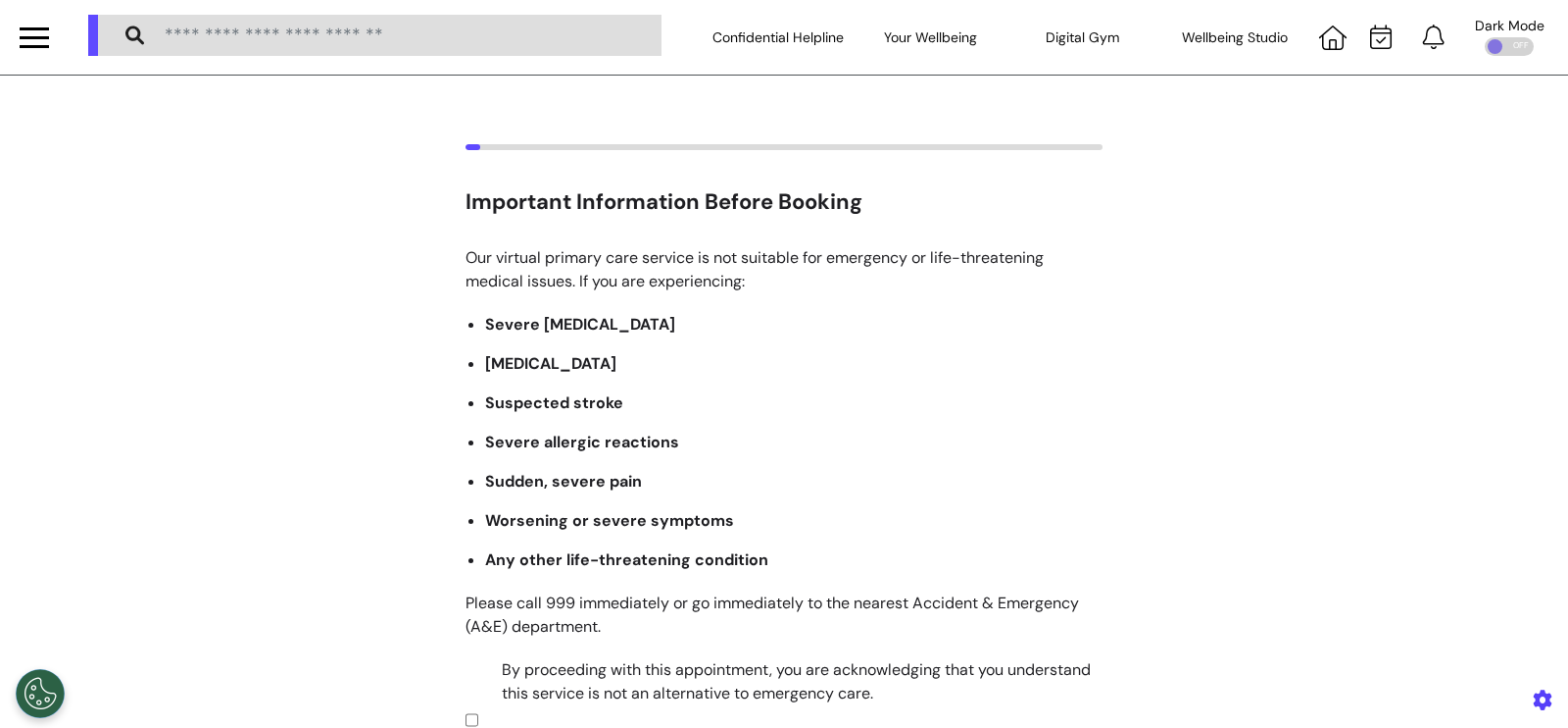
scroll to position [422, 0]
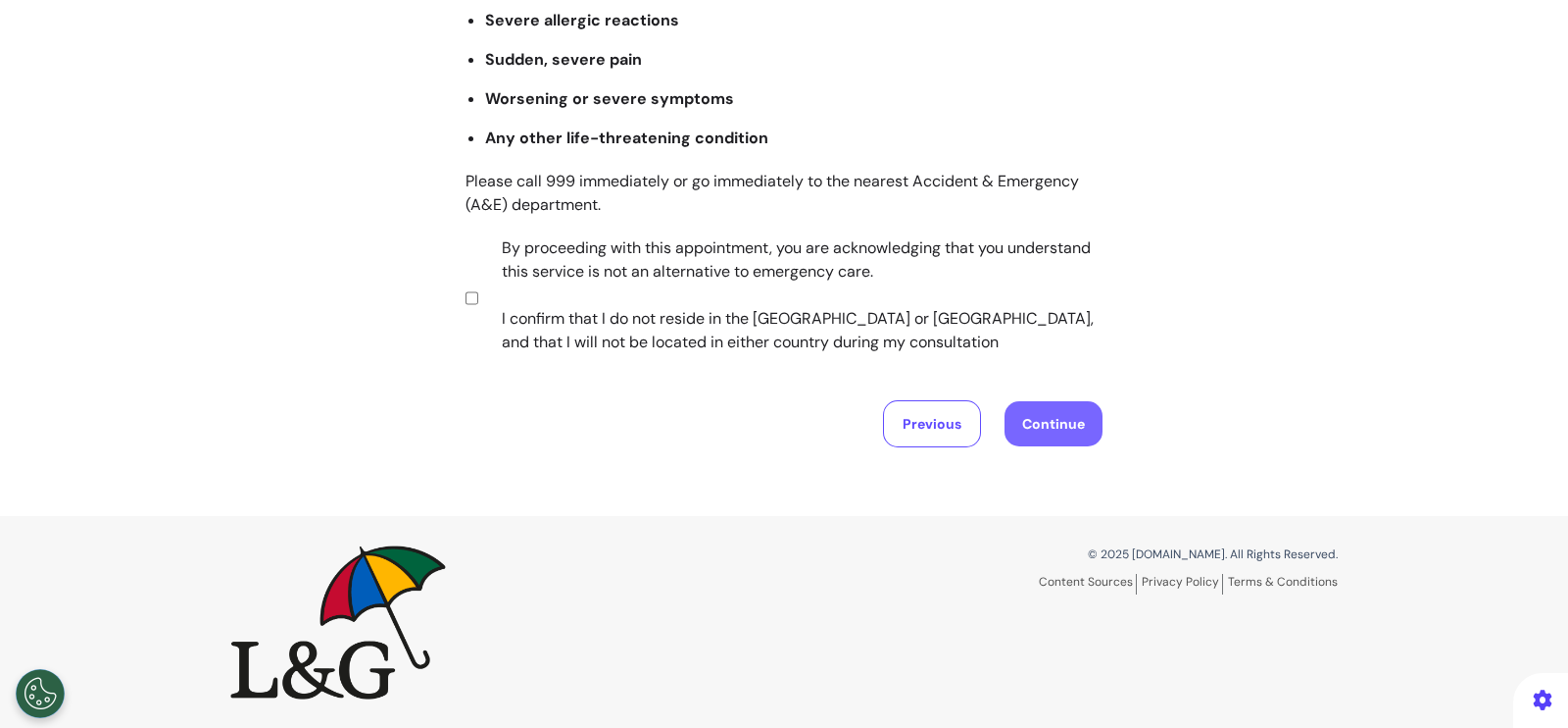
click at [1028, 429] on button "Continue" at bounding box center [1054, 424] width 98 height 45
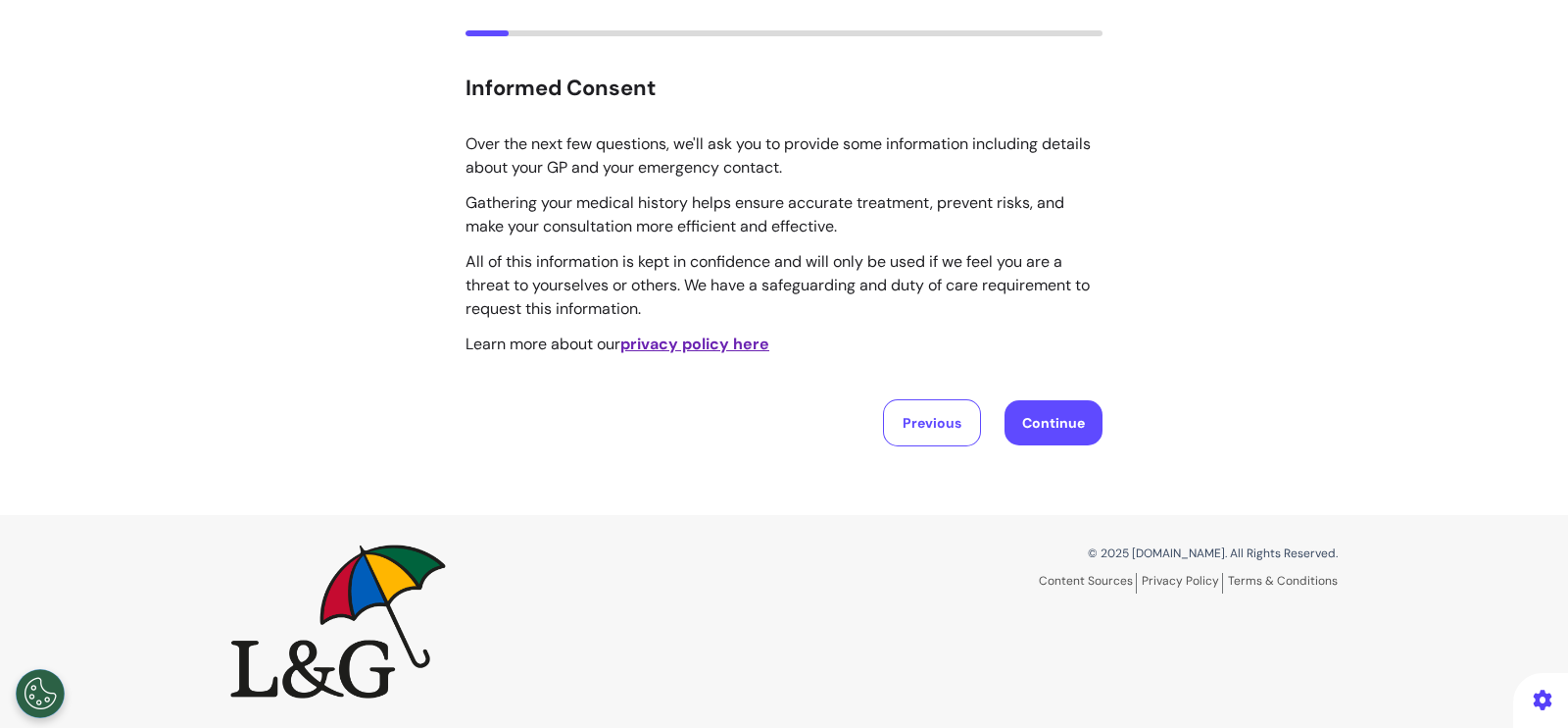
scroll to position [0, 0]
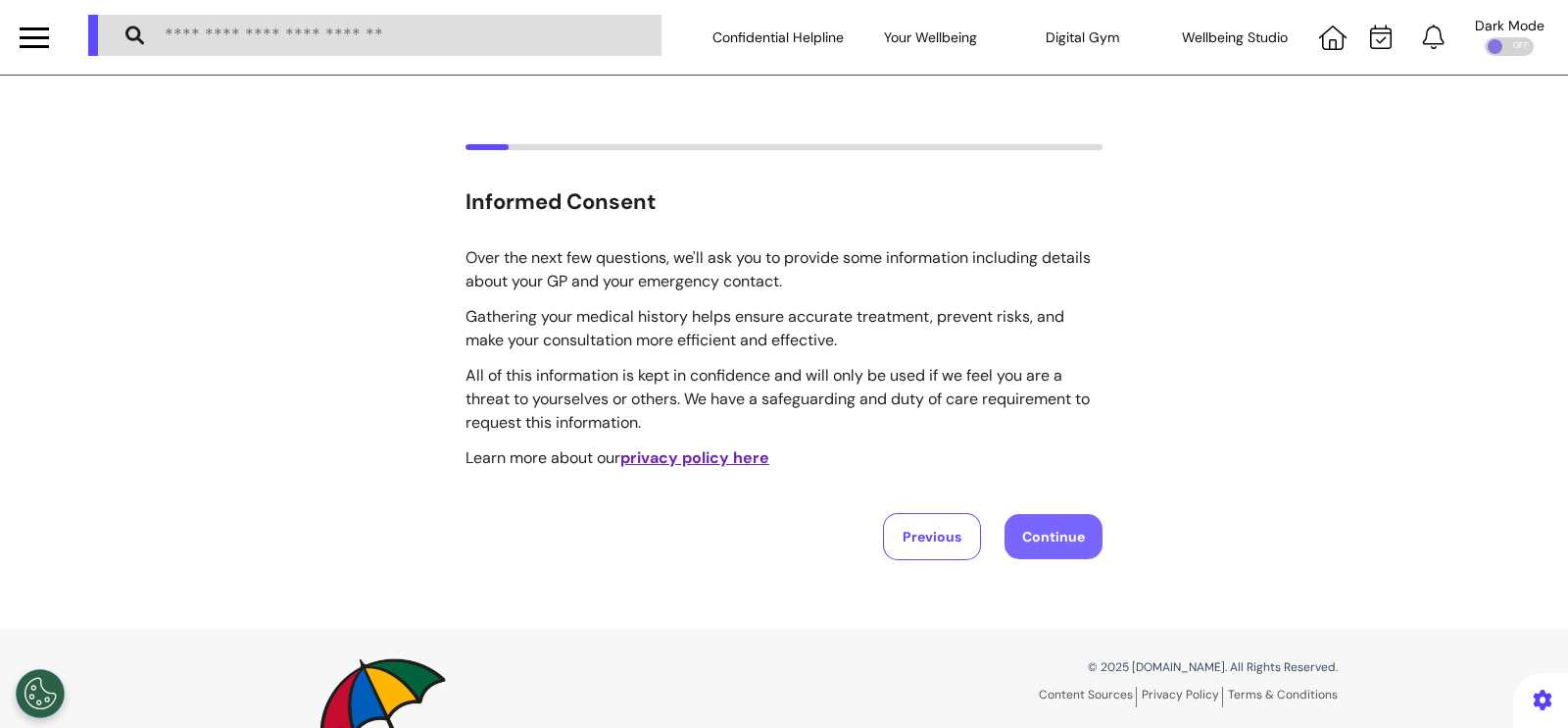
click at [1033, 515] on button "Continue" at bounding box center [1054, 536] width 98 height 45
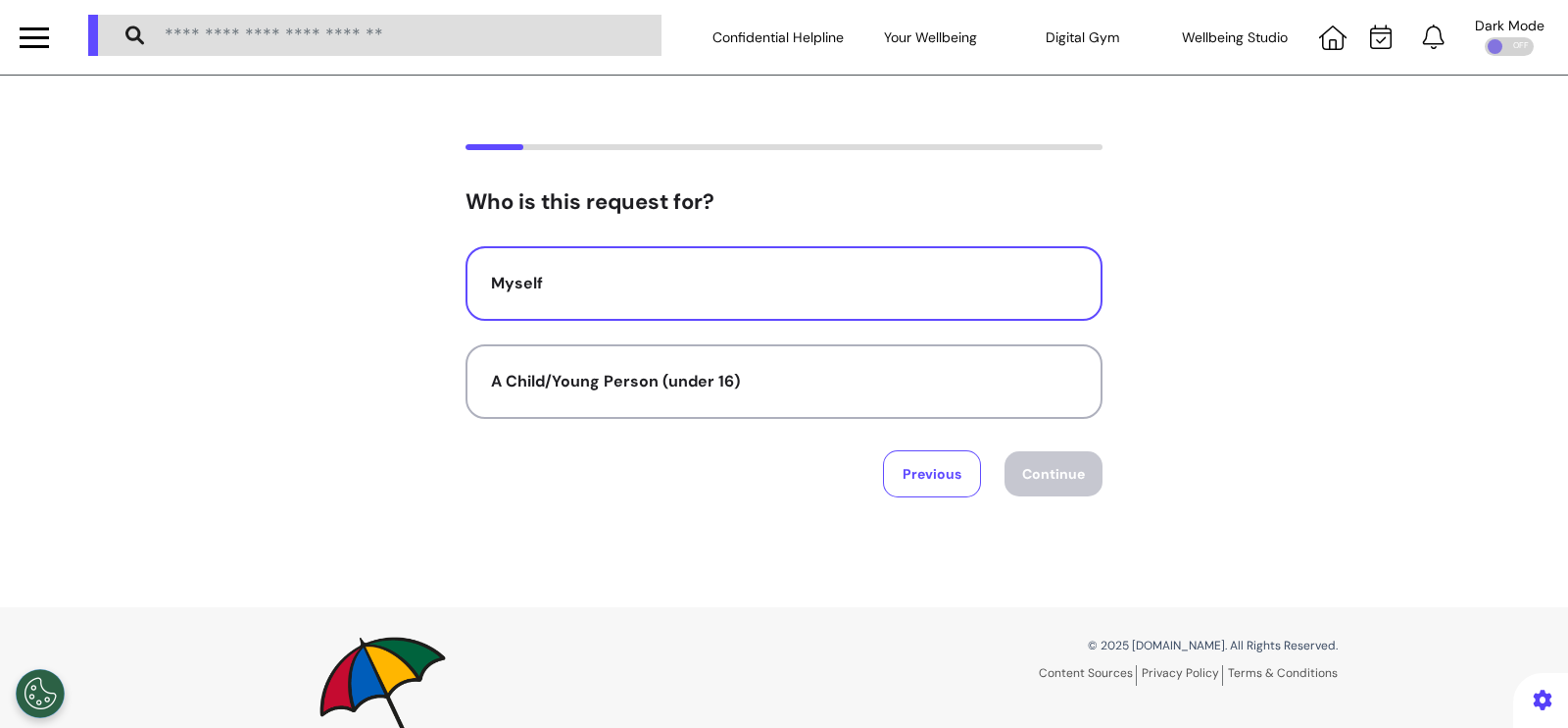
click at [860, 295] on button "Myself" at bounding box center [784, 283] width 637 height 74
click at [1061, 473] on button "Continue" at bounding box center [1054, 474] width 98 height 45
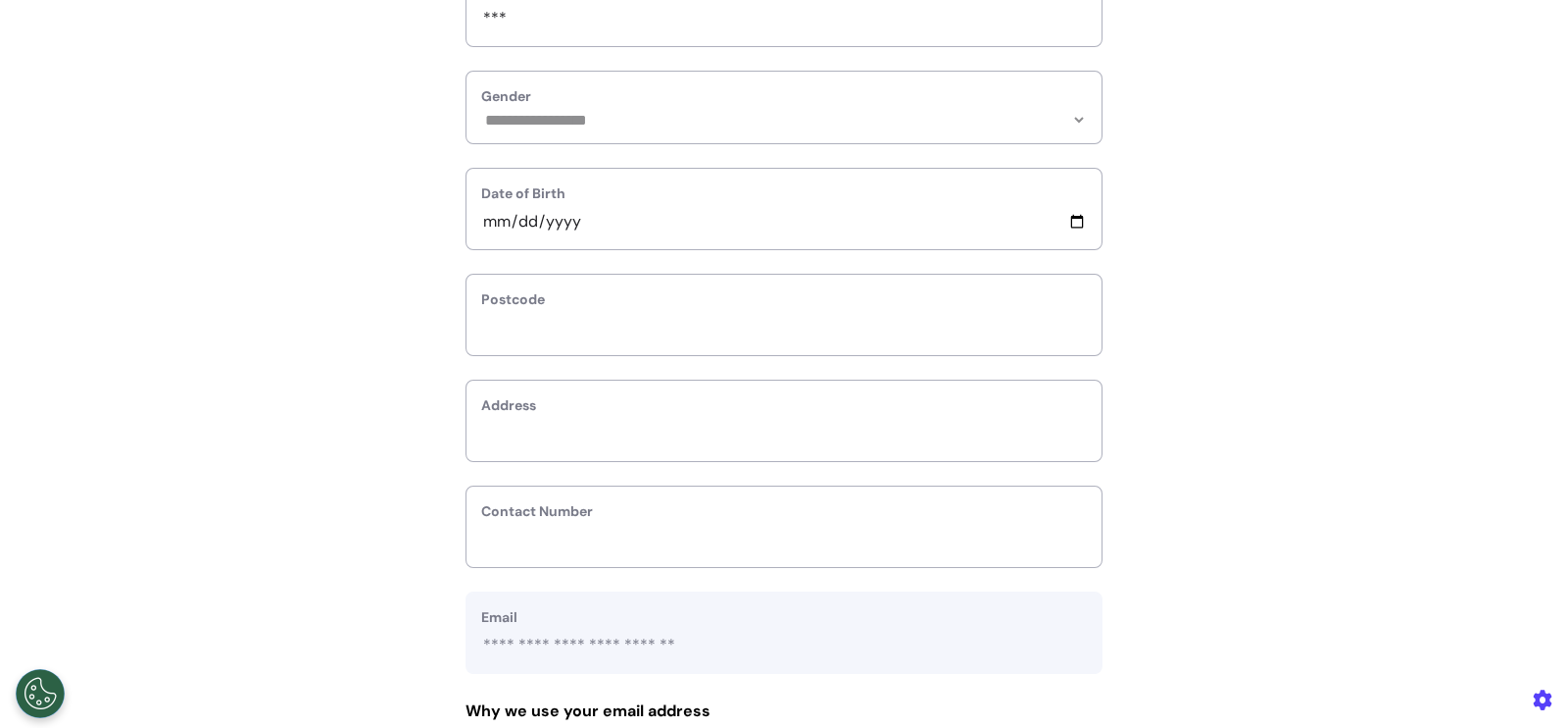
scroll to position [244, 0]
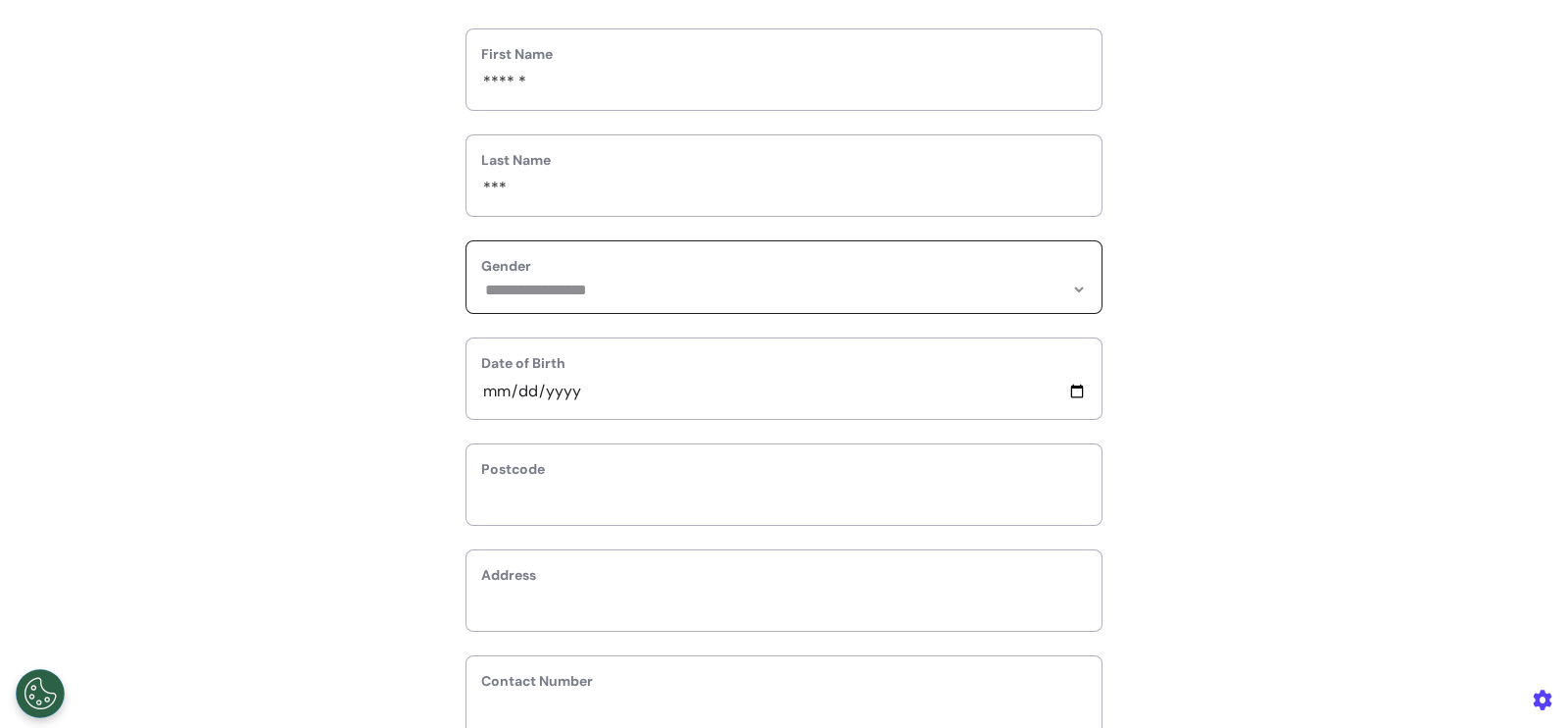
click at [724, 289] on select "**********" at bounding box center [783, 289] width 605 height 17
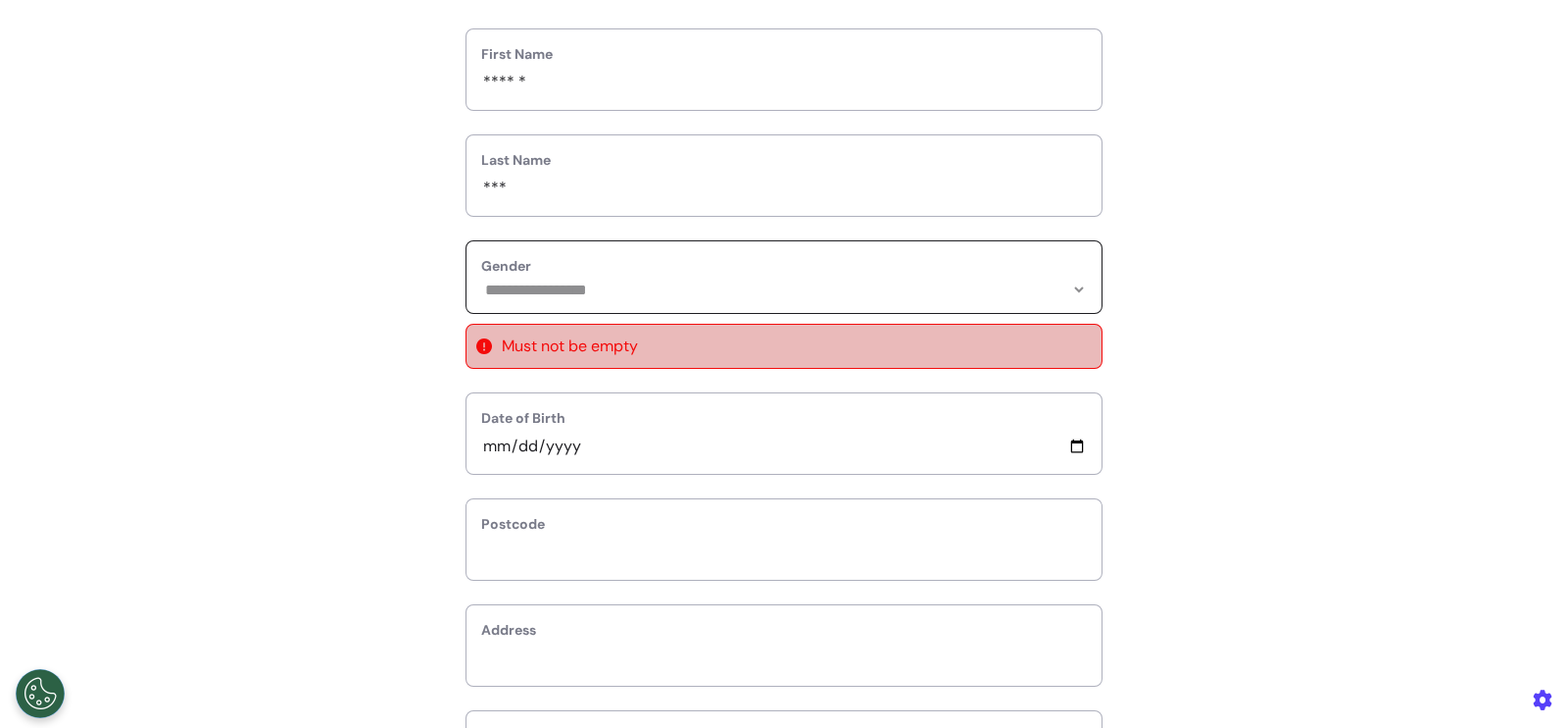
select select "******"
click at [481, 282] on select "**********" at bounding box center [783, 289] width 605 height 17
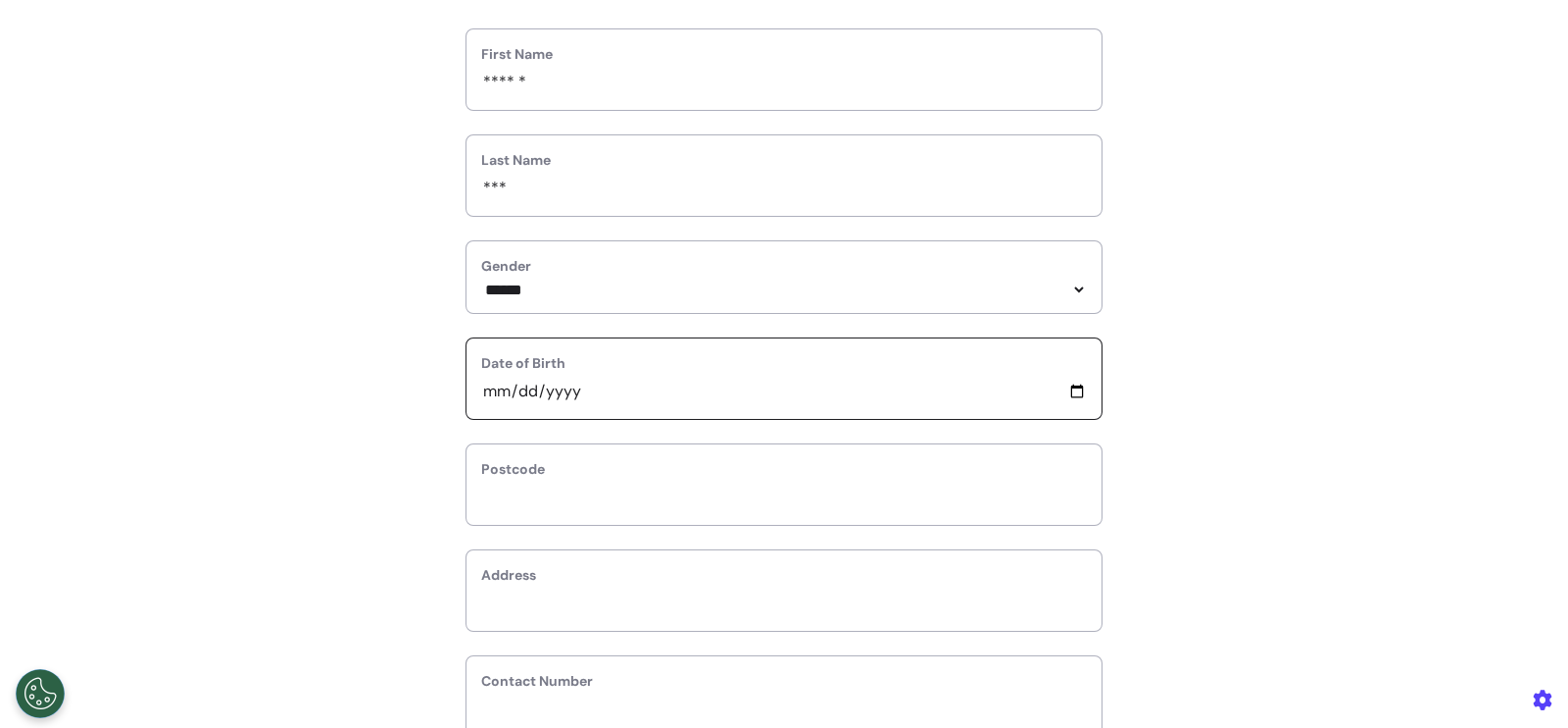
click at [485, 400] on input "date" at bounding box center [783, 391] width 605 height 26
type input "**********"
type input "*"
select select
type input "**"
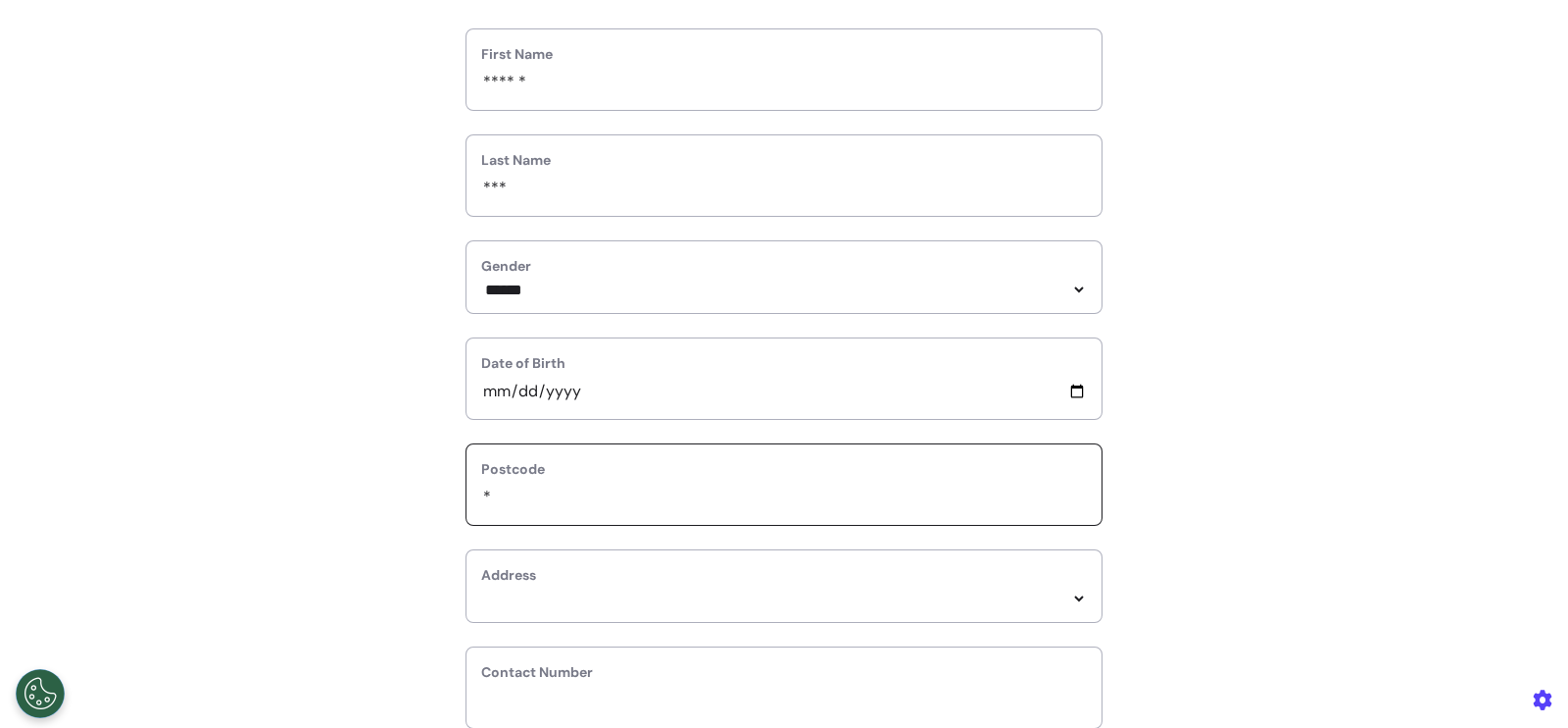
select select
type input "***"
select select
type input "****"
select select
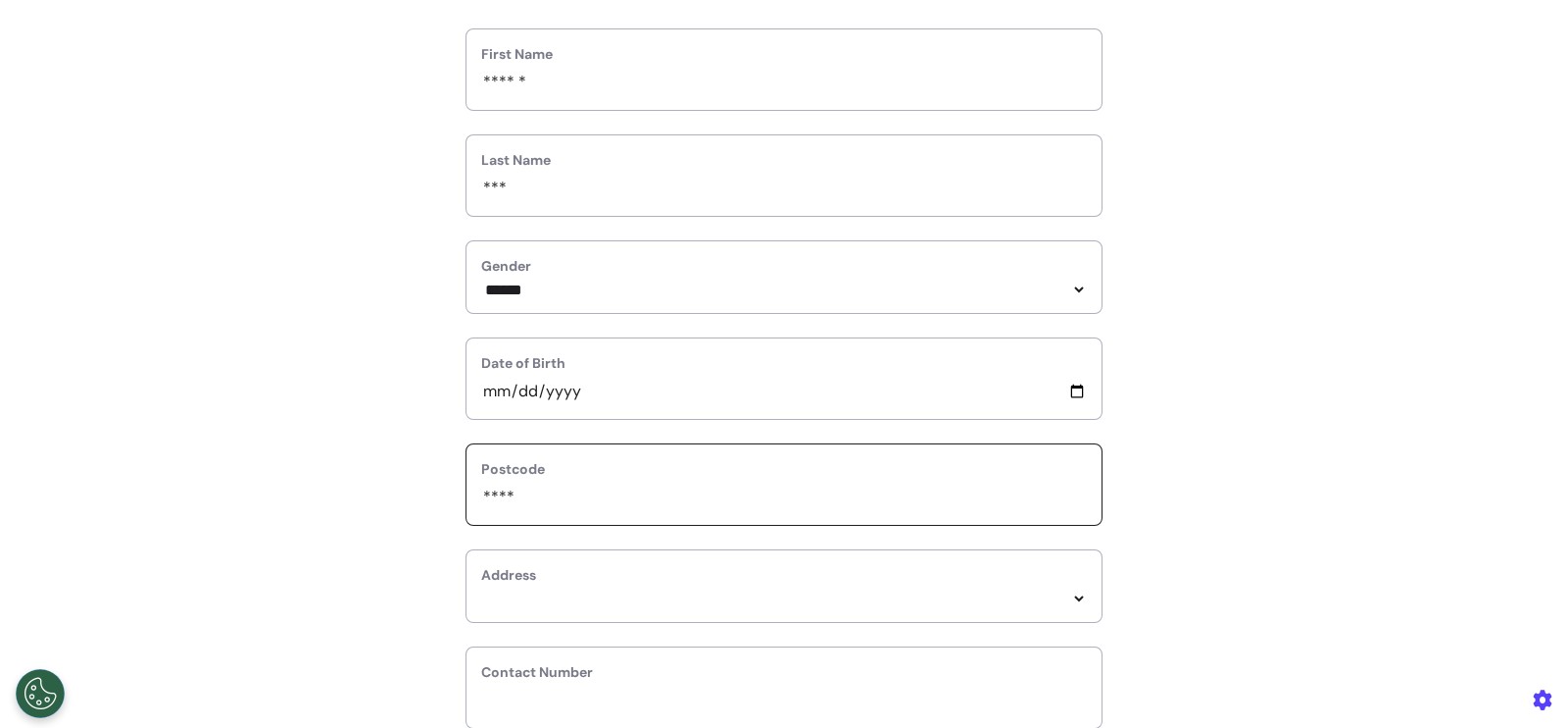
type input "*****"
select select
type input "******"
select select
type input "******"
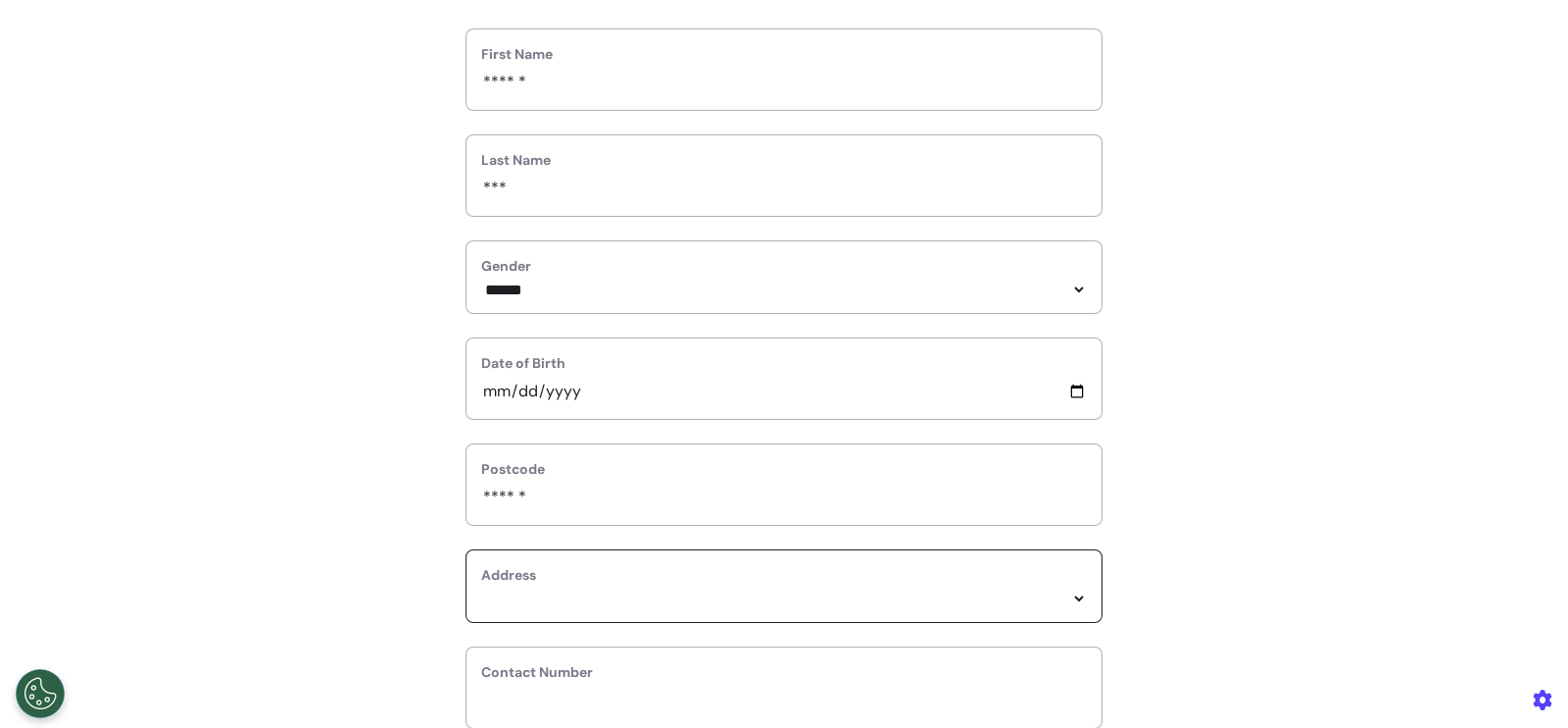
click at [601, 595] on select "*****" at bounding box center [783, 599] width 605 height 17
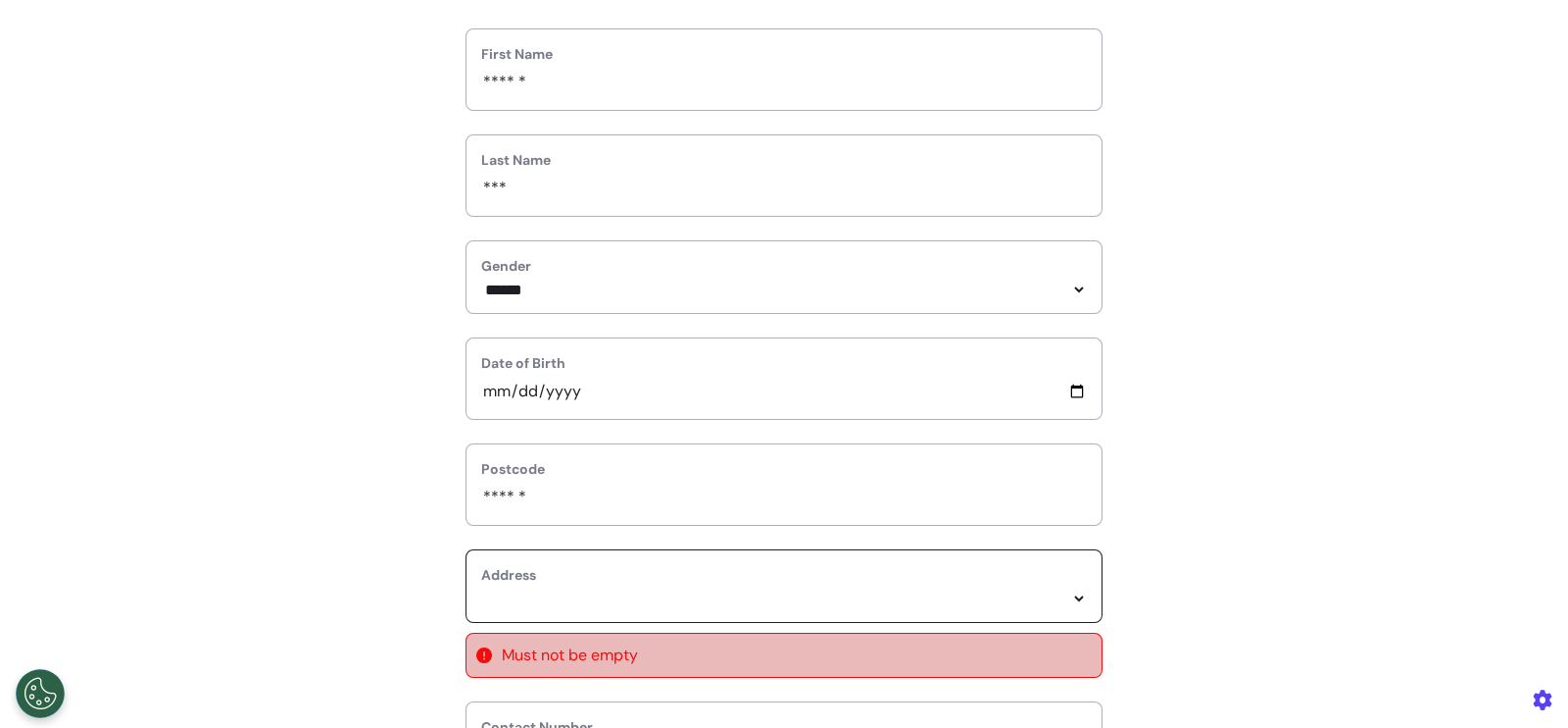
select select
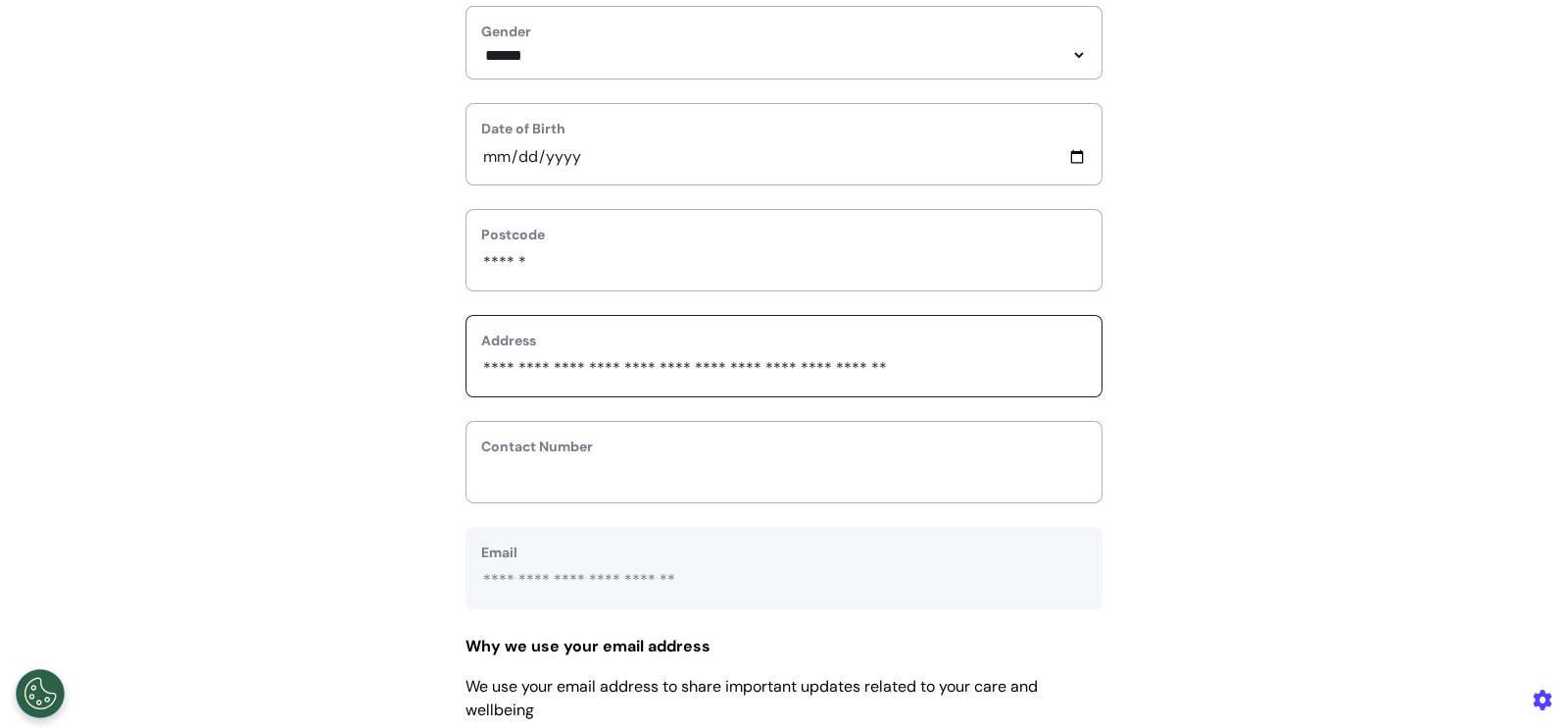
scroll to position [612, 0]
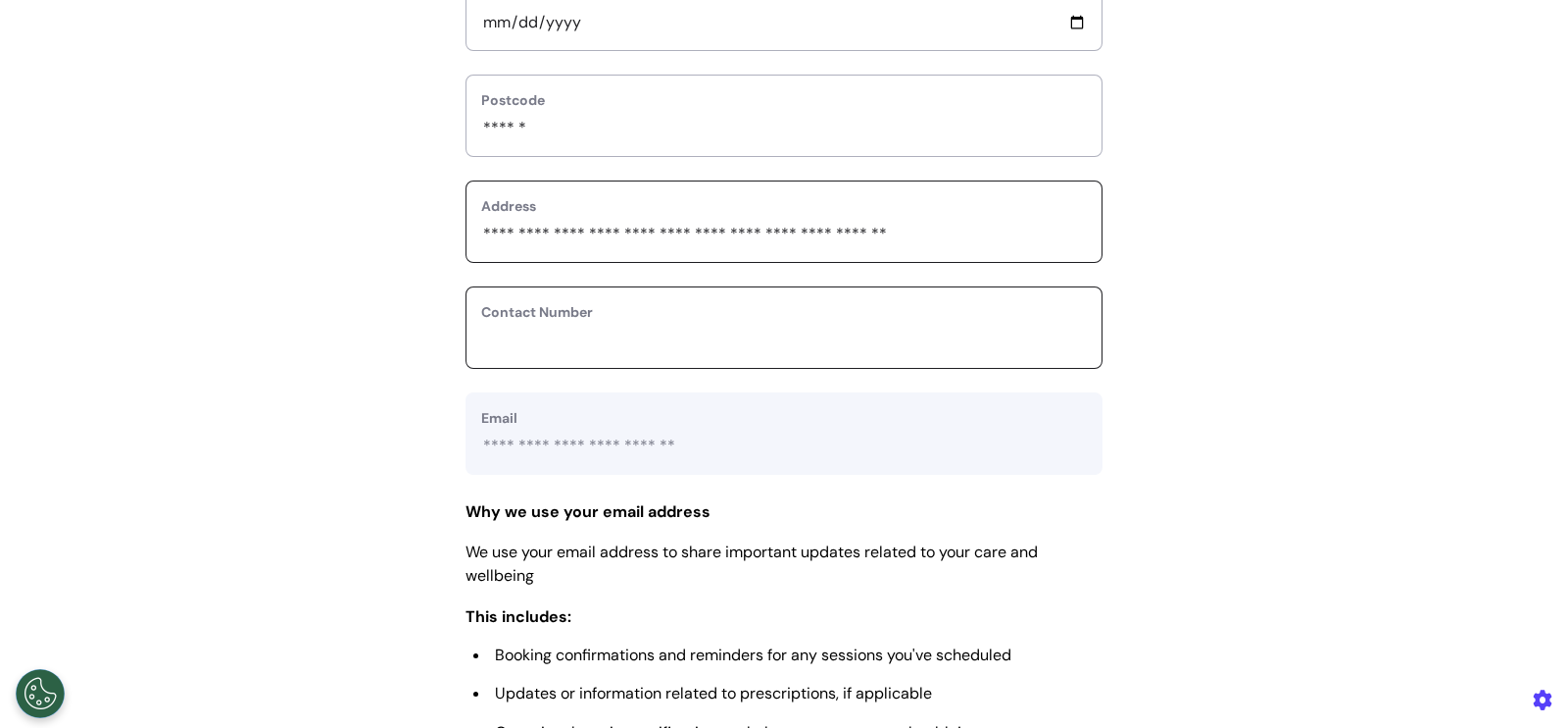
click at [631, 336] on input "phone" at bounding box center [783, 341] width 605 height 26
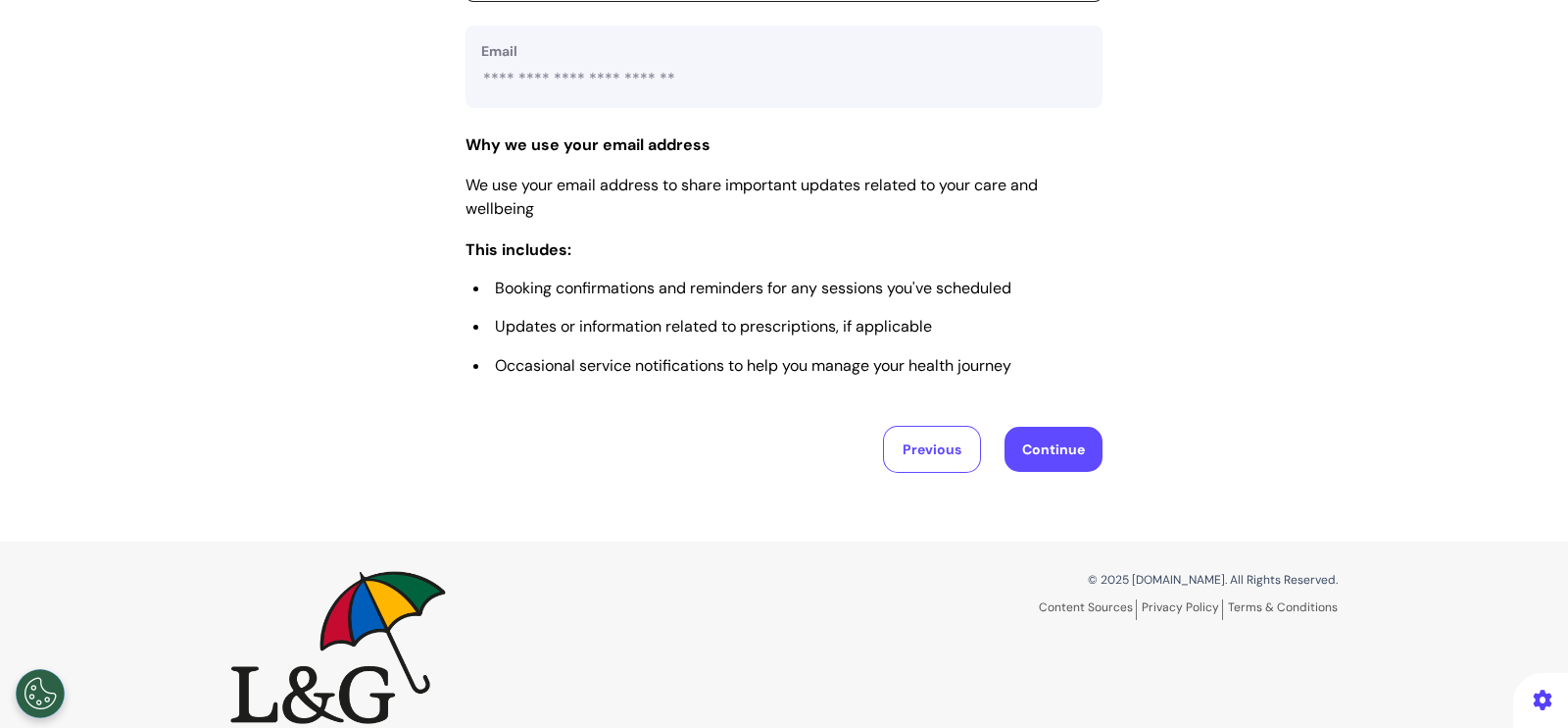
scroll to position [980, 0]
type input "*********"
click at [1022, 441] on button "Continue" at bounding box center [1054, 449] width 98 height 45
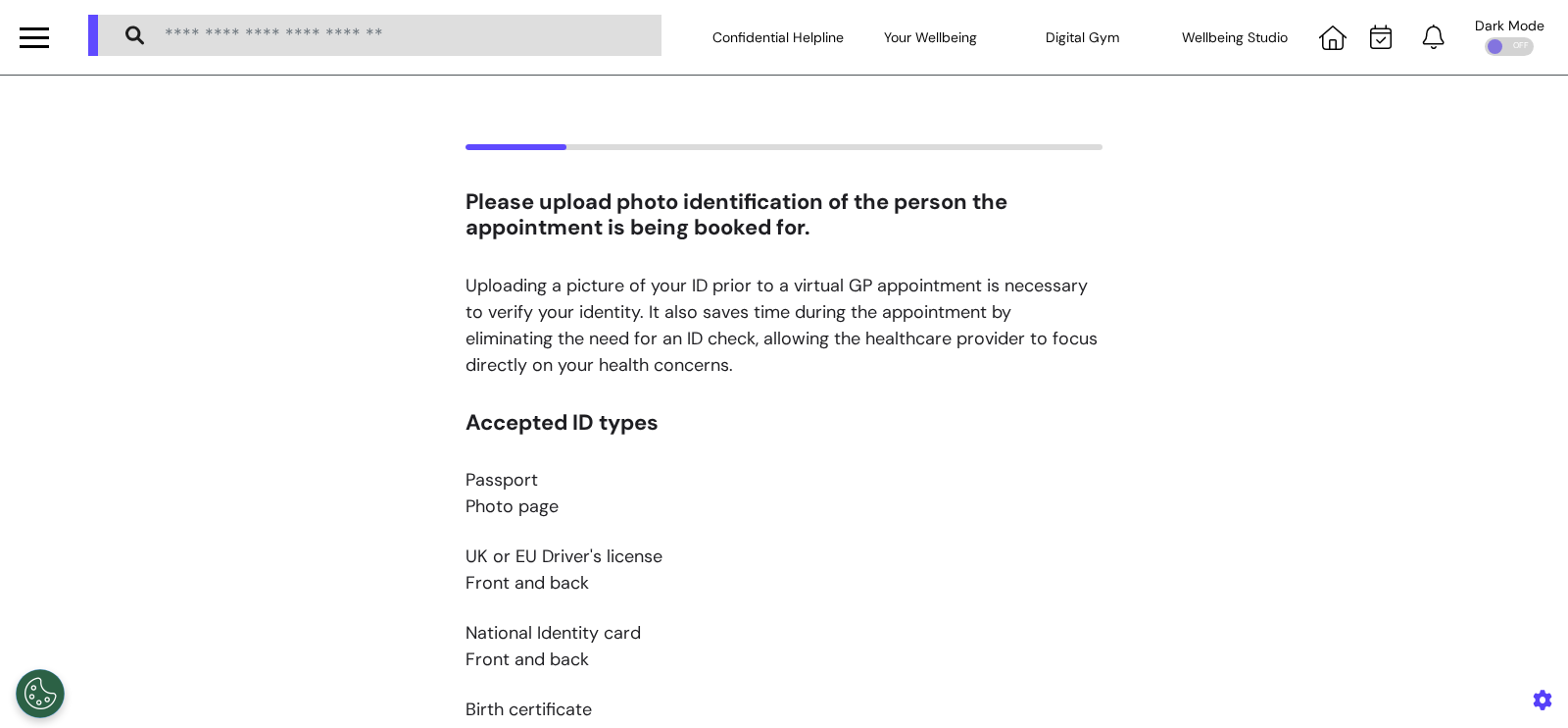
scroll to position [465, 0]
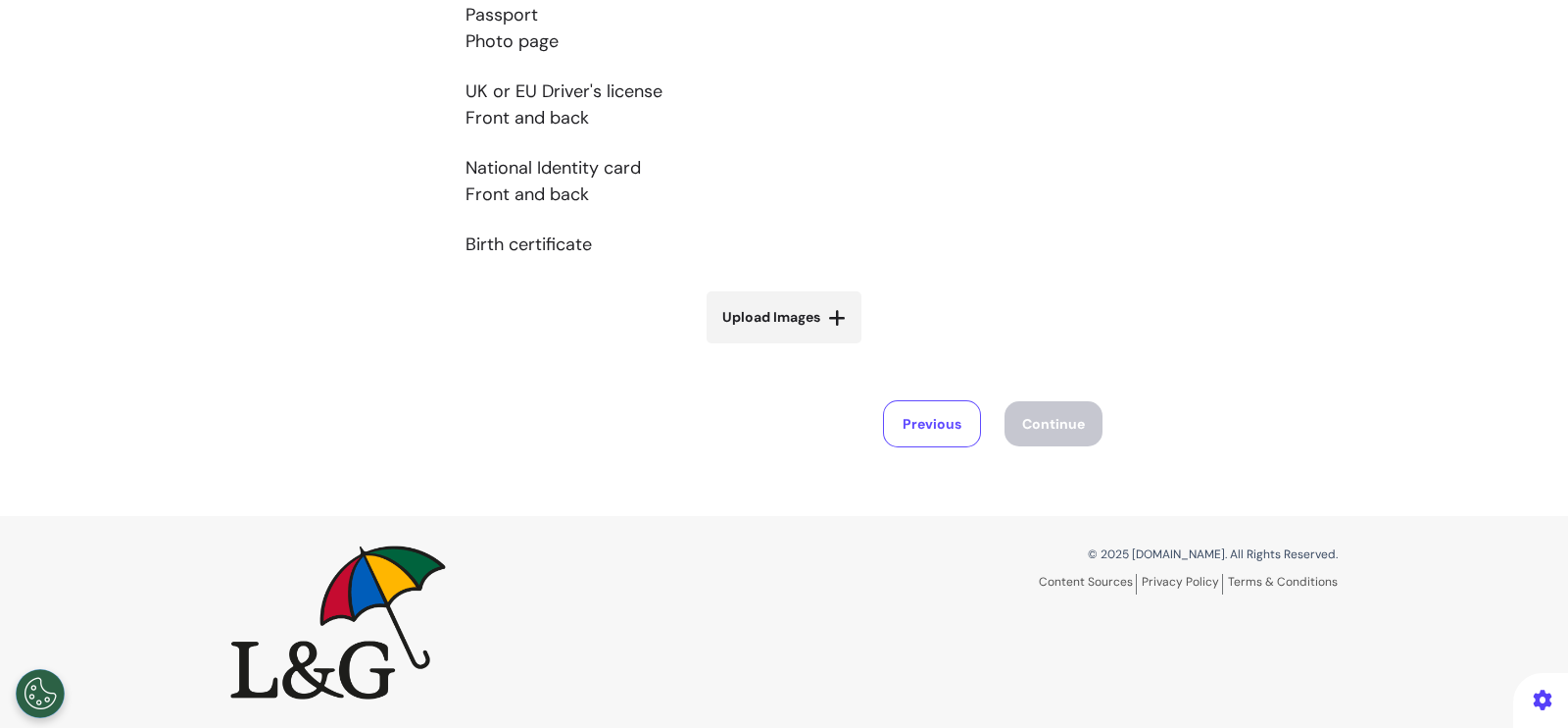
click at [779, 336] on label "Upload Images" at bounding box center [784, 317] width 155 height 52
click at [779, 348] on input "Upload Images" at bounding box center [784, 358] width 233 height 21
type input "**********"
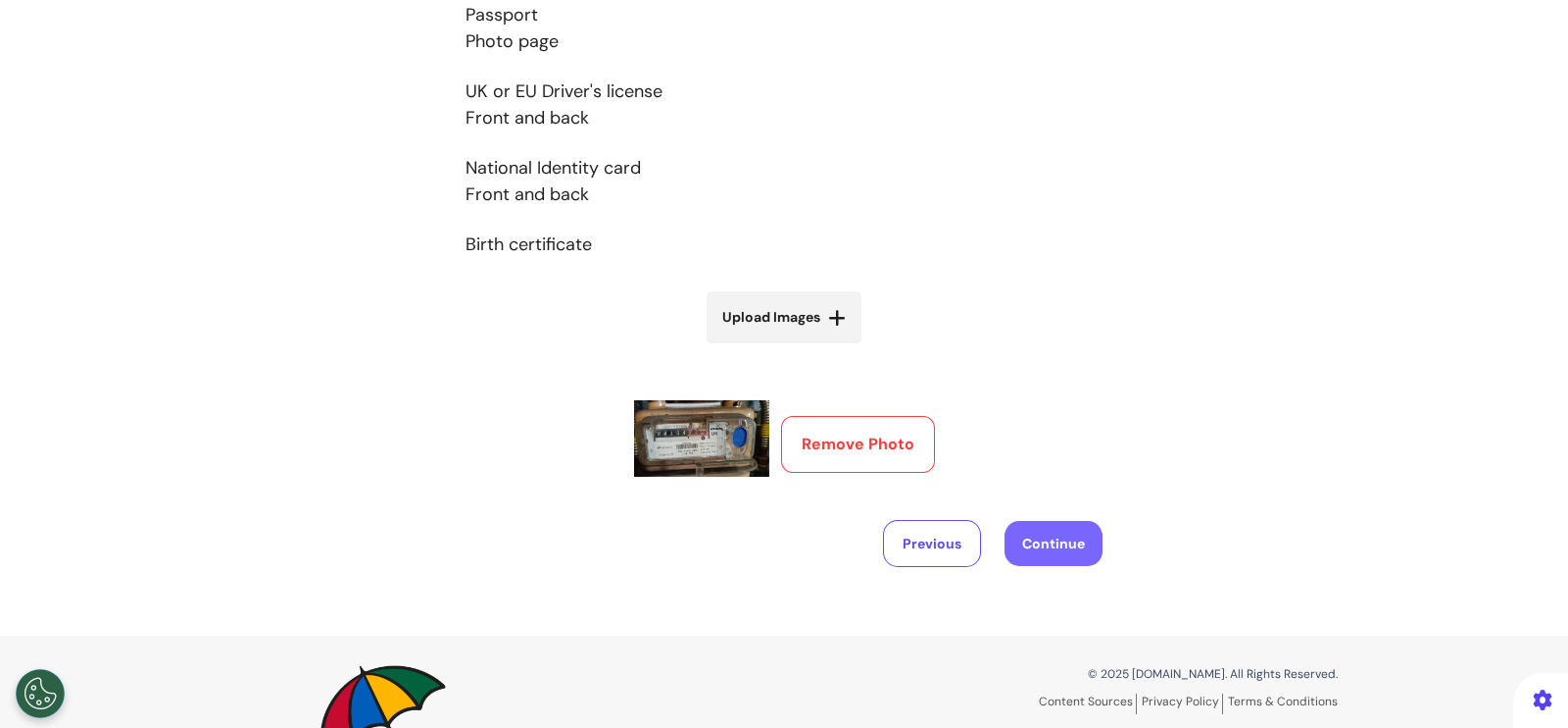
click at [1048, 526] on button "Continue" at bounding box center [1054, 543] width 98 height 45
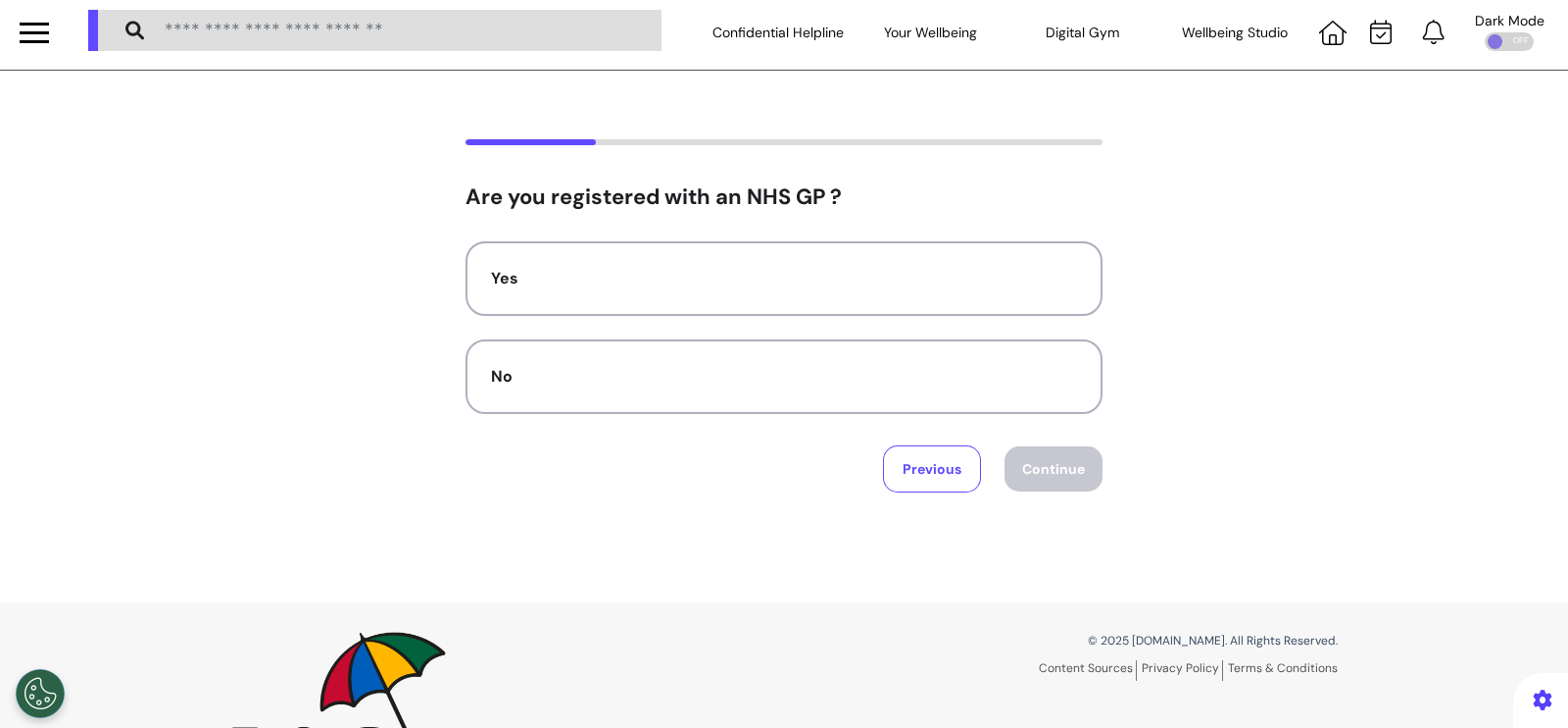
scroll to position [0, 0]
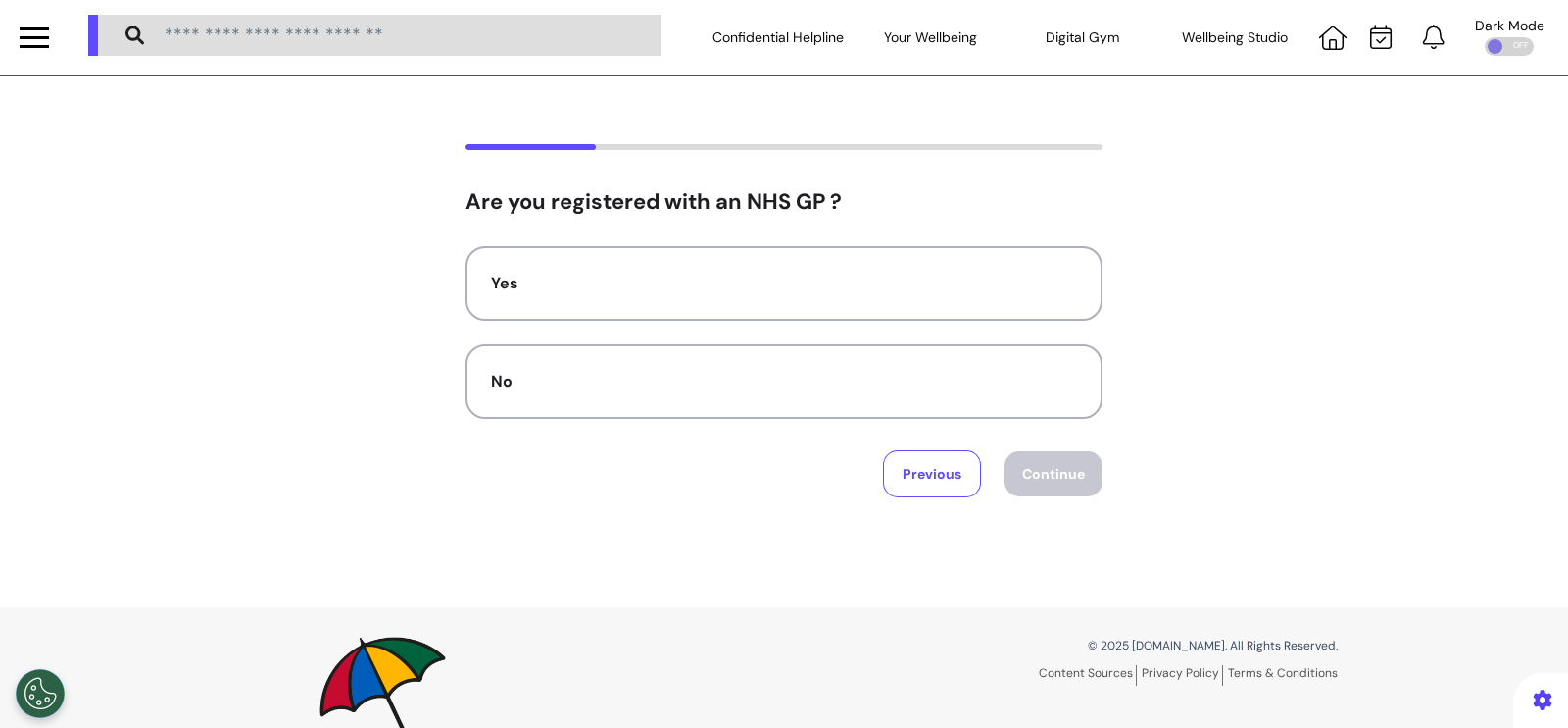
drag, startPoint x: 990, startPoint y: 265, endPoint x: 1284, endPoint y: 184, distance: 305.0
click at [1284, 184] on div "Are you registered with an NHS GP ? Yes No Previous Continue" at bounding box center [784, 320] width 1568 height 353
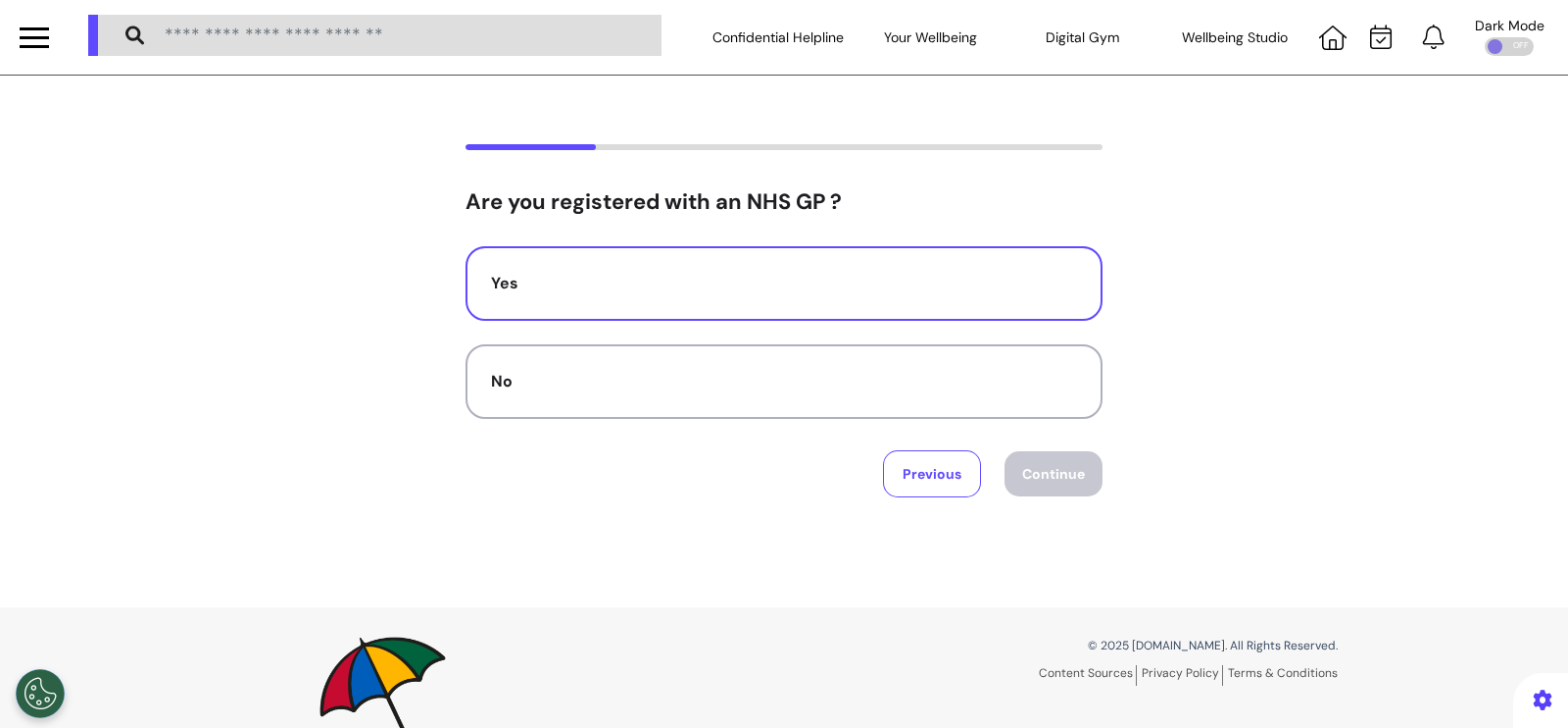
click at [976, 291] on div "Yes" at bounding box center [784, 283] width 587 height 24
click at [1025, 477] on button "Continue" at bounding box center [1054, 474] width 98 height 45
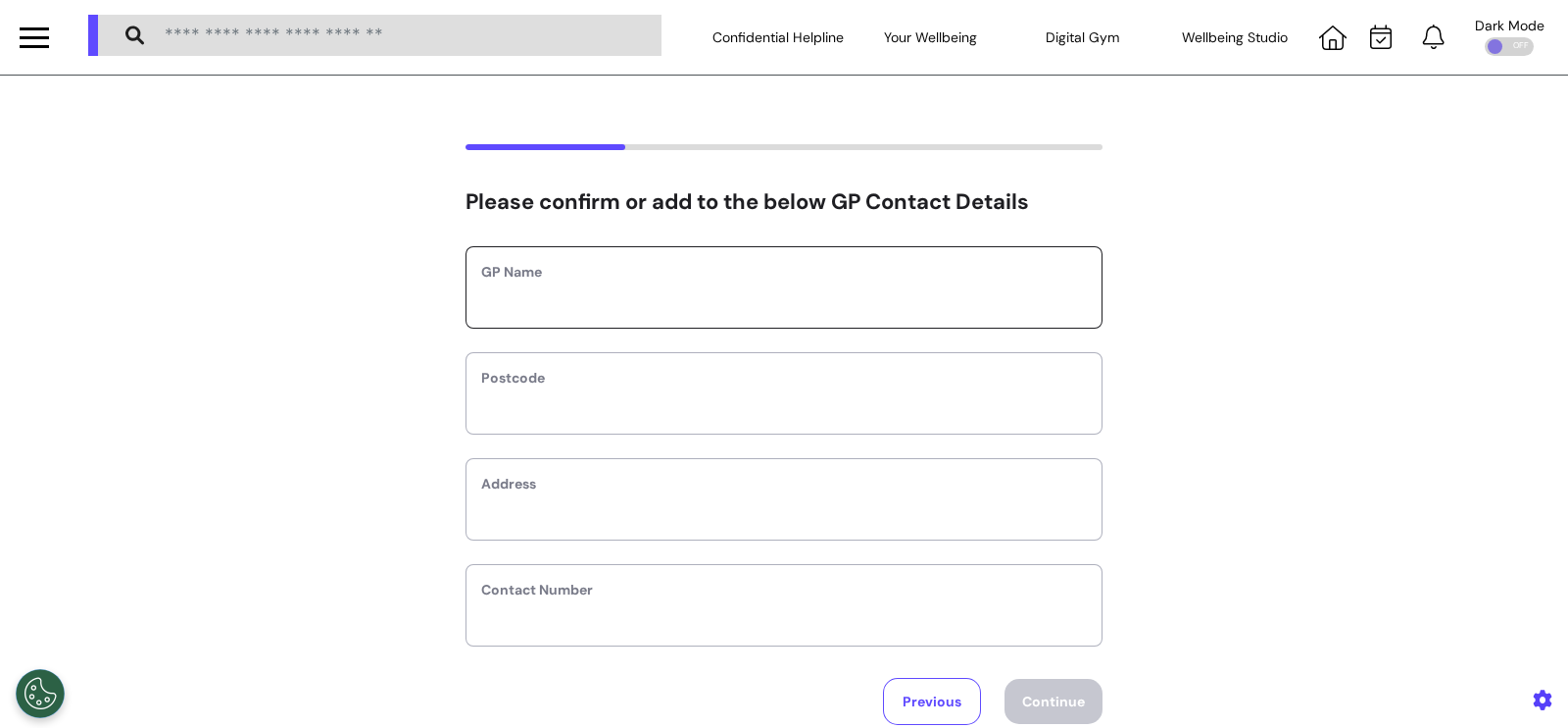
click at [799, 297] on input "text" at bounding box center [783, 300] width 605 height 26
type input "*********"
type input "*"
select select
type input "**"
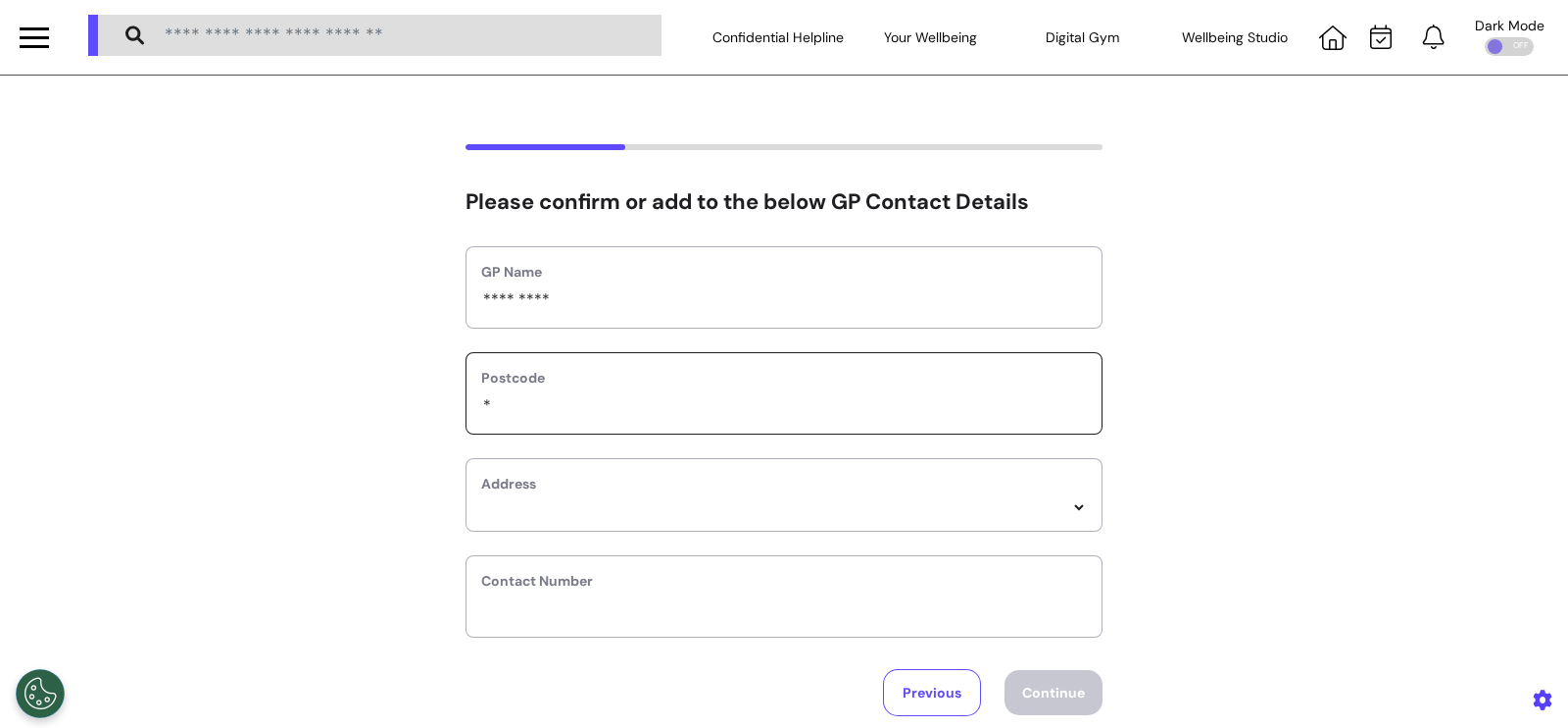
select select
type input "***"
select select
type input "****"
select select
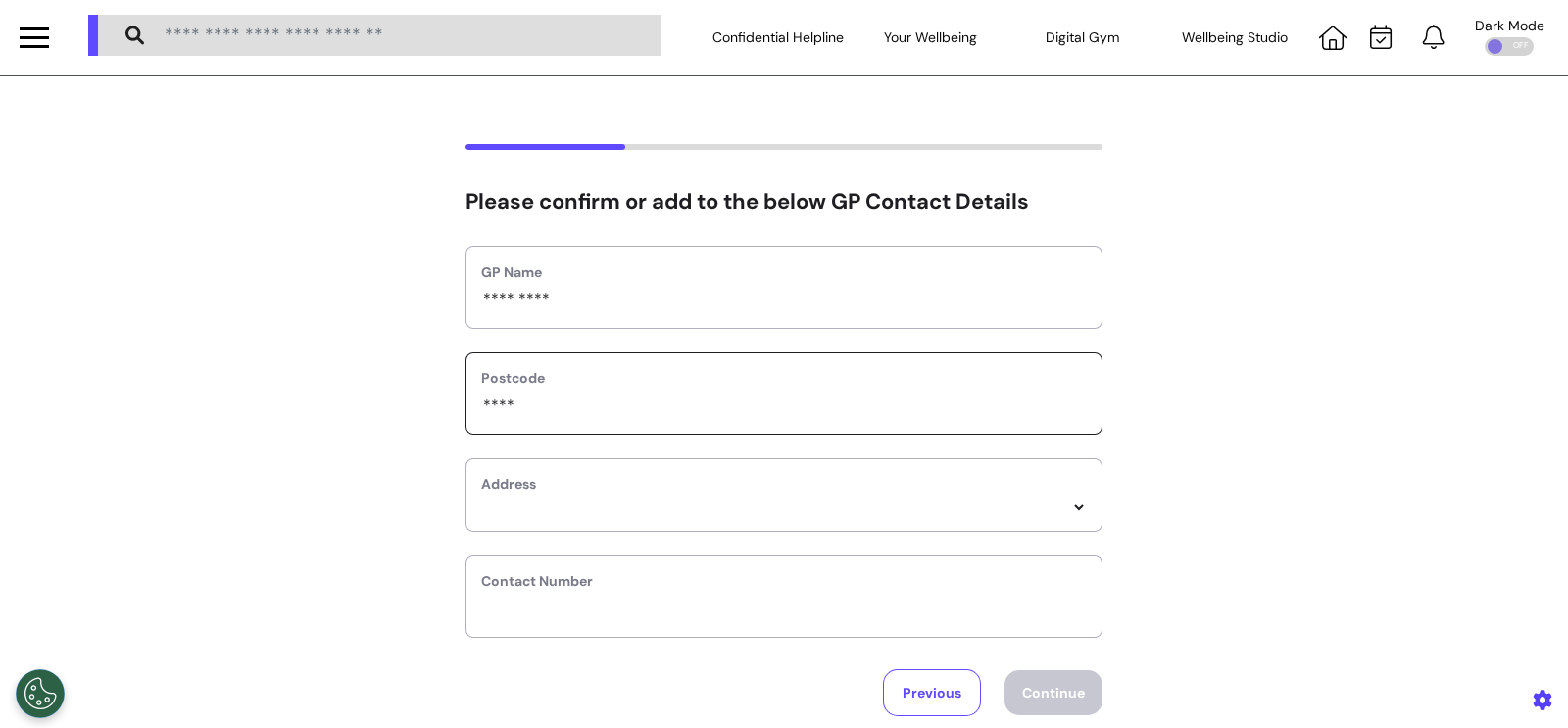
type input "***"
select select
type input "****"
select select
type input "*****"
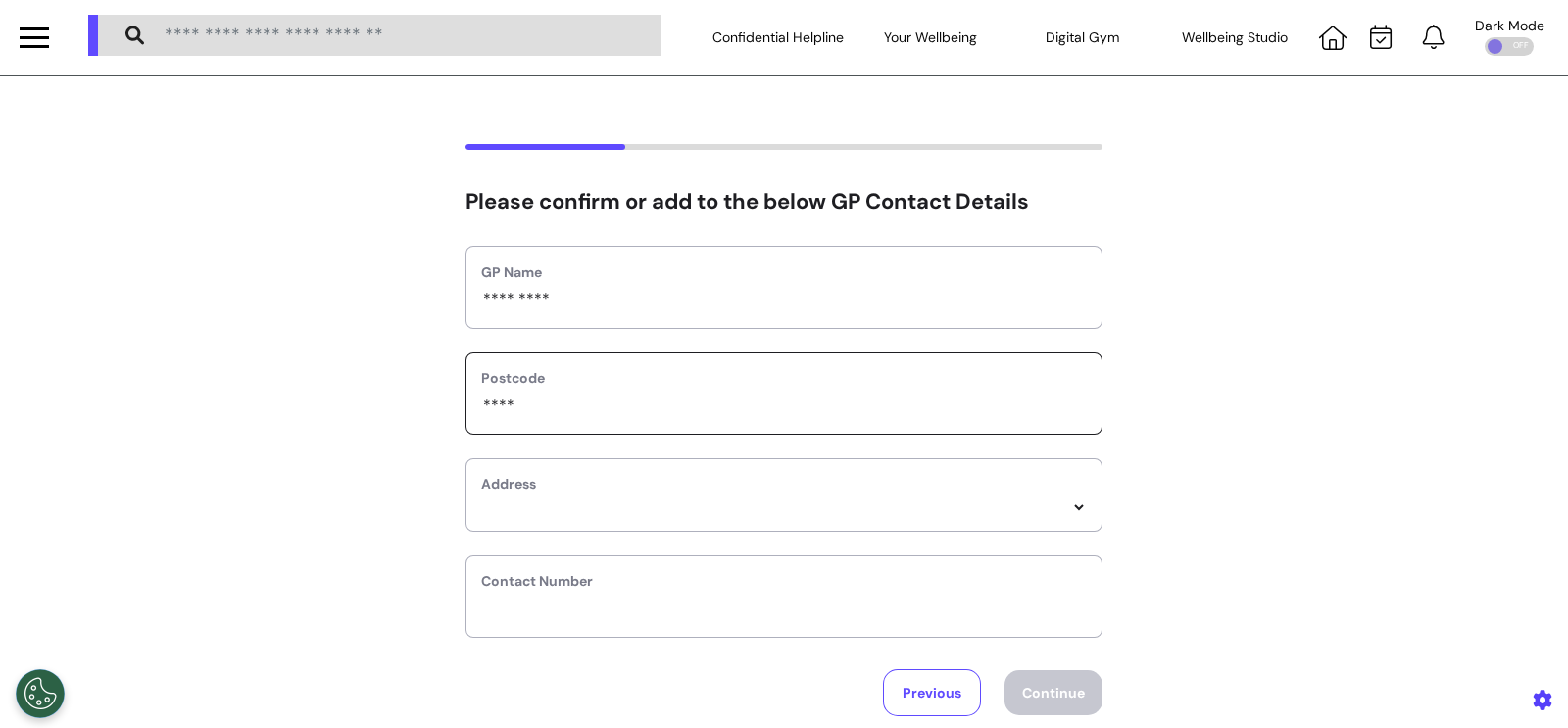
select select
type input "******"
select select
type input "******"
click at [888, 522] on div "Address *****" at bounding box center [784, 495] width 637 height 73
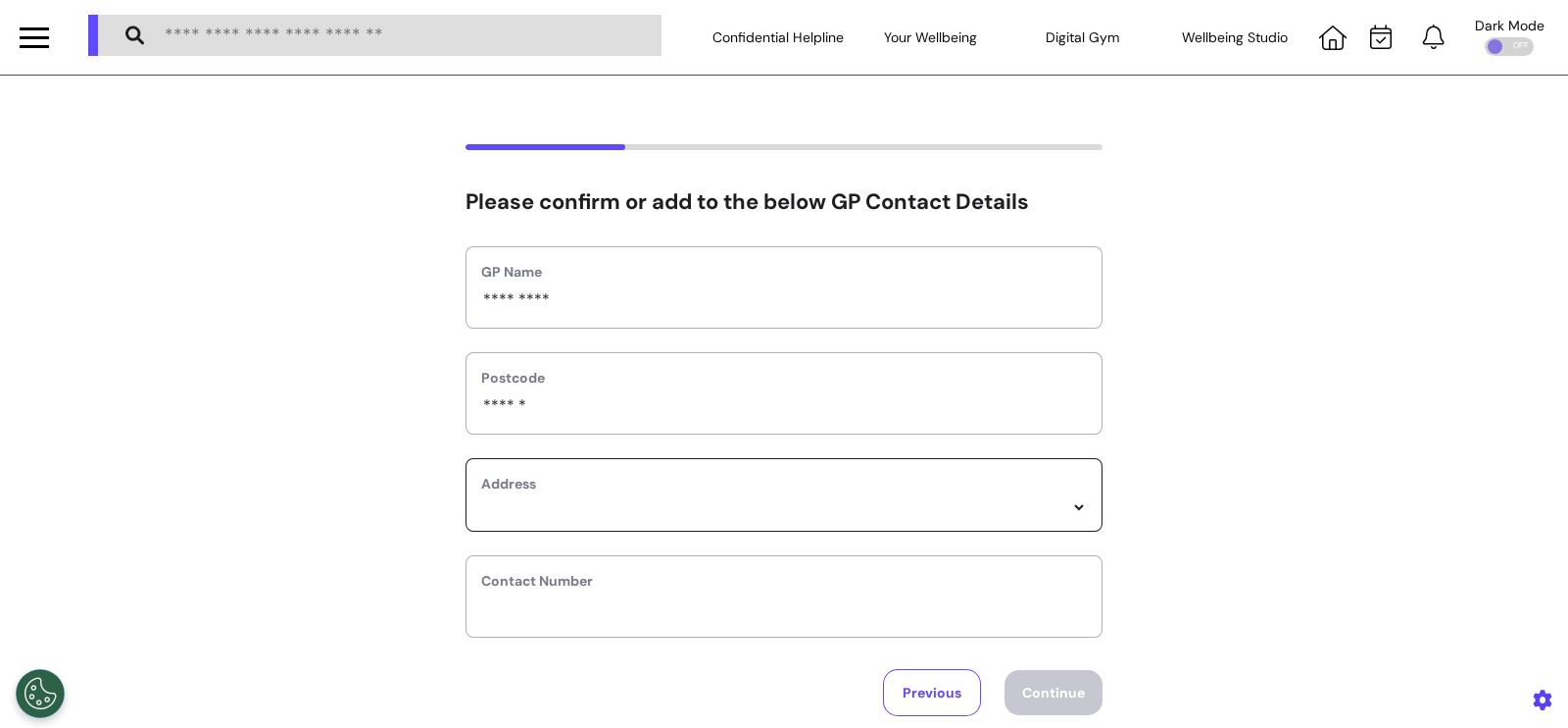
click at [888, 516] on select "*****" at bounding box center [783, 507] width 605 height 17
select select
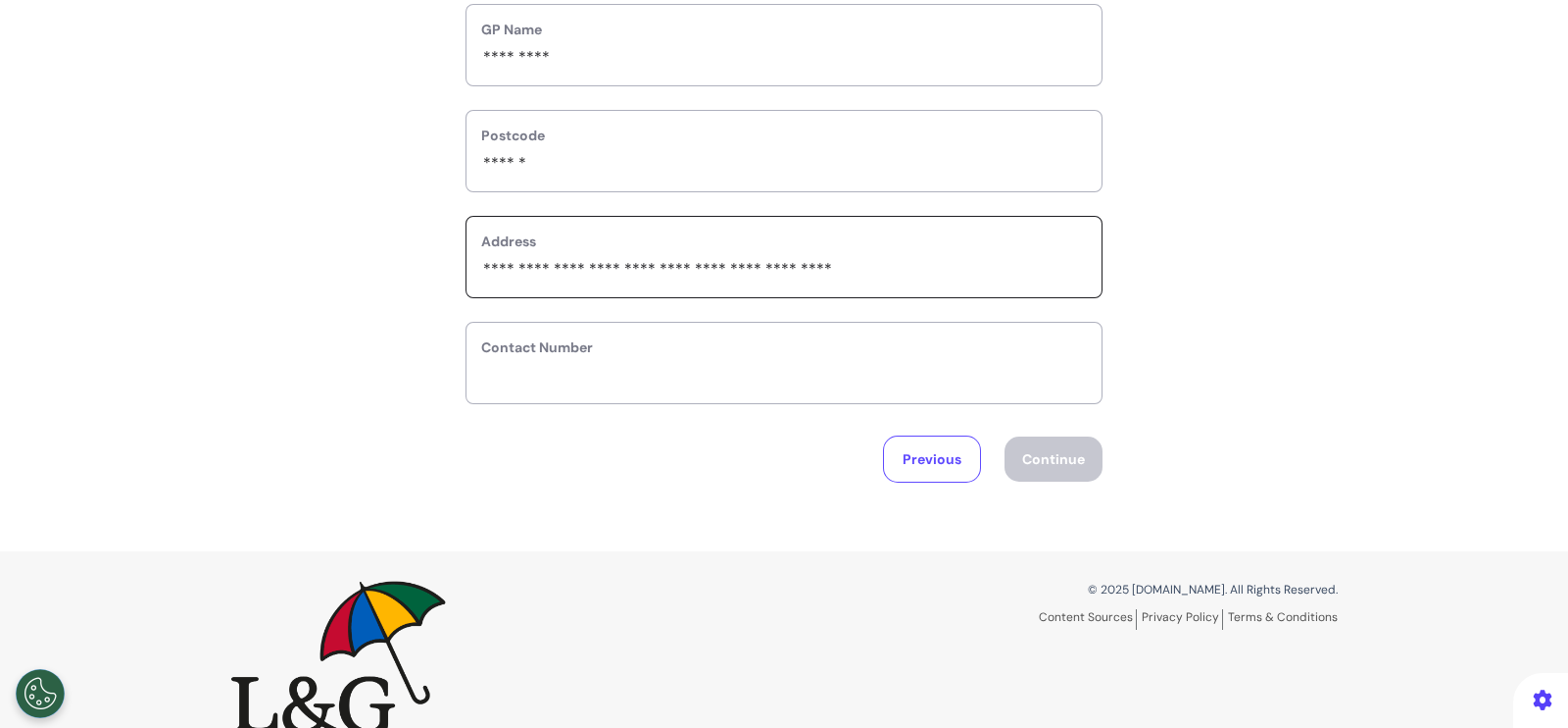
scroll to position [244, 0]
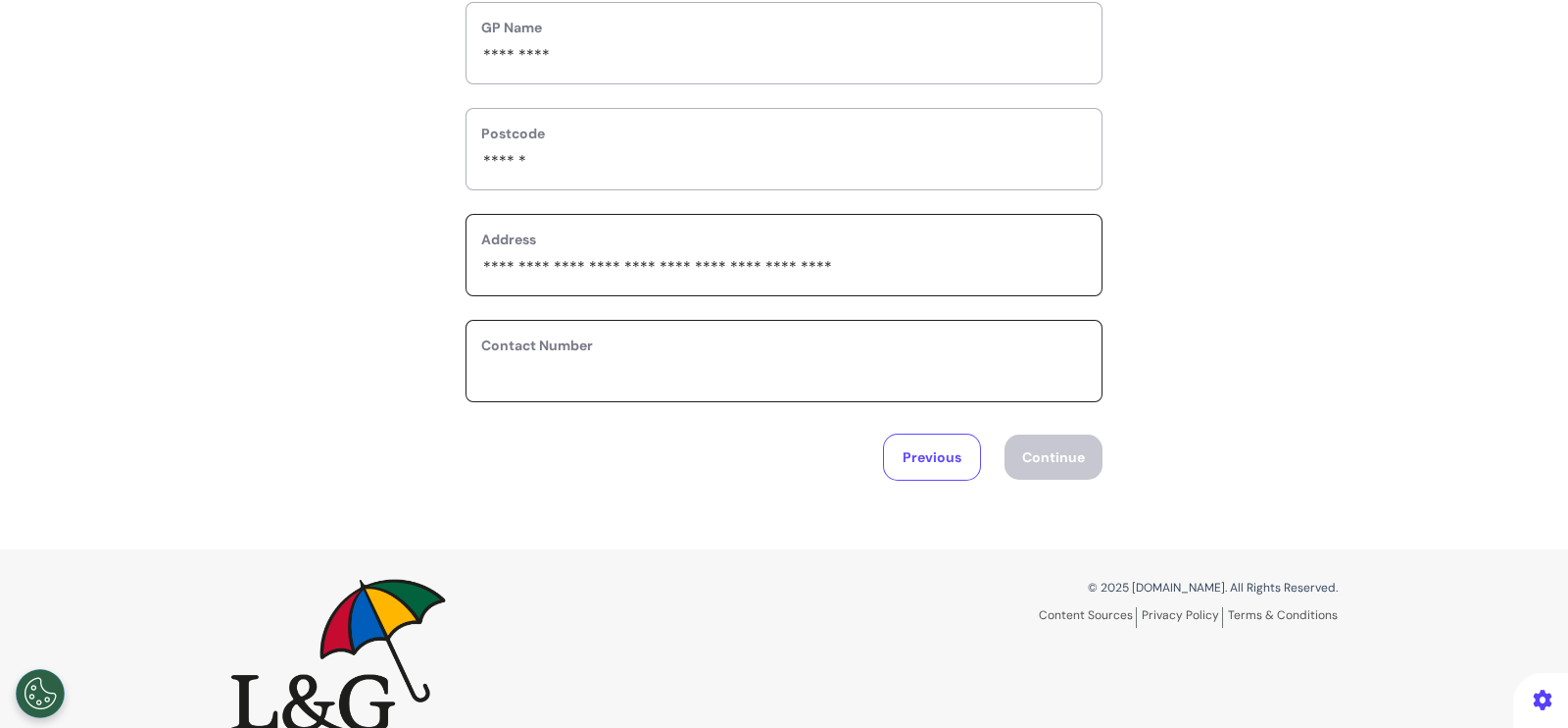
click at [804, 374] on input "phone" at bounding box center [783, 373] width 605 height 26
type input "********"
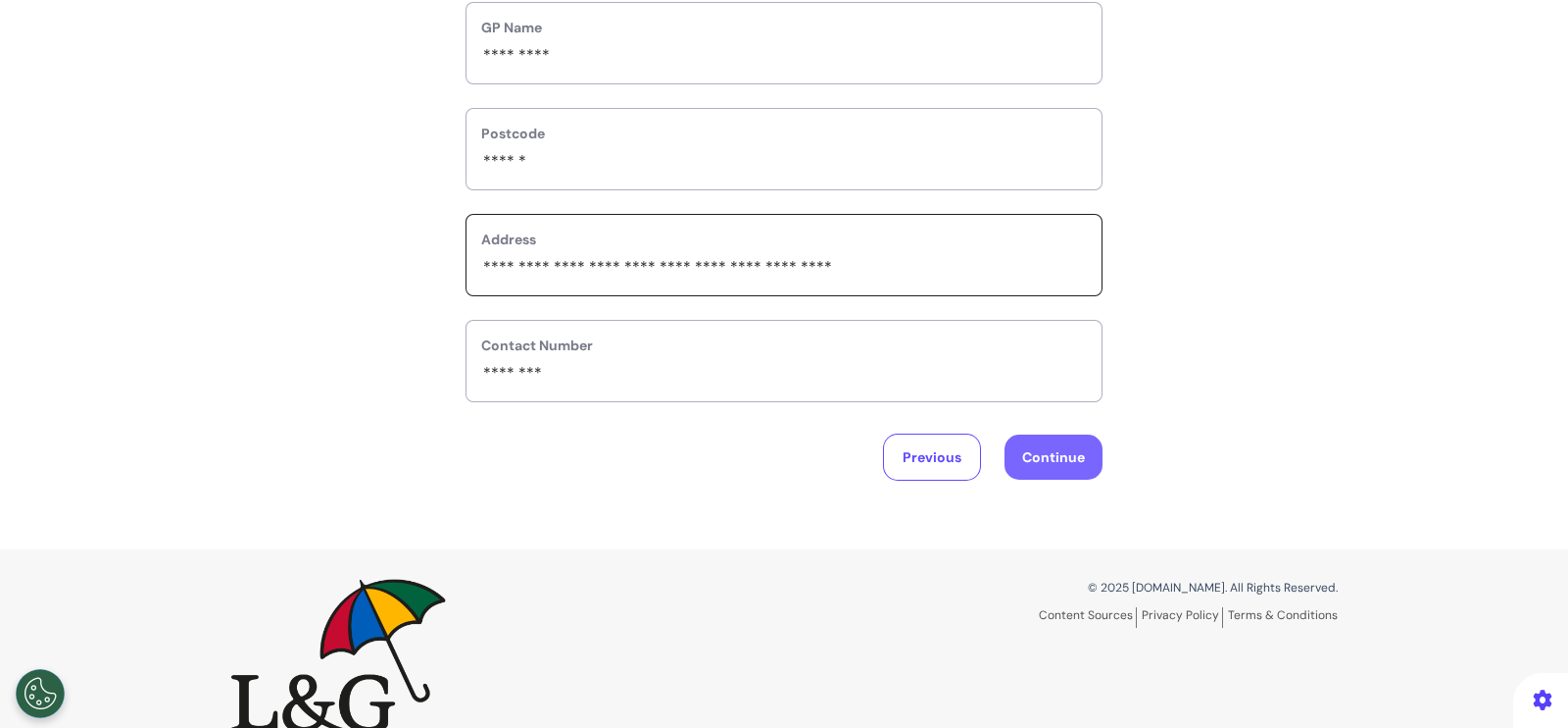
click at [1026, 454] on button "Continue" at bounding box center [1054, 457] width 98 height 45
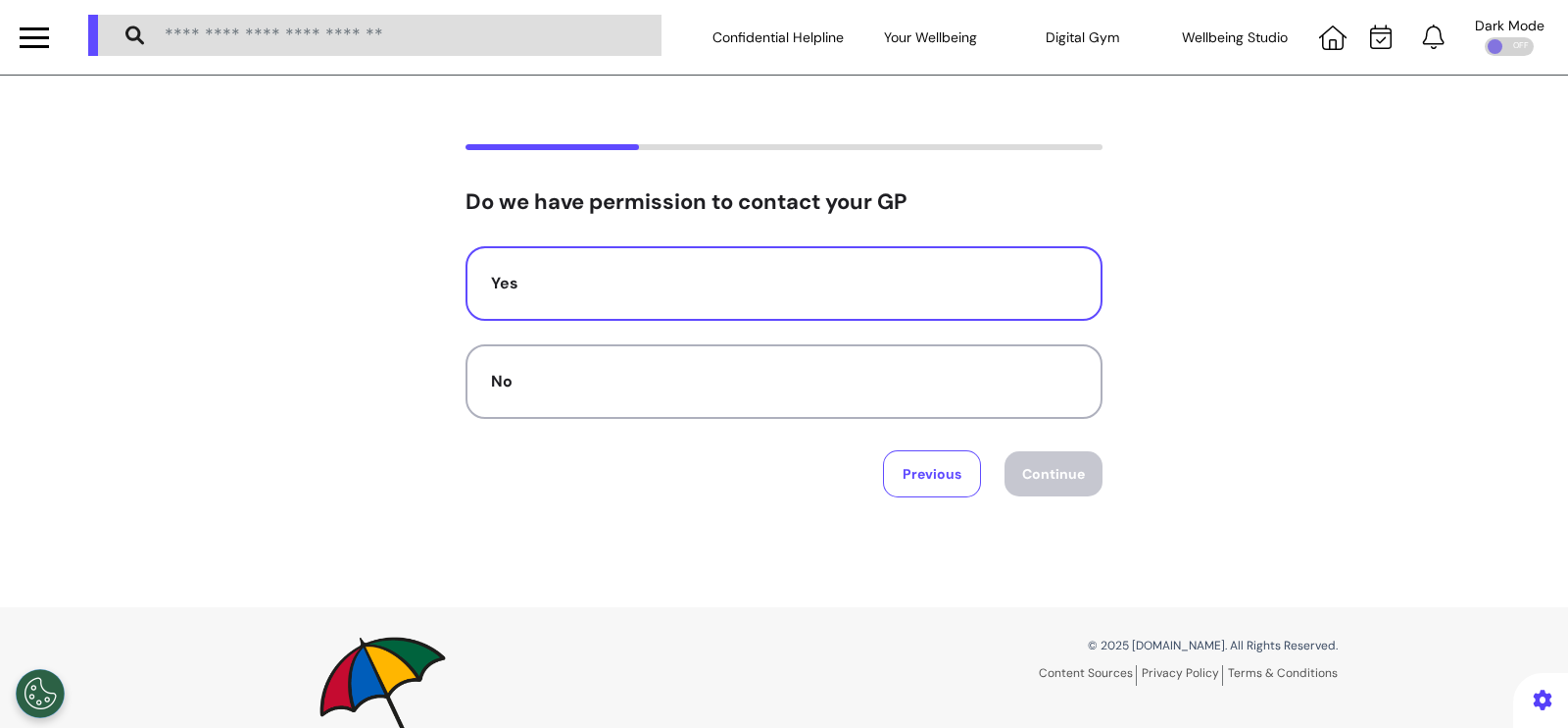
click at [913, 297] on button "Yes" at bounding box center [784, 283] width 637 height 74
click at [1044, 464] on button "Continue" at bounding box center [1054, 474] width 98 height 45
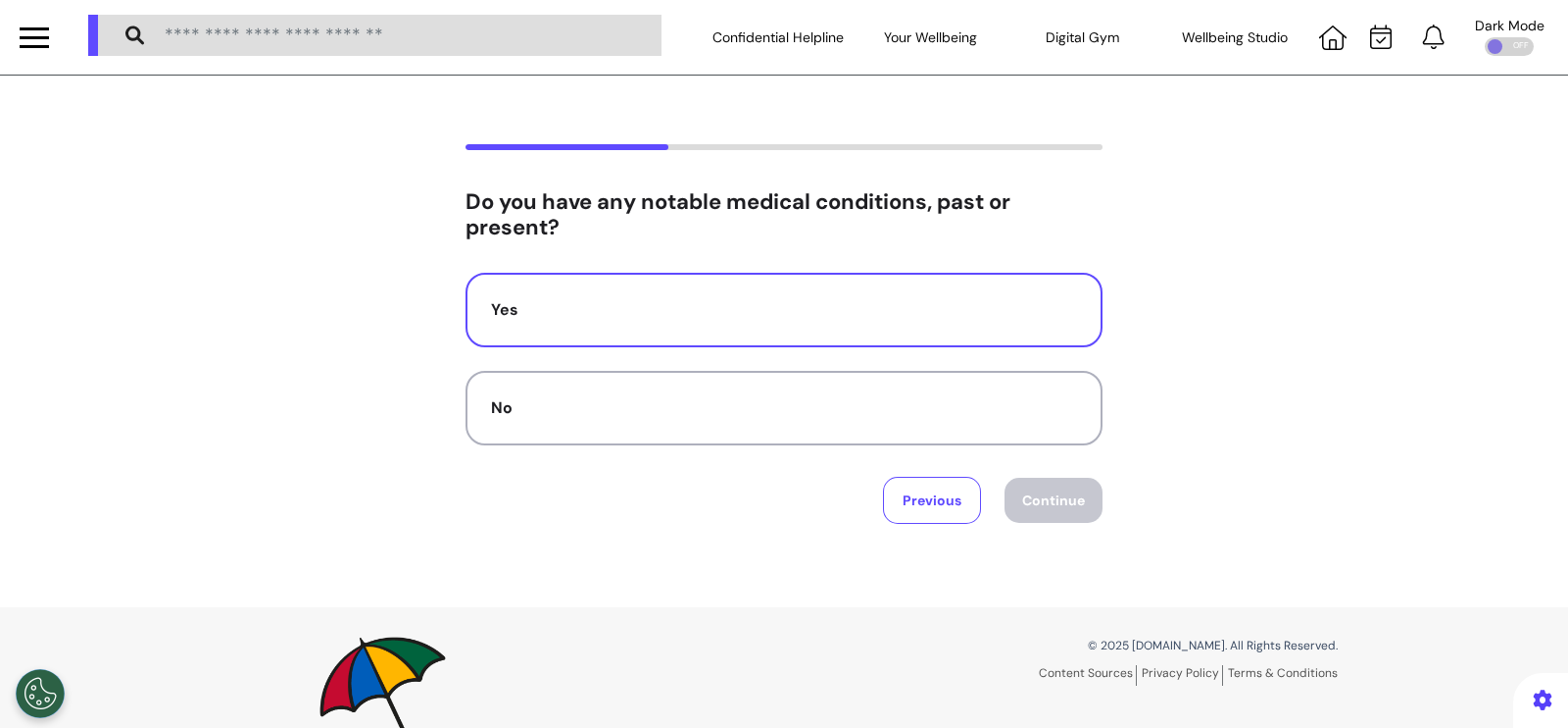
click at [903, 319] on div "Yes" at bounding box center [784, 310] width 587 height 24
click at [1063, 483] on button "Continue" at bounding box center [1054, 500] width 98 height 45
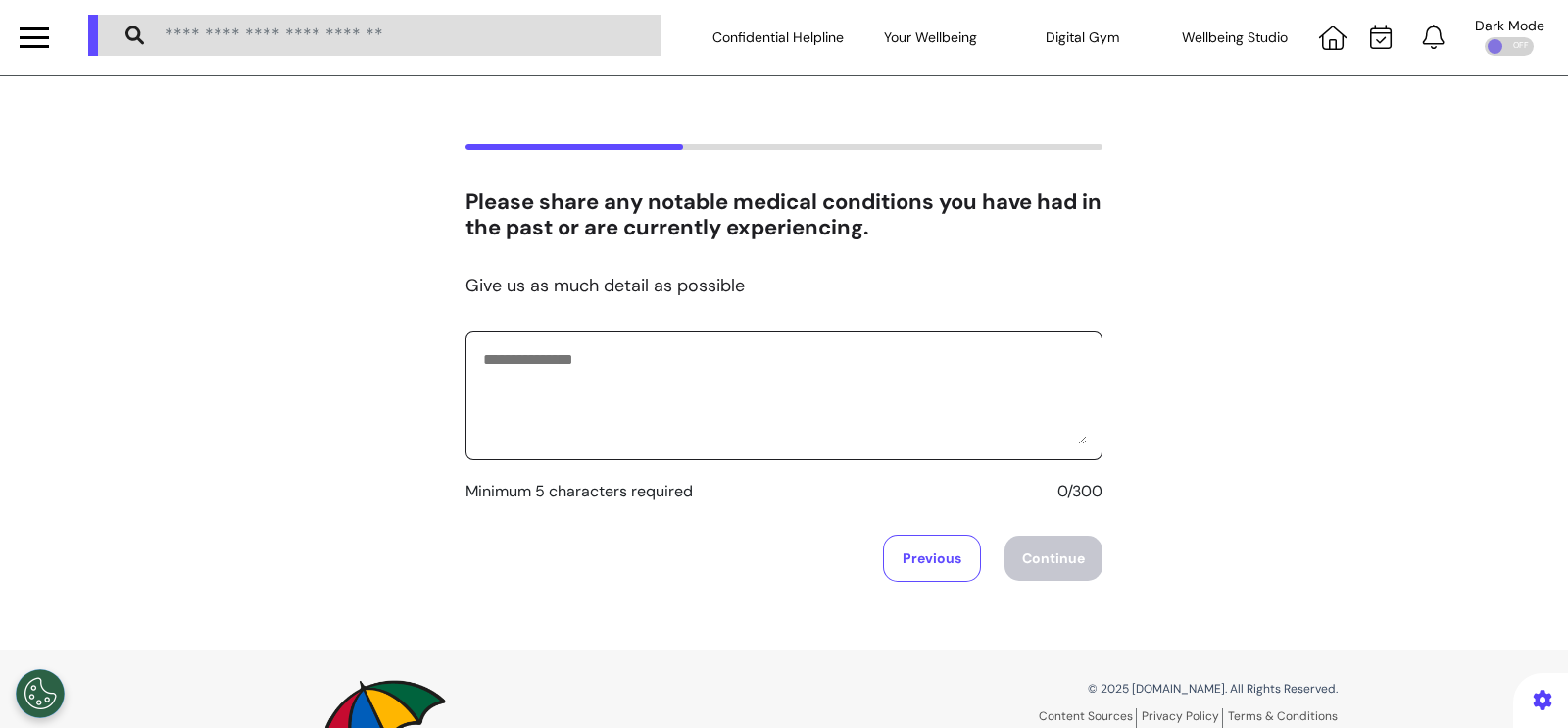
click at [799, 355] on textarea at bounding box center [783, 394] width 605 height 98
type textarea "**********"
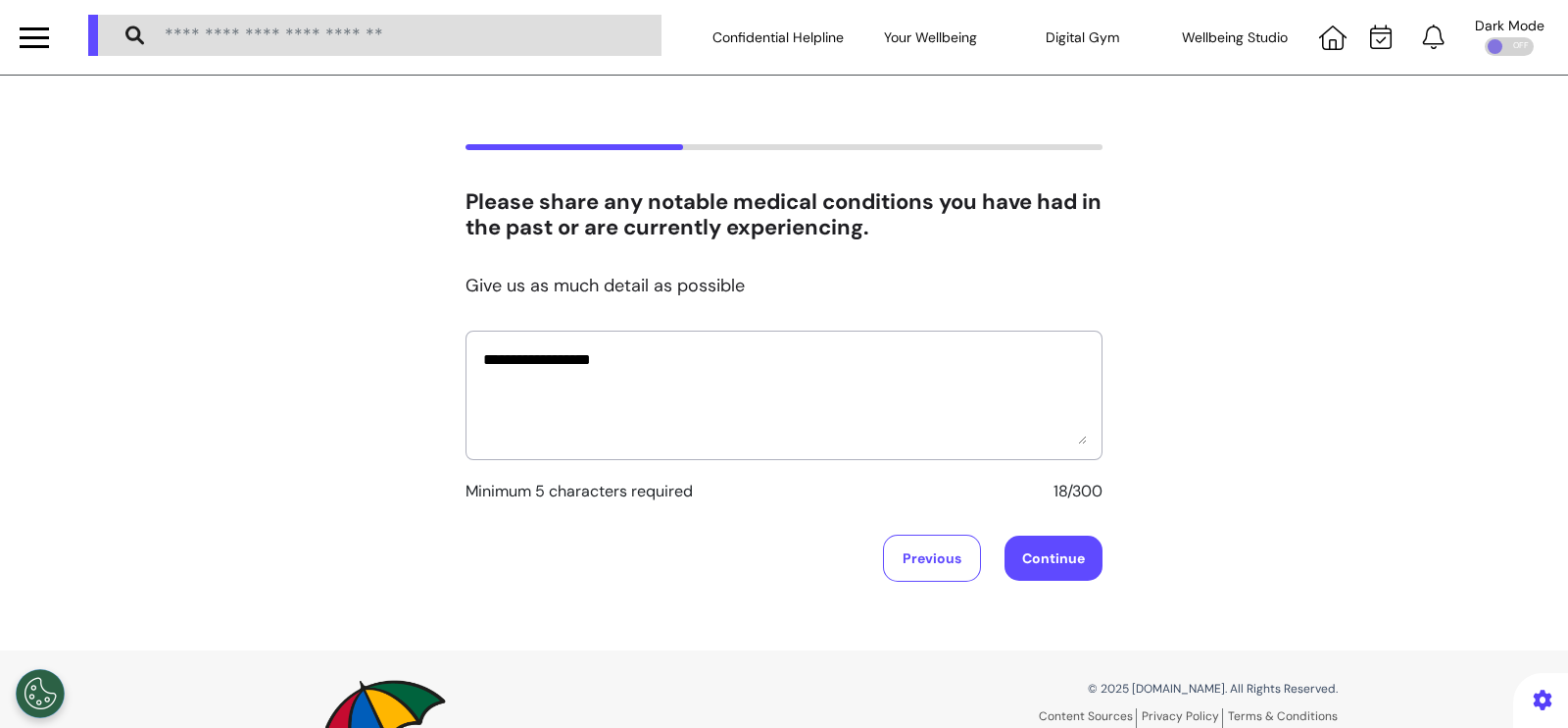
click at [1067, 590] on div "**********" at bounding box center [784, 363] width 1568 height 575
click at [1057, 566] on button "Continue" at bounding box center [1054, 558] width 98 height 45
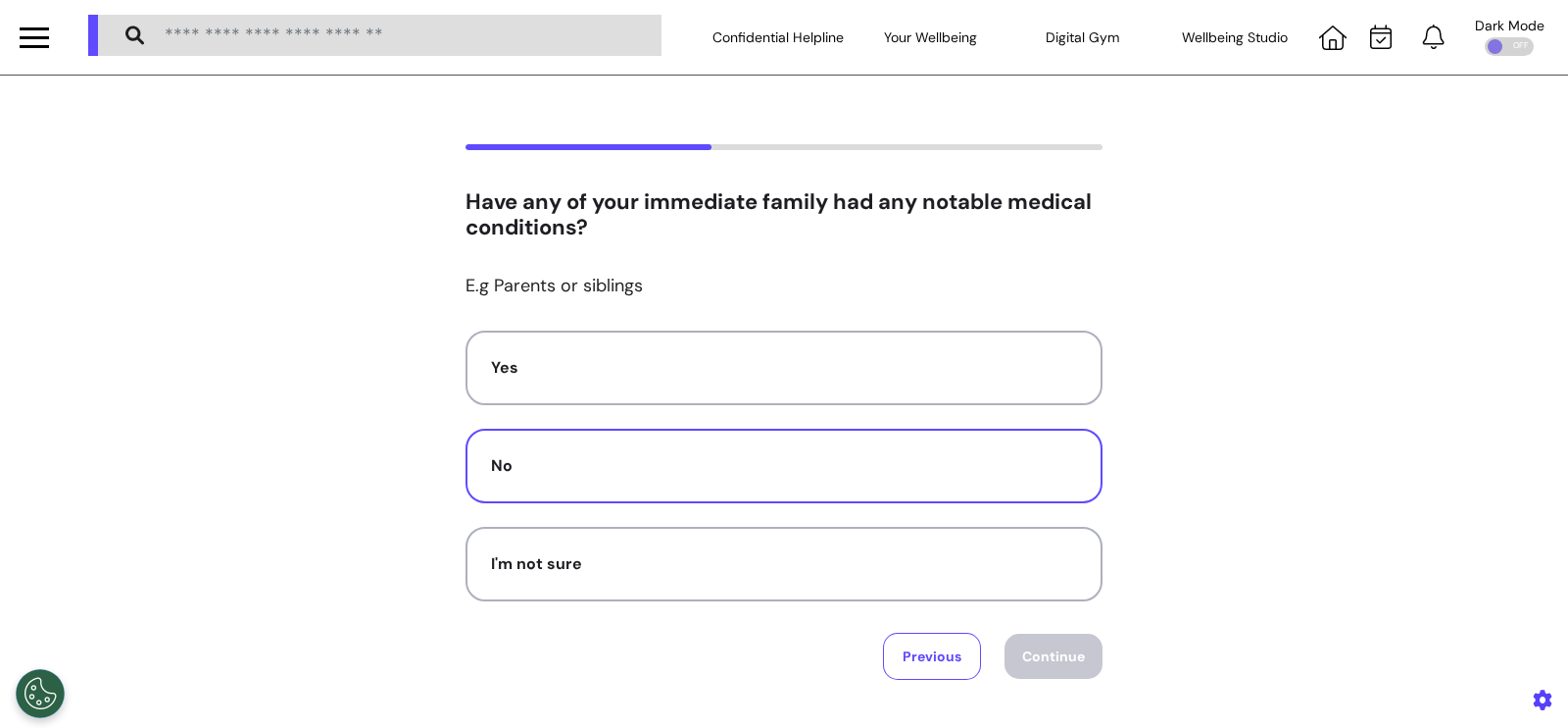
click at [612, 461] on div "No" at bounding box center [784, 466] width 587 height 24
click at [1010, 652] on button "Continue" at bounding box center [1054, 656] width 98 height 45
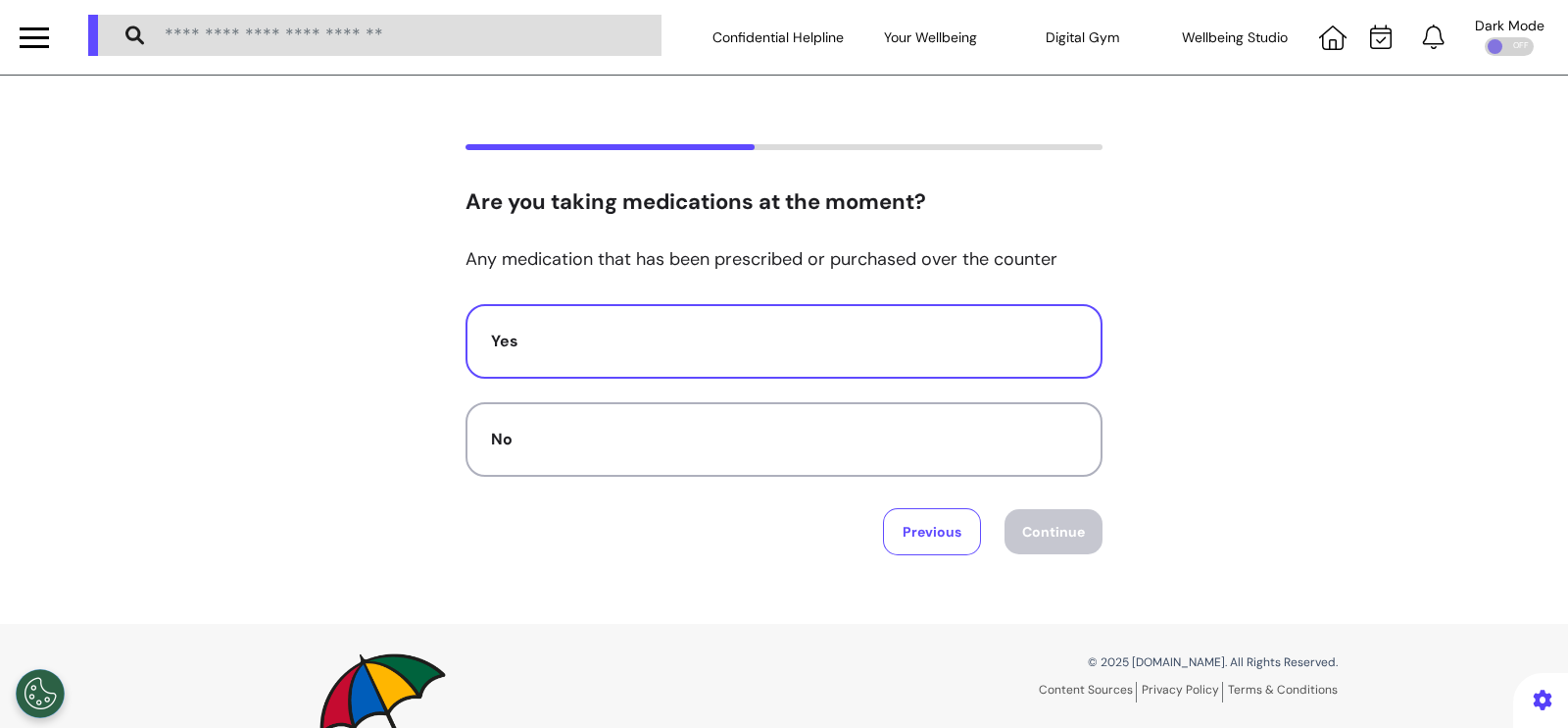
click at [734, 336] on div "Yes" at bounding box center [784, 342] width 587 height 24
click at [1061, 525] on button "Continue" at bounding box center [1054, 531] width 98 height 45
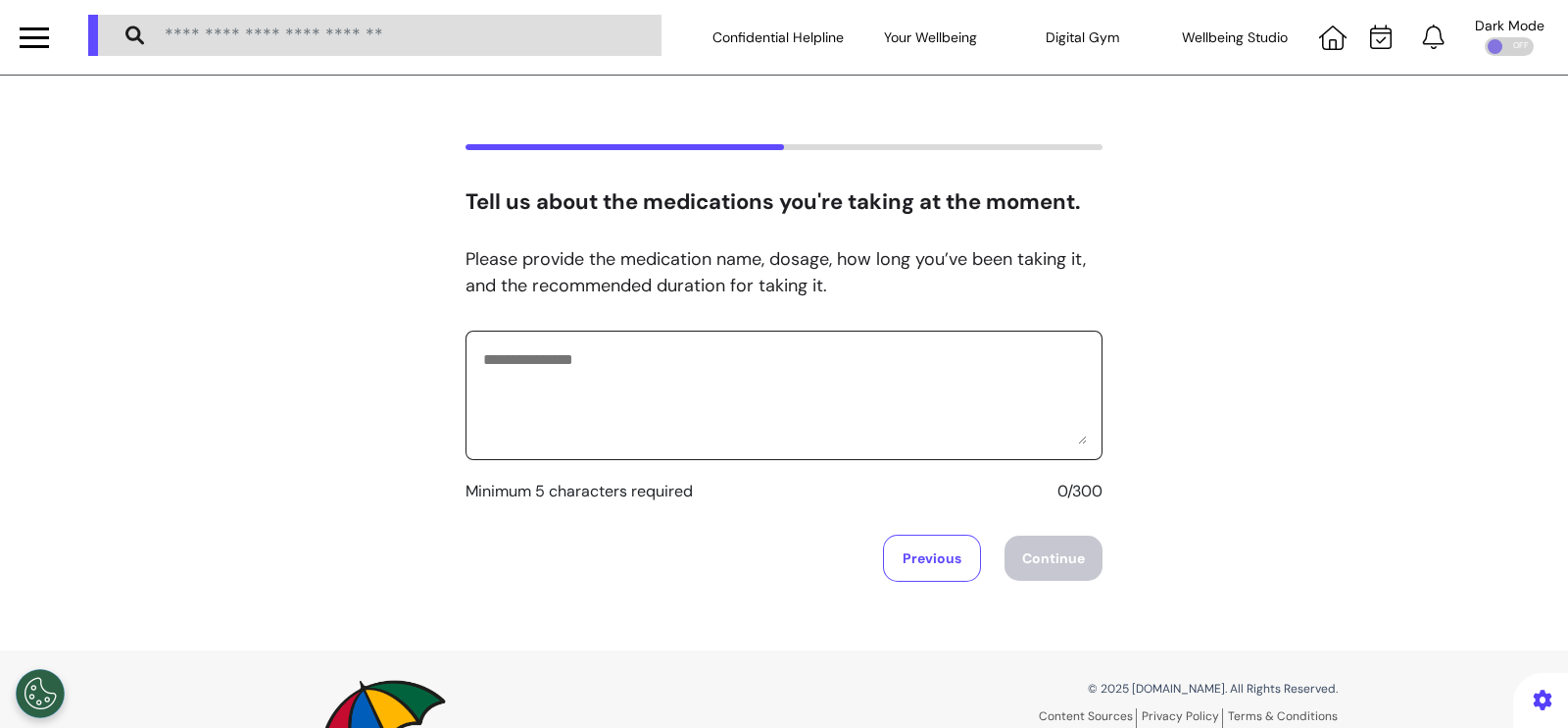
click at [750, 376] on textarea at bounding box center [783, 394] width 605 height 98
type textarea "**********"
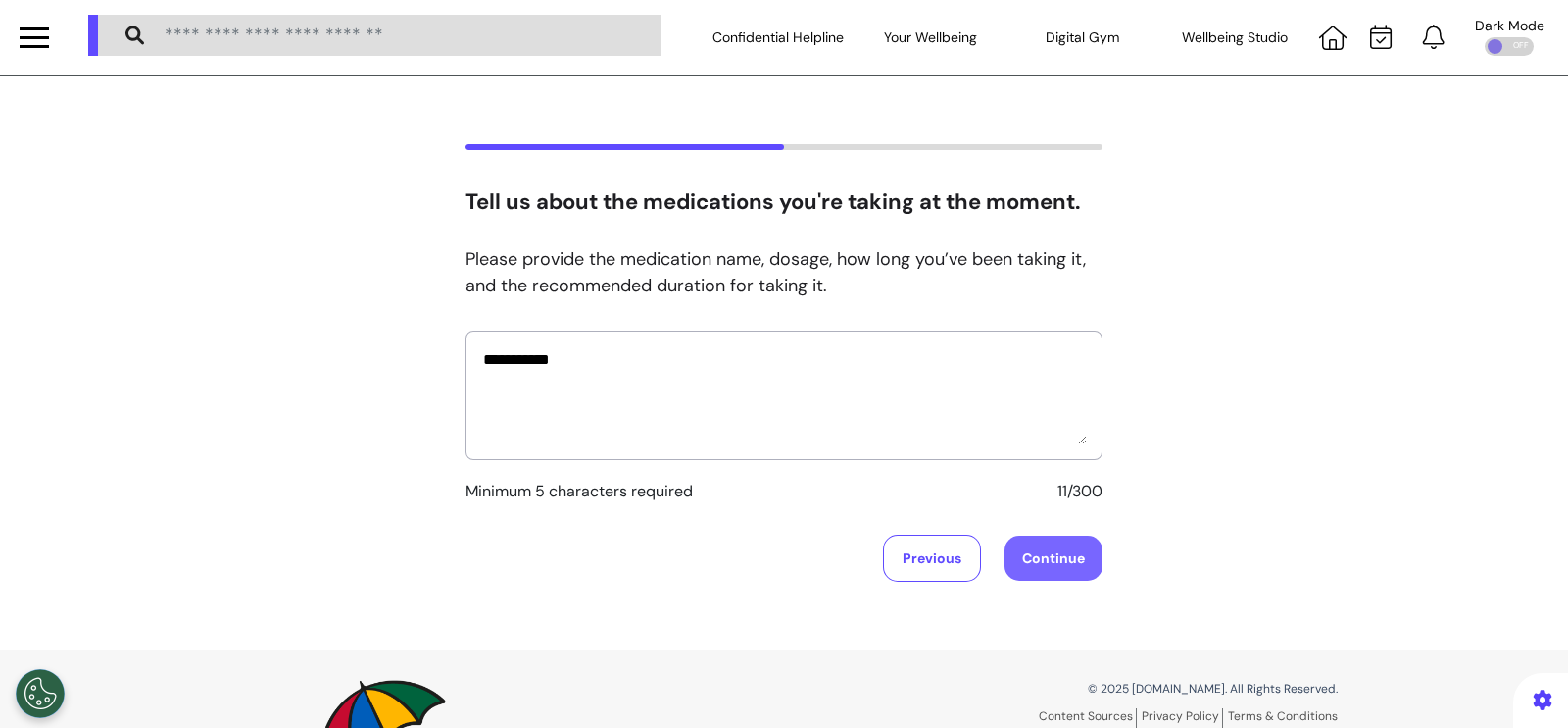
click at [1054, 552] on button "Continue" at bounding box center [1054, 558] width 98 height 45
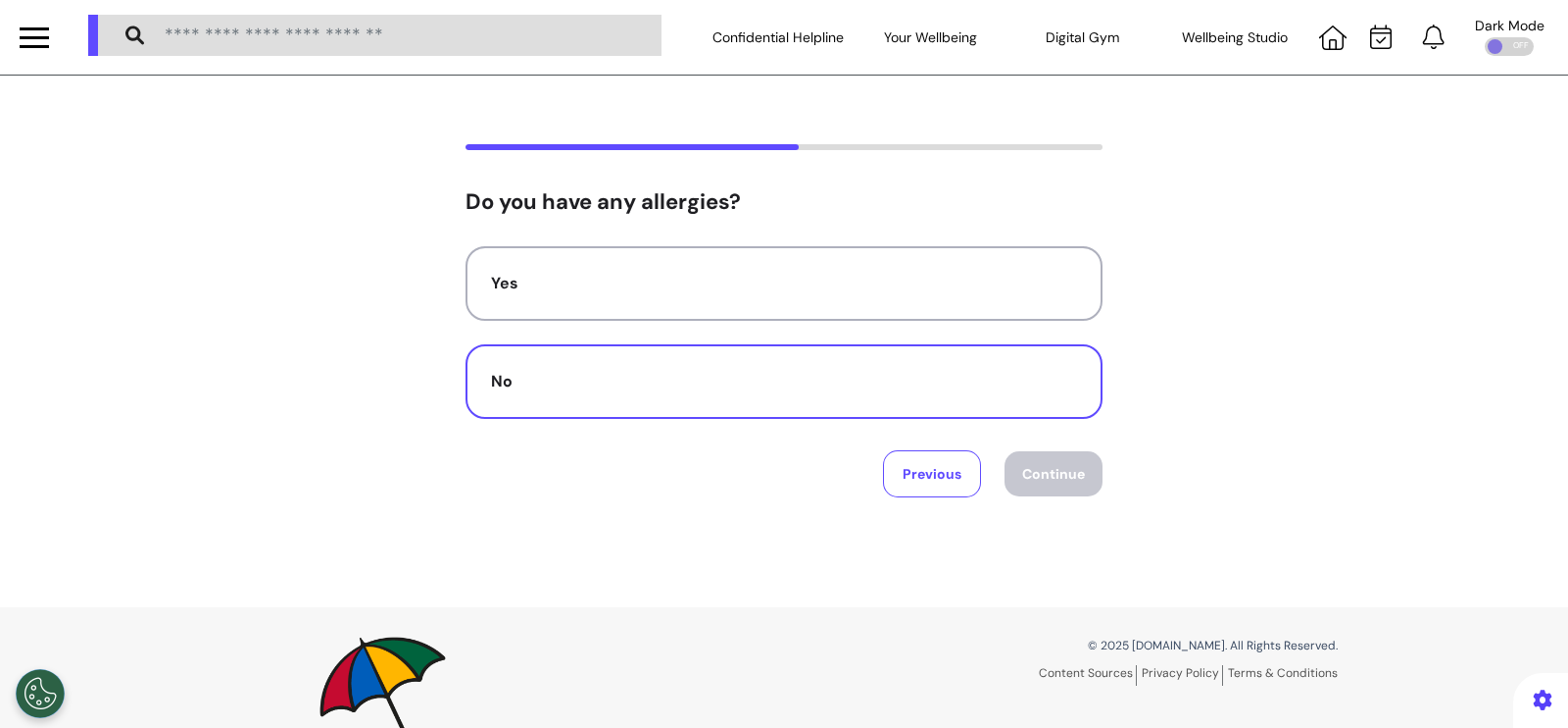
click at [777, 353] on button "No" at bounding box center [784, 380] width 637 height 74
click at [1025, 470] on button "Continue" at bounding box center [1054, 474] width 98 height 45
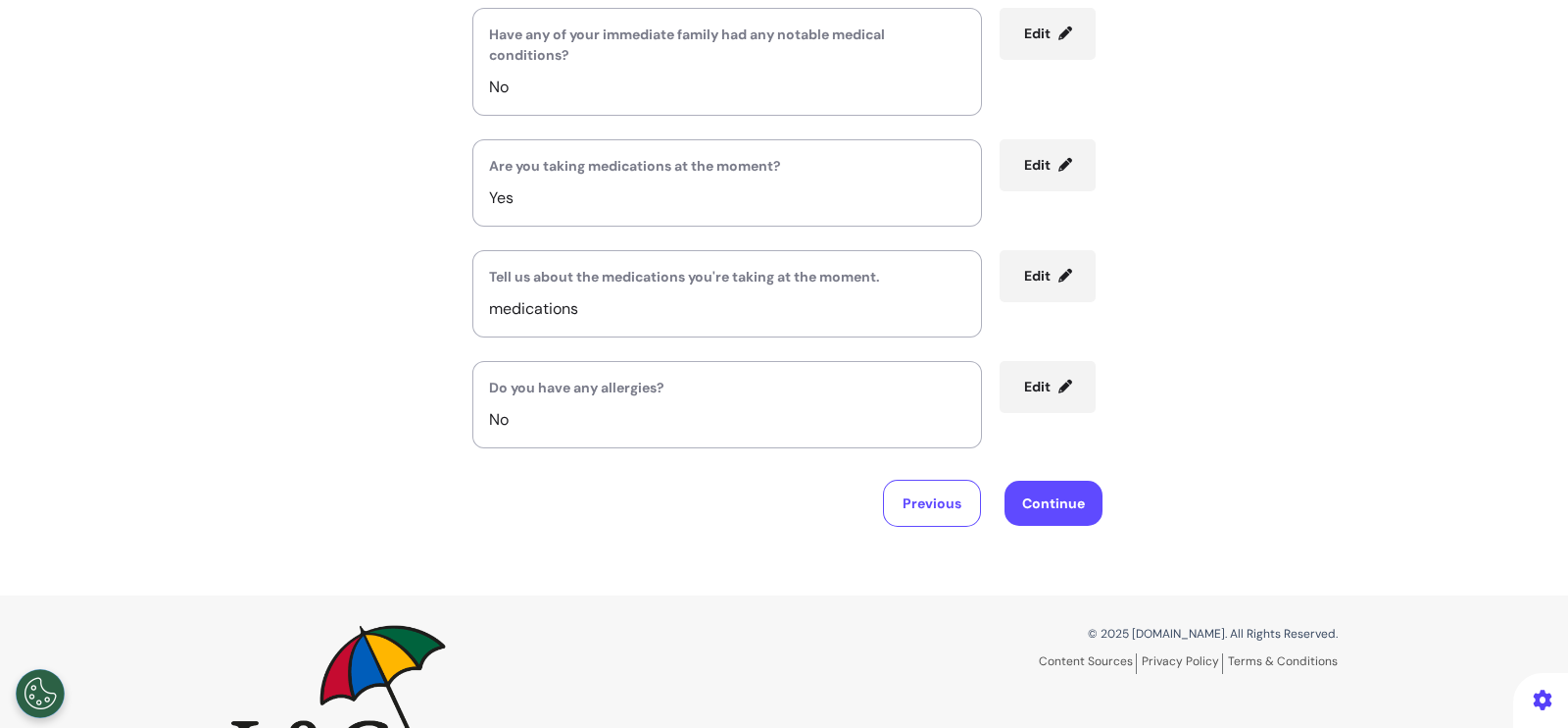
scroll to position [907, 0]
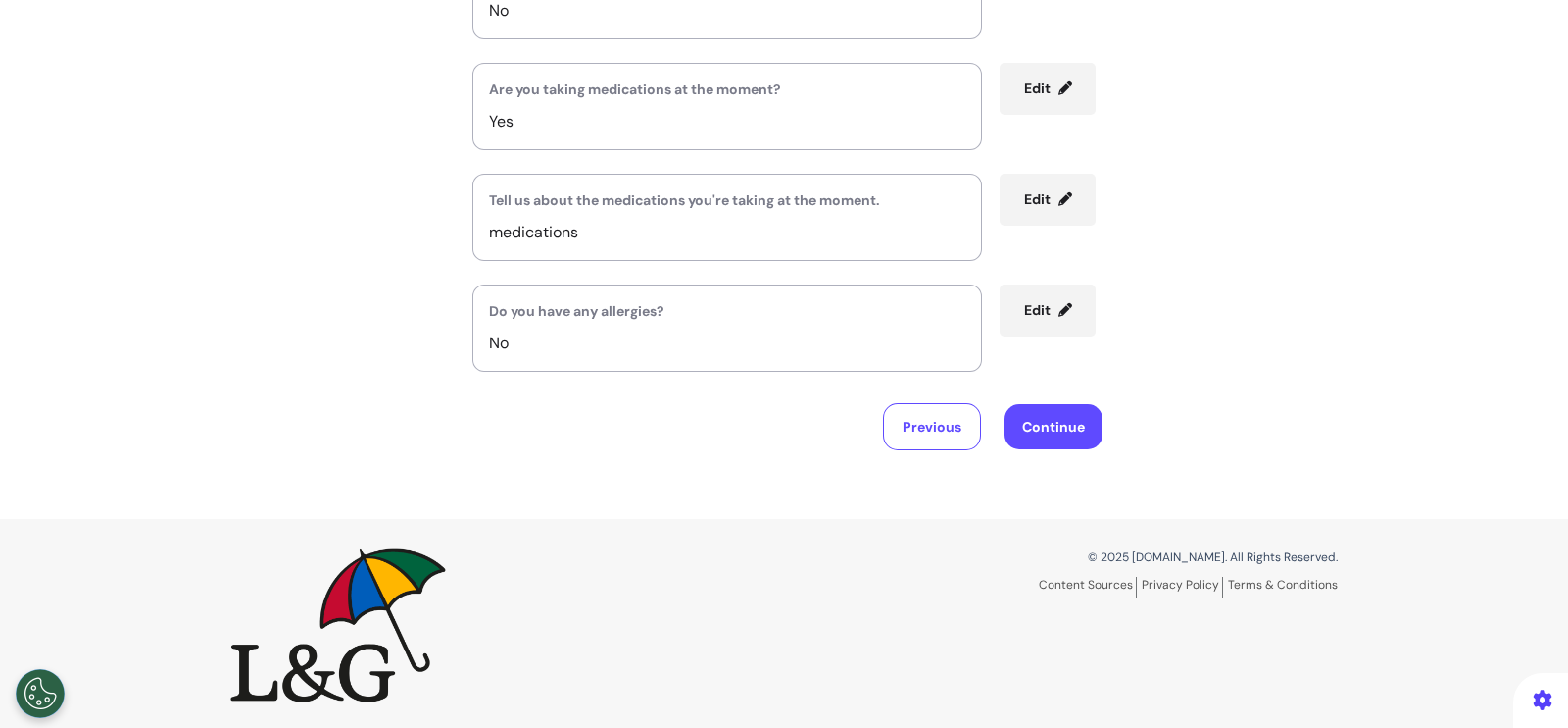
click at [987, 413] on div "Previous Continue" at bounding box center [784, 427] width 637 height 47
click at [1015, 426] on button "Continue" at bounding box center [1054, 427] width 98 height 45
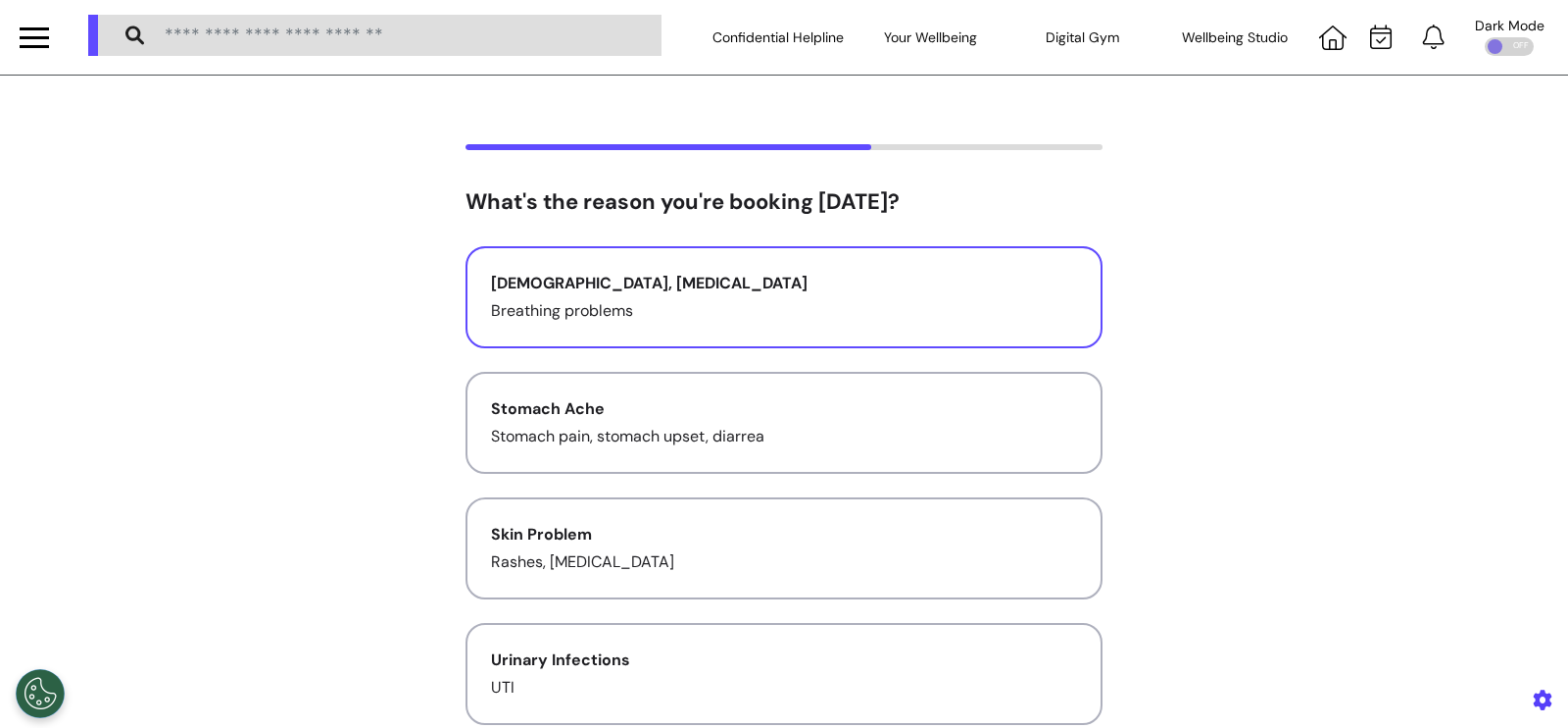
scroll to position [121, 0]
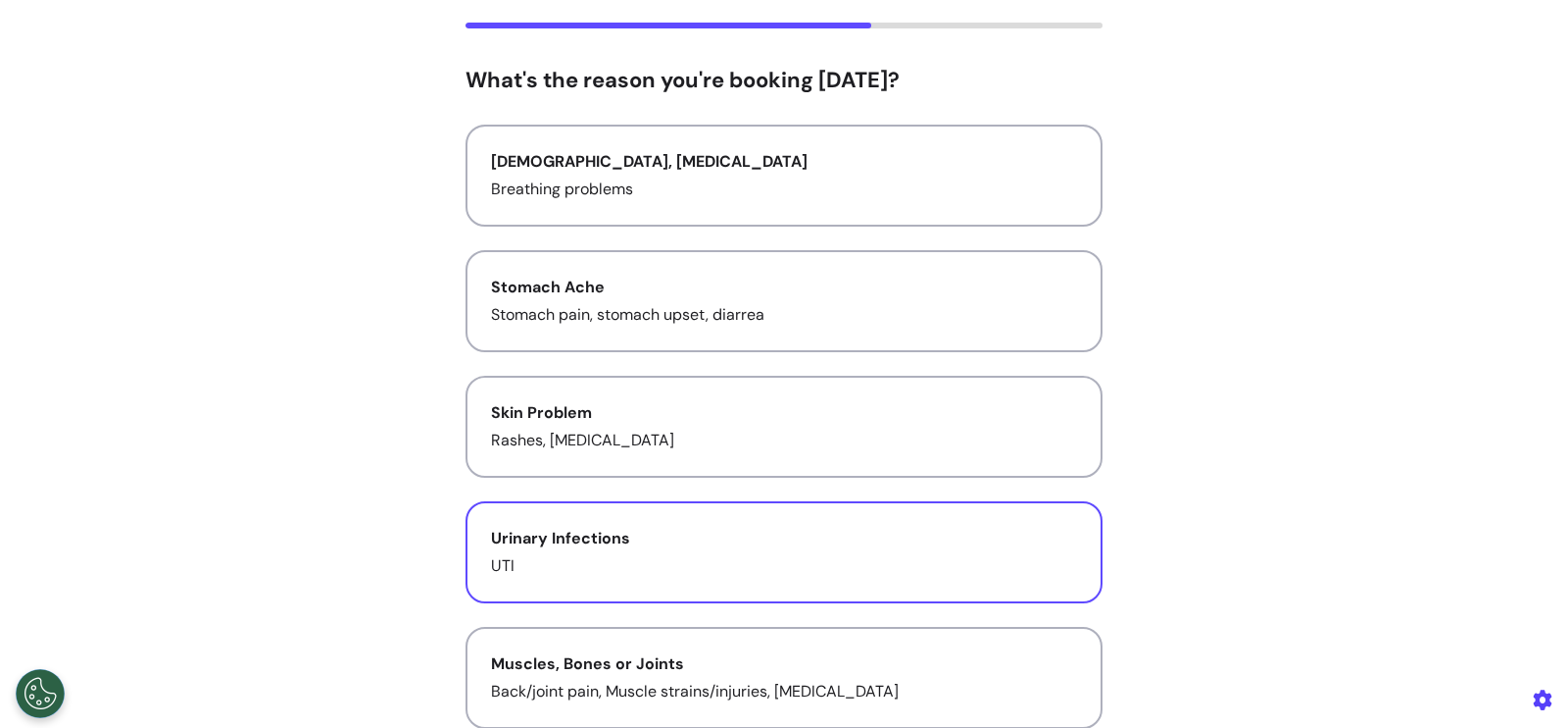
click at [618, 529] on div "Urinary Infections" at bounding box center [784, 538] width 587 height 24
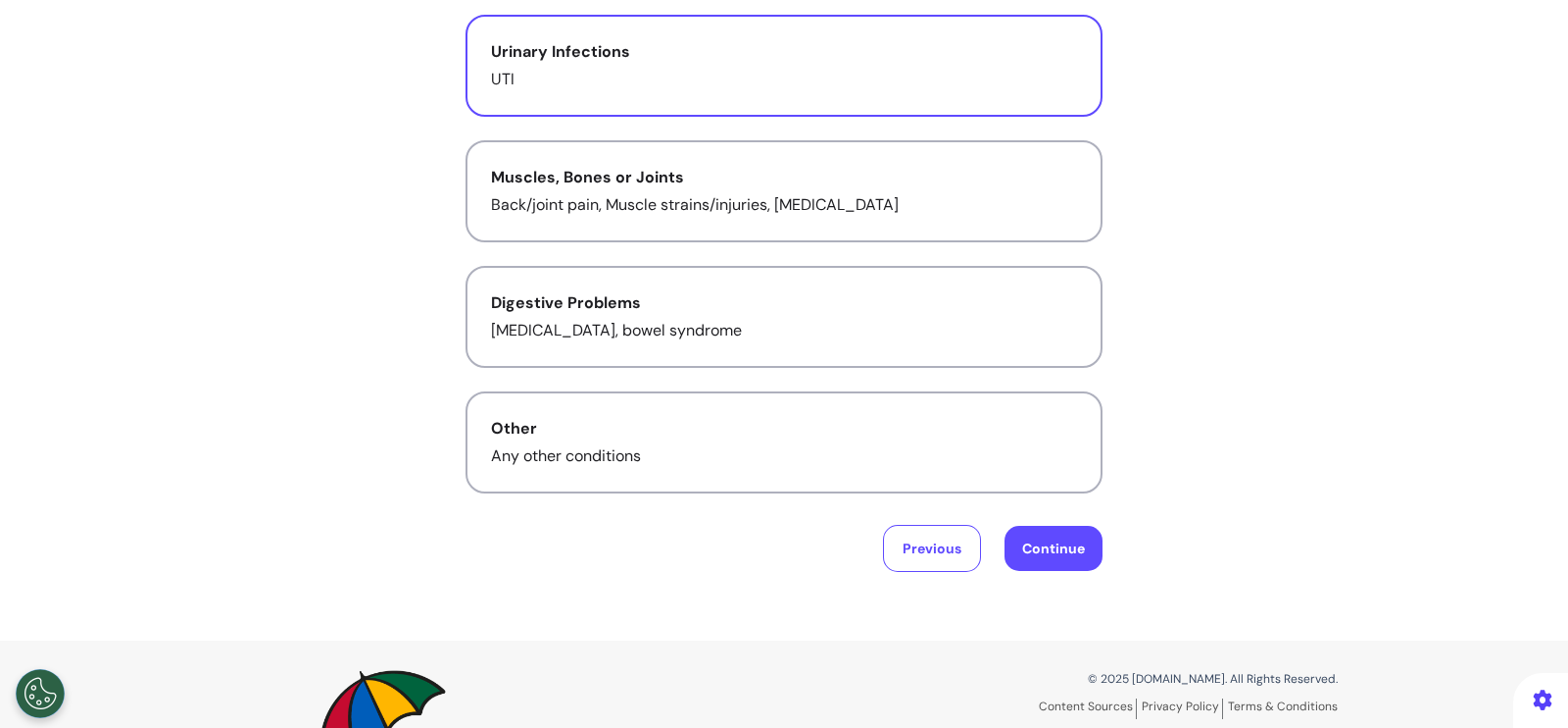
scroll to position [612, 0]
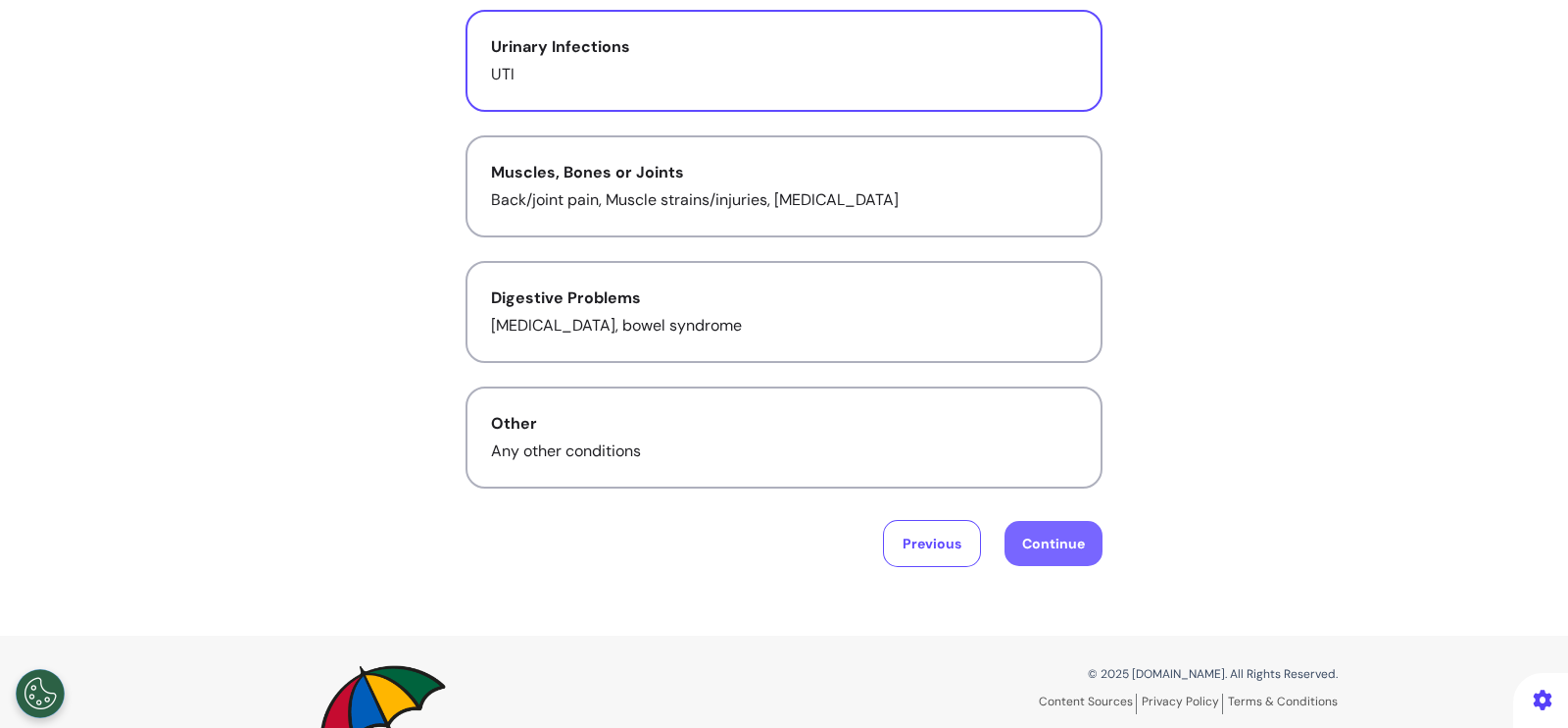
click at [1063, 542] on button "Continue" at bounding box center [1054, 543] width 98 height 45
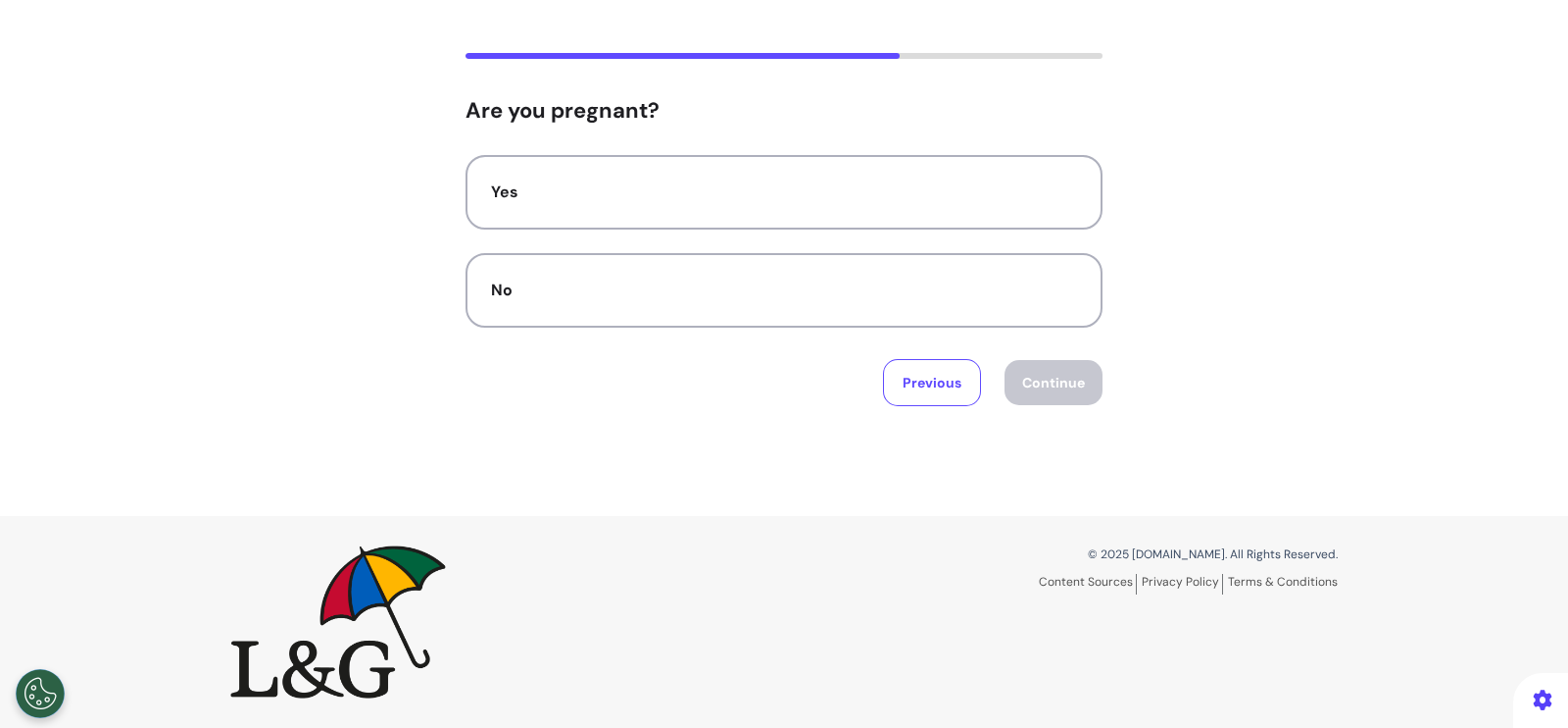
scroll to position [0, 0]
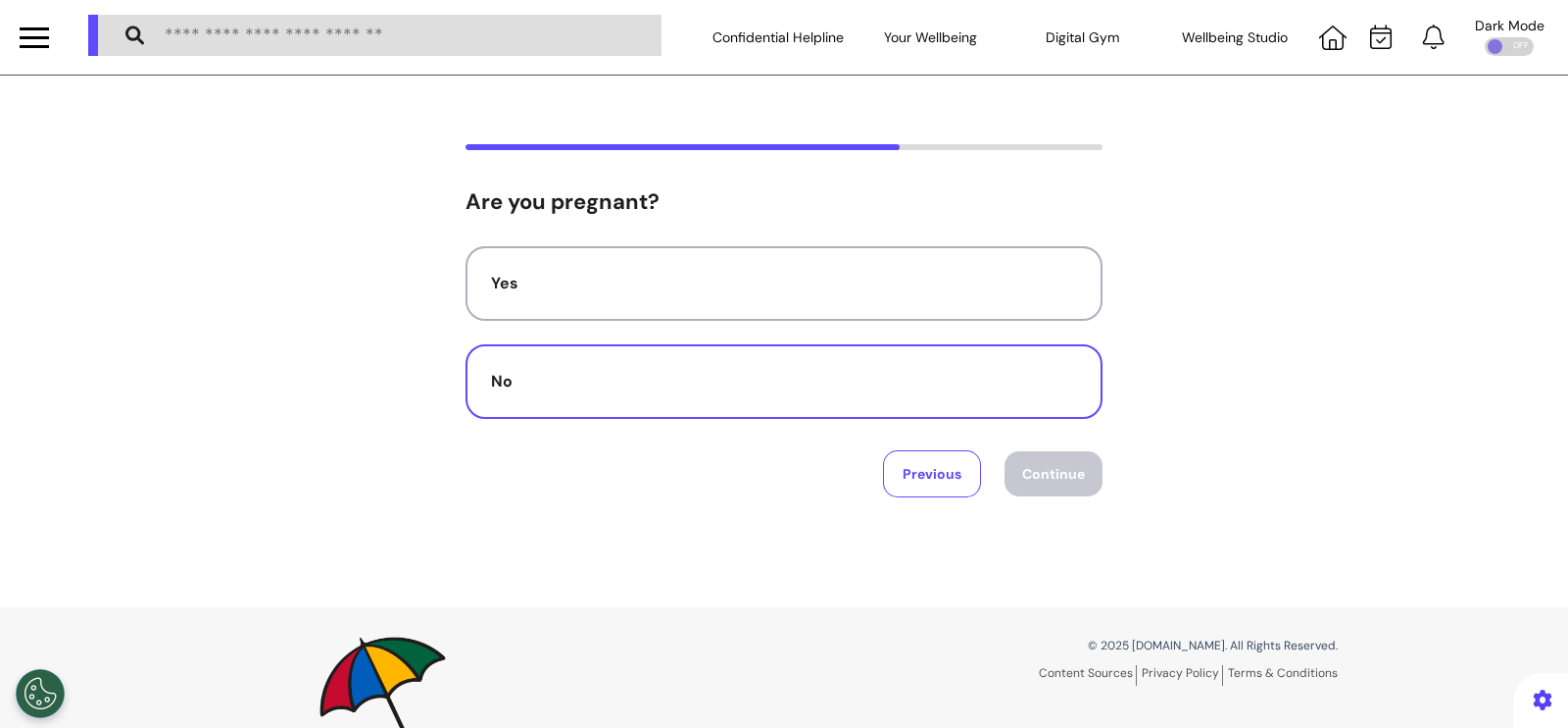
click at [958, 404] on button "No" at bounding box center [784, 380] width 637 height 74
click at [1042, 475] on button "Continue" at bounding box center [1054, 474] width 98 height 45
click at [995, 385] on div "No" at bounding box center [784, 381] width 587 height 24
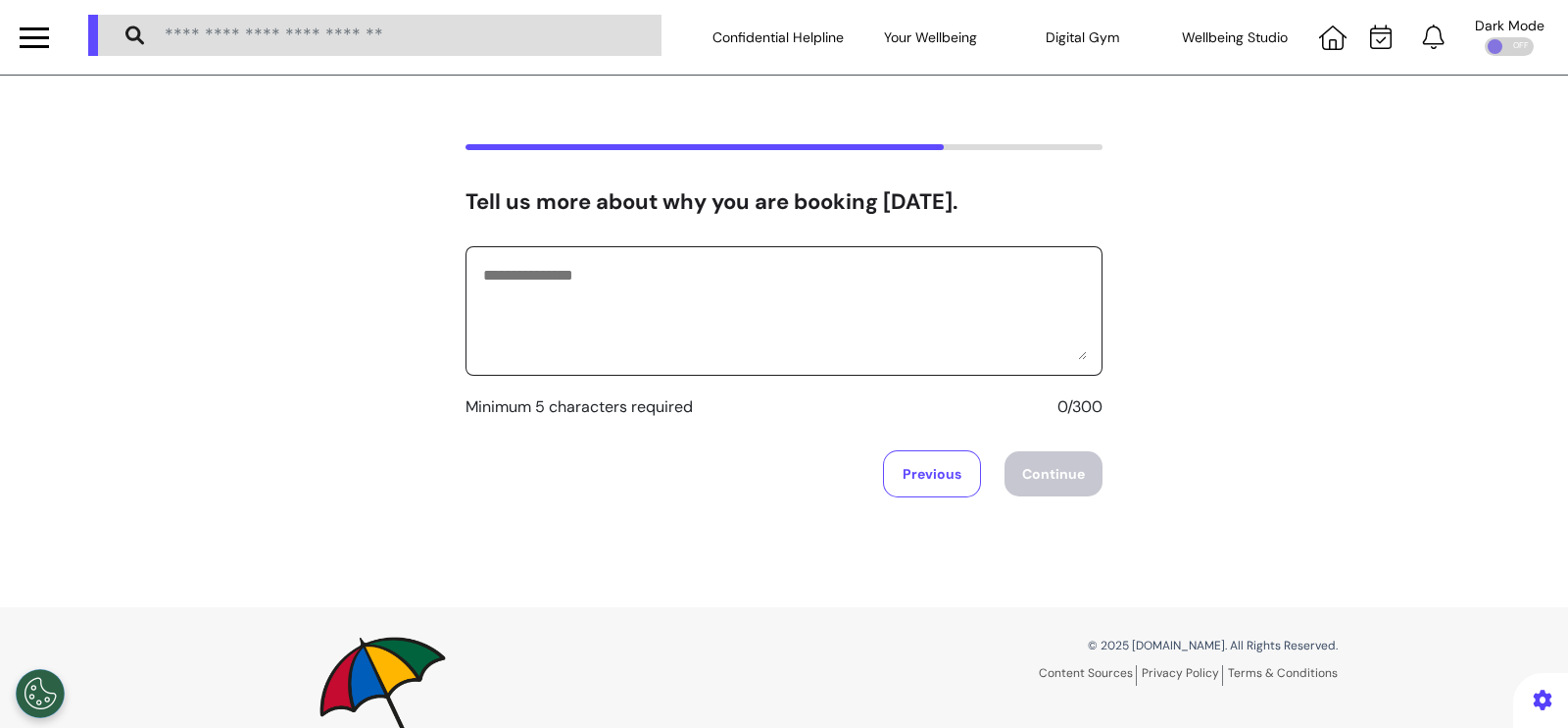
click at [911, 336] on textarea at bounding box center [783, 310] width 605 height 98
type textarea "**********"
click at [1041, 478] on button "Continue" at bounding box center [1054, 474] width 98 height 45
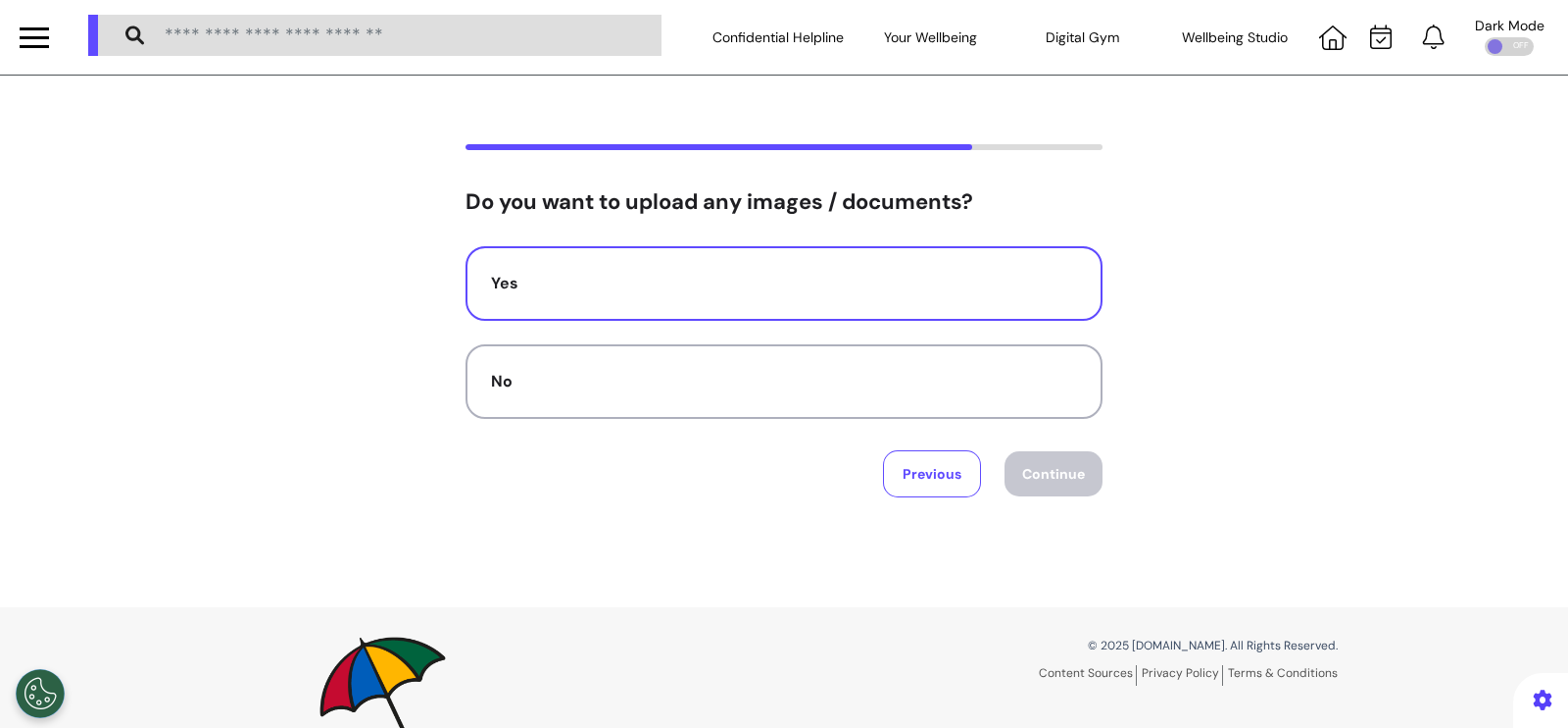
click at [887, 286] on div "Yes" at bounding box center [784, 283] width 587 height 24
click at [1026, 475] on button "Continue" at bounding box center [1054, 474] width 98 height 45
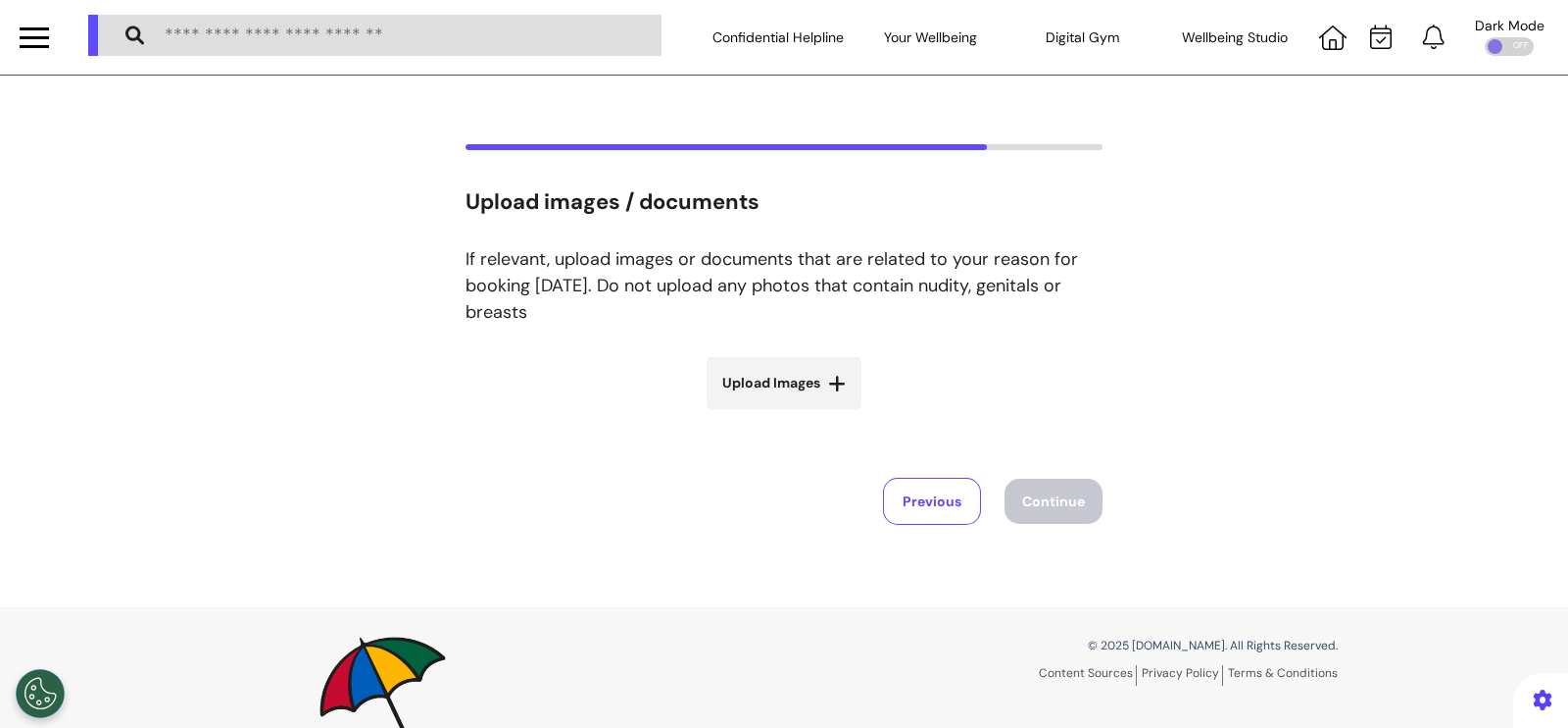
click at [749, 394] on label "Upload Images" at bounding box center [784, 382] width 155 height 52
click at [749, 414] on input "Upload Images" at bounding box center [784, 424] width 233 height 21
type input "**********"
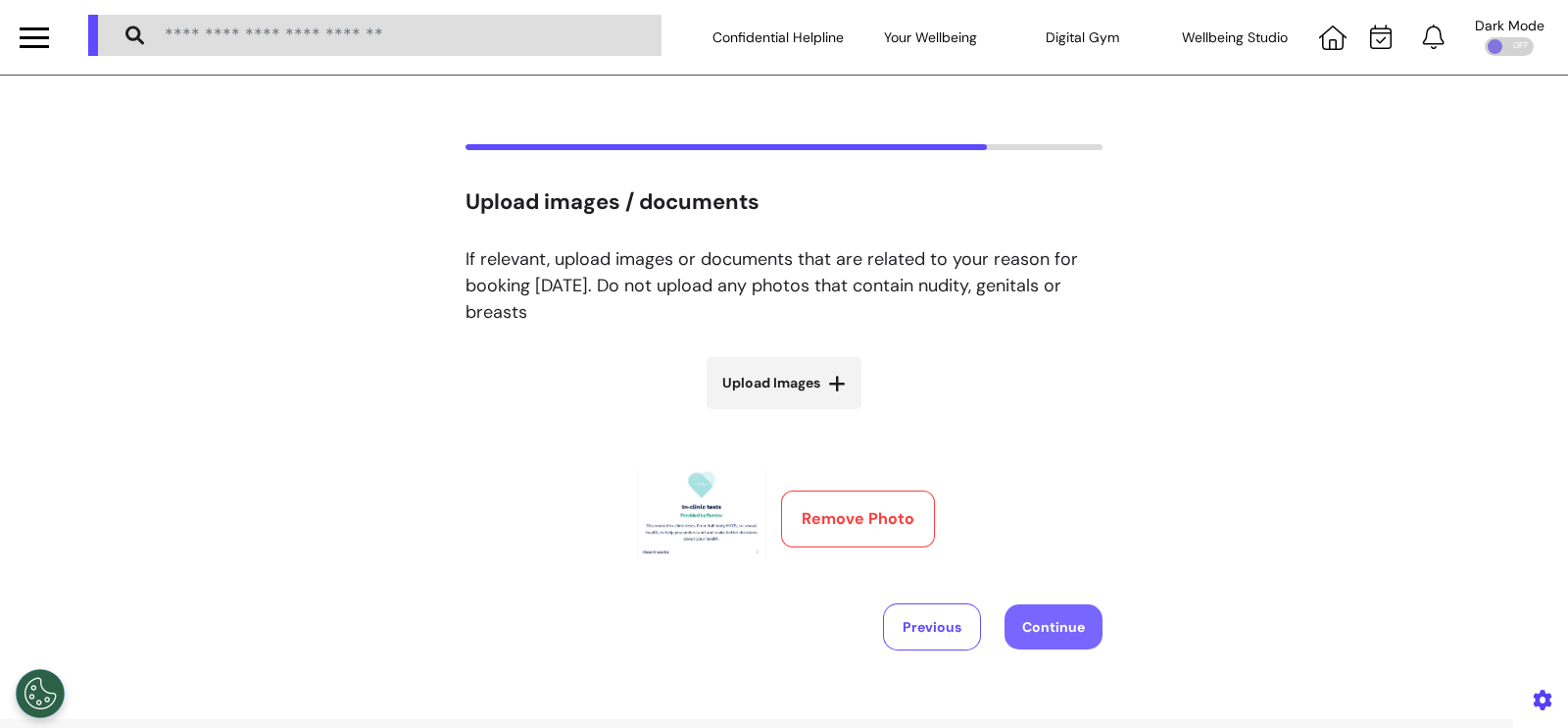
click at [1050, 624] on button "Continue" at bounding box center [1054, 626] width 98 height 45
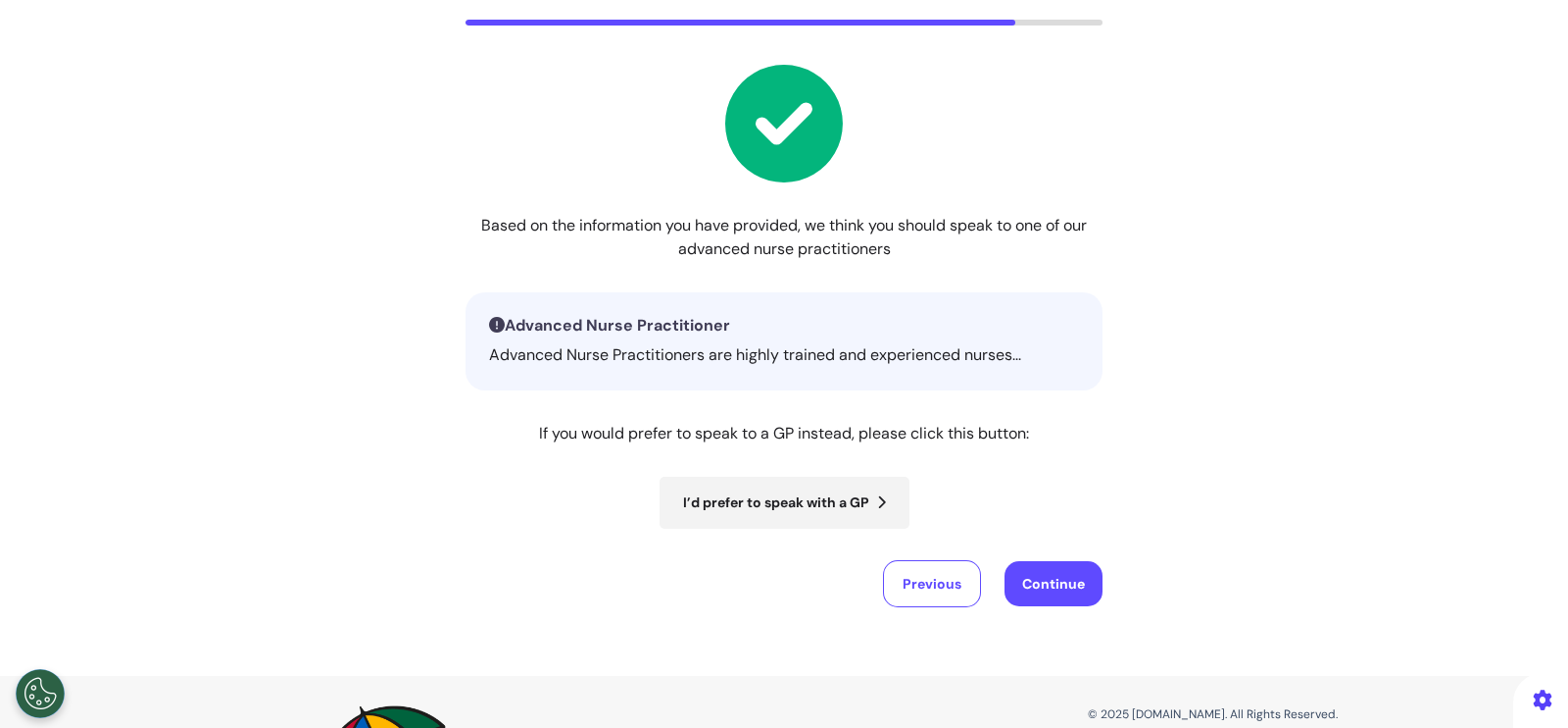
scroll to position [244, 0]
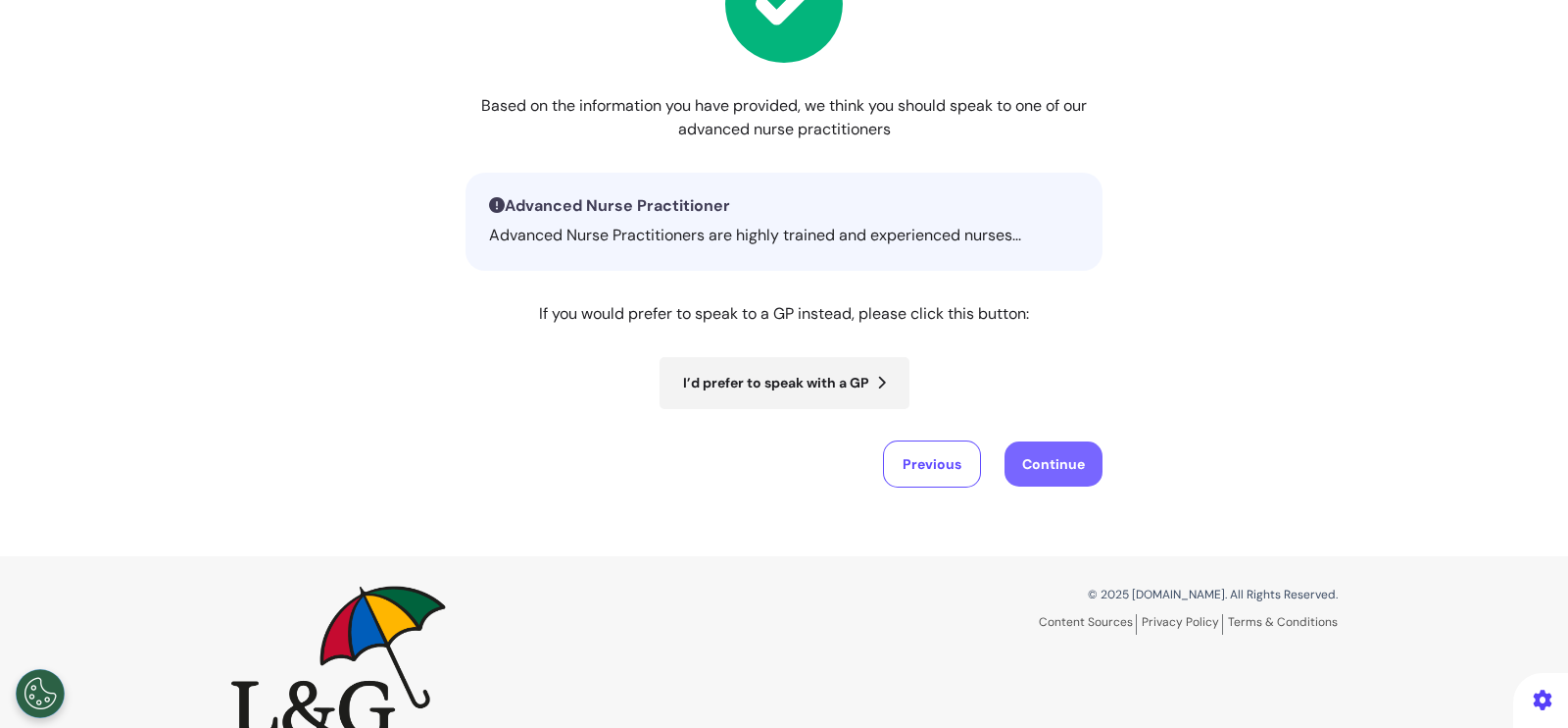
click at [1062, 470] on button "Continue" at bounding box center [1054, 464] width 98 height 45
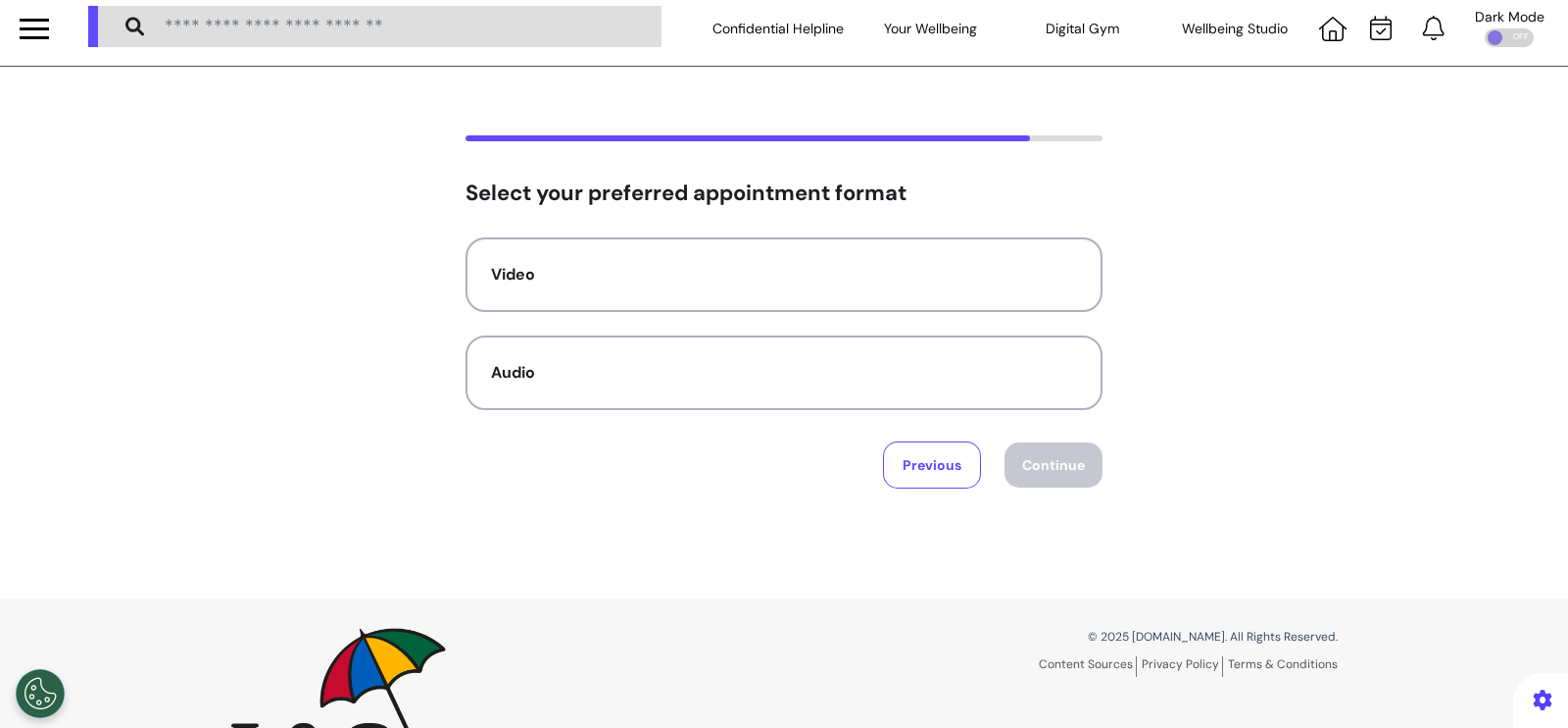
scroll to position [0, 0]
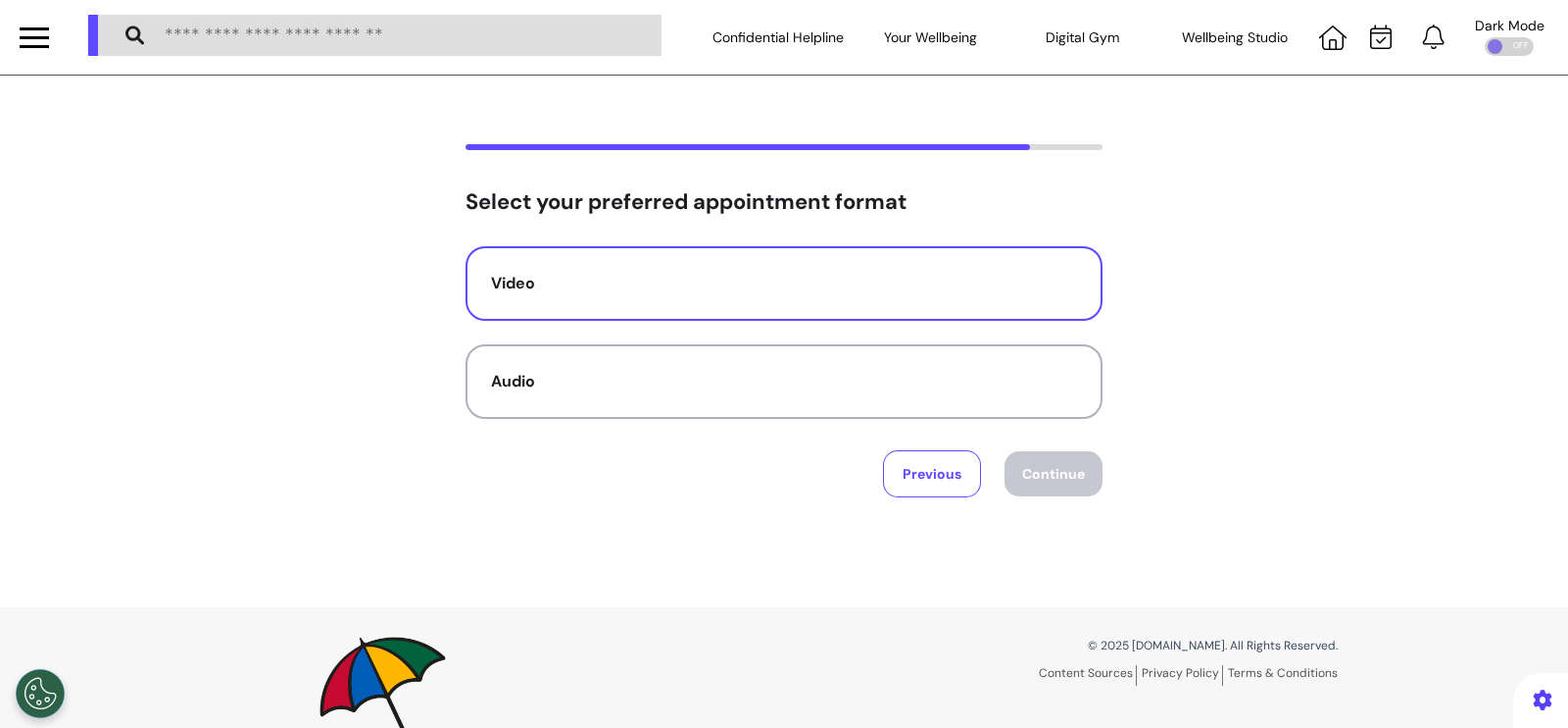
click at [809, 283] on div "Video" at bounding box center [784, 283] width 587 height 24
click at [1063, 462] on button "Continue" at bounding box center [1054, 474] width 98 height 45
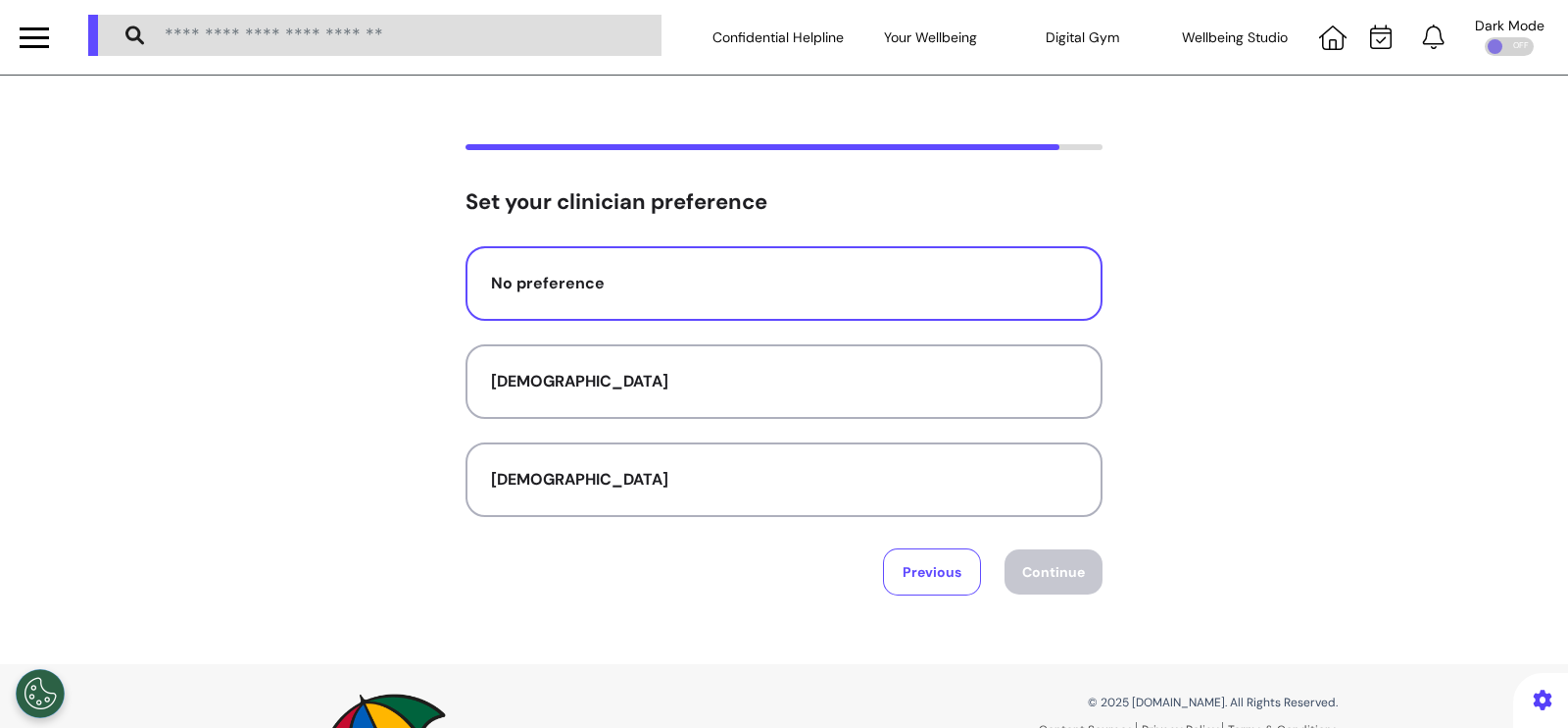
click at [804, 267] on button "No preference" at bounding box center [784, 283] width 637 height 74
click at [1054, 583] on button "Continue" at bounding box center [1054, 572] width 98 height 45
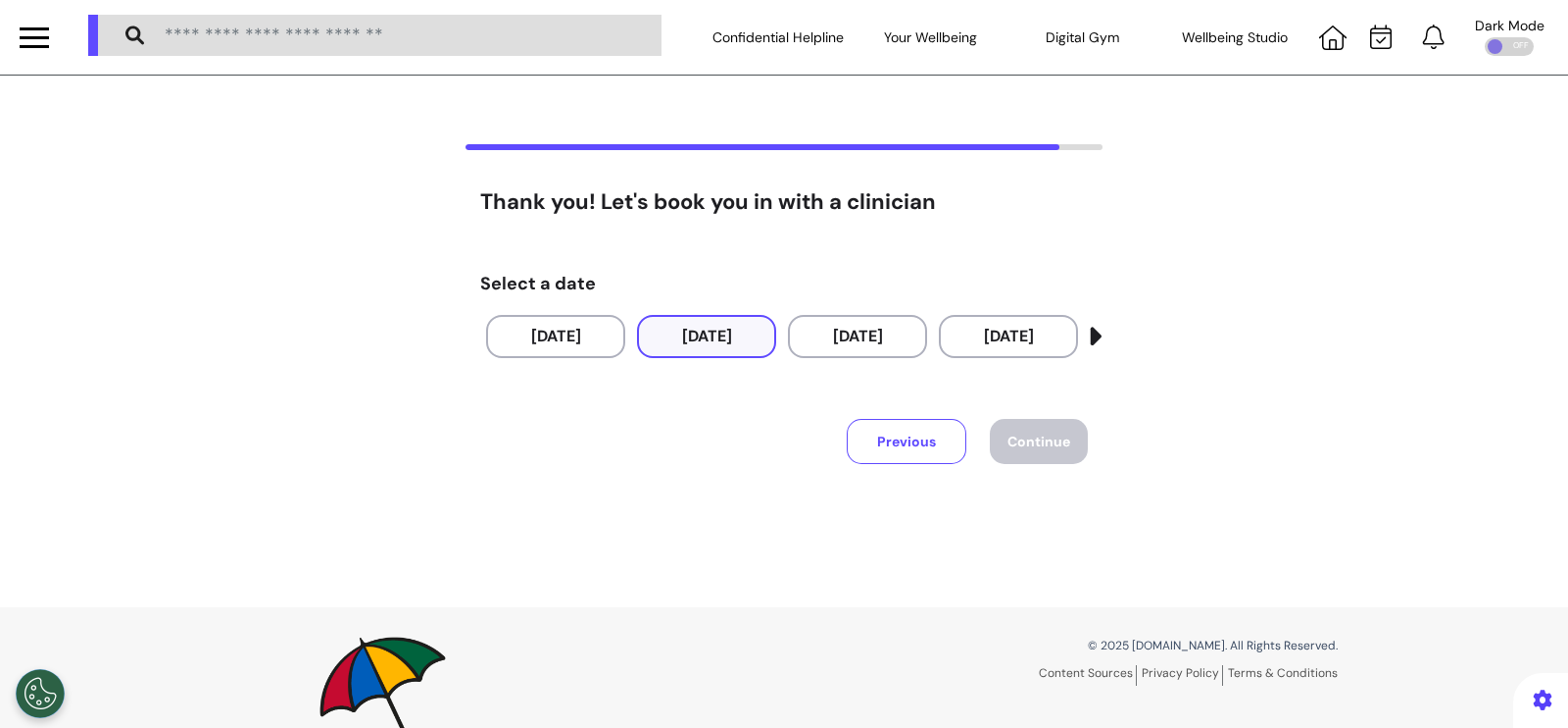
click at [707, 346] on button "[DATE]" at bounding box center [706, 337] width 139 height 43
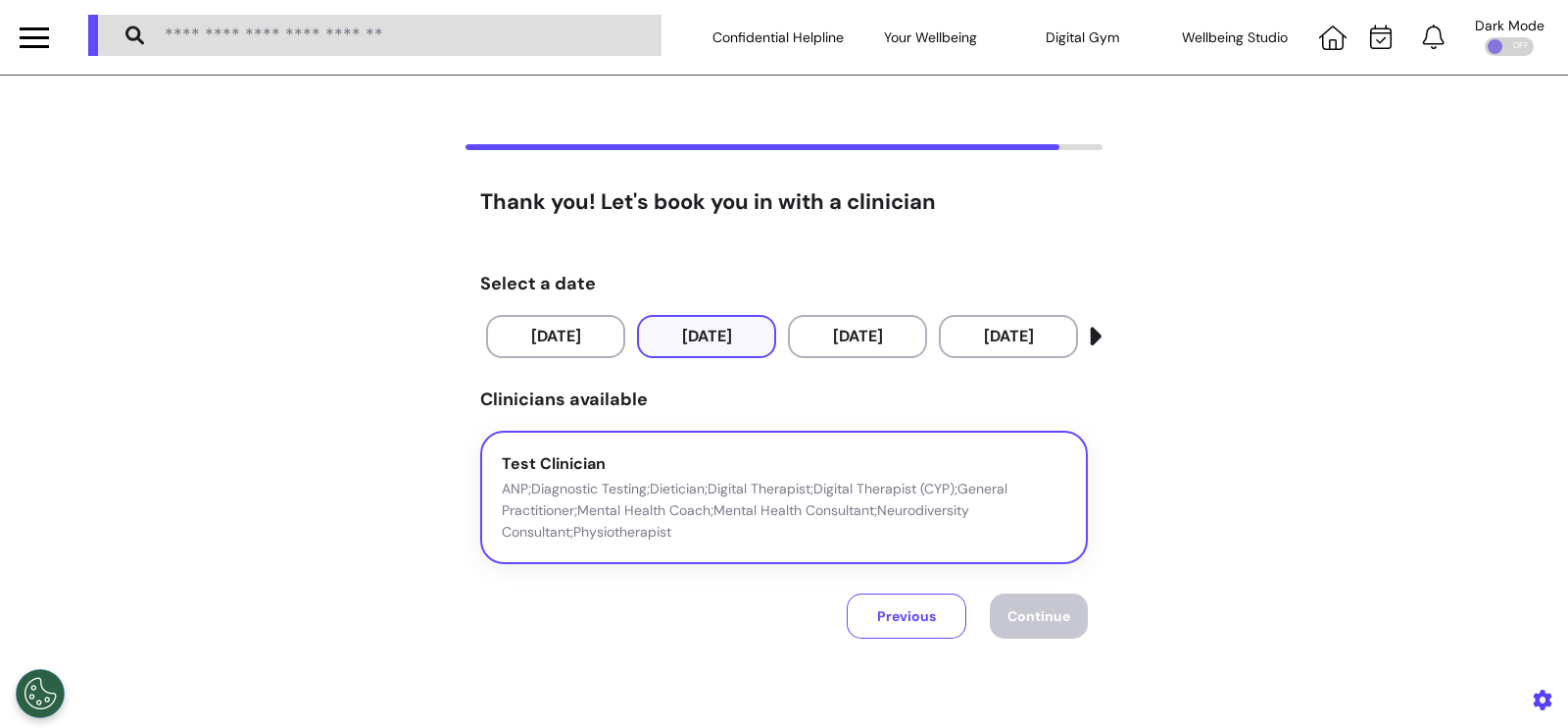
click at [810, 498] on p "ANP;Diagnostic Testing;Dietician;Digital Therapist;Digital Therapist (CYP);Gene…" at bounding box center [784, 510] width 565 height 65
click at [1030, 629] on button "Continue" at bounding box center [1039, 616] width 98 height 45
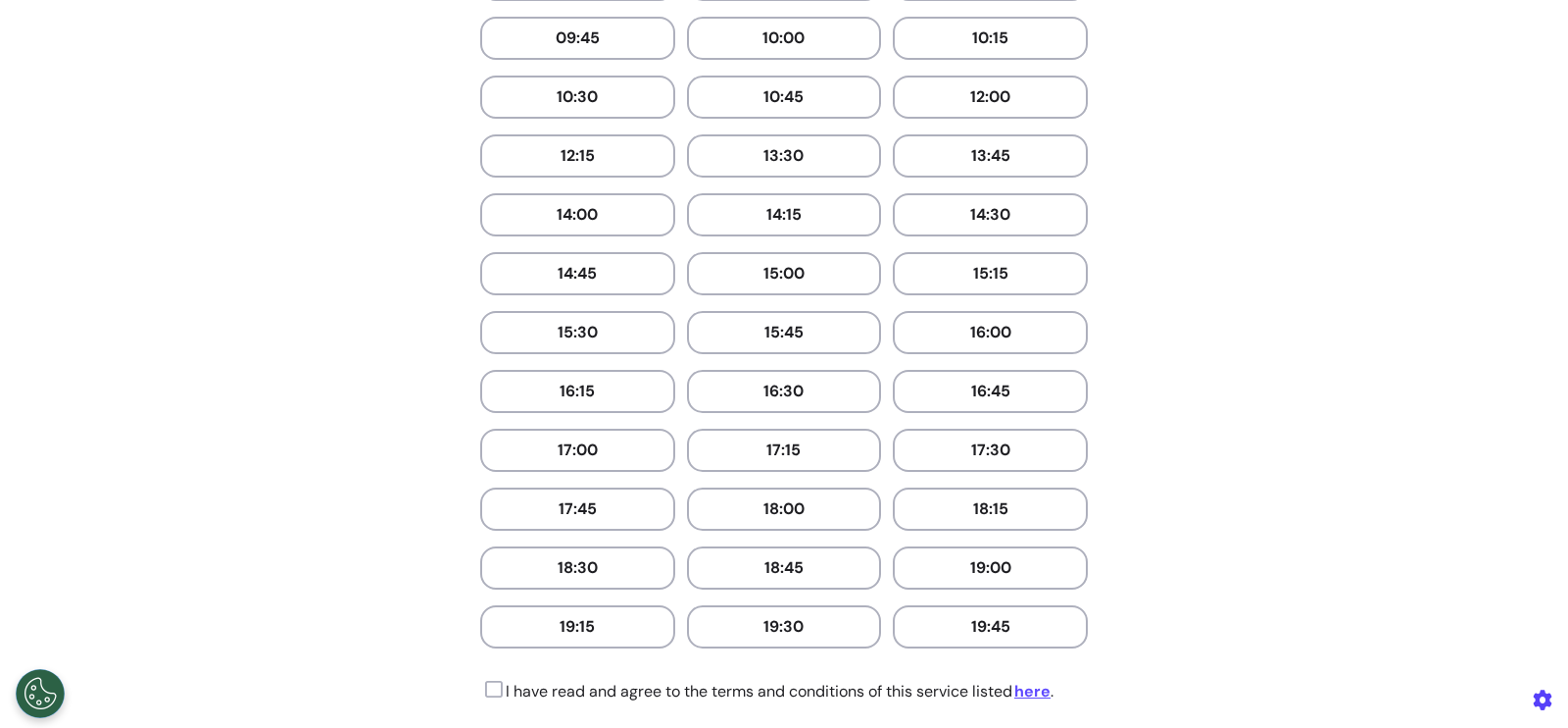
scroll to position [857, 0]
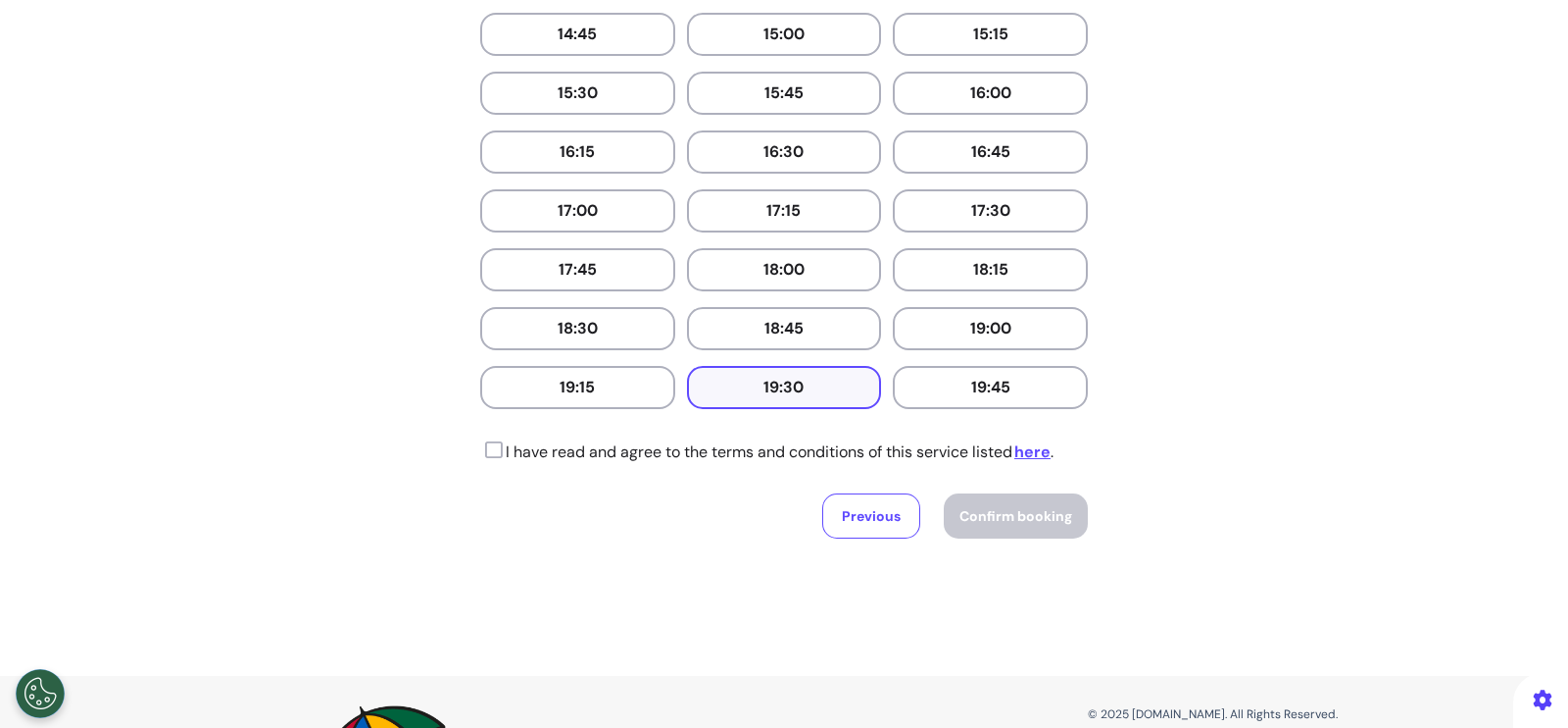
click at [821, 384] on button "19:30" at bounding box center [785, 387] width 196 height 43
click at [480, 444] on icon at bounding box center [491, 450] width 23 height 20
click at [1000, 507] on span "Confirm booking" at bounding box center [1016, 516] width 113 height 18
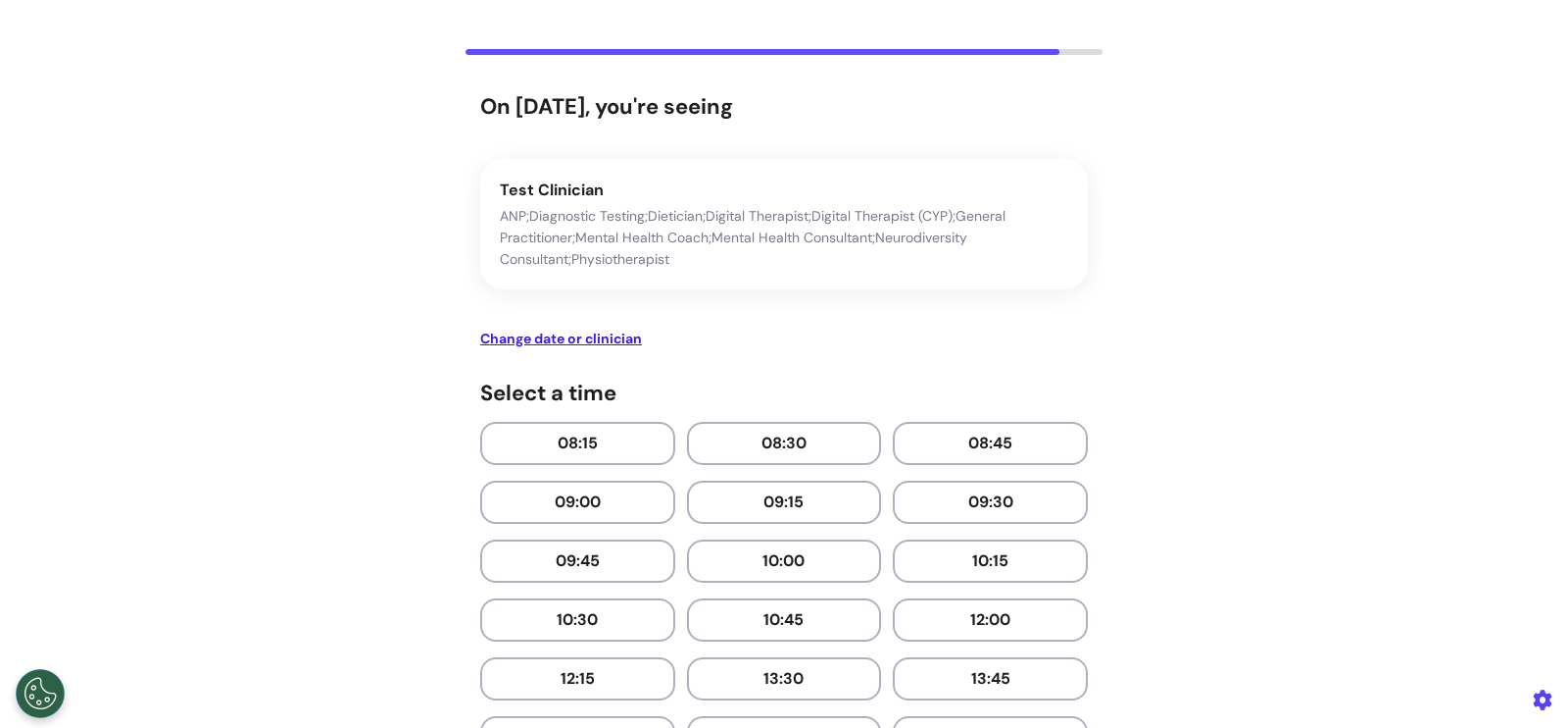
scroll to position [0, 0]
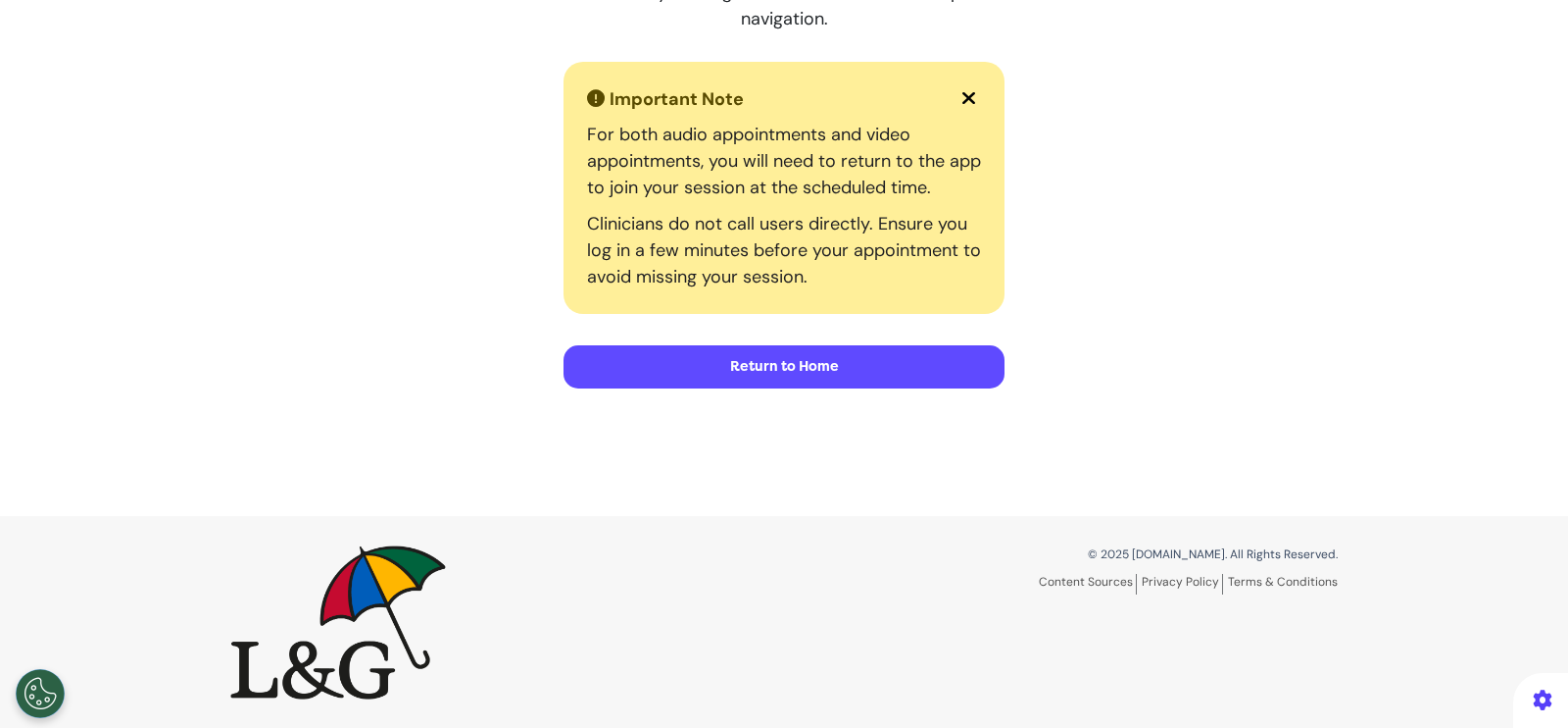
click at [851, 355] on button "Return to Home" at bounding box center [784, 366] width 441 height 43
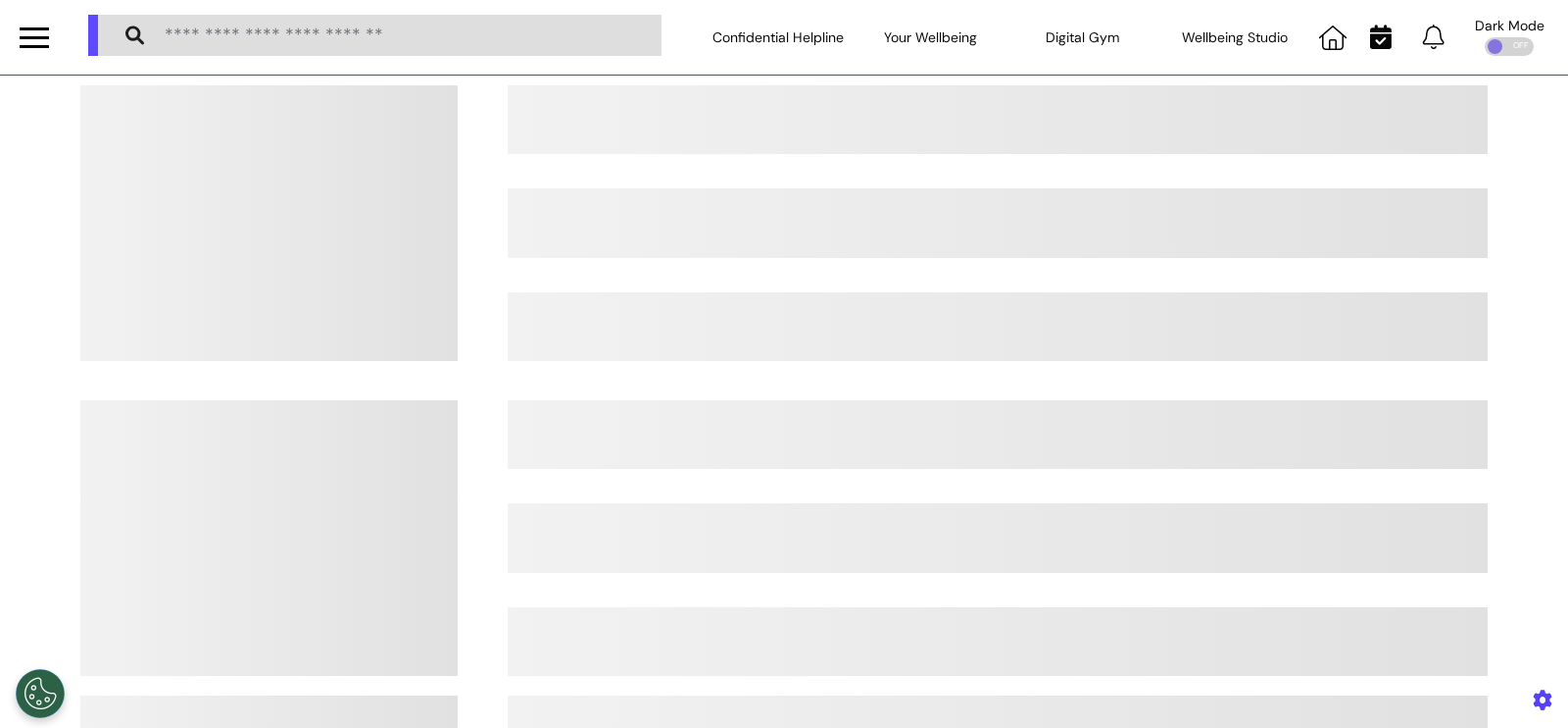
click at [1371, 39] on icon at bounding box center [1381, 37] width 22 height 25
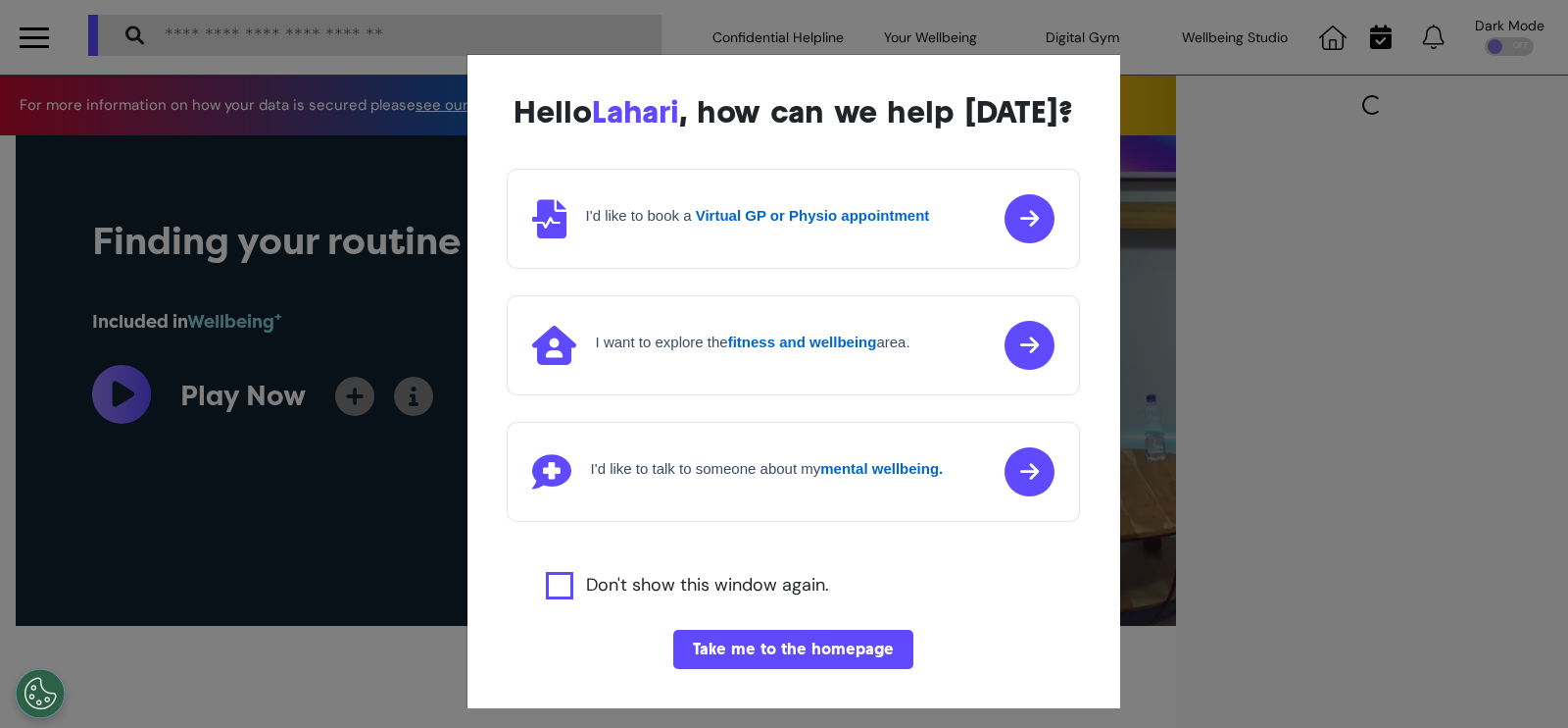
scroll to position [0, 783]
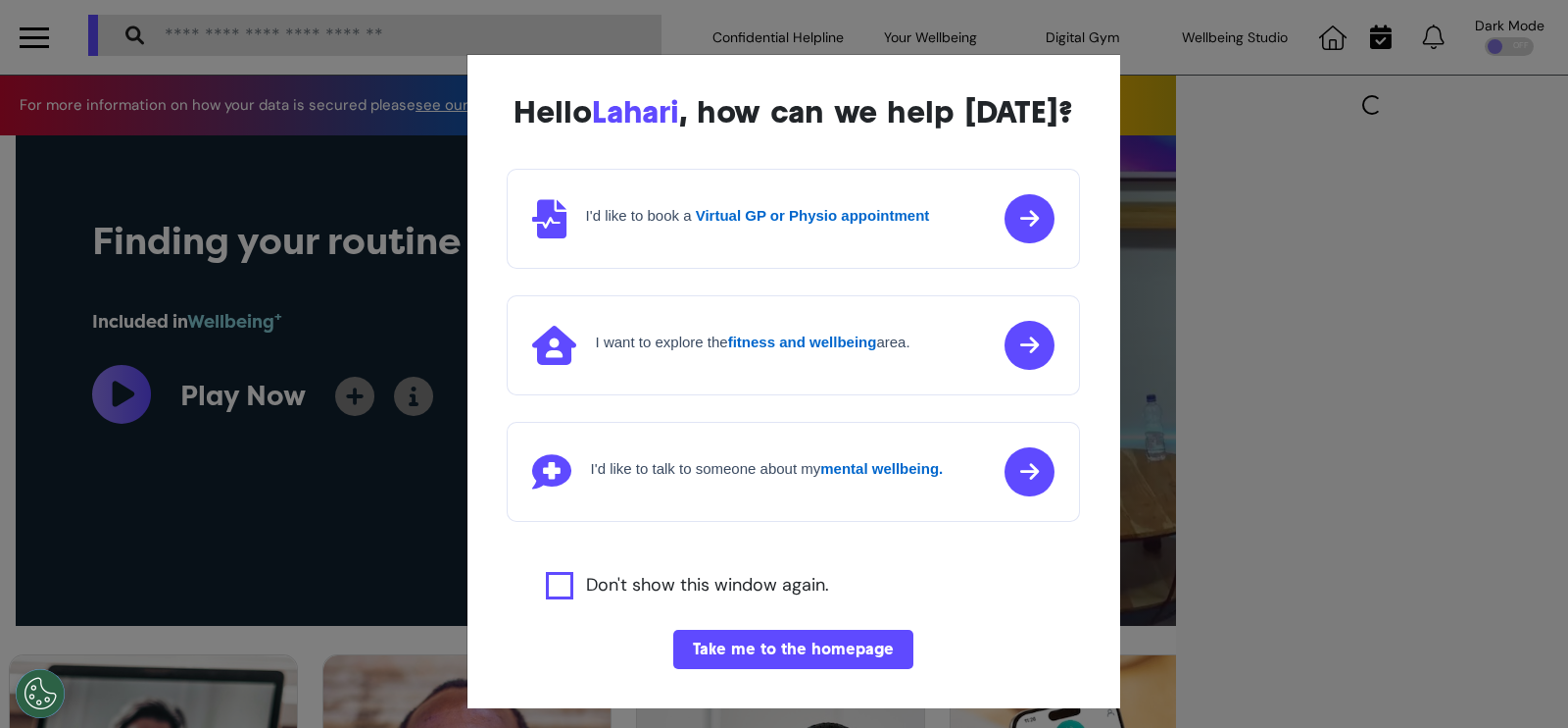
click at [821, 669] on button "Take me to the homepage" at bounding box center [793, 649] width 240 height 40
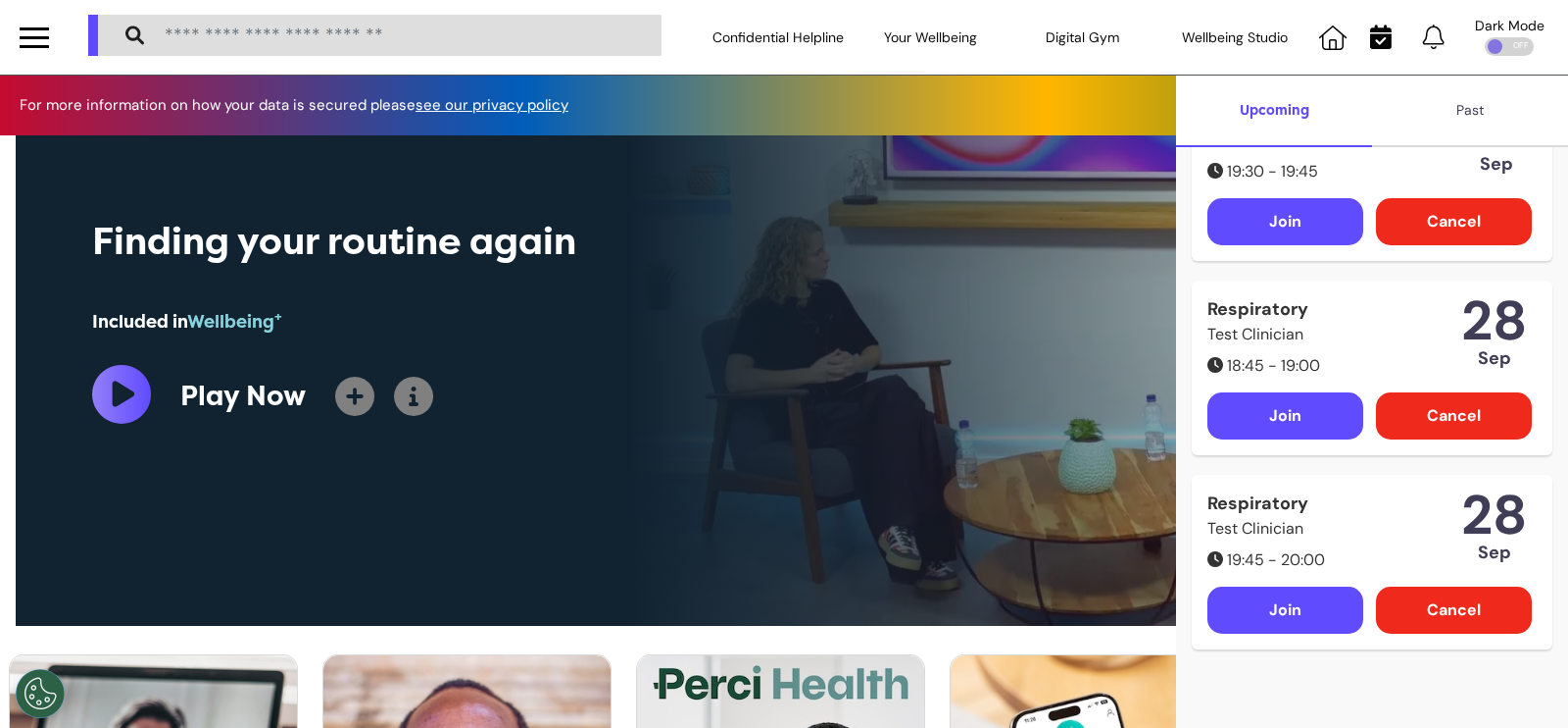
scroll to position [0, 0]
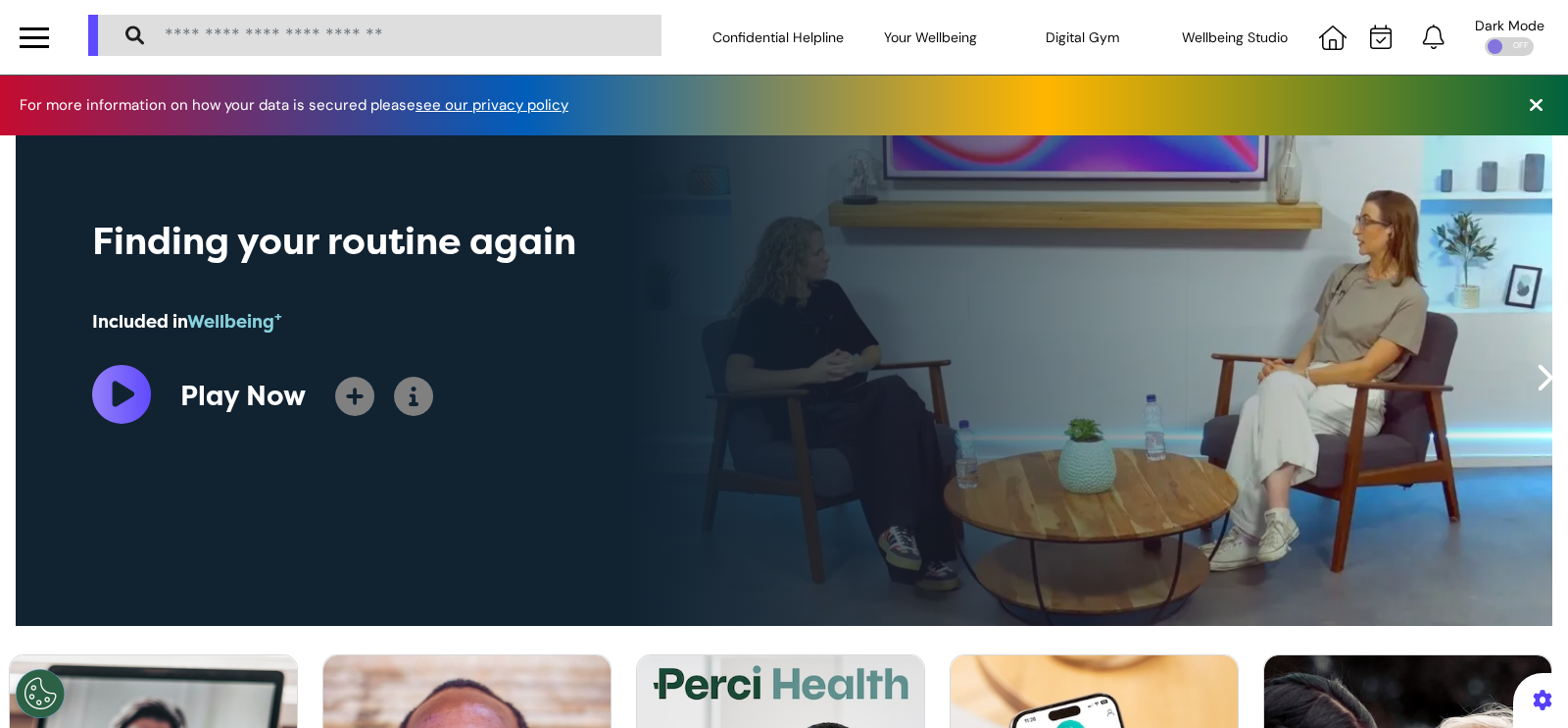
click at [39, 29] on div at bounding box center [35, 29] width 30 height 3
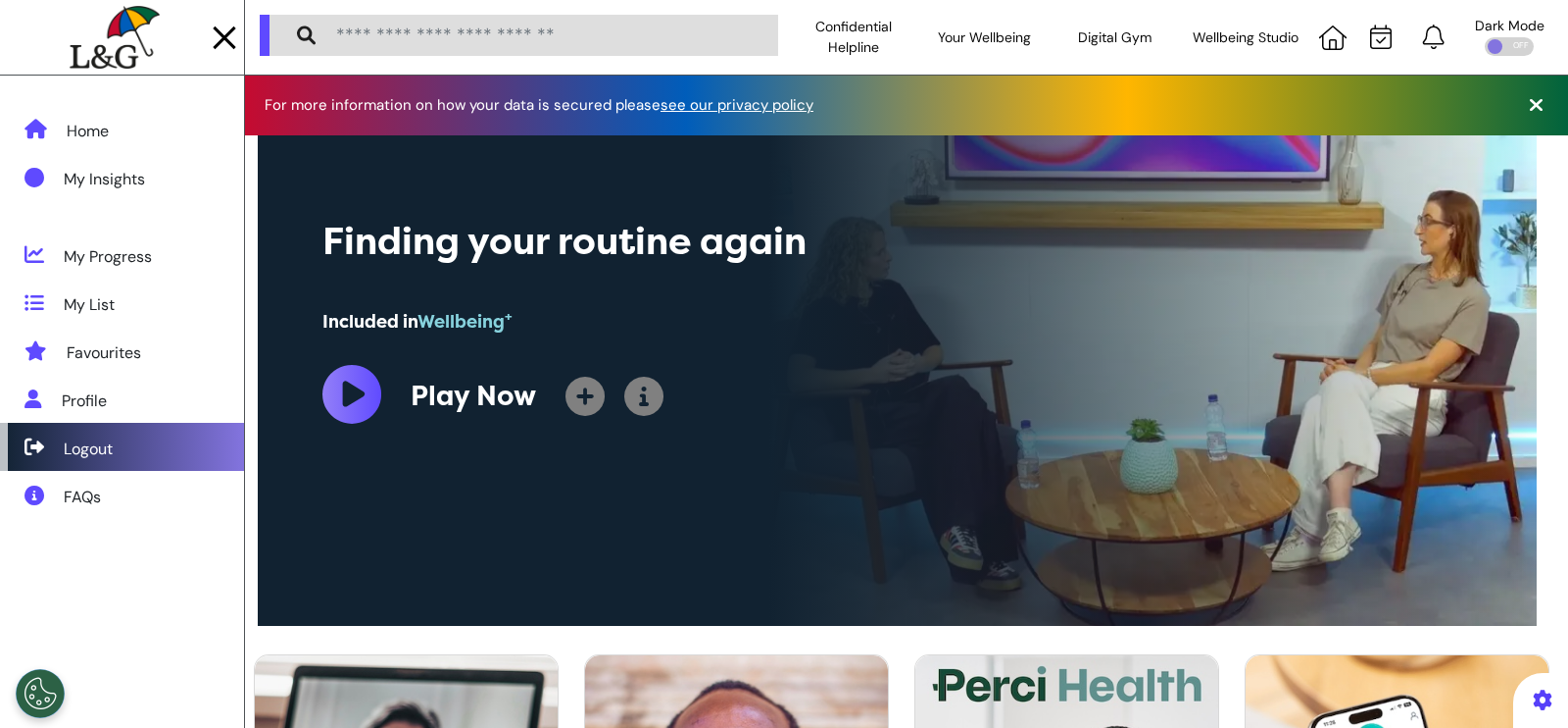
click at [153, 451] on div "Logout" at bounding box center [121, 446] width 244 height 48
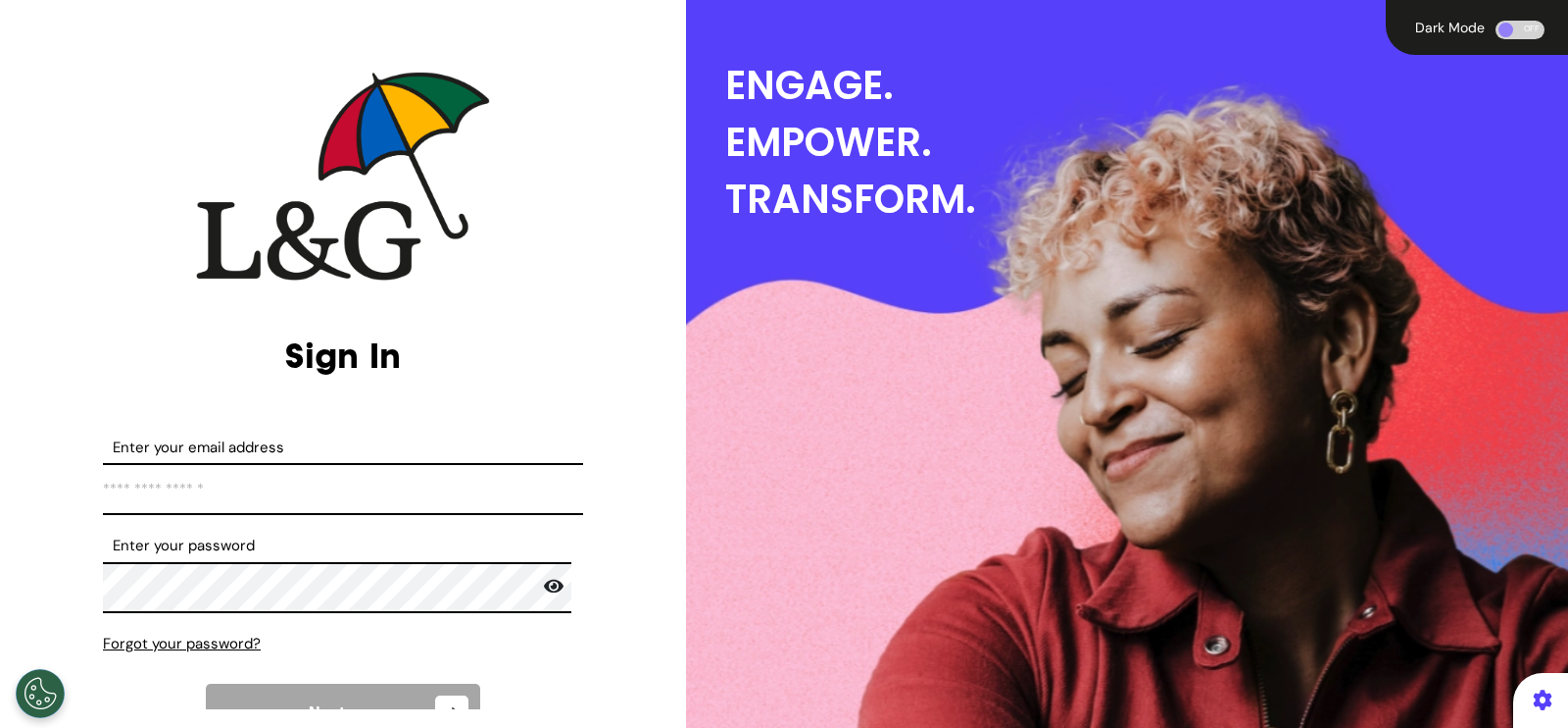
click at [312, 487] on input "Enter your email address" at bounding box center [343, 489] width 480 height 52
type input "**********"
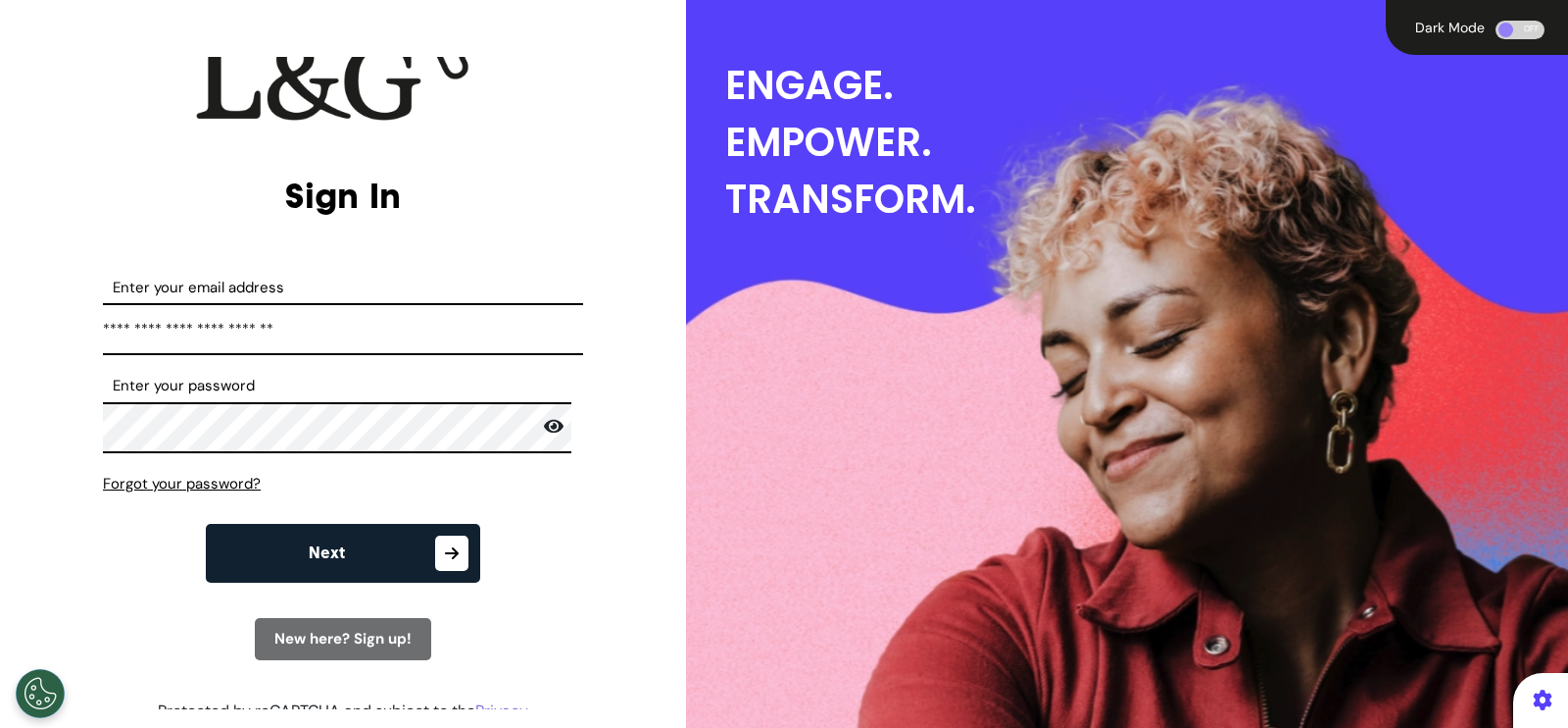
scroll to position [216, 0]
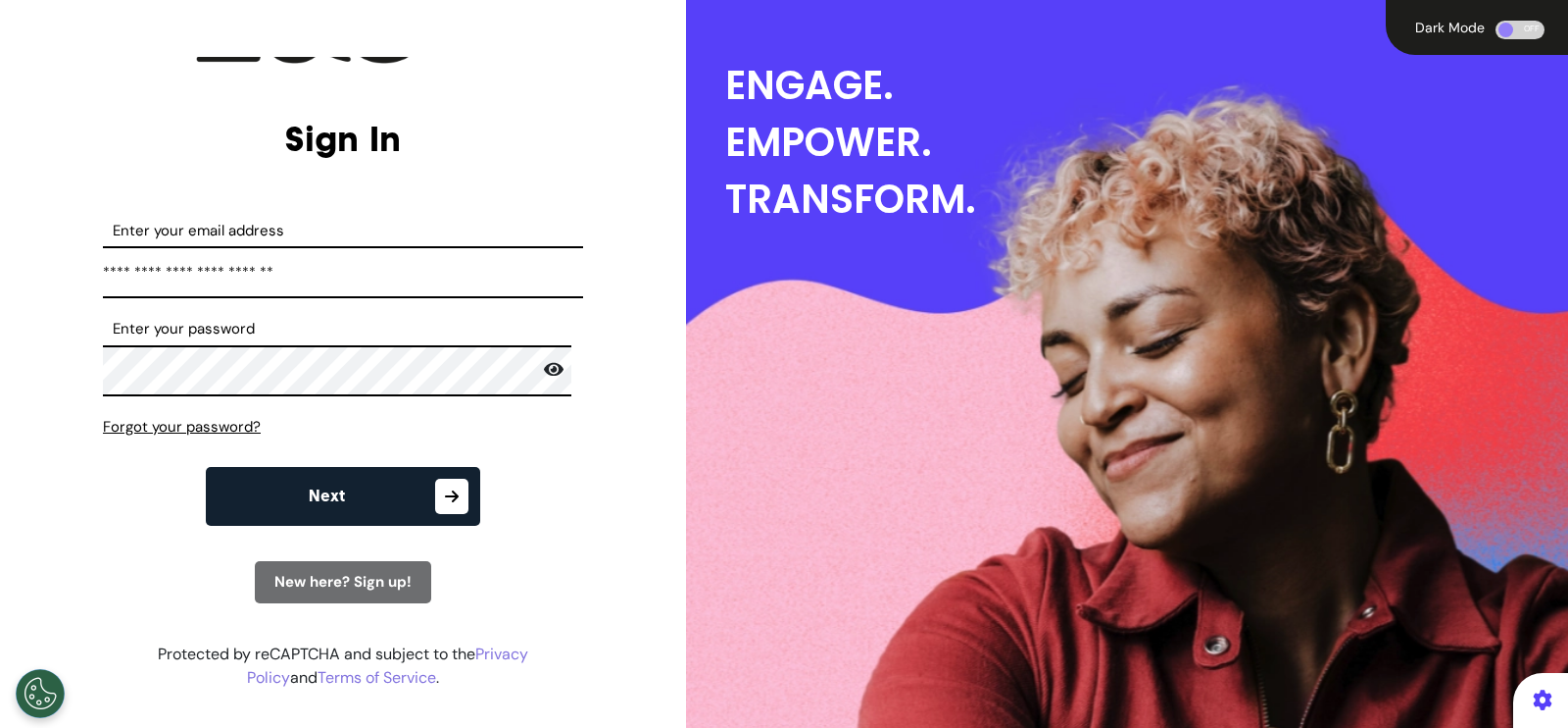
click at [440, 491] on icon "button" at bounding box center [452, 496] width 34 height 36
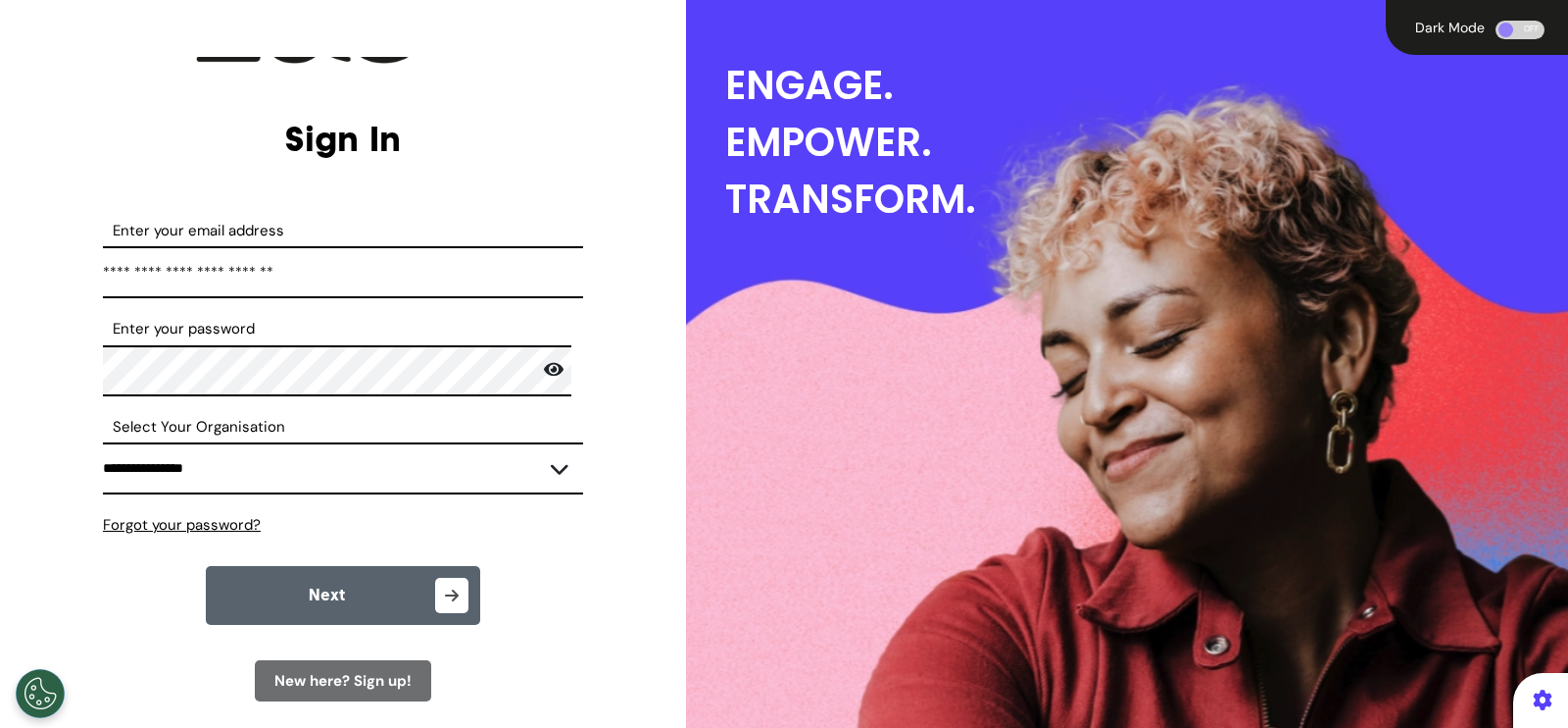
click at [437, 469] on select "**********" at bounding box center [343, 468] width 480 height 52
select select "****"
click at [103, 443] on select "**********" at bounding box center [343, 468] width 480 height 52
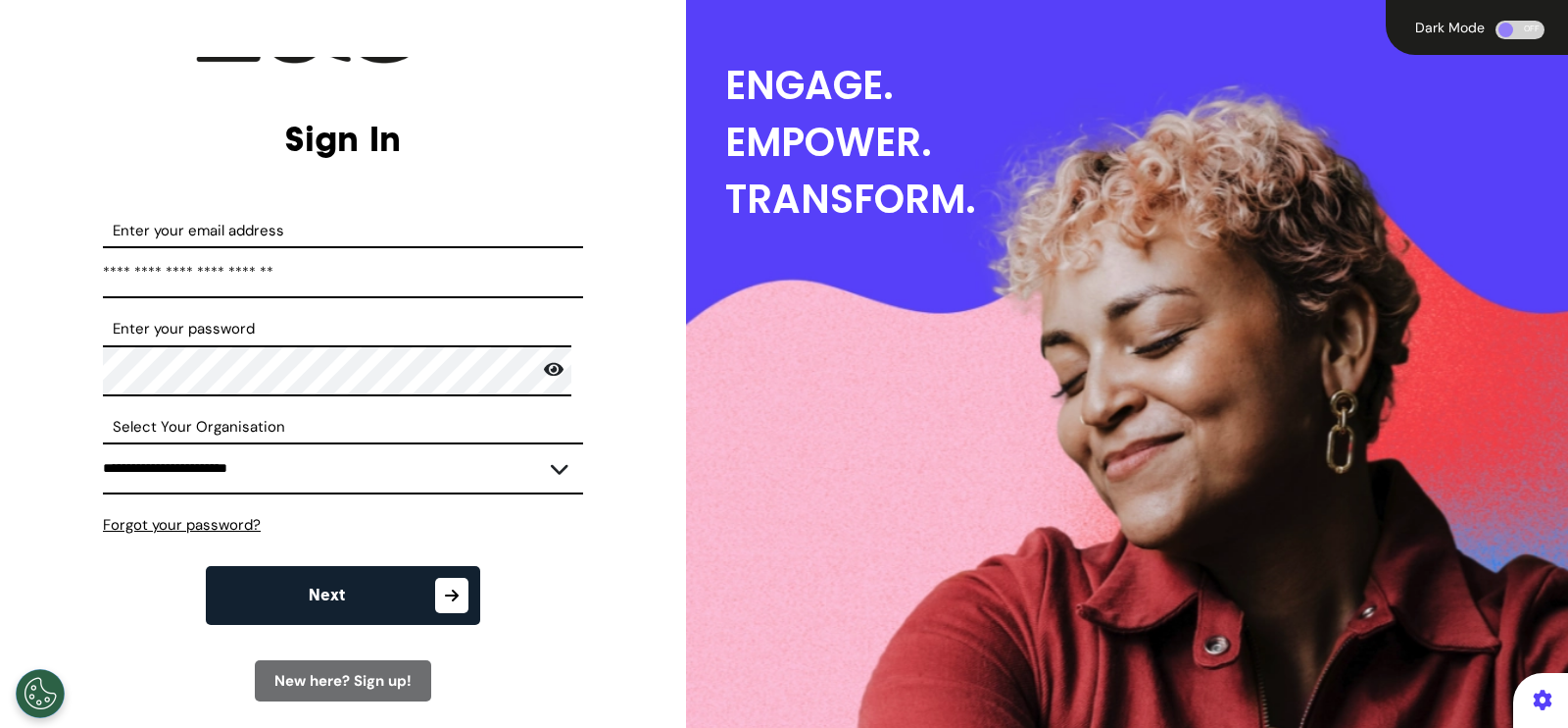
click at [377, 600] on button "Next" at bounding box center [343, 596] width 274 height 59
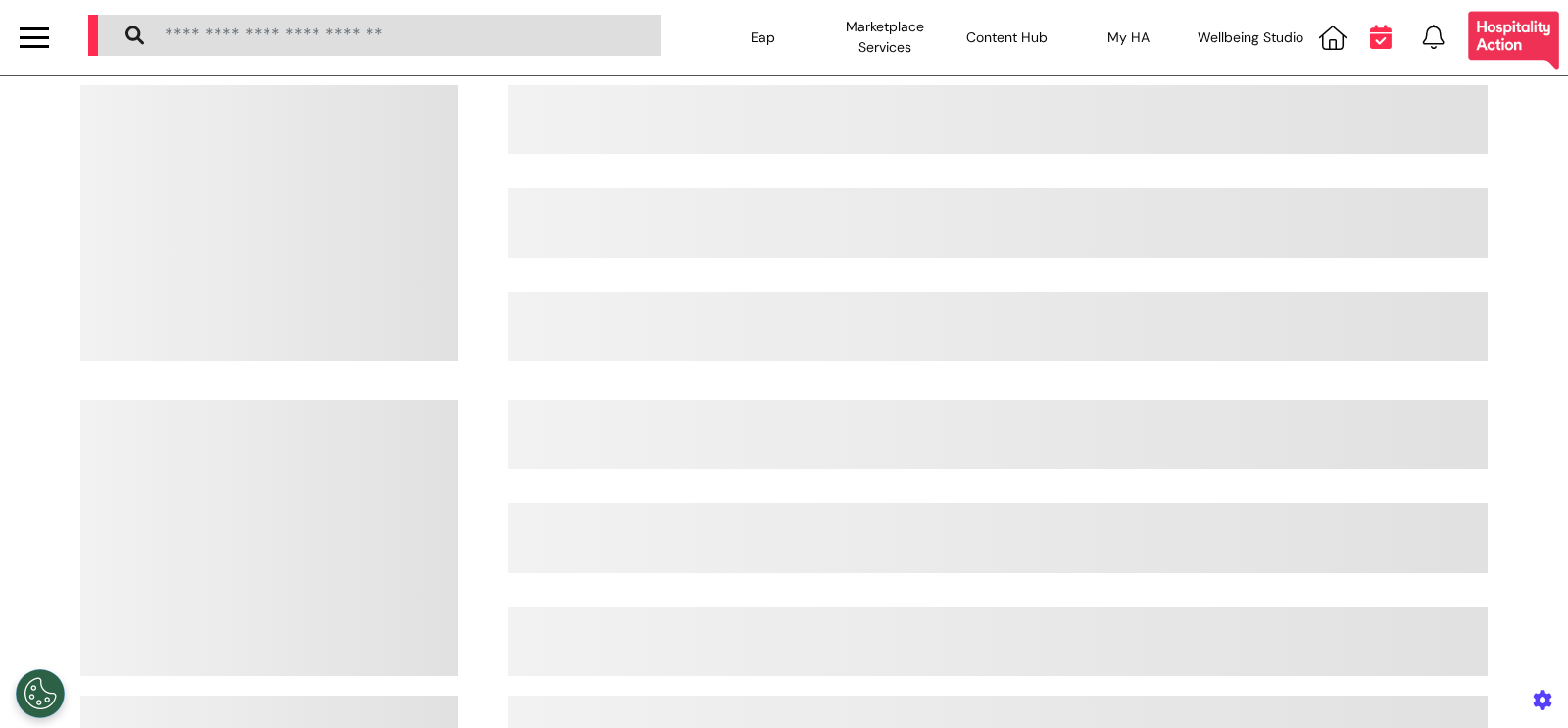
click at [1371, 36] on icon at bounding box center [1381, 37] width 22 height 25
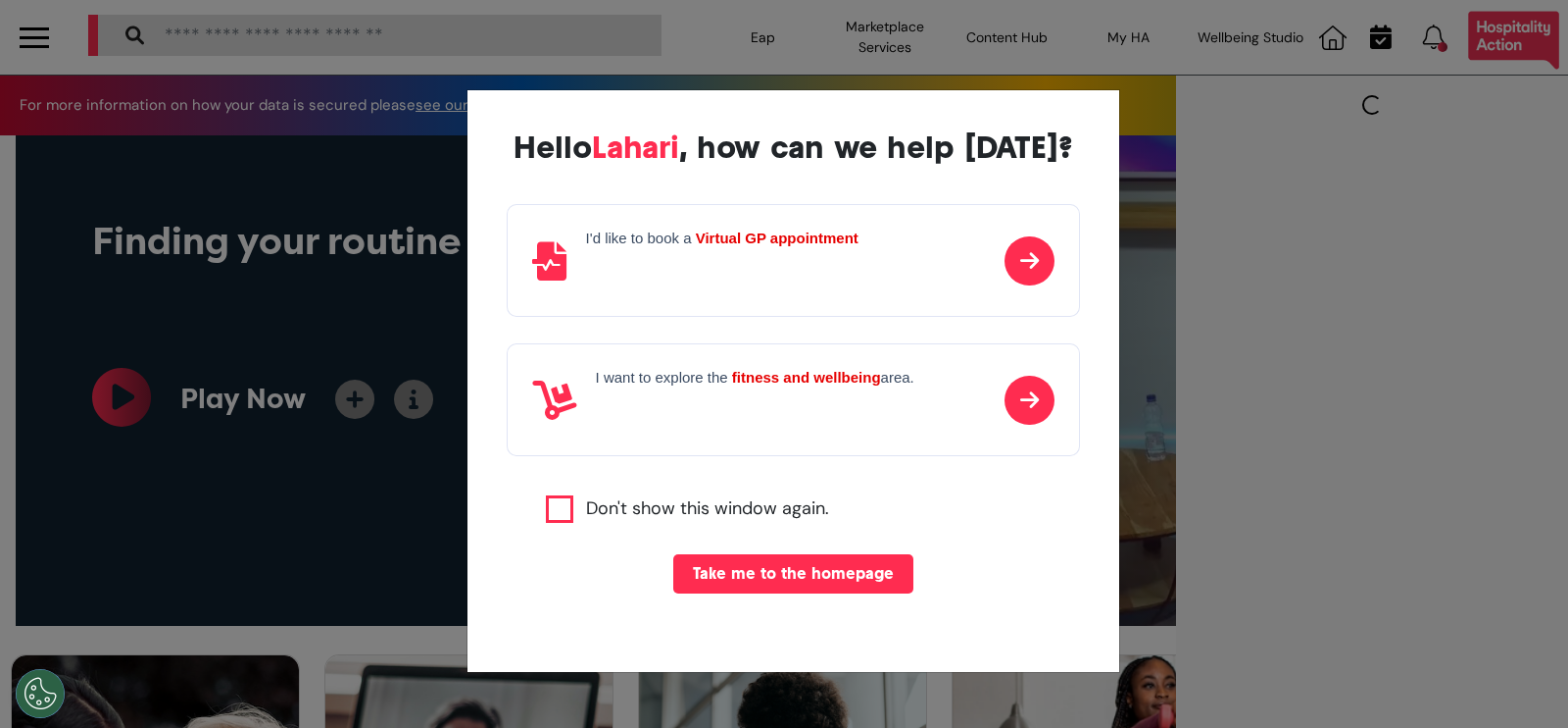
scroll to position [0, 783]
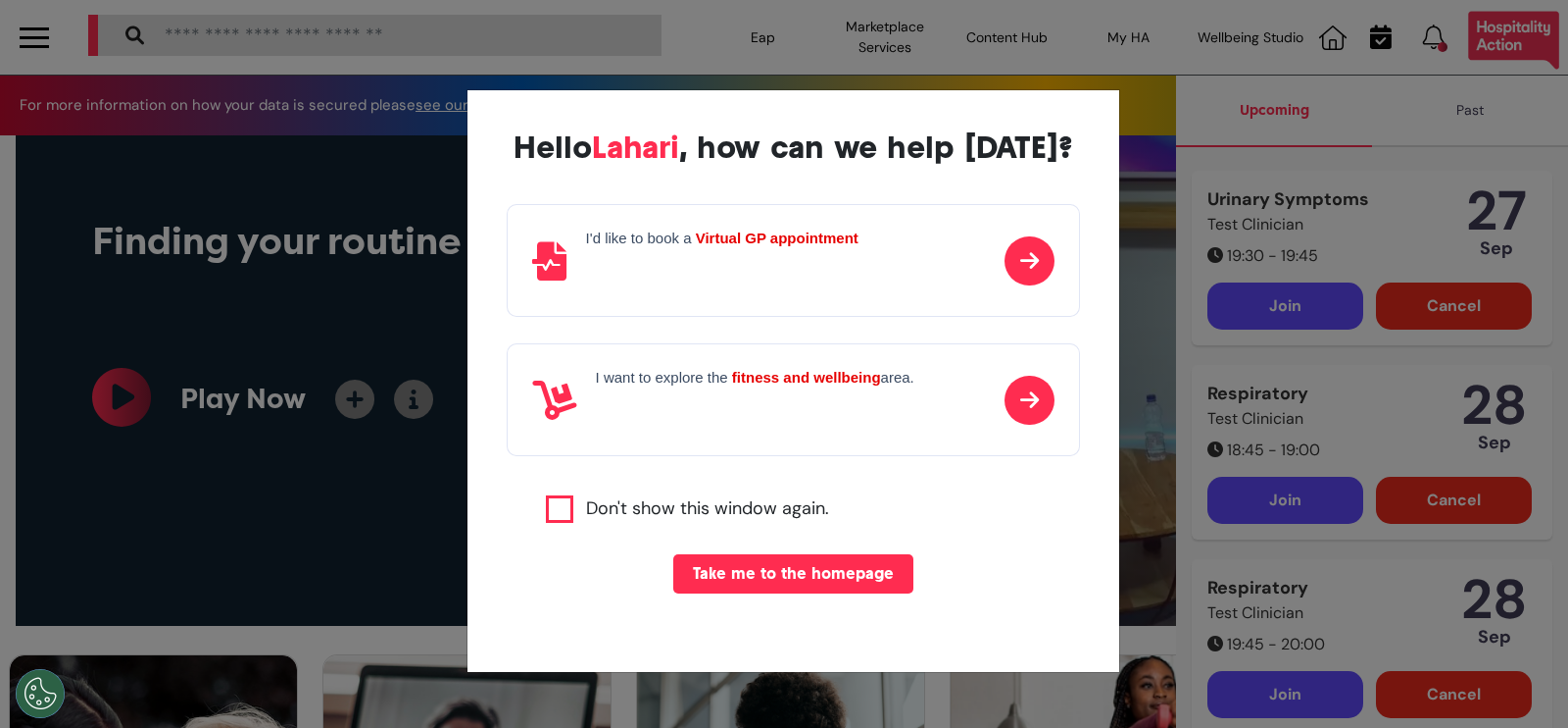
click at [1272, 91] on div "Hello [PERSON_NAME] , how can we help [DATE]? I'd like to book a Virtual GP app…" at bounding box center [784, 364] width 1568 height 728
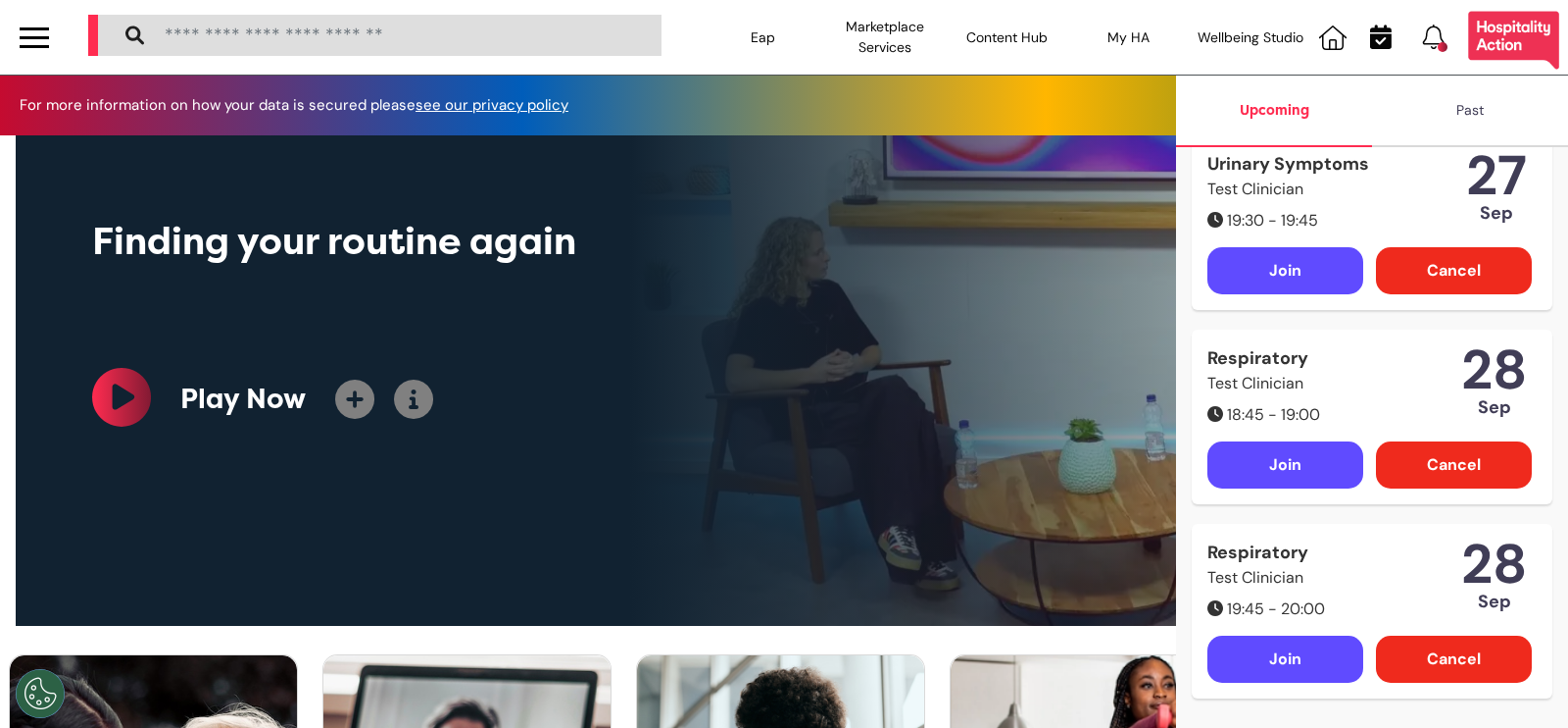
scroll to position [0, 0]
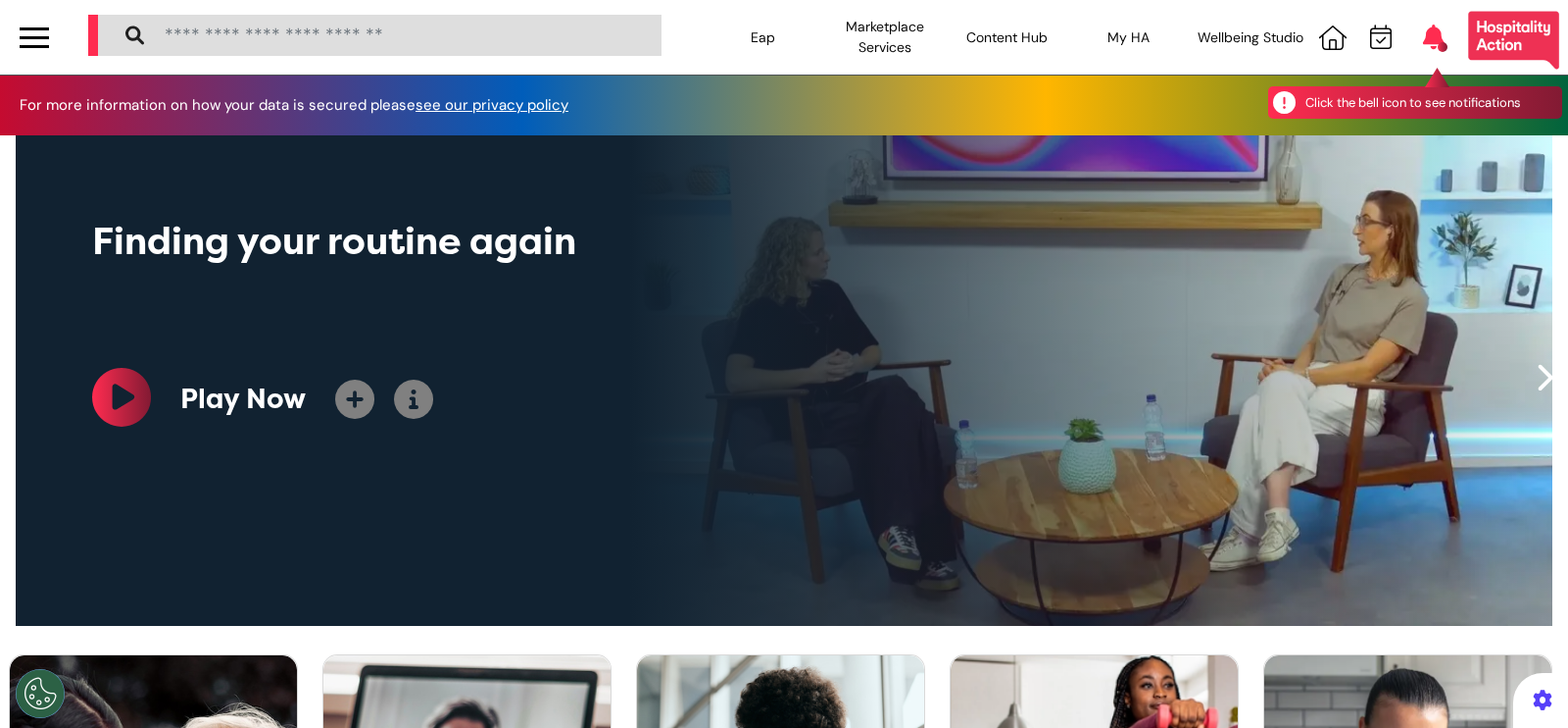
click at [1423, 37] on icon at bounding box center [1434, 37] width 22 height 25
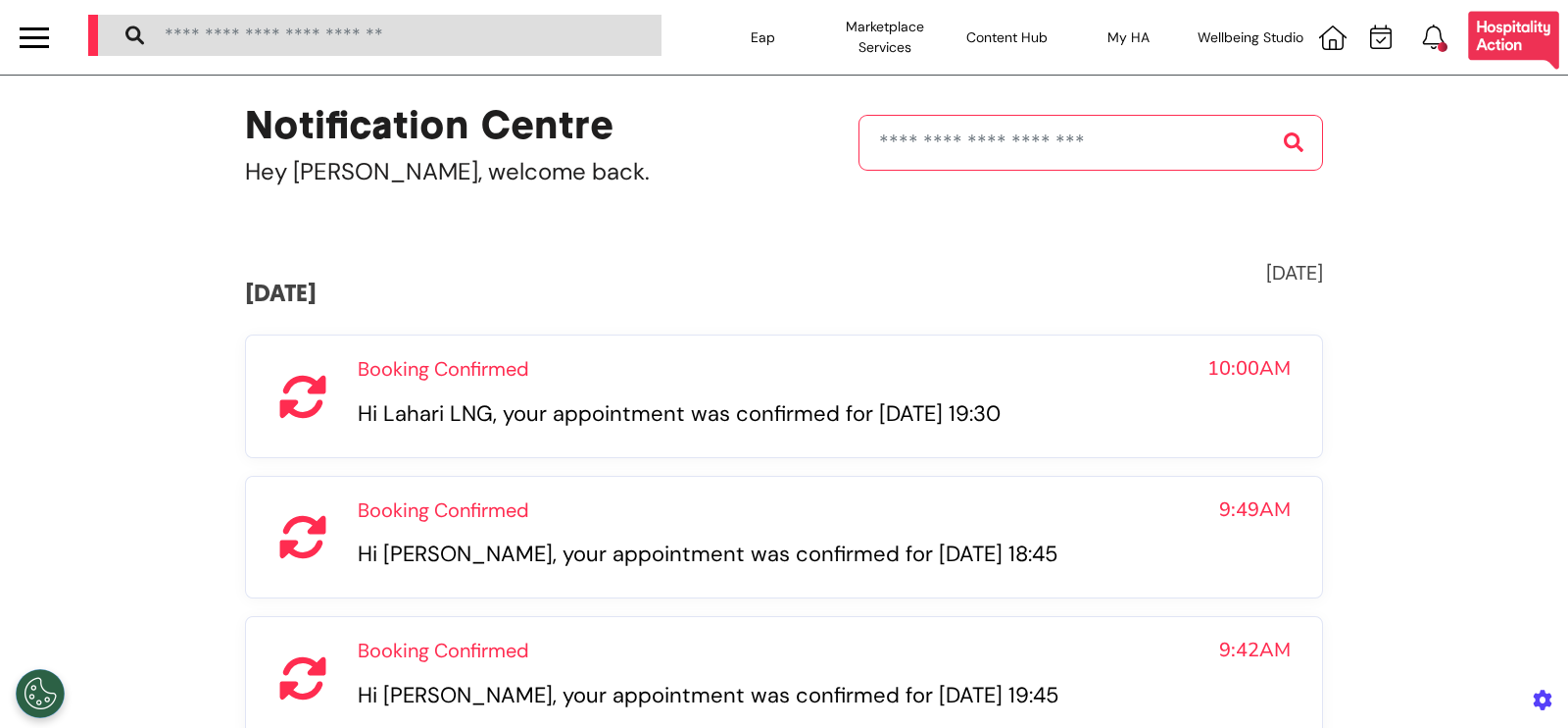
click at [805, 201] on div "Notification [GEOGRAPHIC_DATA][PERSON_NAME], welcome back. [DATE] [DATE] Bookin…" at bounding box center [784, 426] width 1118 height 701
click at [1319, 43] on icon at bounding box center [1333, 38] width 28 height 25
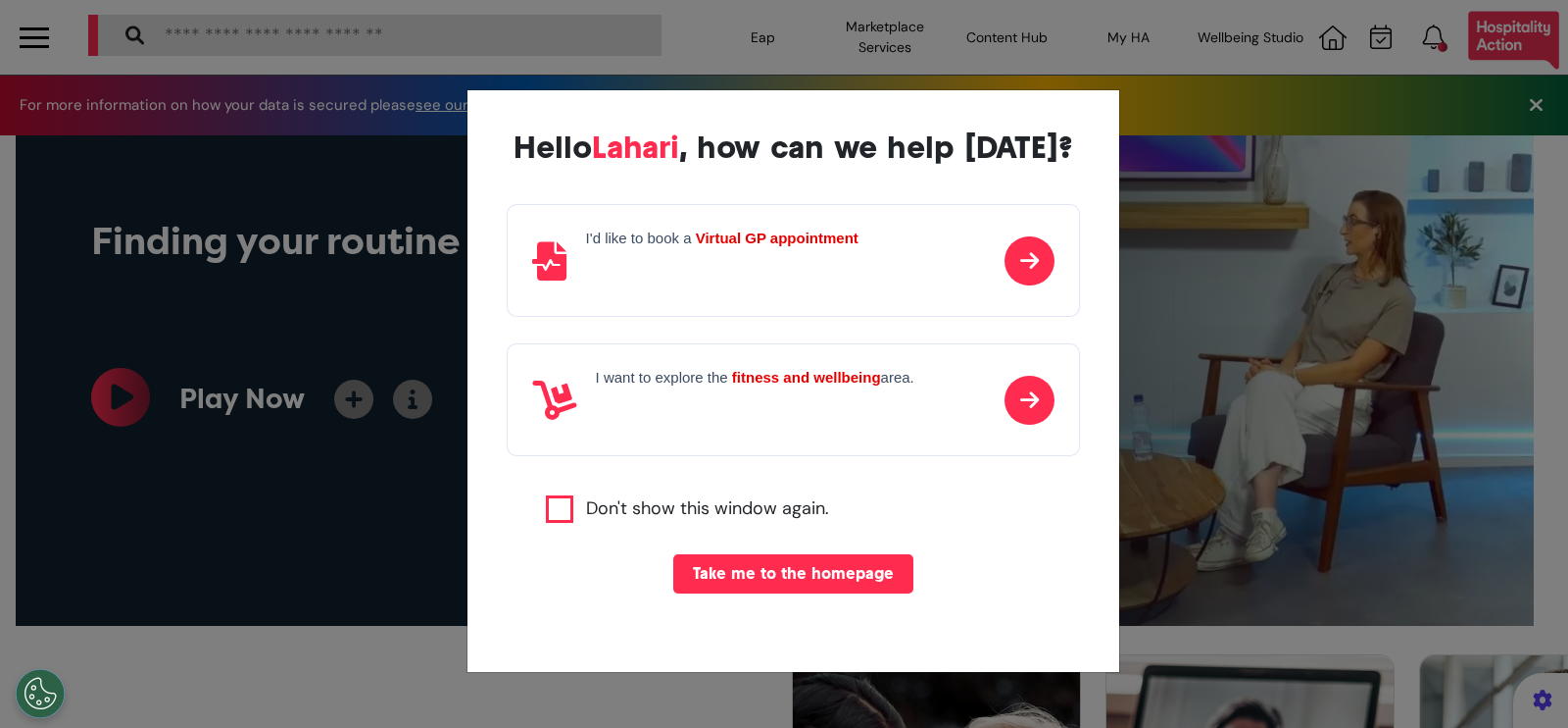
scroll to position [0, 783]
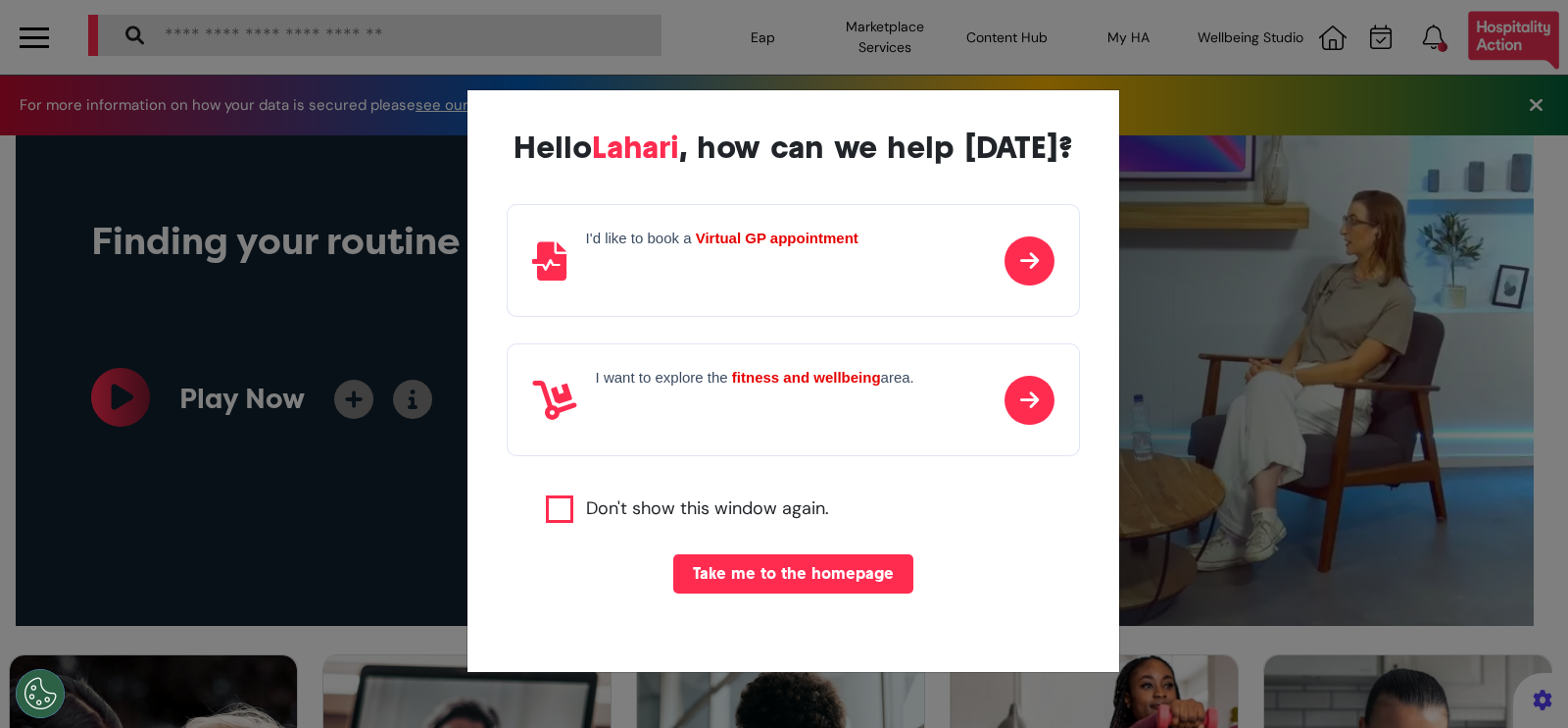
click at [1405, 56] on div "Hello [PERSON_NAME] , how can we help [DATE]? I'd like to book a Virtual GP app…" at bounding box center [784, 364] width 1568 height 728
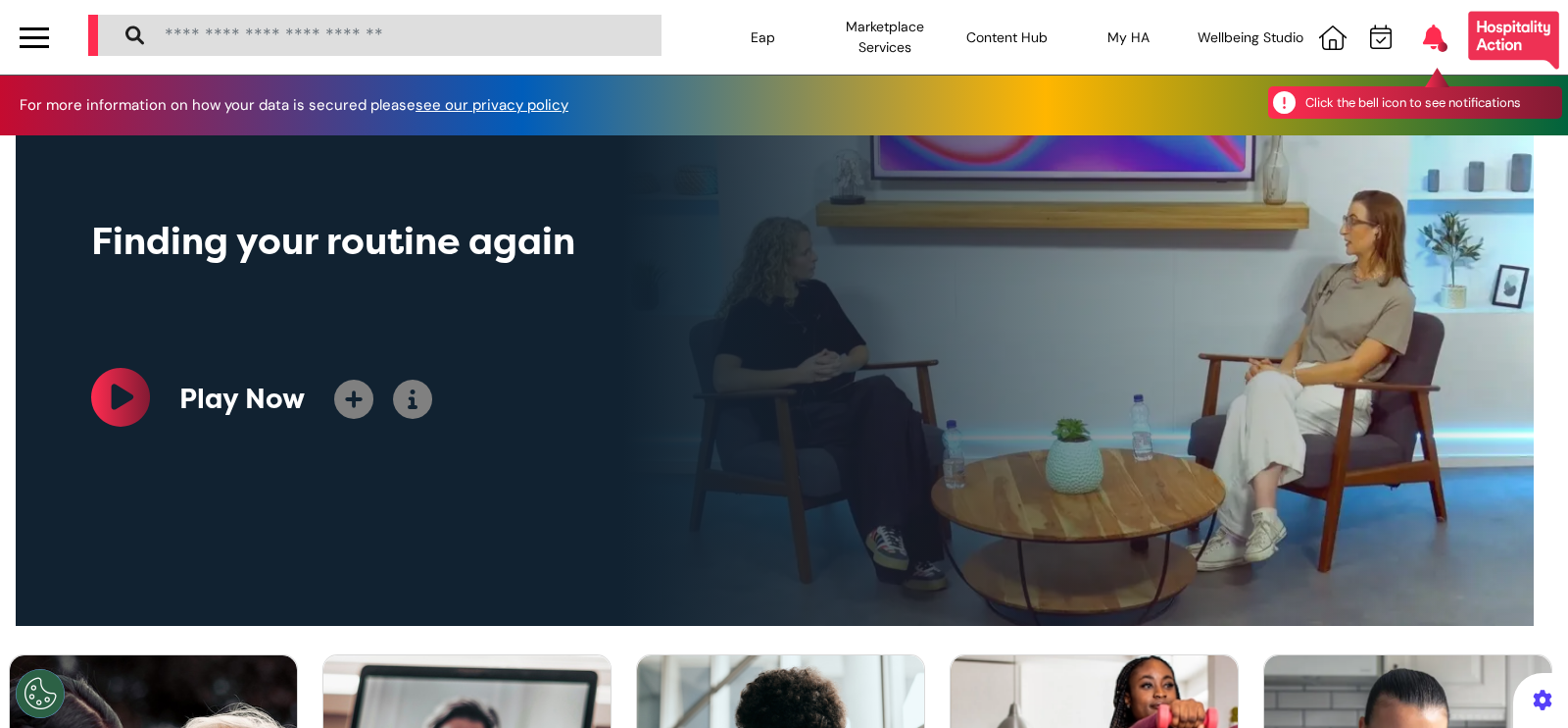
click at [1423, 36] on icon at bounding box center [1434, 37] width 22 height 25
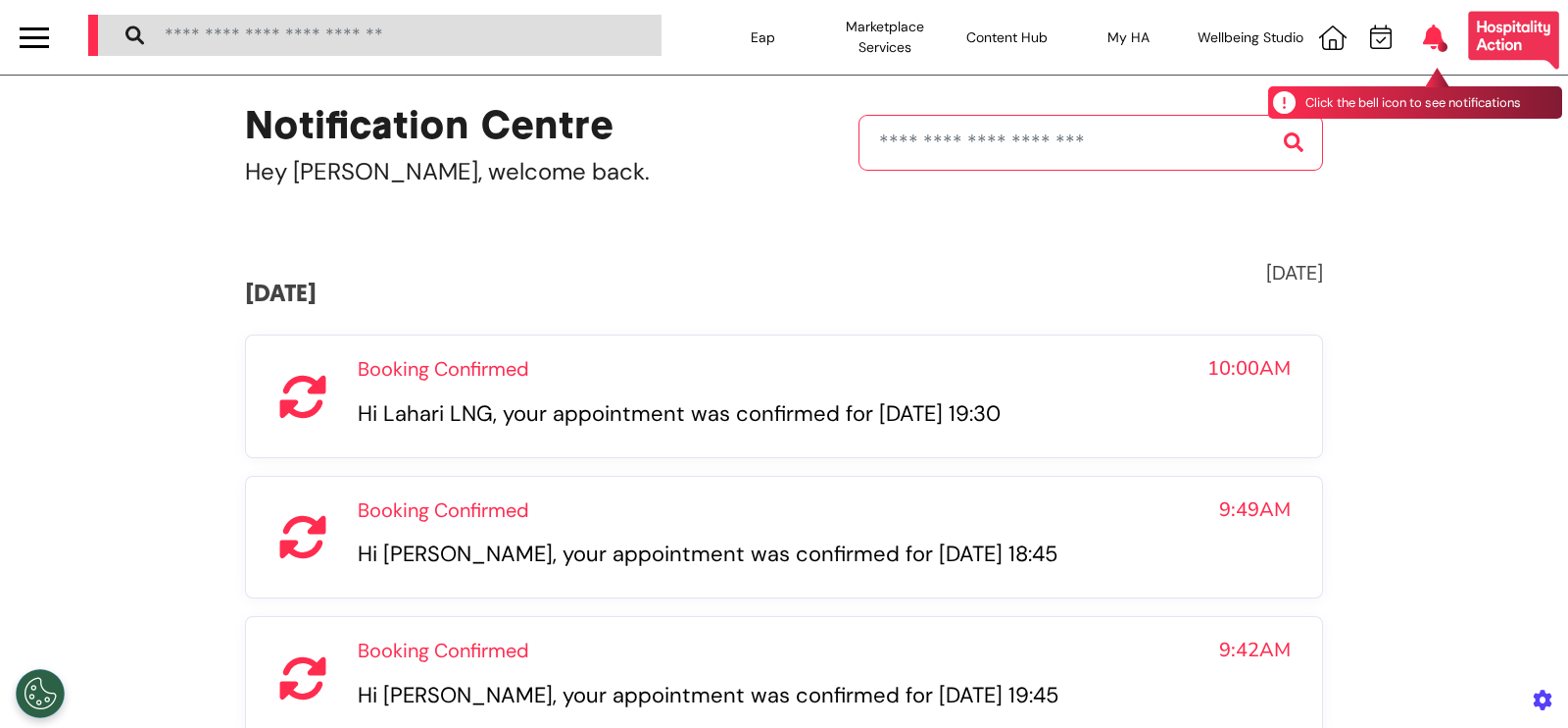
click at [1423, 42] on icon at bounding box center [1434, 37] width 22 height 25
